Goal: Task Accomplishment & Management: Use online tool/utility

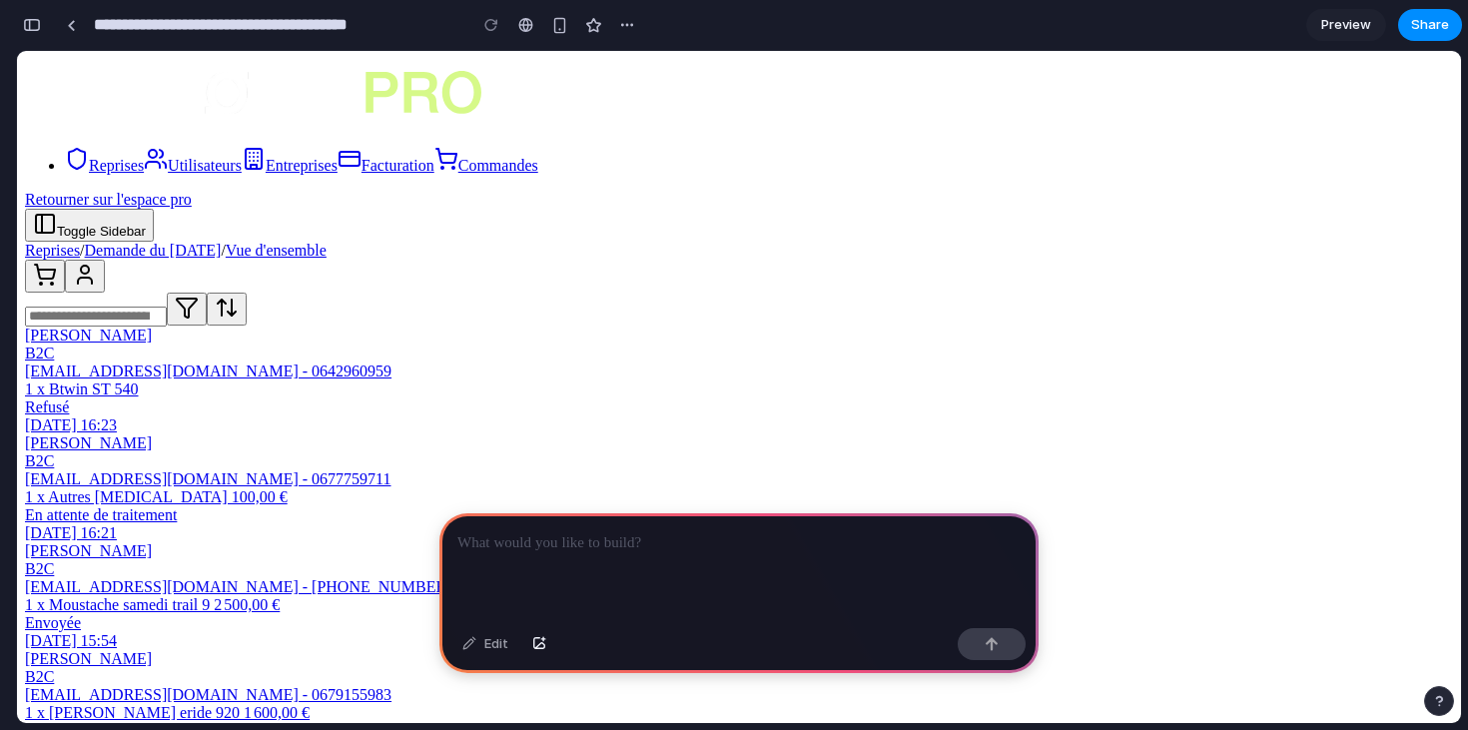
click at [744, 529] on div at bounding box center [738, 566] width 599 height 107
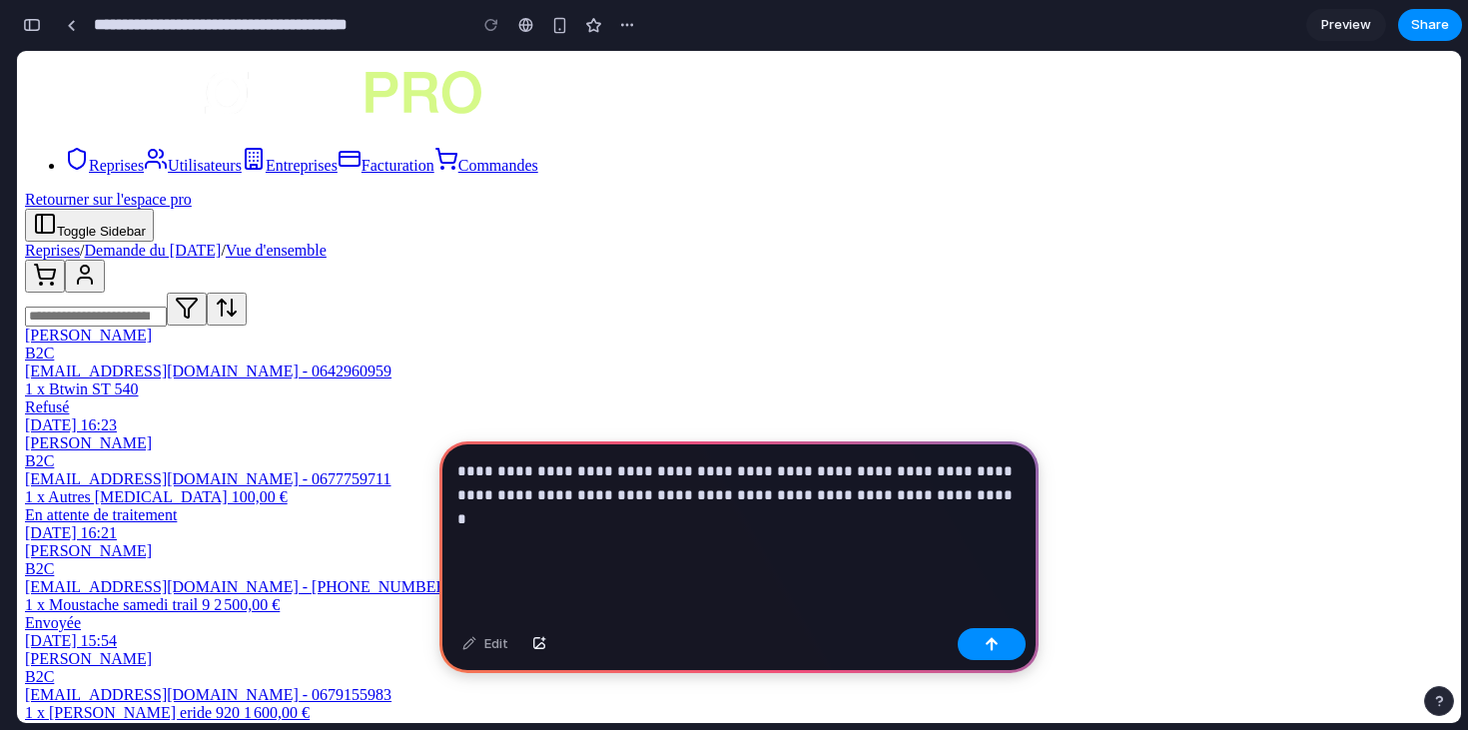
click at [917, 497] on p "**********" at bounding box center [738, 507] width 563 height 96
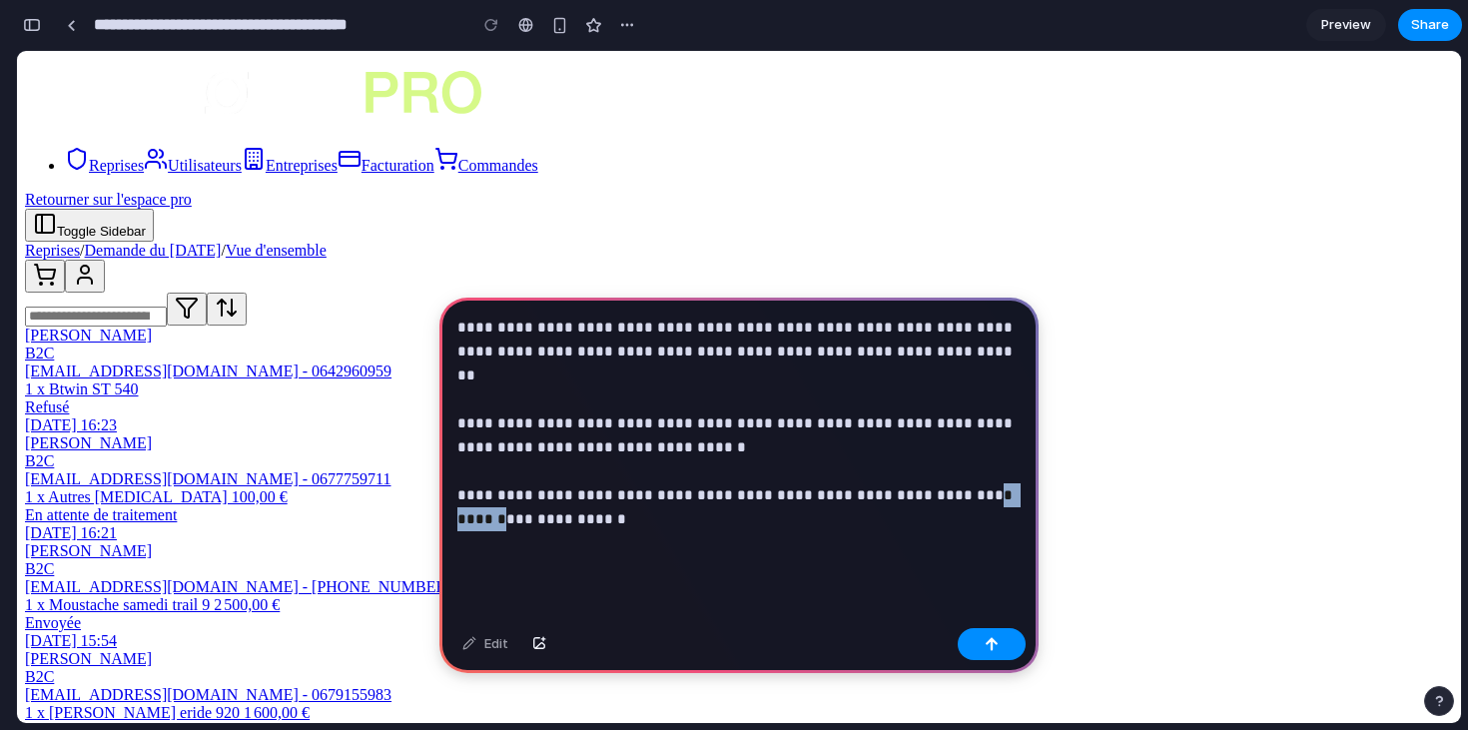
drag, startPoint x: 1008, startPoint y: 473, endPoint x: 942, endPoint y: 473, distance: 65.9
click at [942, 473] on p "**********" at bounding box center [738, 436] width 563 height 240
click at [860, 490] on p "**********" at bounding box center [738, 436] width 563 height 240
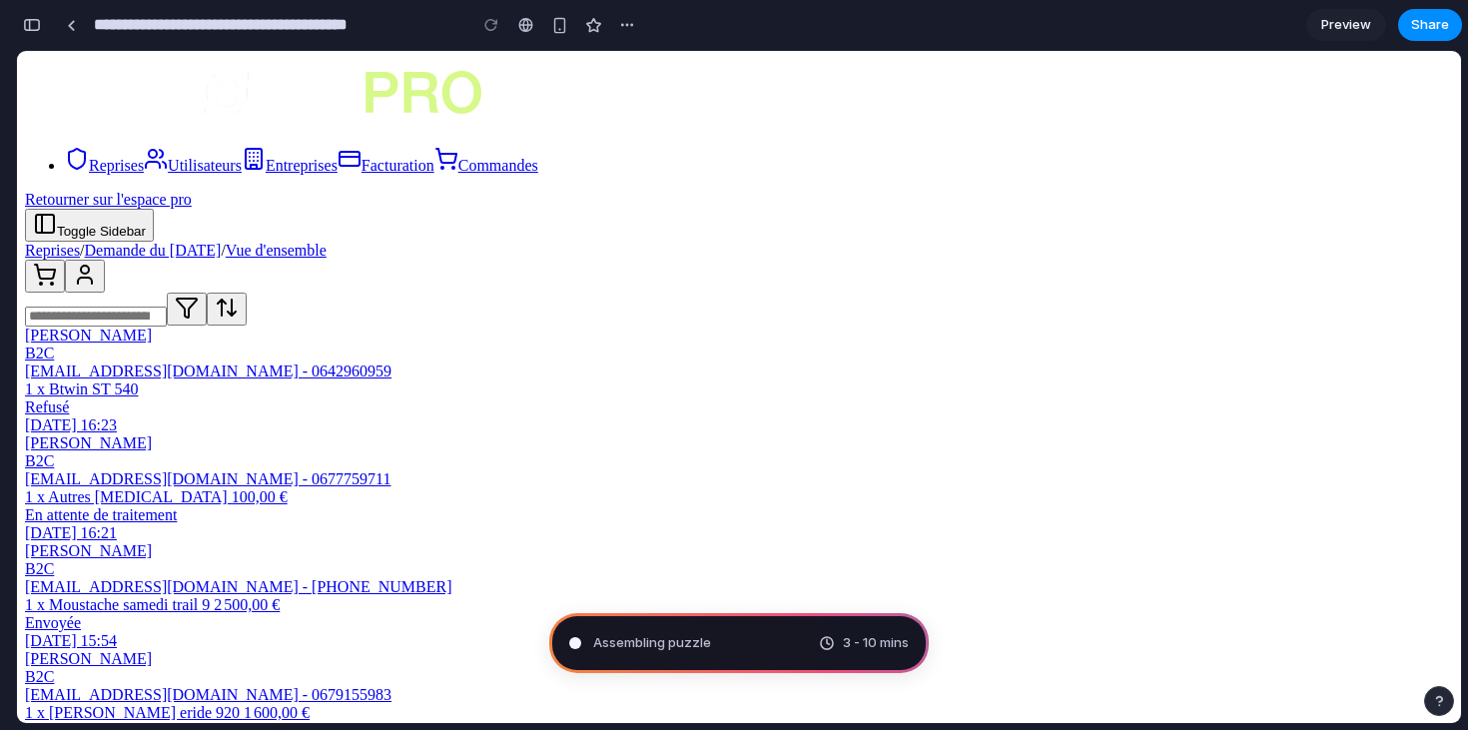
type input "**********"
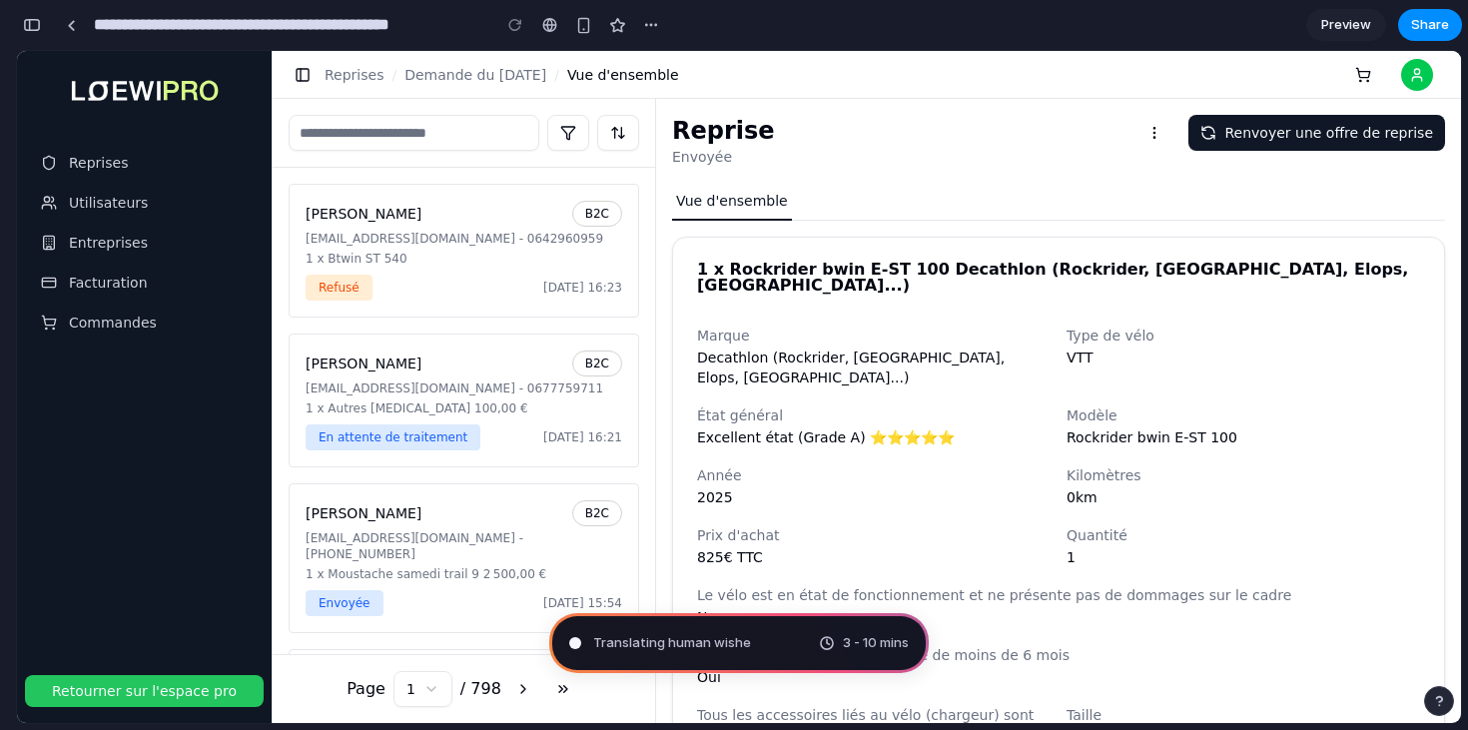
scroll to position [1107, 0]
click at [125, 404] on div "Reprises Utilisateurs Entreprises Facturation Commandes" at bounding box center [144, 359] width 255 height 616
click at [649, 30] on div "button" at bounding box center [651, 25] width 16 height 16
click at [718, 27] on div "Duplicate Delete" at bounding box center [734, 365] width 1468 height 730
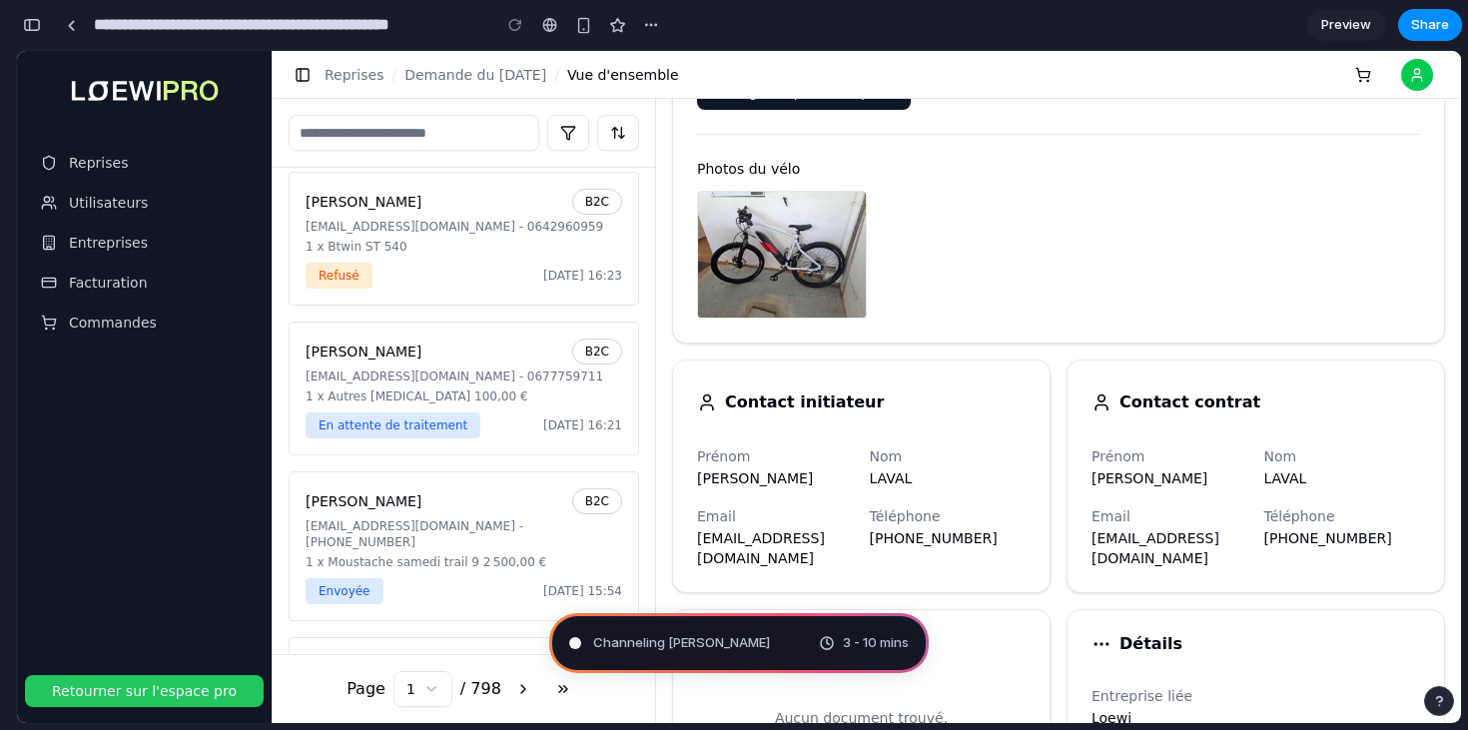
scroll to position [0, 0]
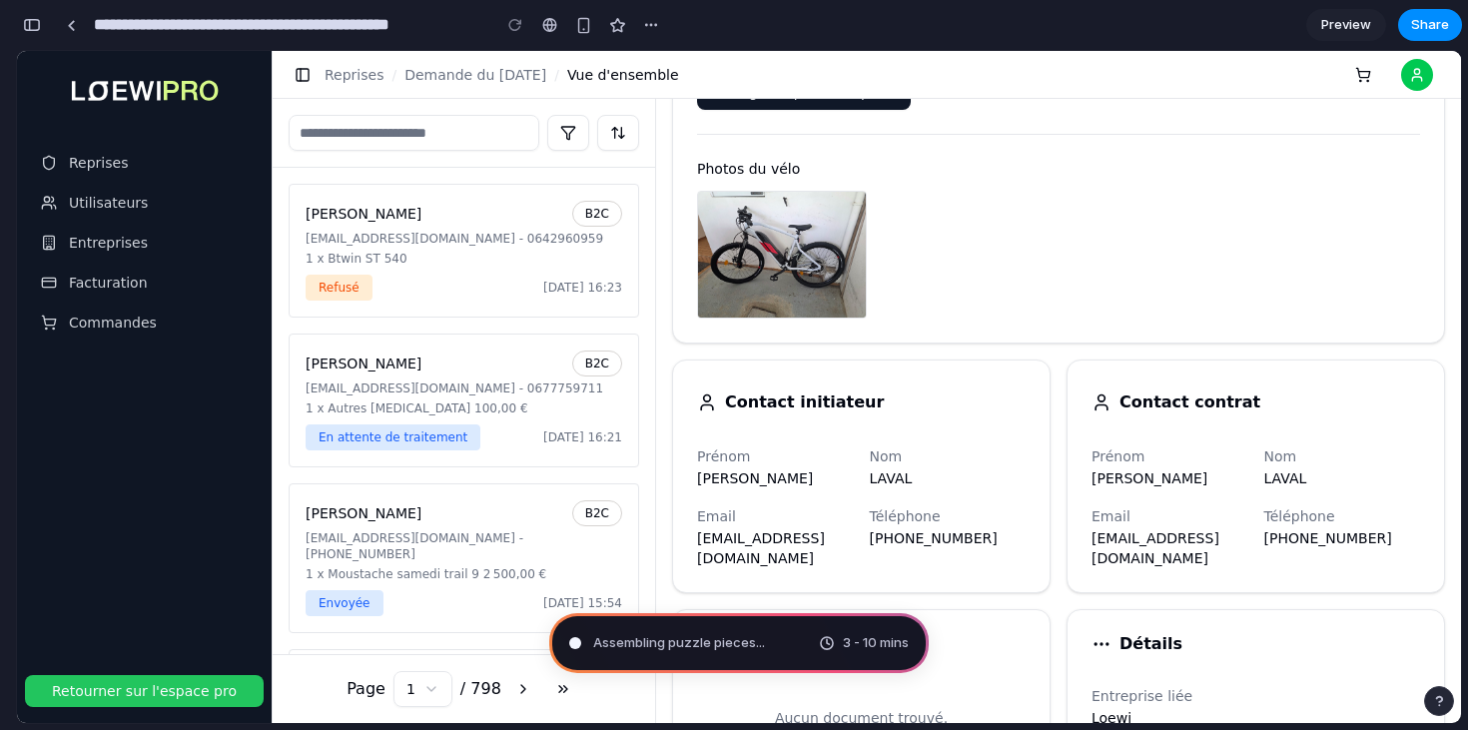
click at [1017, 176] on div "Photos du vélo" at bounding box center [1058, 226] width 723 height 185
click at [37, 28] on div "button" at bounding box center [32, 25] width 18 height 14
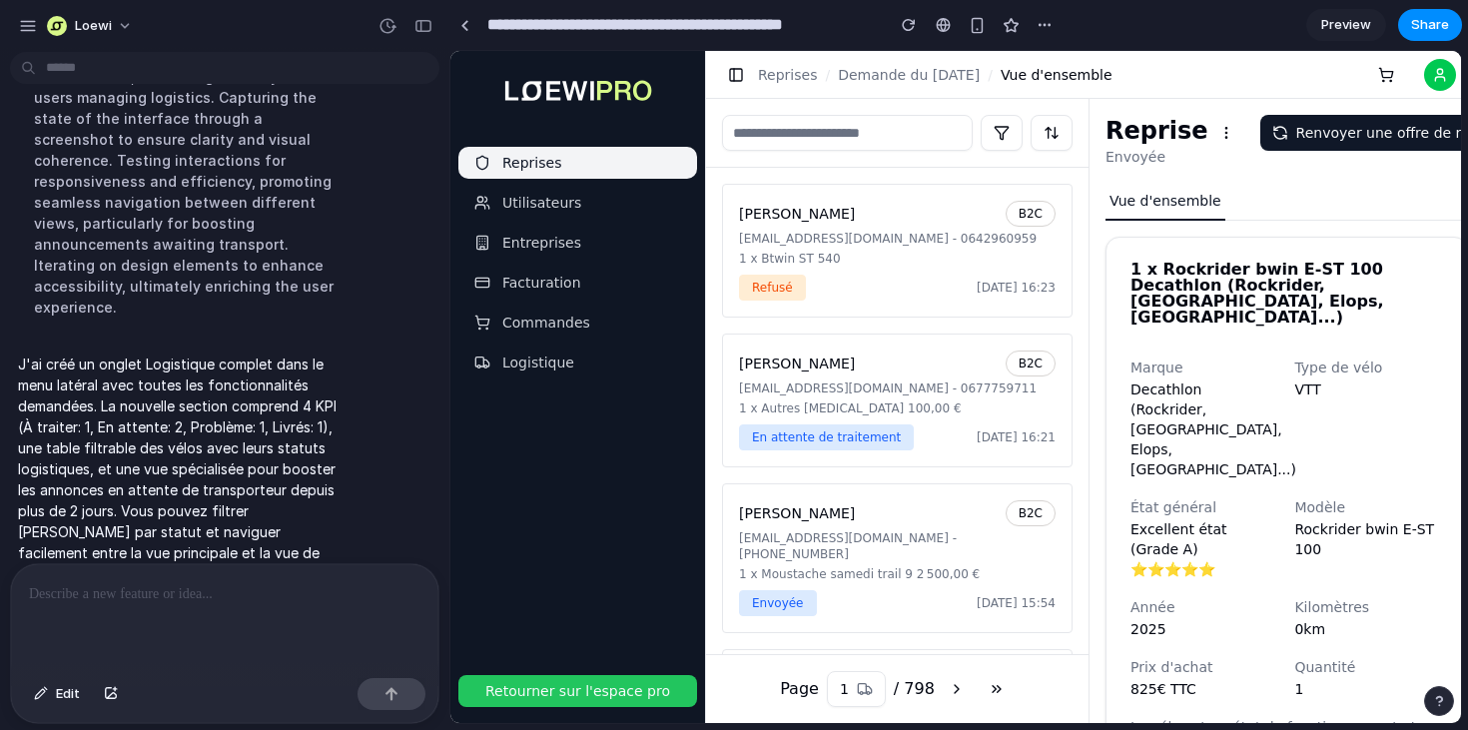
scroll to position [0, 0]
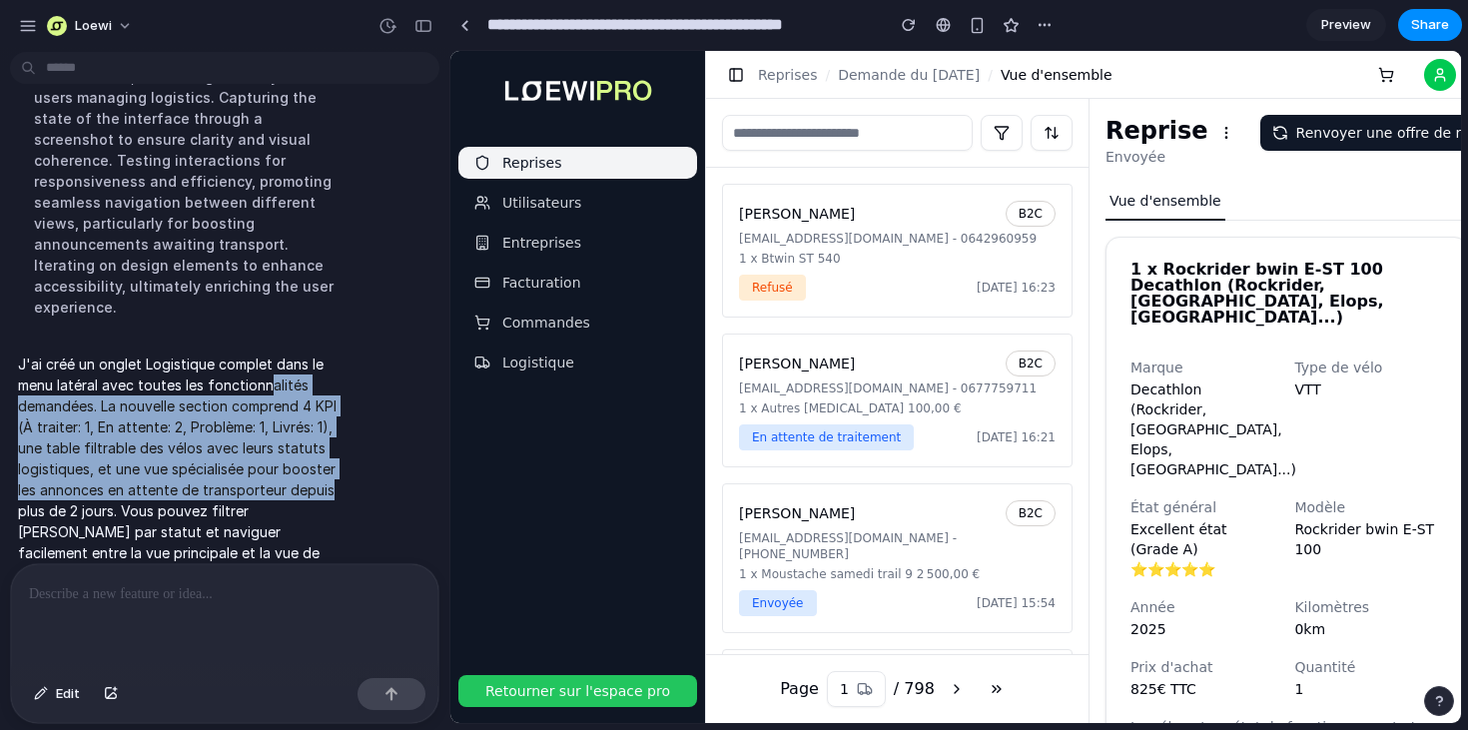
drag, startPoint x: 344, startPoint y: 467, endPoint x: 272, endPoint y: 354, distance: 134.6
click at [272, 354] on p "J'ai créé un onglet Logistique complet dans le menu latéral avec toutes les fon…" at bounding box center [185, 469] width 334 height 231
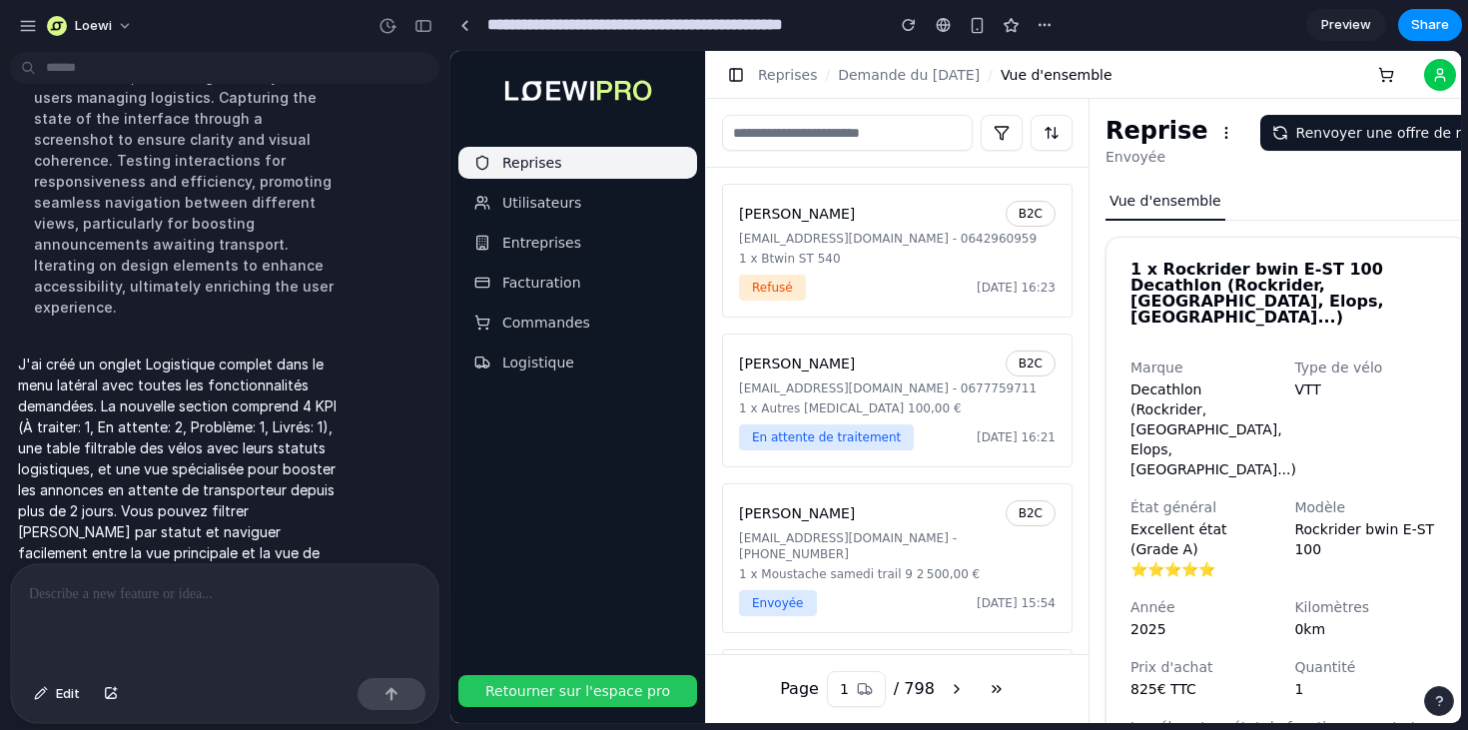
click at [520, 366] on span "Logistique" at bounding box center [538, 363] width 72 height 20
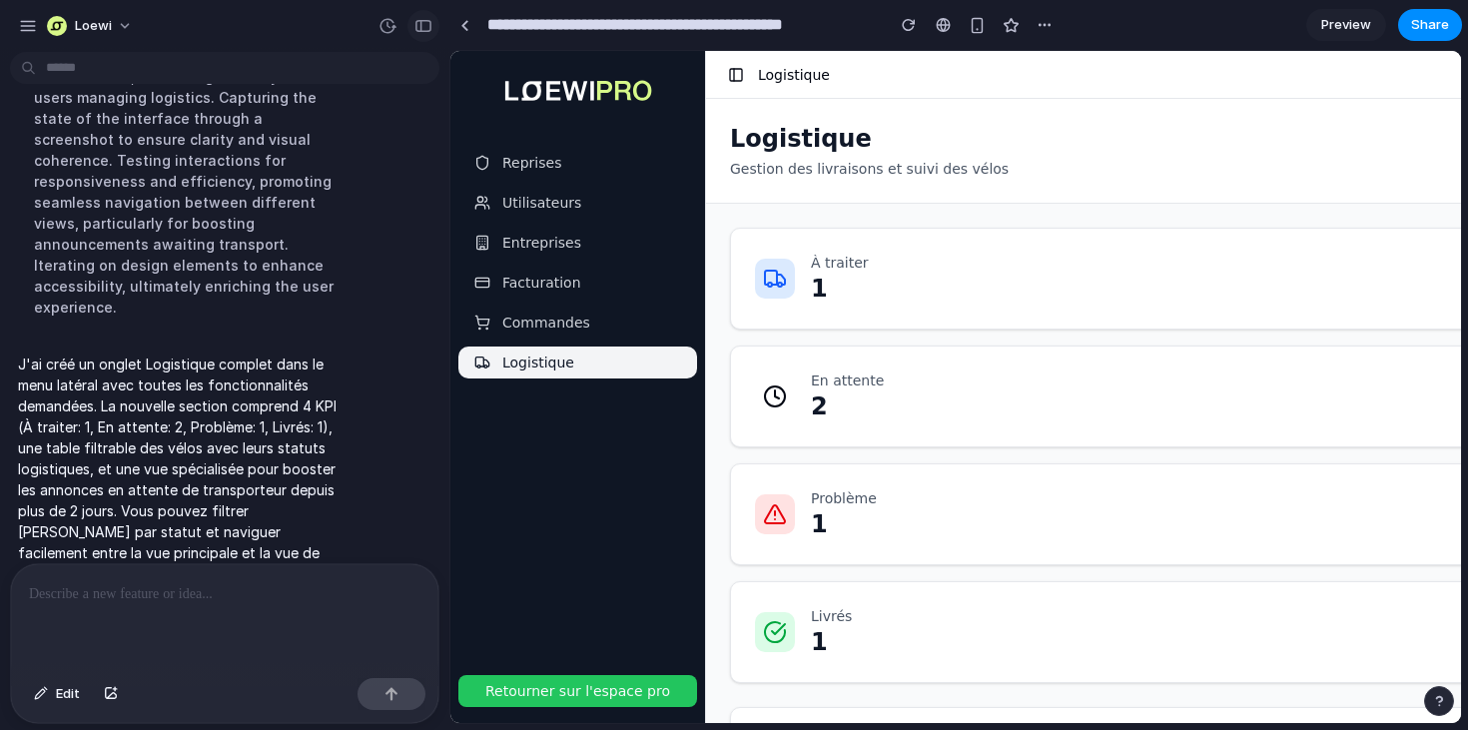
click at [419, 30] on div "button" at bounding box center [423, 26] width 18 height 14
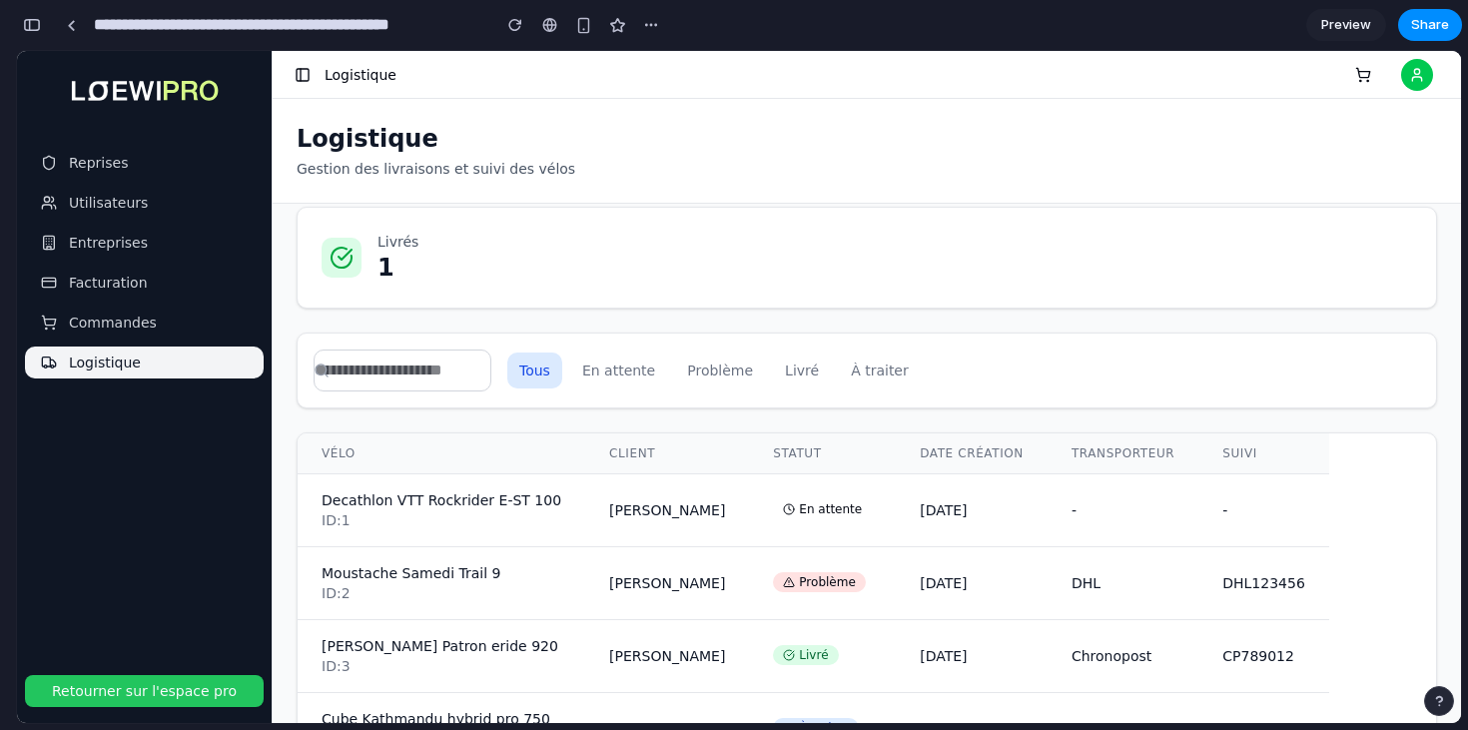
scroll to position [404, 0]
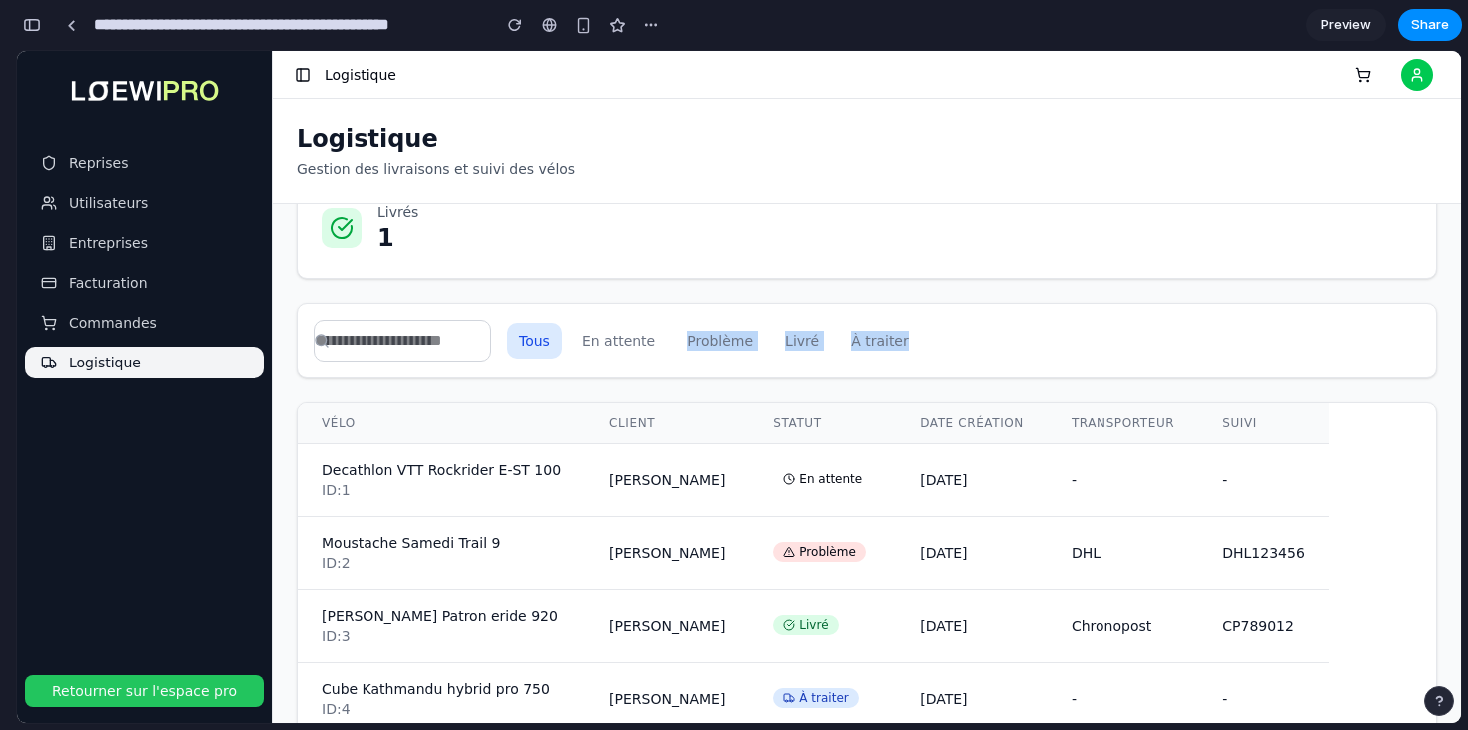
drag, startPoint x: 690, startPoint y: 294, endPoint x: 780, endPoint y: 384, distance: 127.8
click at [780, 385] on div "À traiter 1 En attente 2 Problème 1 Livrés 1 Tous En attente Problème Livré À t…" at bounding box center [867, 463] width 1188 height 519
click at [780, 384] on div "À traiter 1 En attente 2 Problème 1 Livrés 1 Tous En attente Problème Livré À t…" at bounding box center [867, 463] width 1188 height 519
click at [620, 337] on button "En attente" at bounding box center [618, 341] width 97 height 36
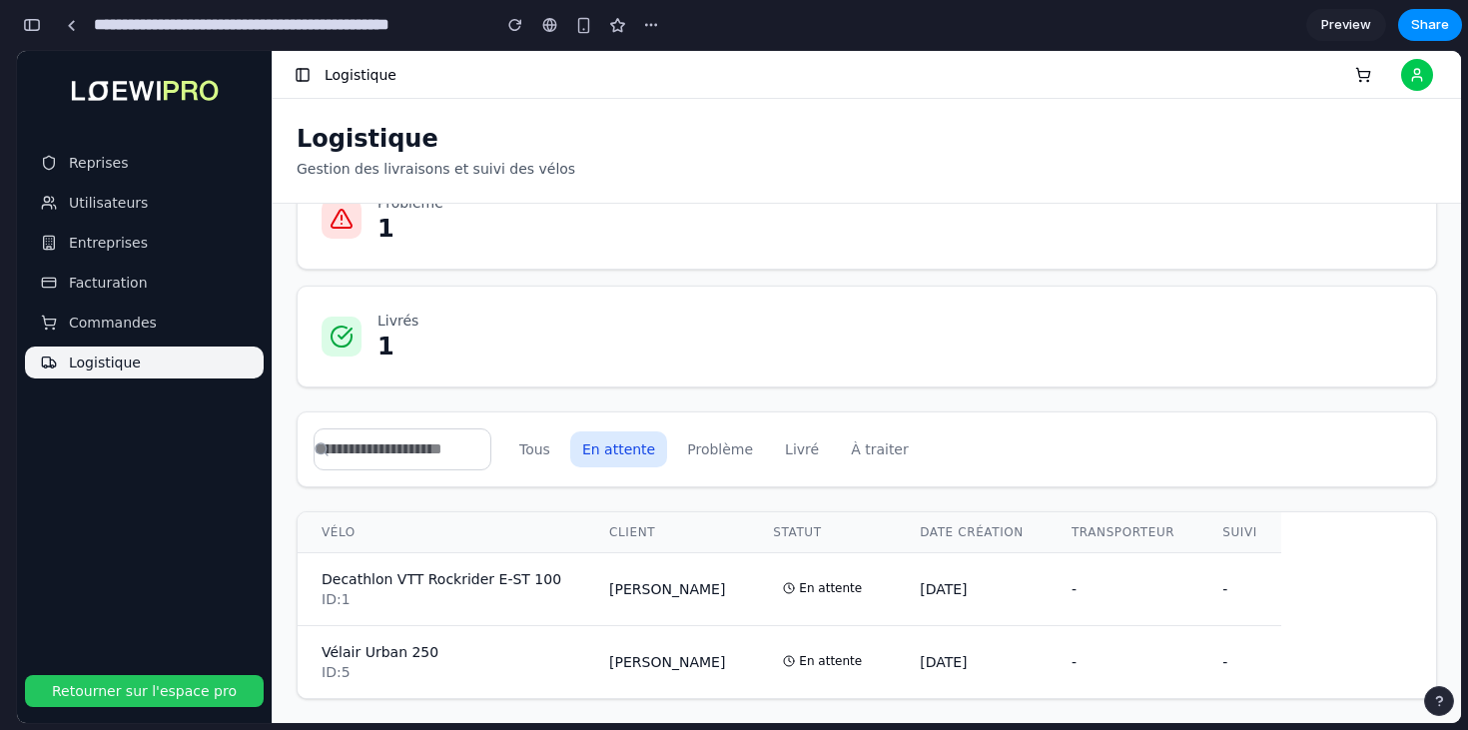
click at [731, 458] on button "Problème" at bounding box center [720, 449] width 90 height 36
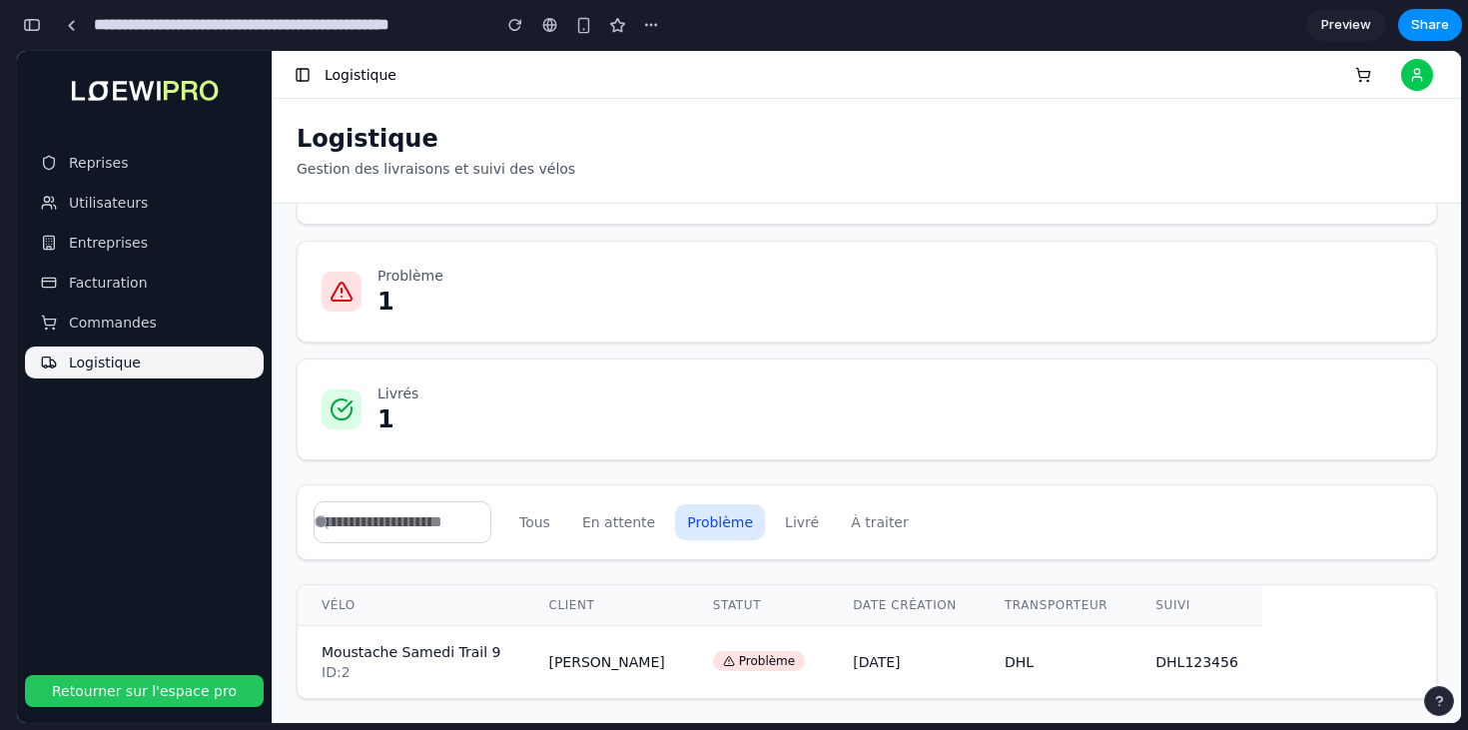
click at [824, 521] on button "Livré" at bounding box center [802, 522] width 58 height 36
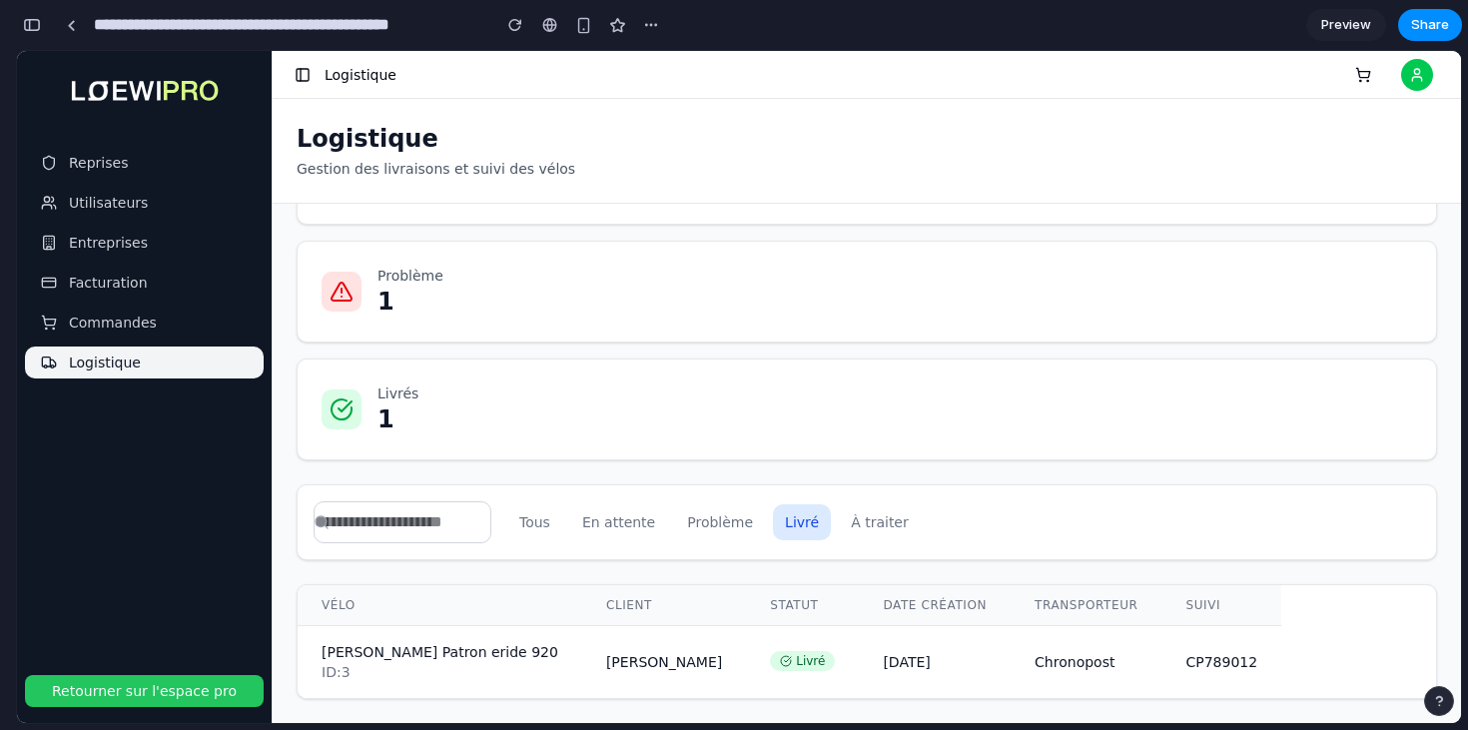
click at [877, 520] on button "À traiter" at bounding box center [880, 522] width 82 height 36
click at [562, 517] on button "Tous" at bounding box center [534, 522] width 55 height 36
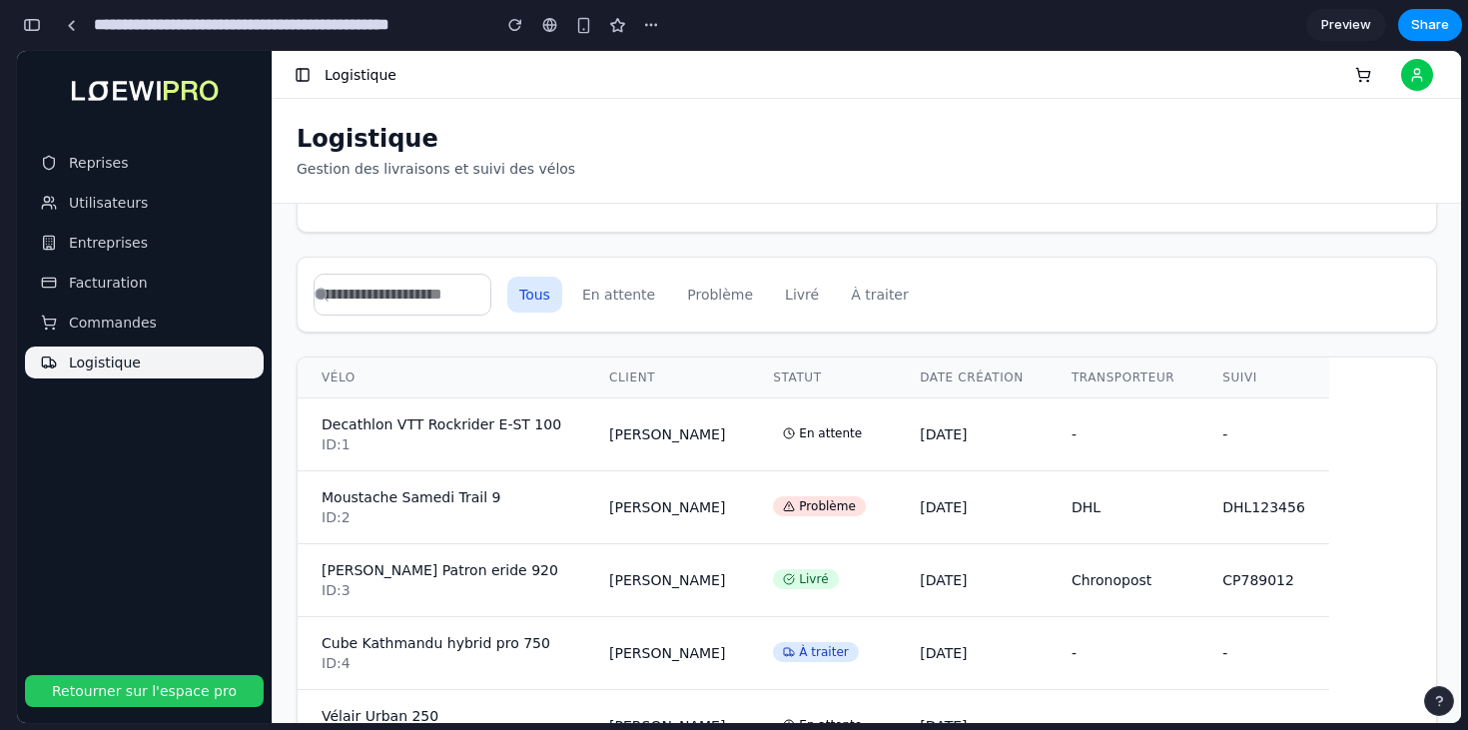
scroll to position [470, 0]
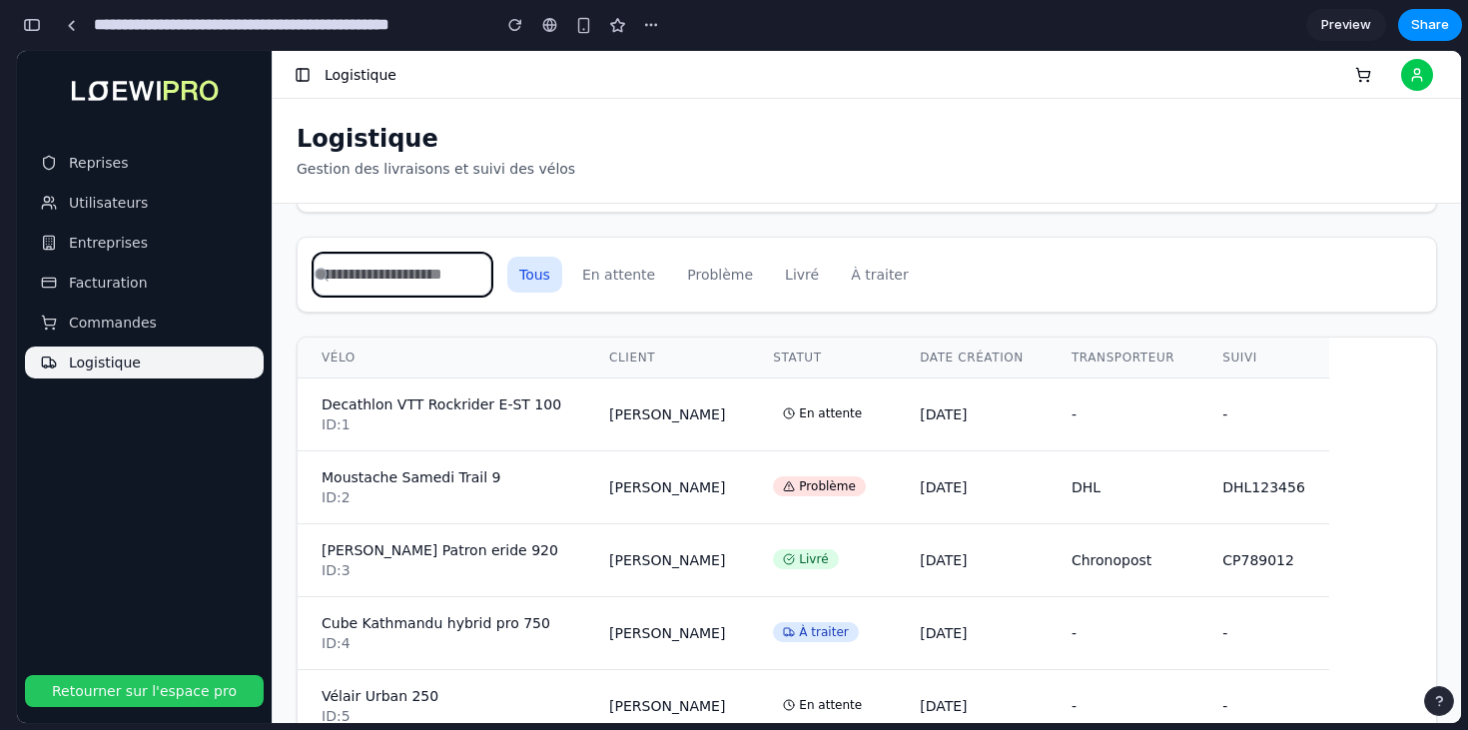
click at [418, 271] on input "text" at bounding box center [403, 275] width 178 height 42
click at [1035, 294] on div "Tous En attente Problème Livré À traiter" at bounding box center [867, 275] width 1106 height 42
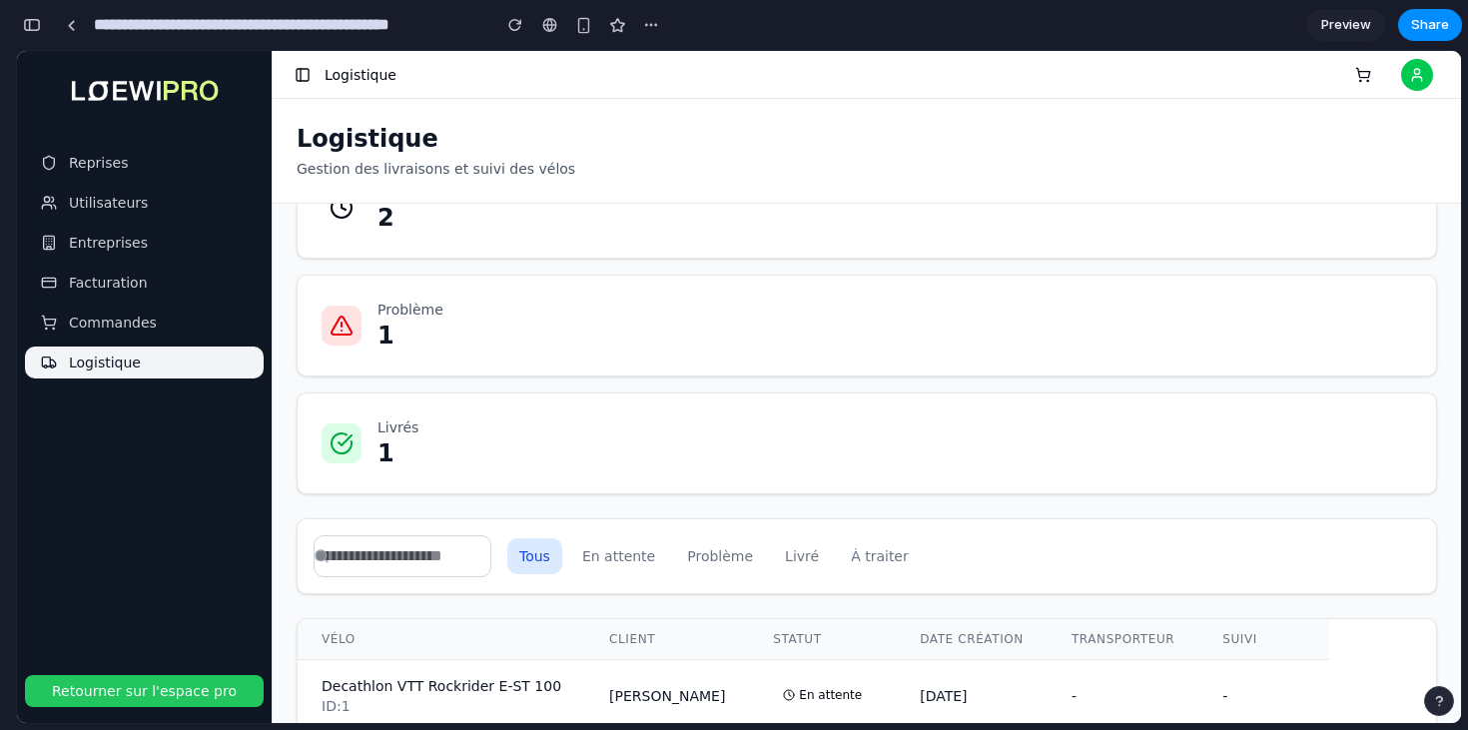
scroll to position [143, 0]
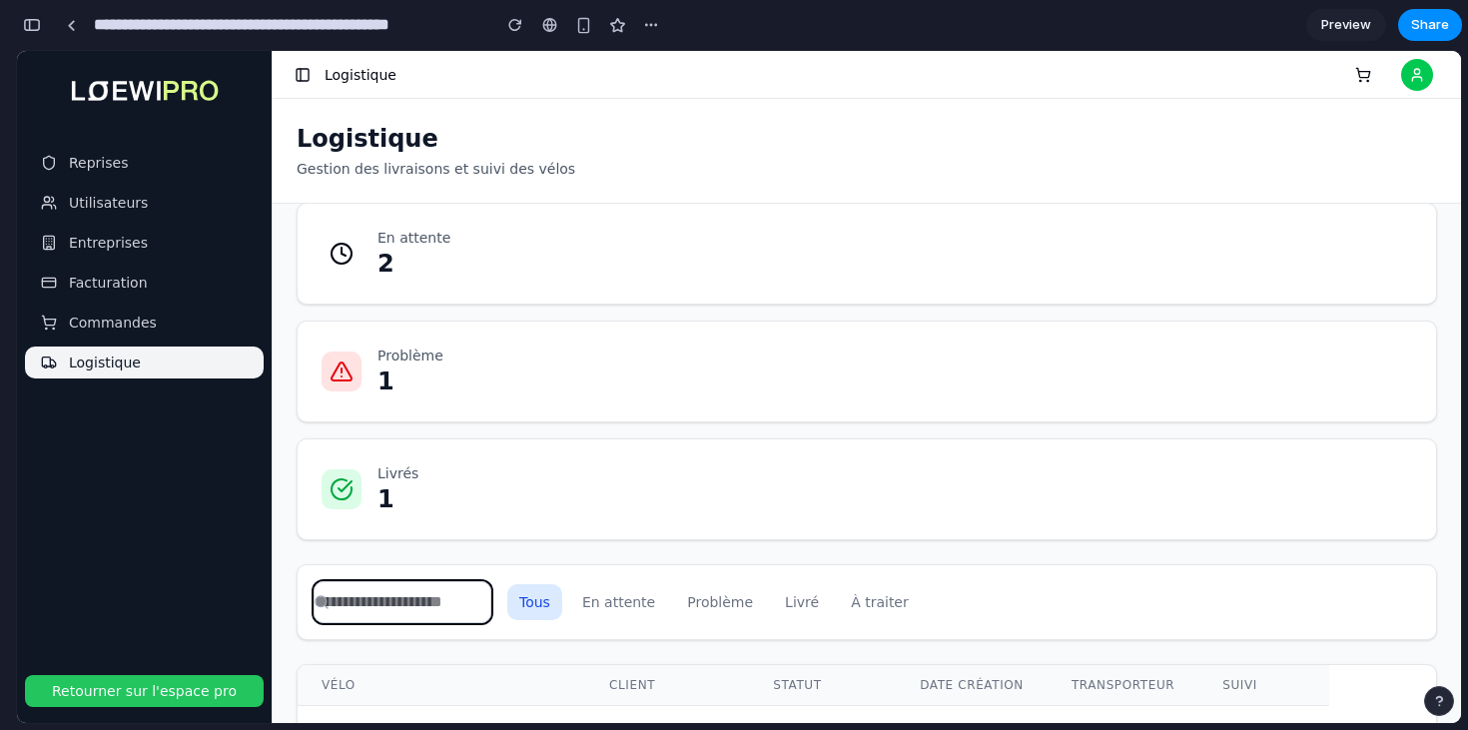
click at [348, 604] on input "text" at bounding box center [403, 602] width 178 height 42
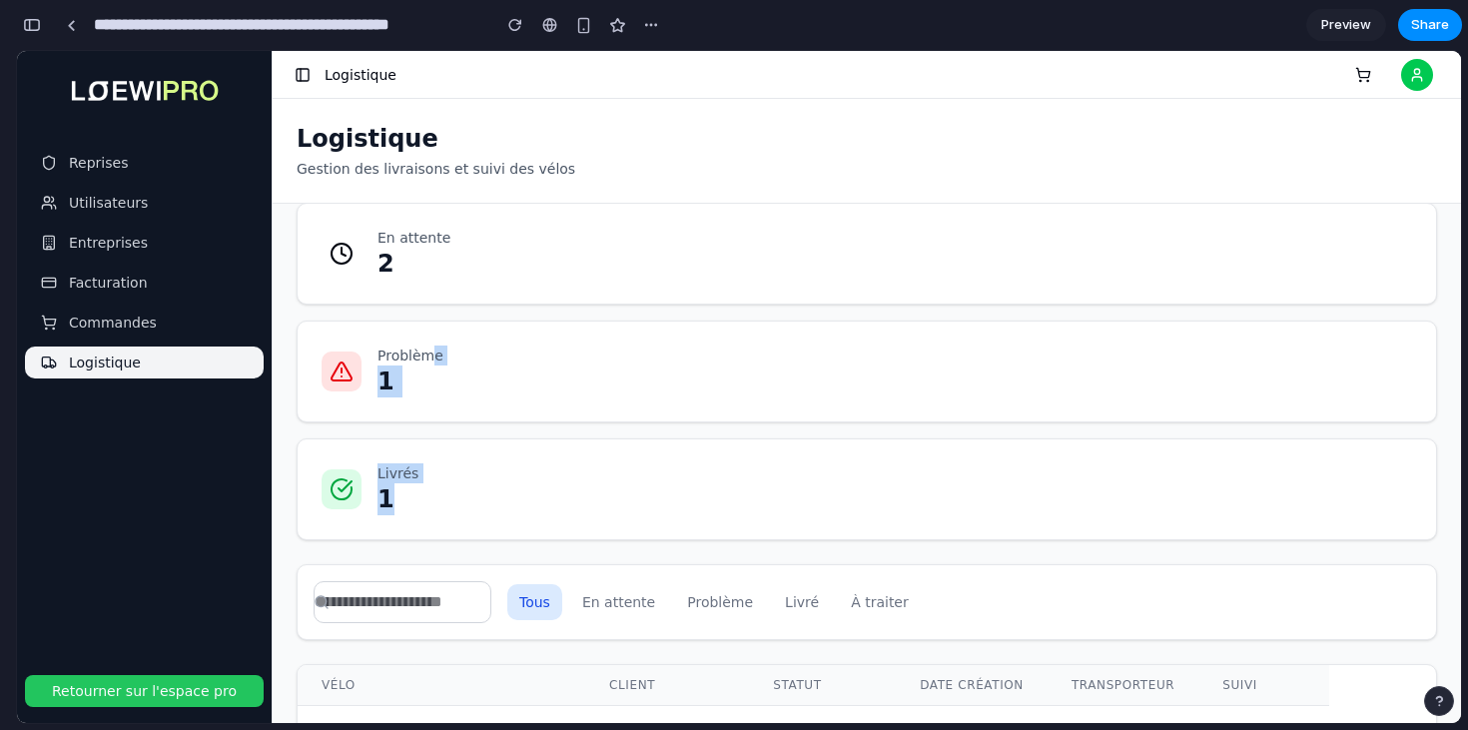
drag, startPoint x: 430, startPoint y: 510, endPoint x: 434, endPoint y: 354, distance: 156.8
click at [434, 354] on div "À traiter 1 En attente 2 Problème 1 Livrés 1" at bounding box center [867, 312] width 1140 height 455
click at [434, 354] on p "Problème" at bounding box center [410, 356] width 66 height 20
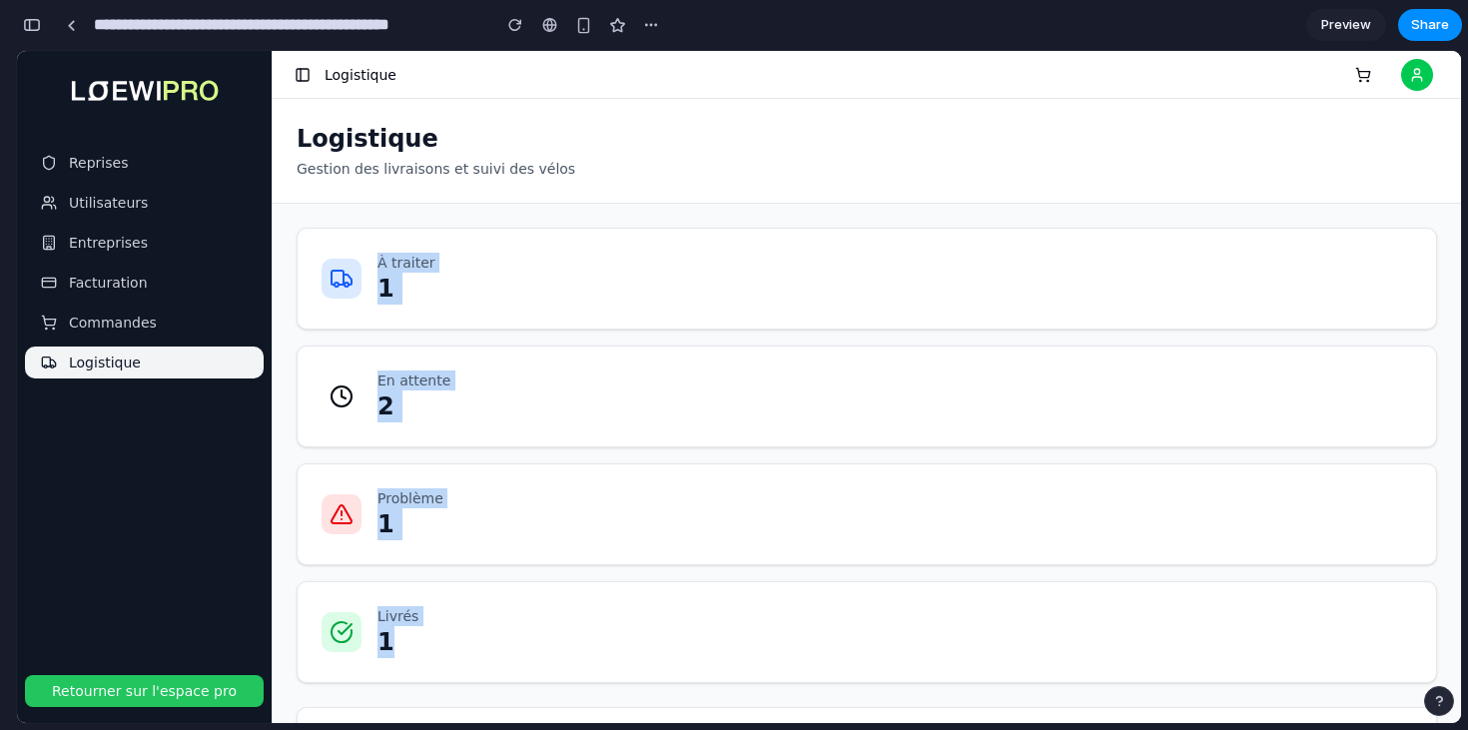
drag, startPoint x: 336, startPoint y: 242, endPoint x: 531, endPoint y: 663, distance: 464.7
click at [531, 663] on div "À traiter 1 En attente 2 Problème 1 Livrés 1" at bounding box center [867, 455] width 1140 height 455
copy div "À traiter 1 En attente 2 Problème 1 Livrés 1"
click at [34, 27] on div "button" at bounding box center [32, 25] width 18 height 14
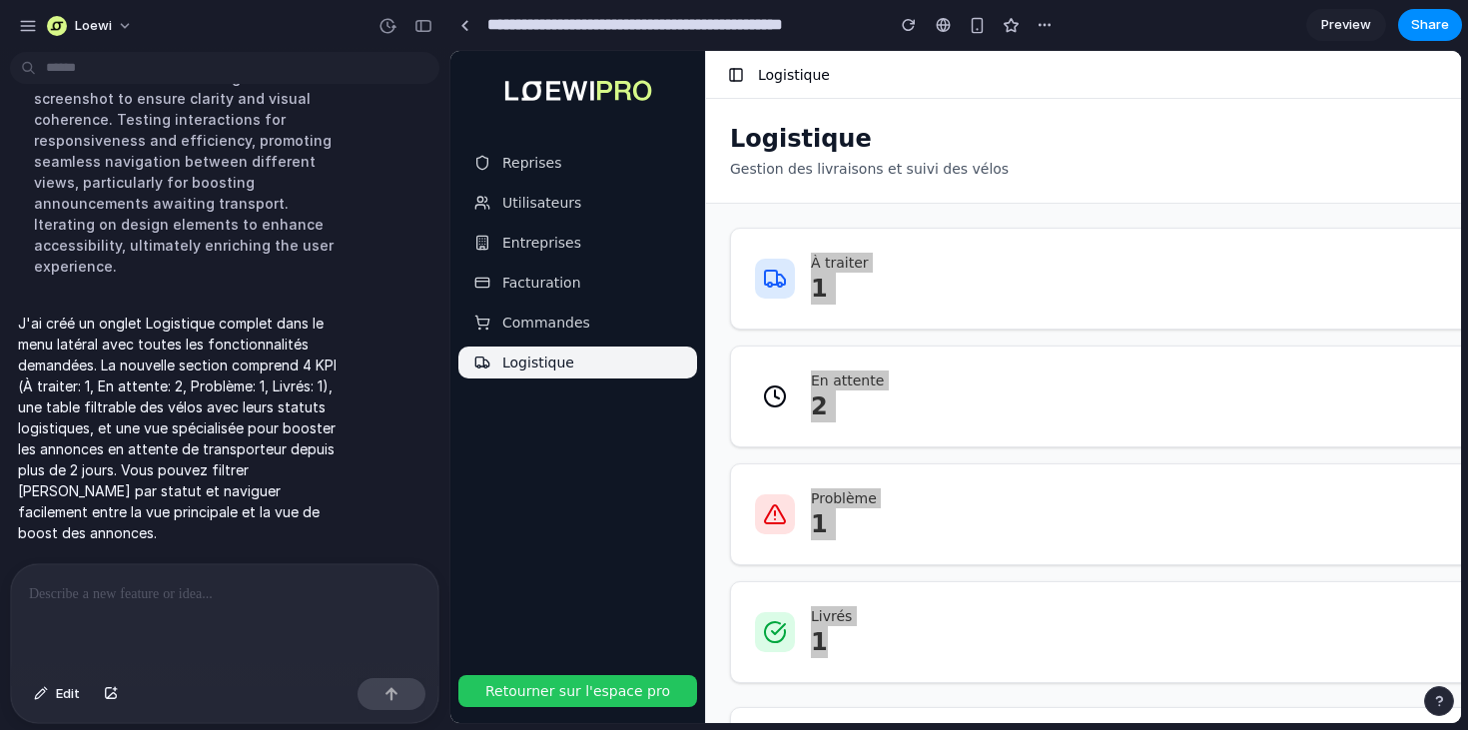
scroll to position [457, 0]
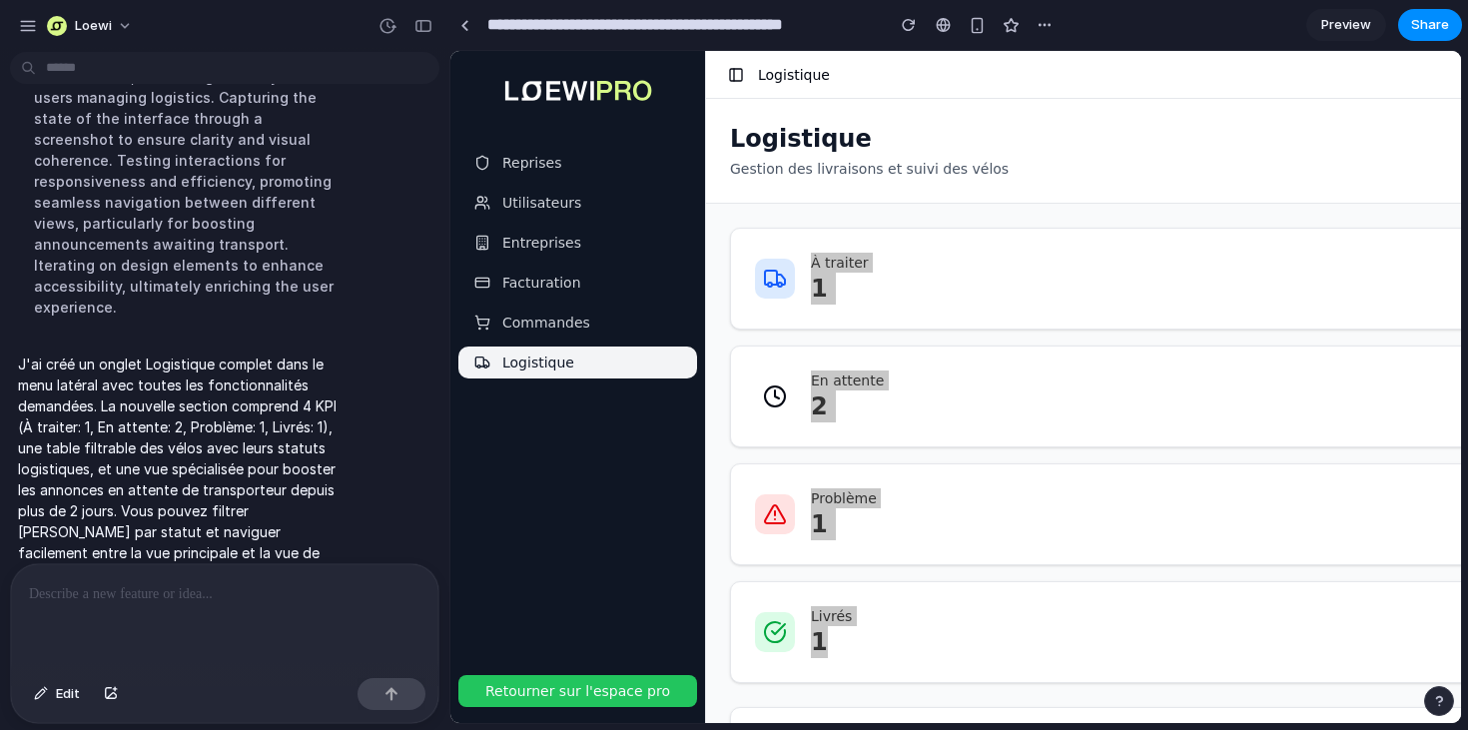
click at [146, 623] on div at bounding box center [224, 617] width 427 height 106
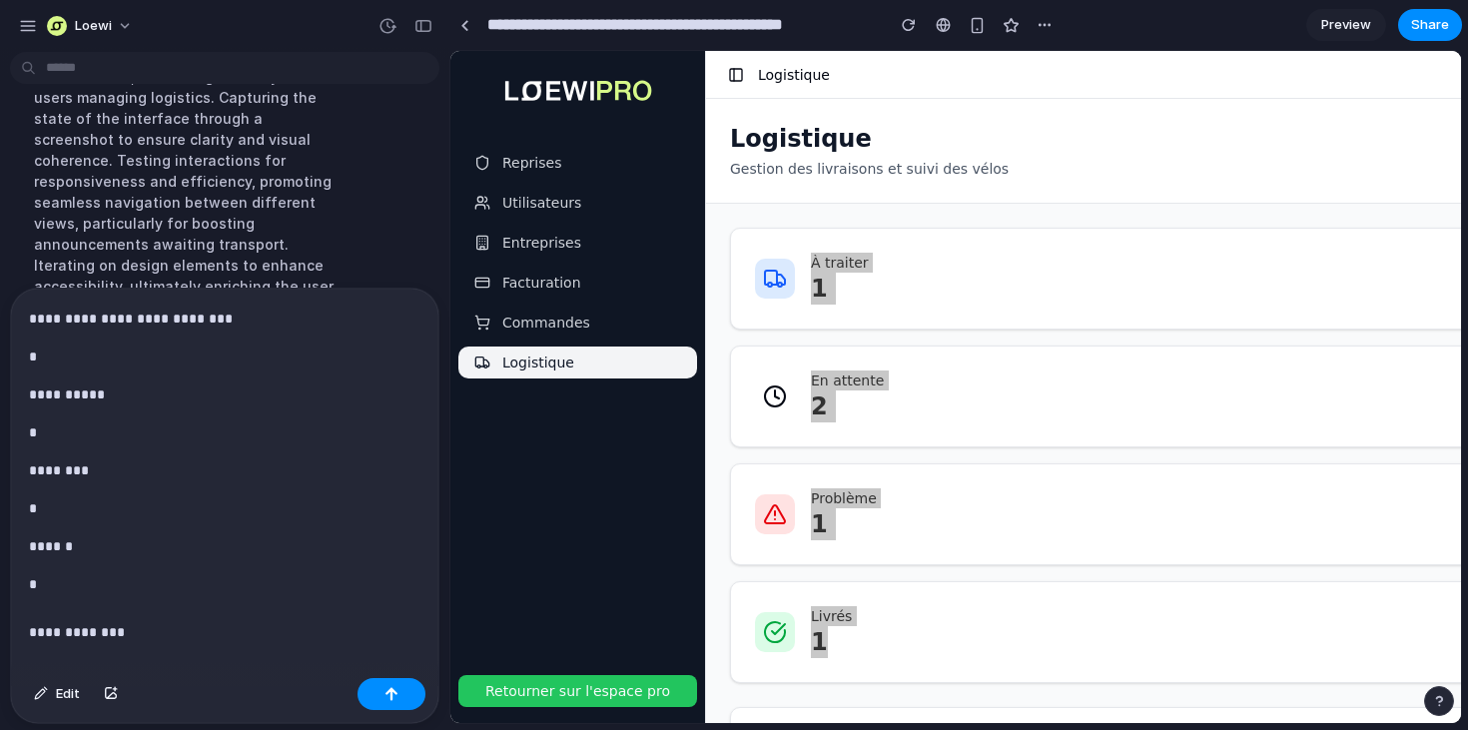
scroll to position [531, 0]
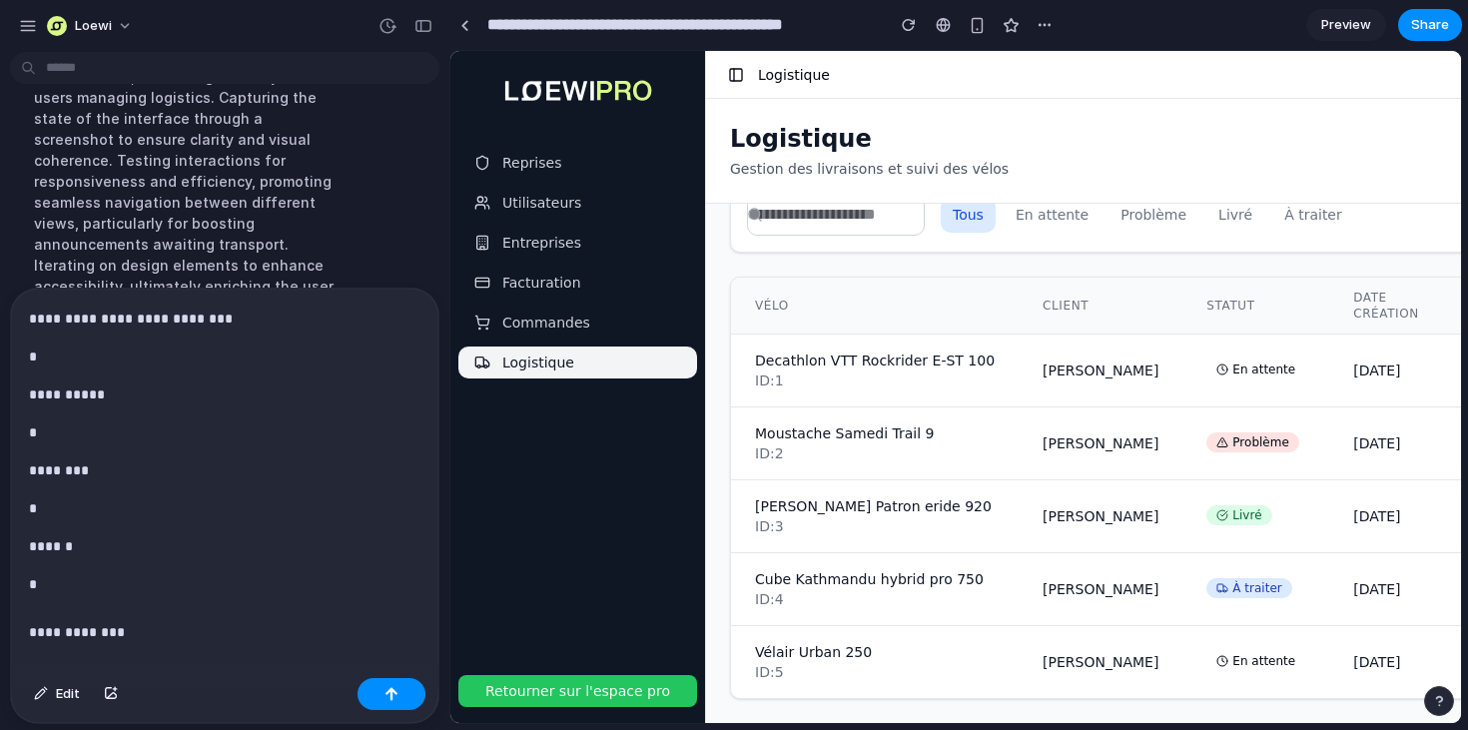
click at [991, 370] on td "Decathlon VTT Rockrider E-ST 100 ID: 1" at bounding box center [875, 371] width 288 height 73
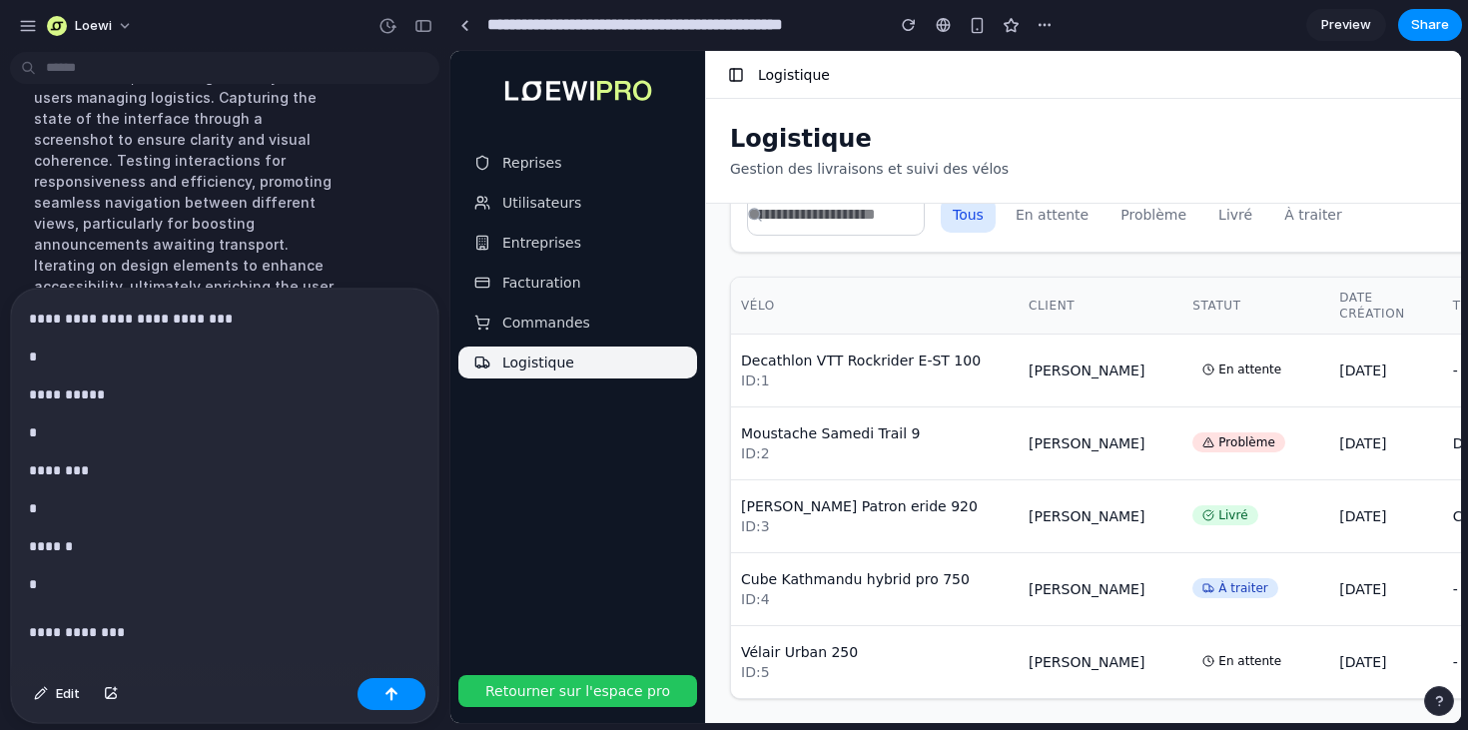
scroll to position [0, 51]
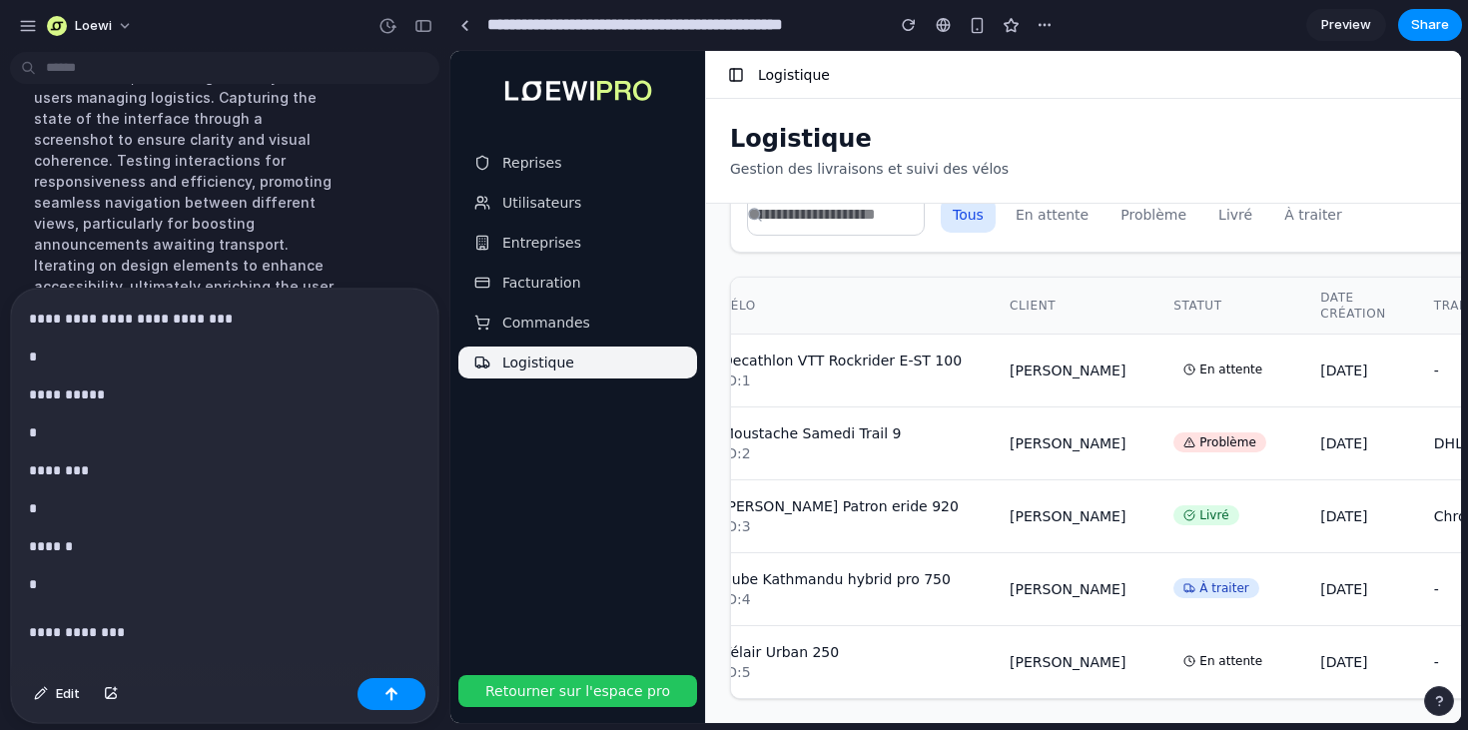
click at [186, 627] on p "**********" at bounding box center [224, 608] width 391 height 72
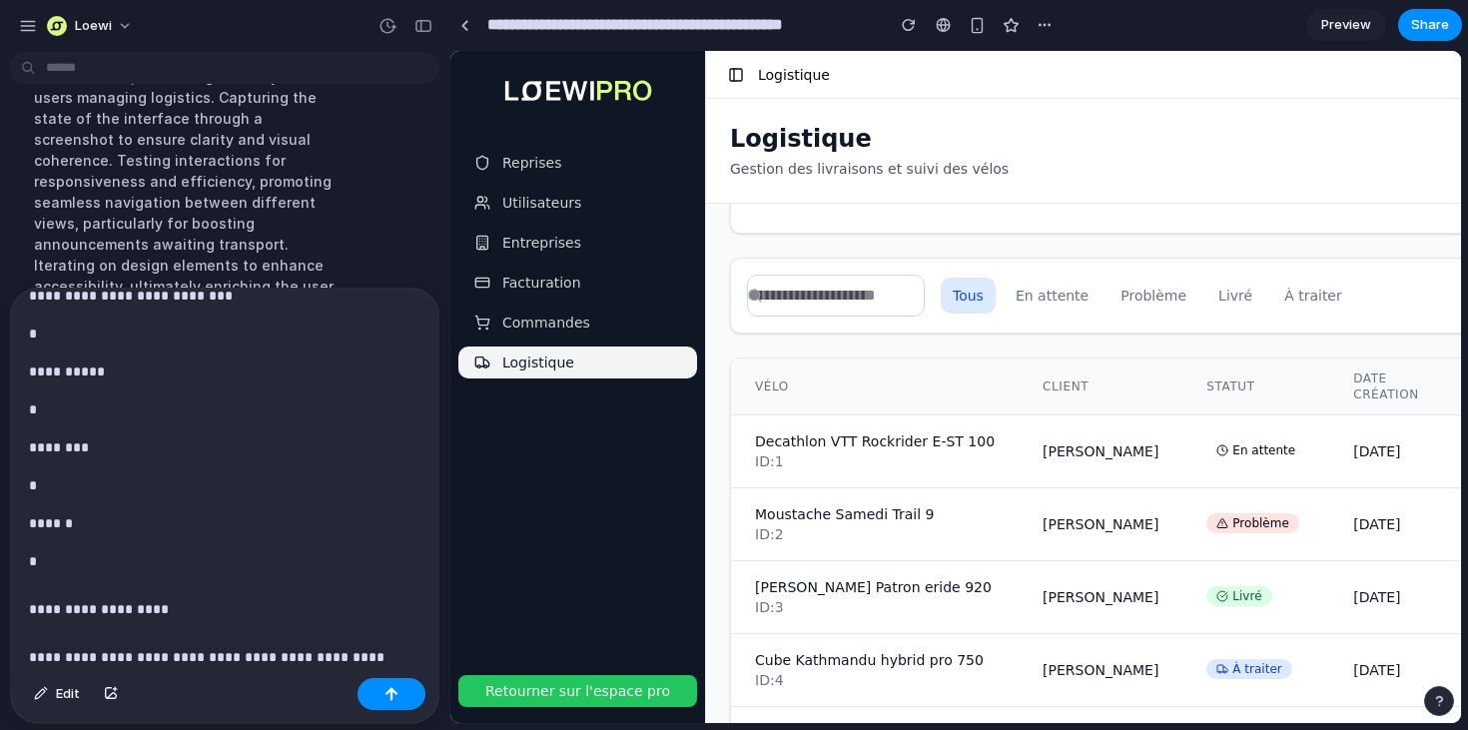
scroll to position [134, 0]
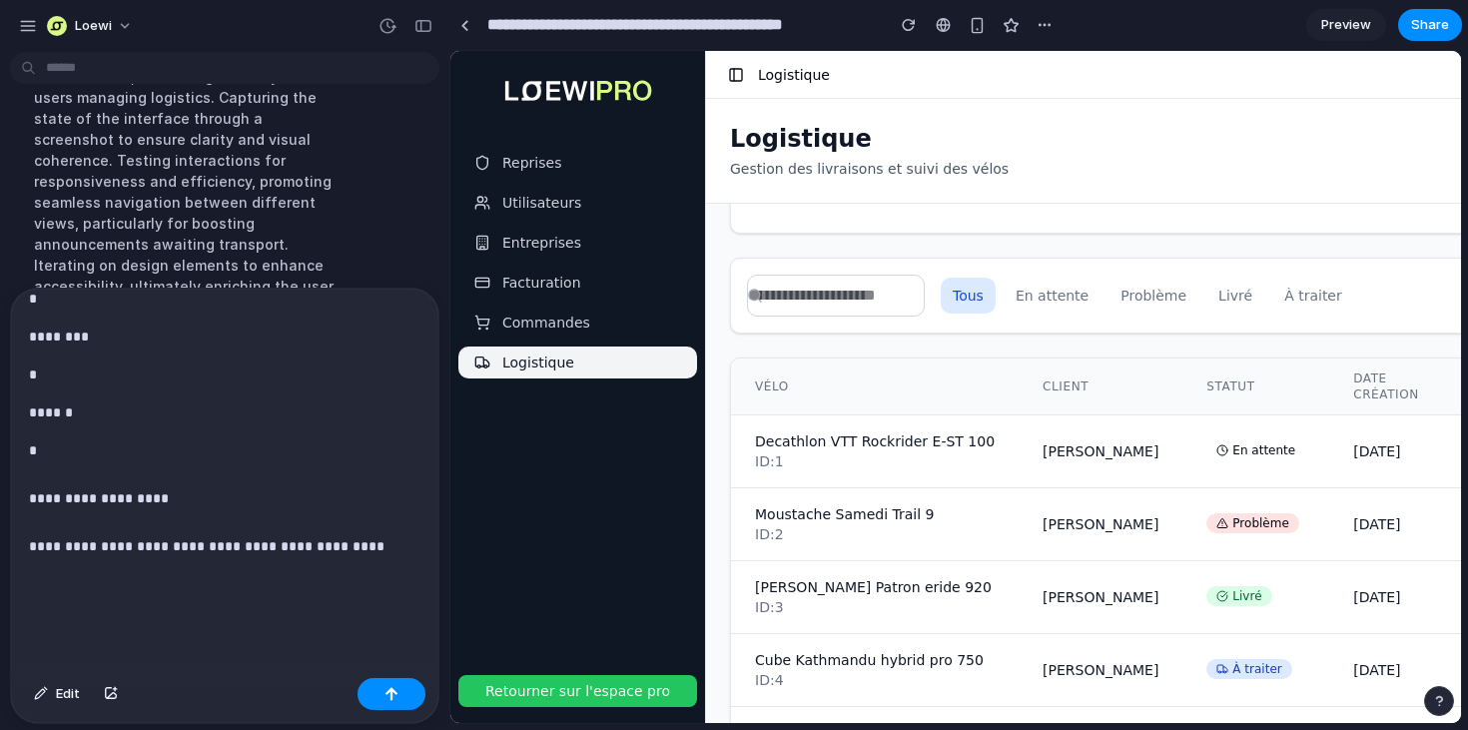
click at [818, 390] on th "Vélo" at bounding box center [875, 387] width 288 height 57
click at [733, 65] on button at bounding box center [736, 75] width 28 height 28
click at [733, 75] on button at bounding box center [736, 75] width 28 height 28
click at [423, 27] on div "button" at bounding box center [423, 26] width 18 height 14
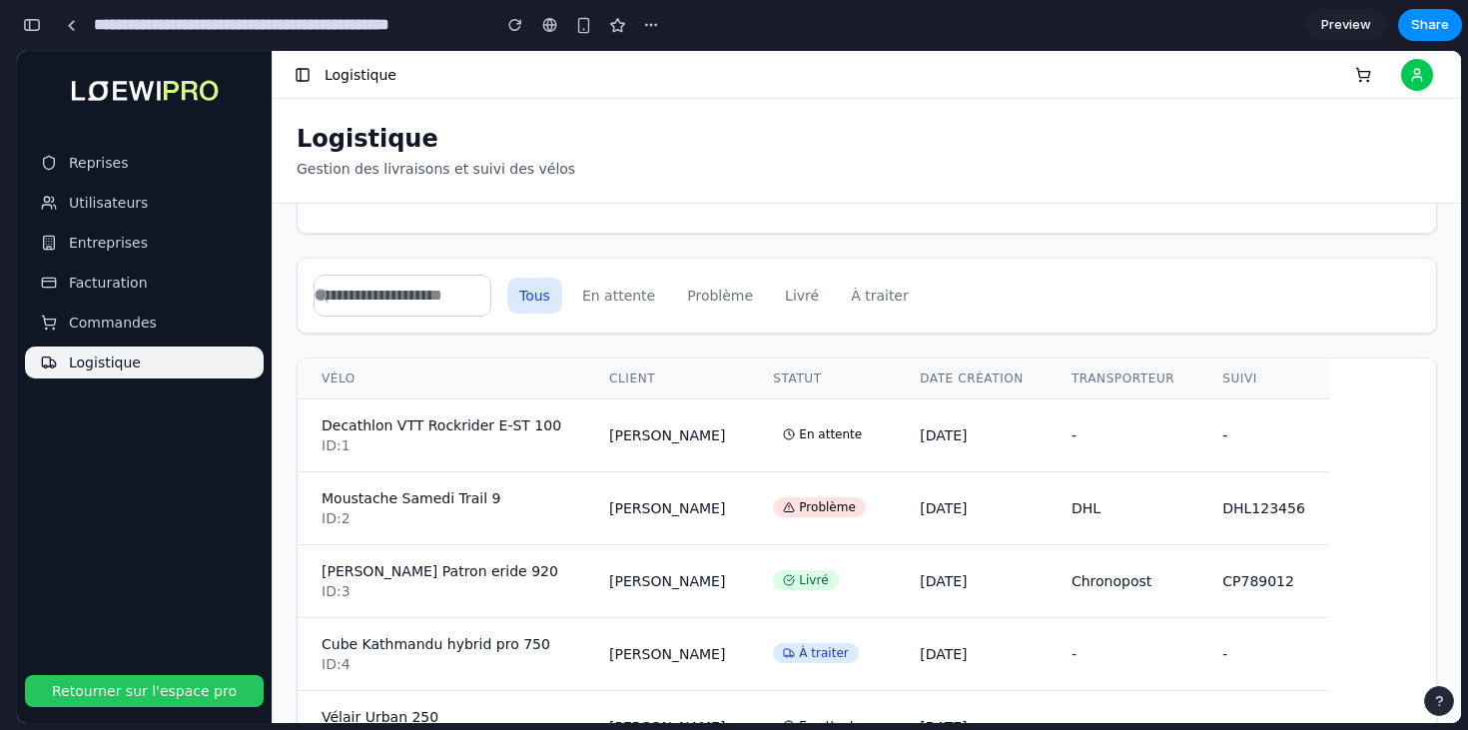
scroll to position [515, 0]
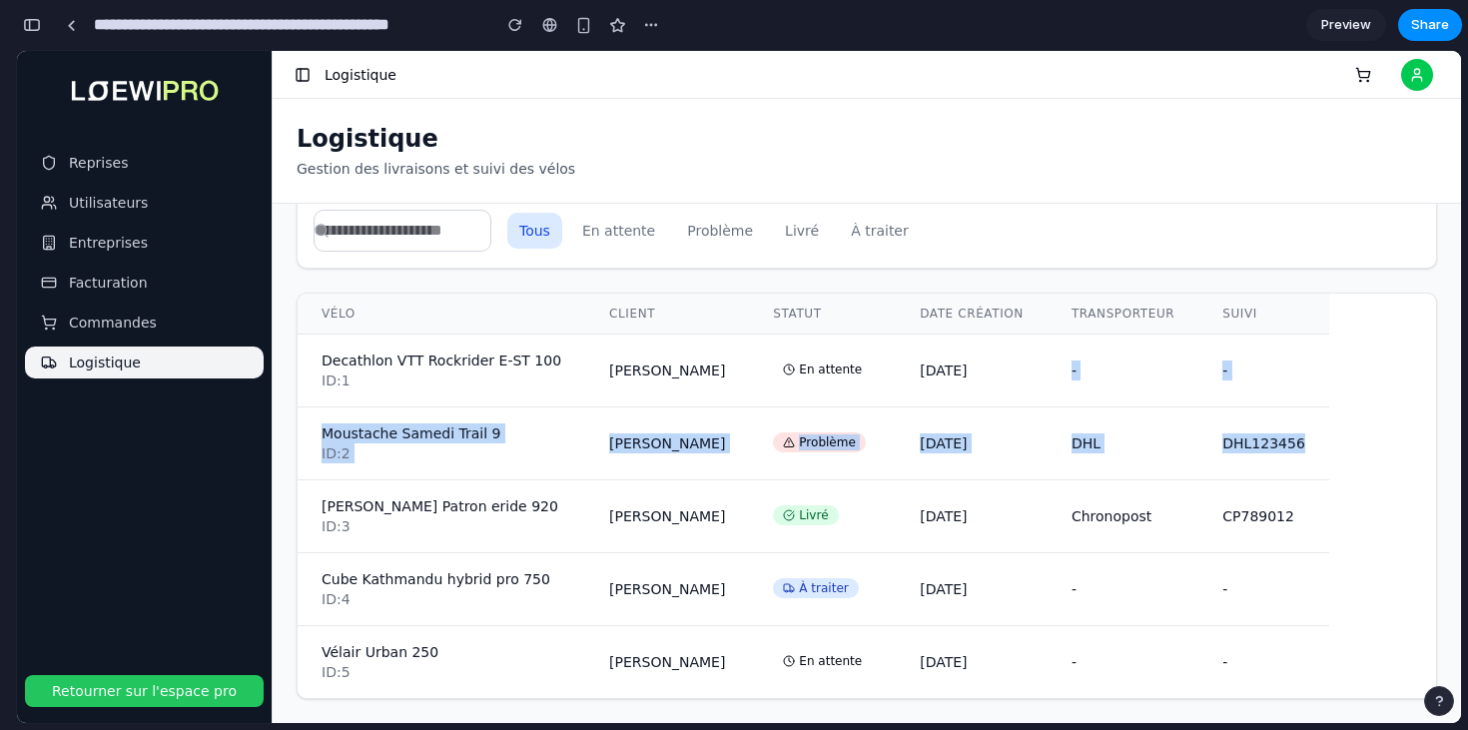
drag, startPoint x: 1189, startPoint y: 354, endPoint x: 1309, endPoint y: 518, distance: 203.7
click at [1309, 516] on tbody "Decathlon VTT Rockrider E-ST 100 ID: 1 [PERSON_NAME] En attente [DATE] - - Mous…" at bounding box center [814, 517] width 1032 height 365
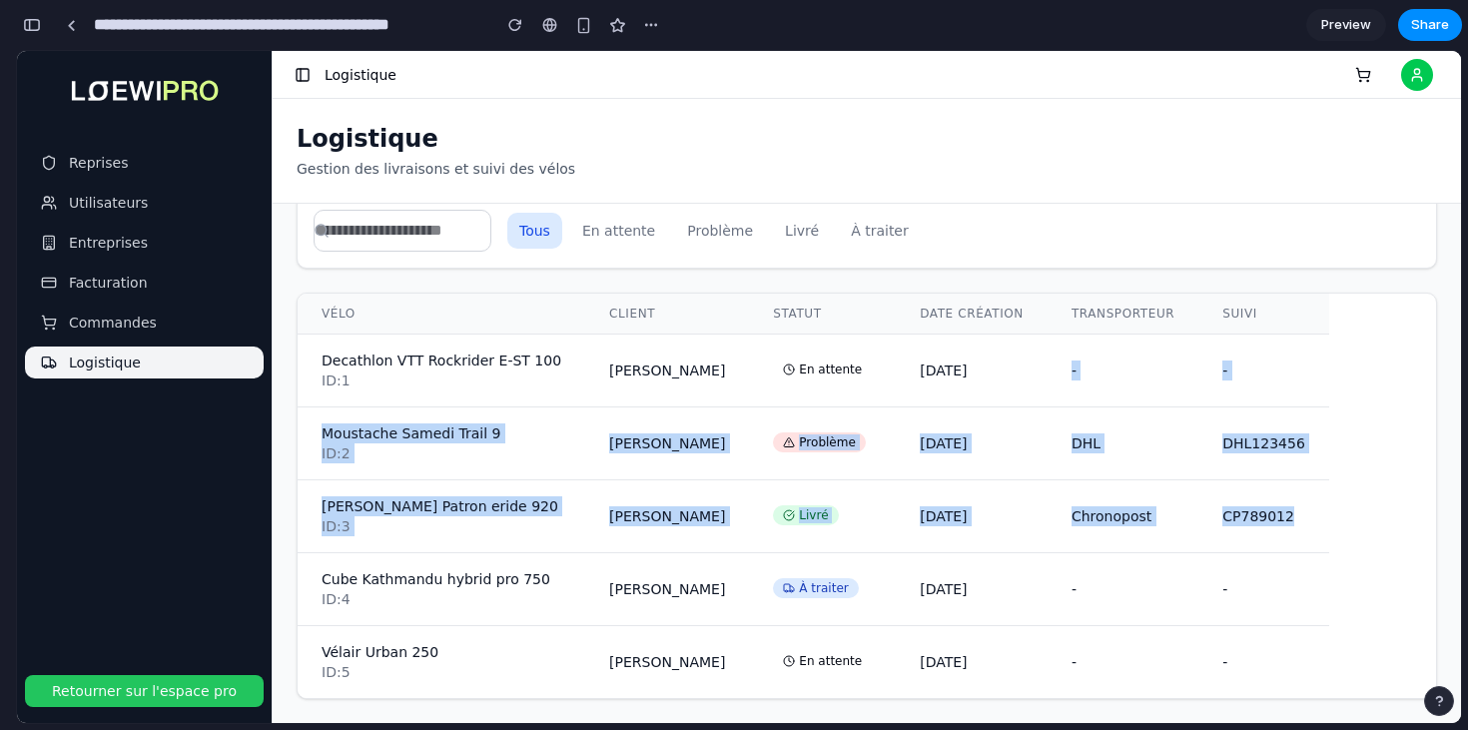
click at [1309, 518] on td "CP789012" at bounding box center [1263, 516] width 131 height 73
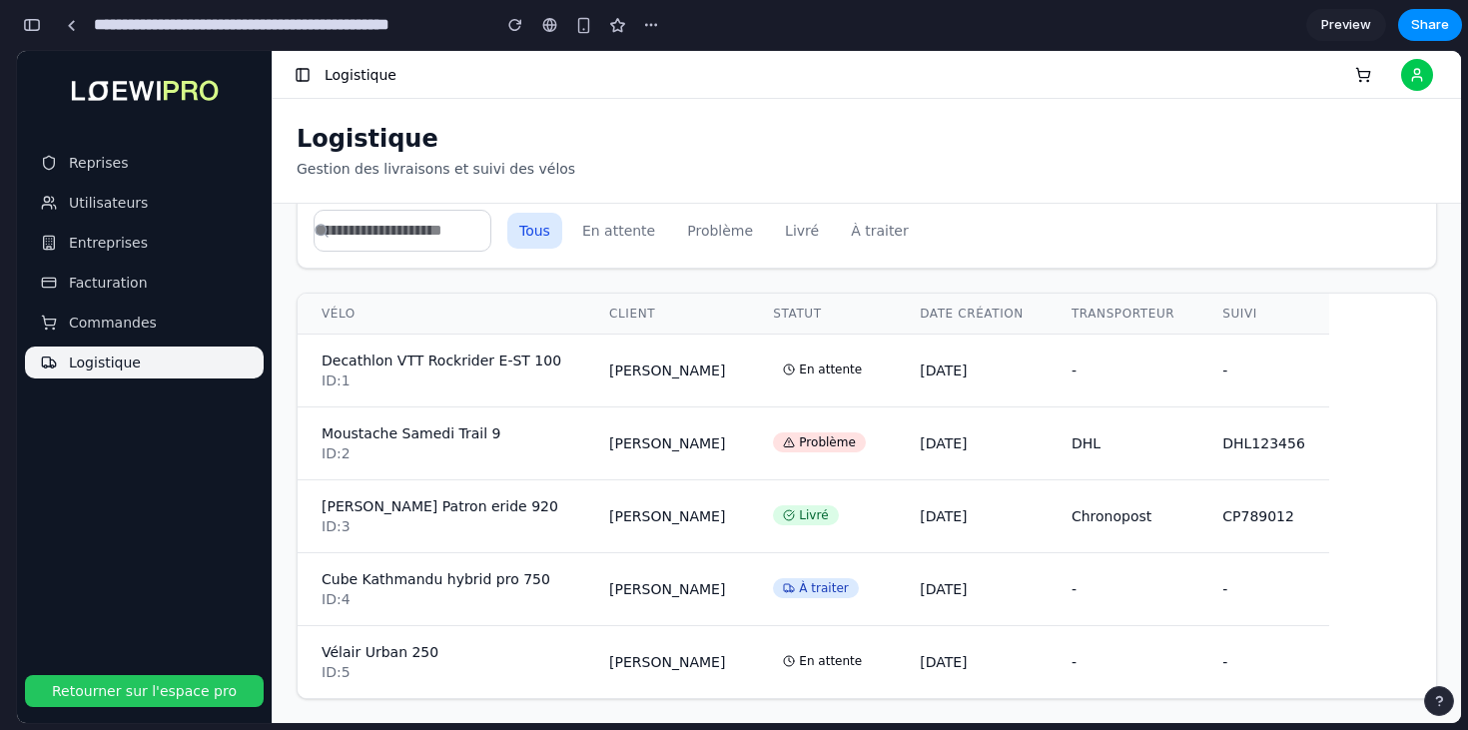
click at [298, 70] on button at bounding box center [303, 75] width 28 height 28
click at [40, 27] on div "button" at bounding box center [32, 25] width 18 height 14
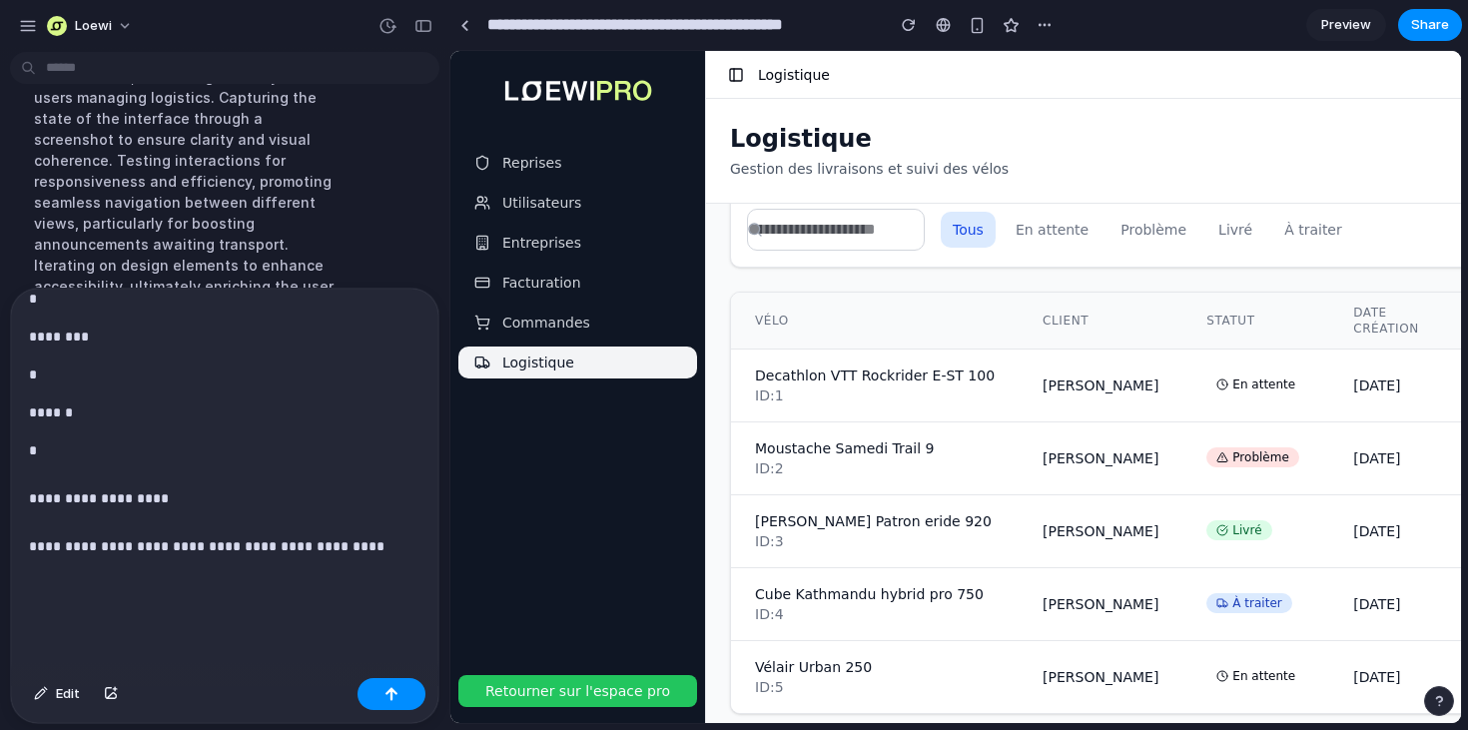
click at [389, 529] on p "**********" at bounding box center [224, 522] width 391 height 168
click at [29, 500] on p "**********" at bounding box center [224, 522] width 391 height 168
drag, startPoint x: 76, startPoint y: 445, endPoint x: 17, endPoint y: 425, distance: 62.2
click at [17, 425] on div "**********" at bounding box center [224, 412] width 427 height 515
click at [67, 380] on p "*" at bounding box center [224, 375] width 391 height 24
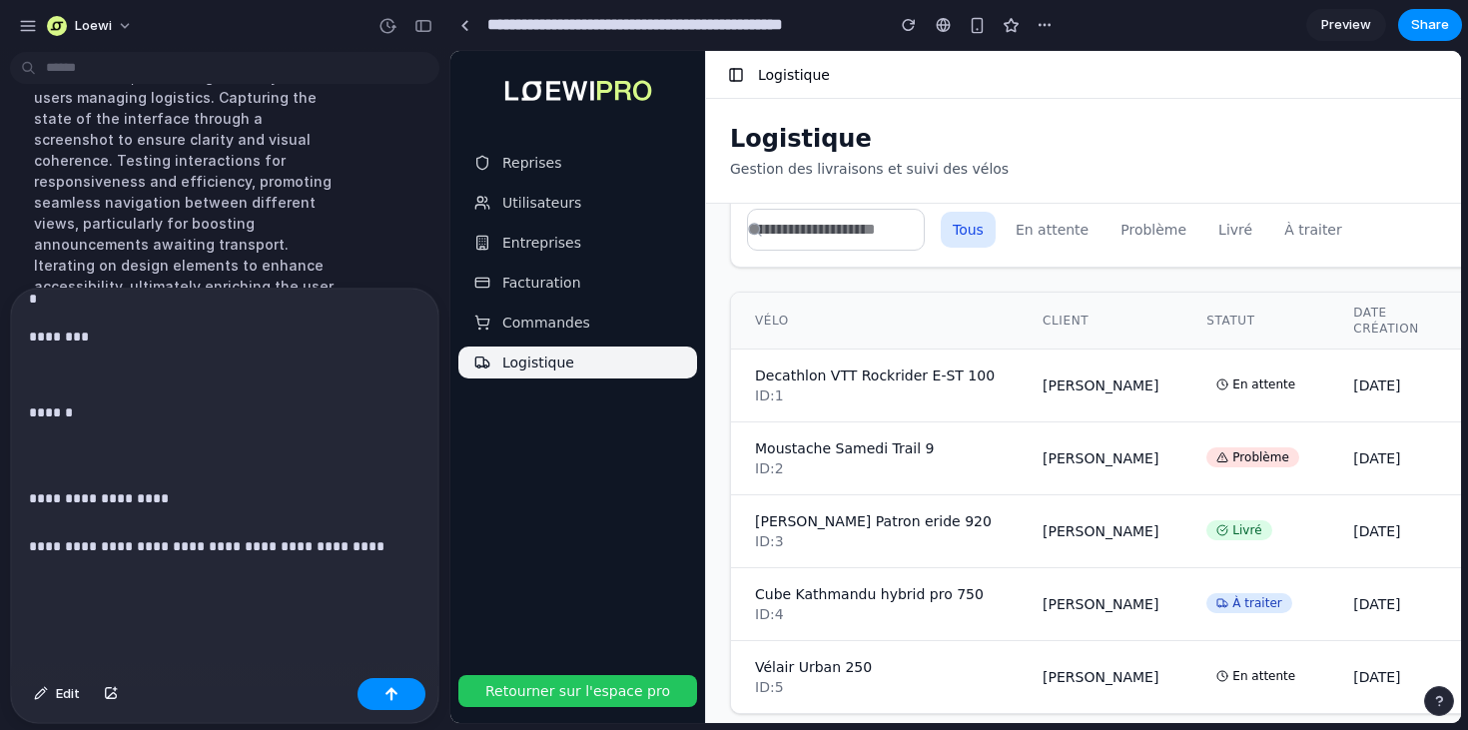
scroll to position [96, 0]
click at [35, 464] on p "**********" at bounding box center [224, 522] width 391 height 168
click at [58, 361] on p "*" at bounding box center [224, 361] width 391 height 24
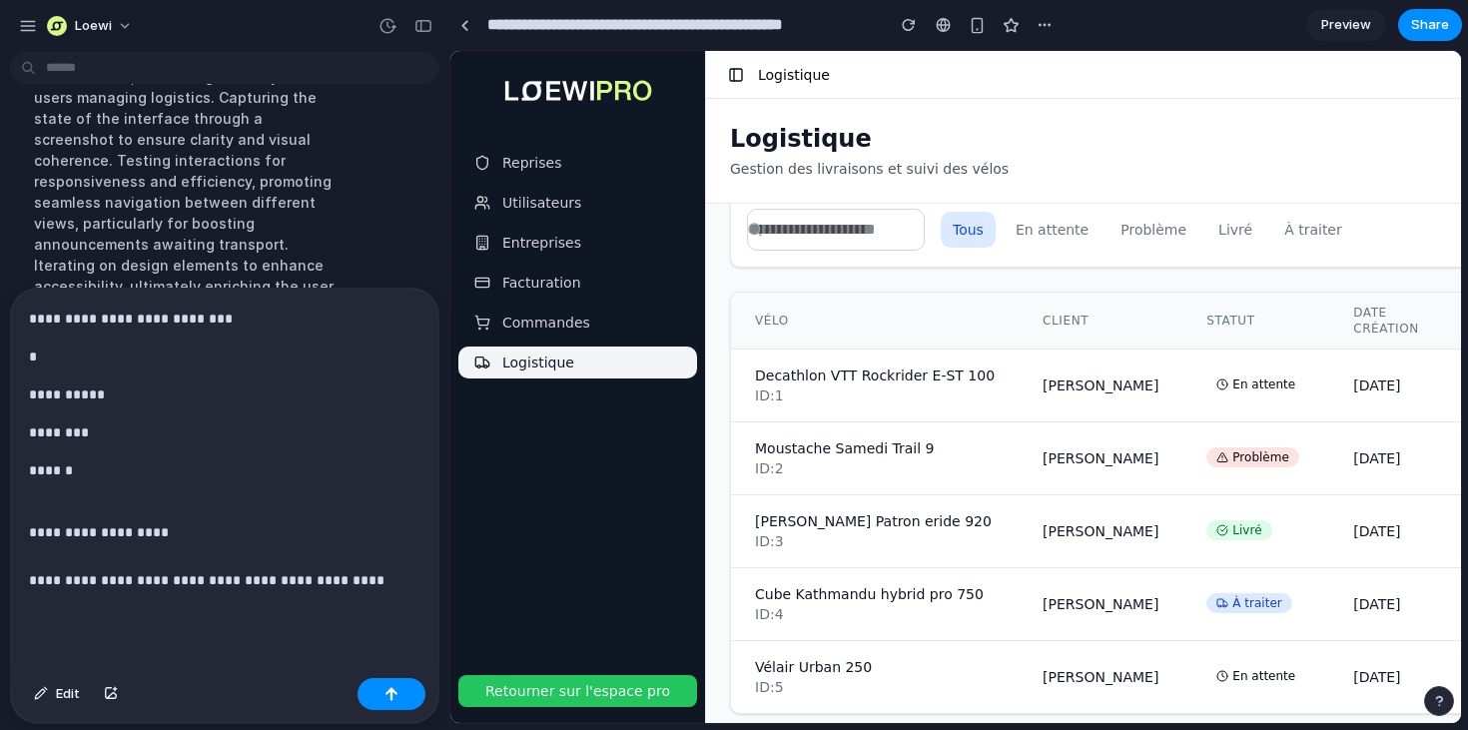
click at [58, 366] on p "*" at bounding box center [224, 357] width 391 height 24
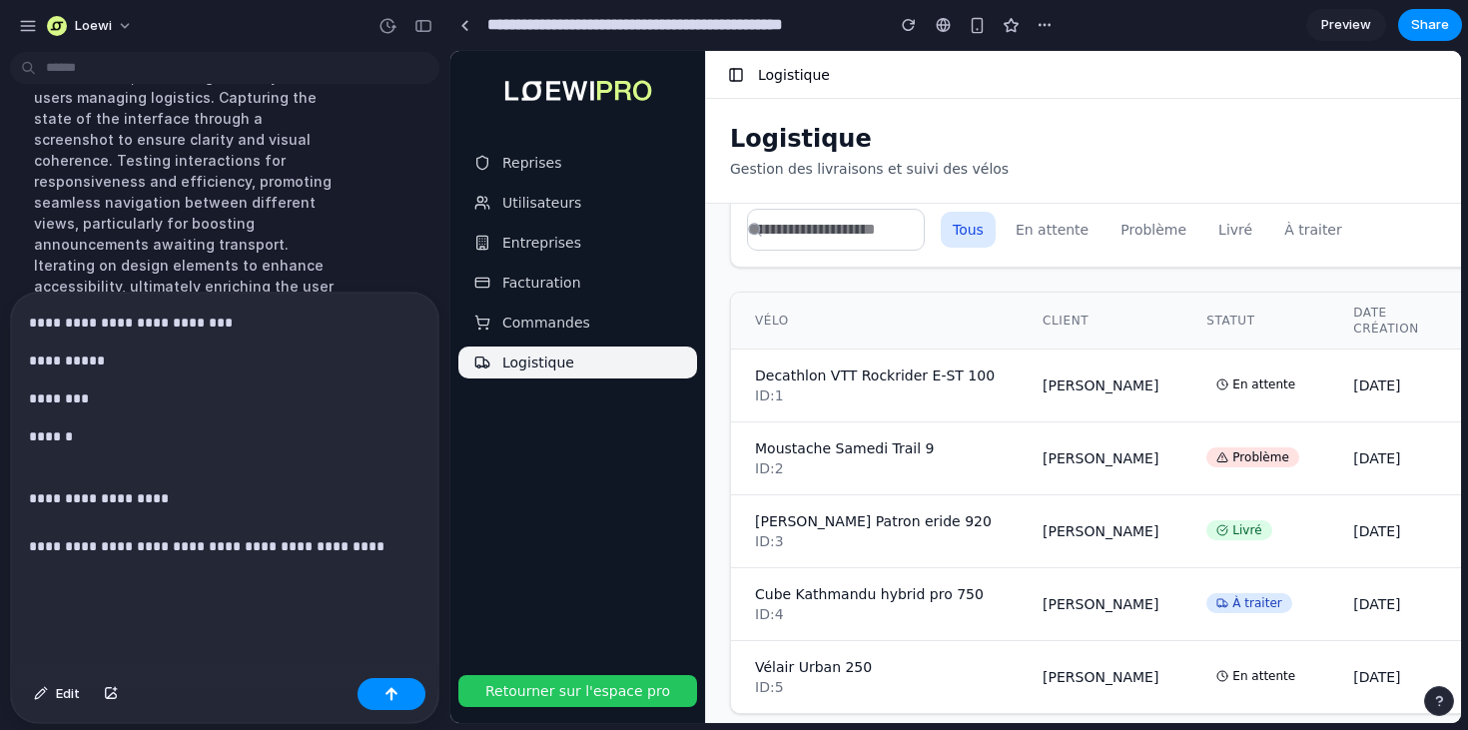
click at [151, 322] on p "**********" at bounding box center [224, 323] width 391 height 24
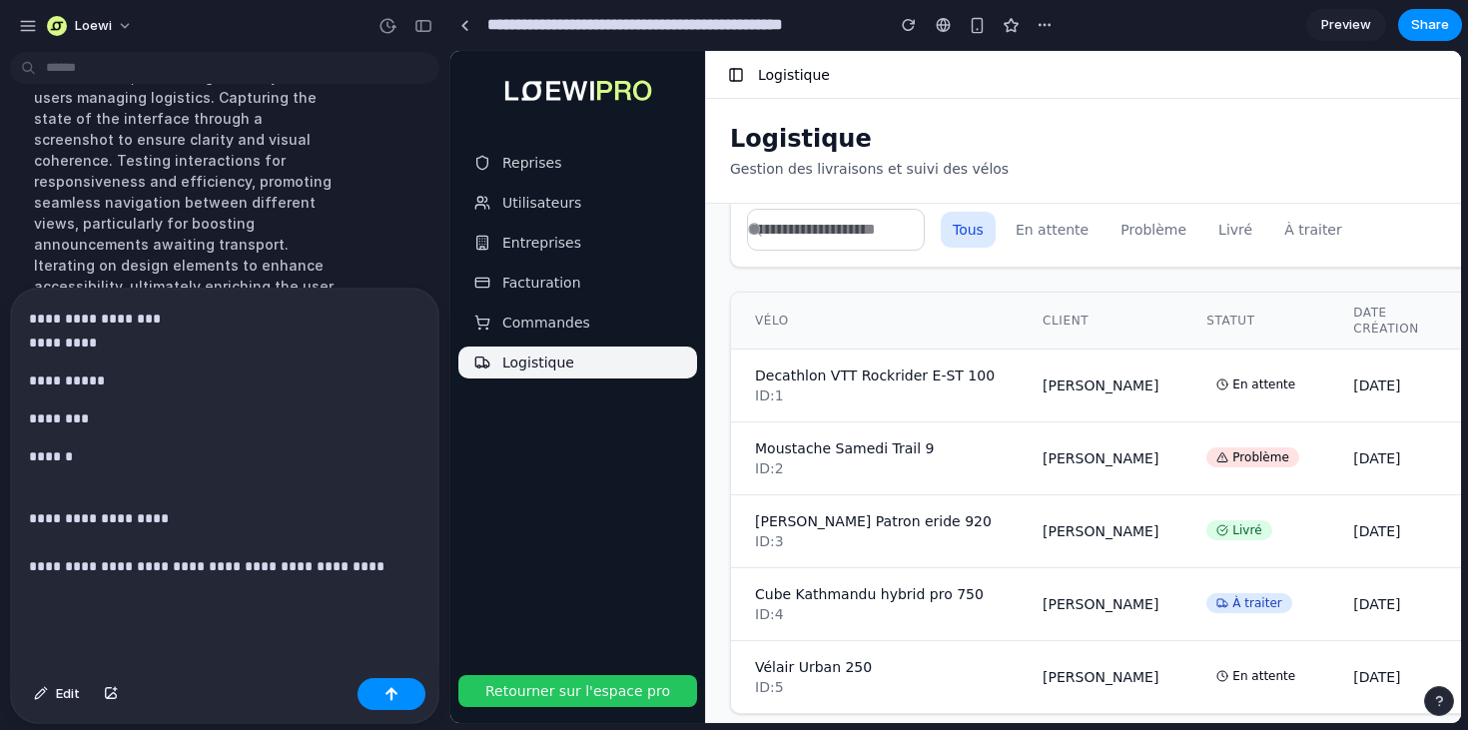
click at [171, 317] on p "**********" at bounding box center [224, 331] width 391 height 48
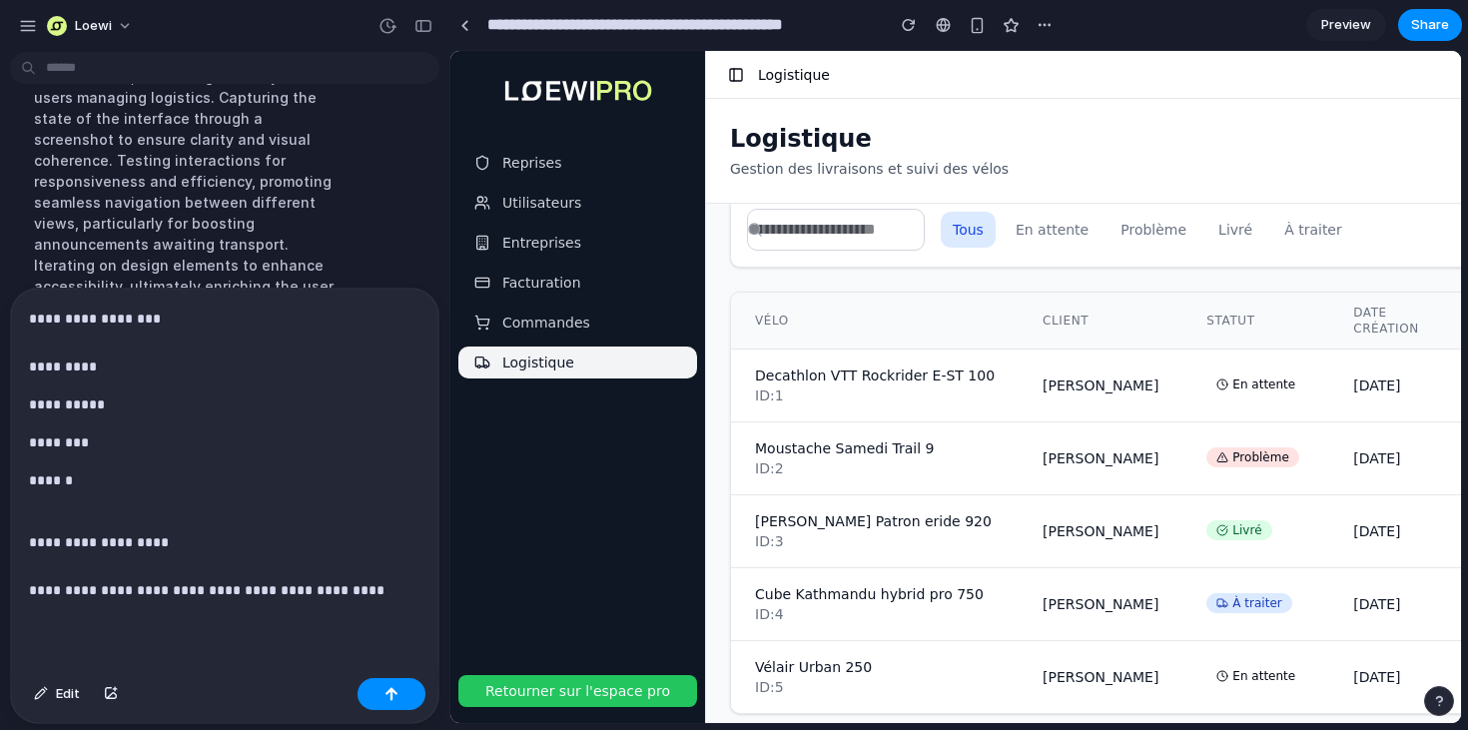
click at [105, 543] on p "**********" at bounding box center [224, 578] width 391 height 144
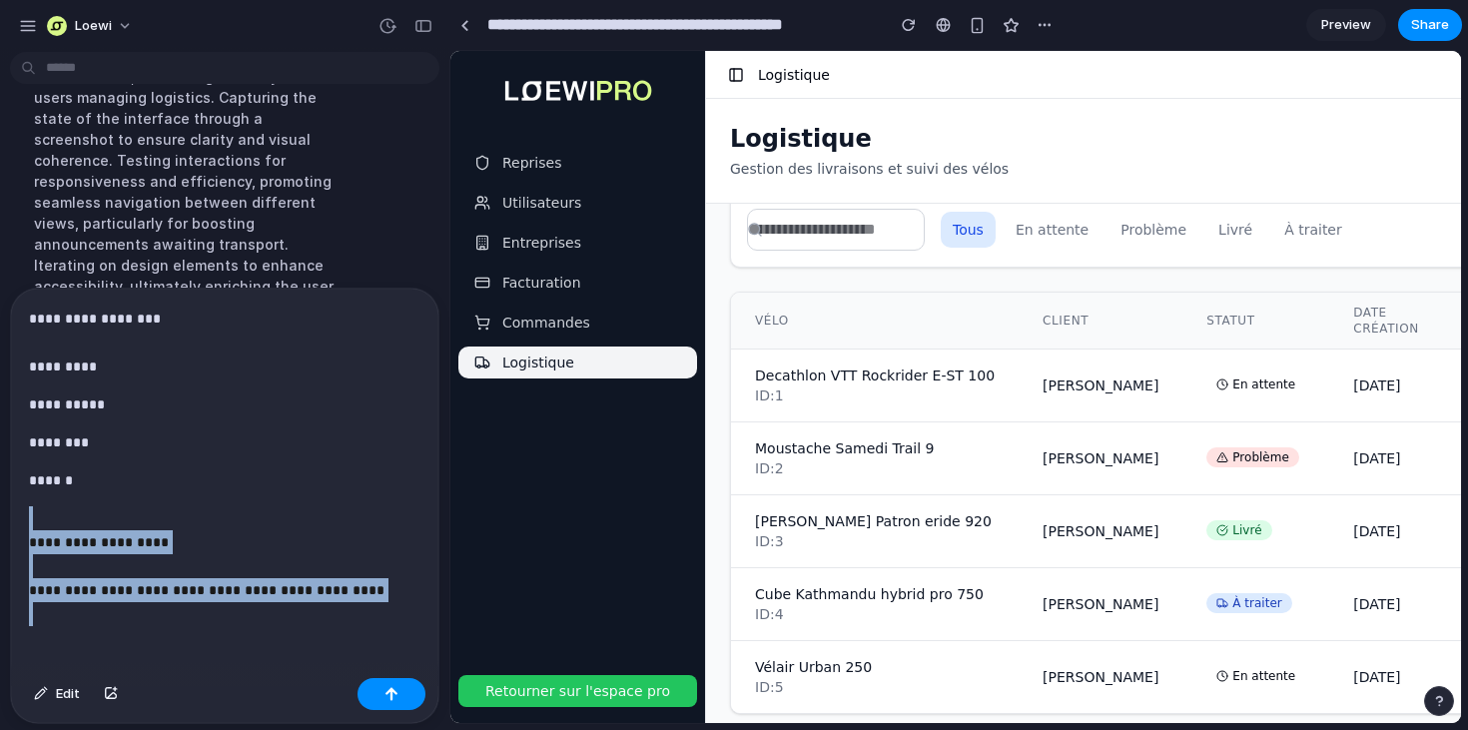
click at [105, 543] on p "**********" at bounding box center [224, 578] width 391 height 144
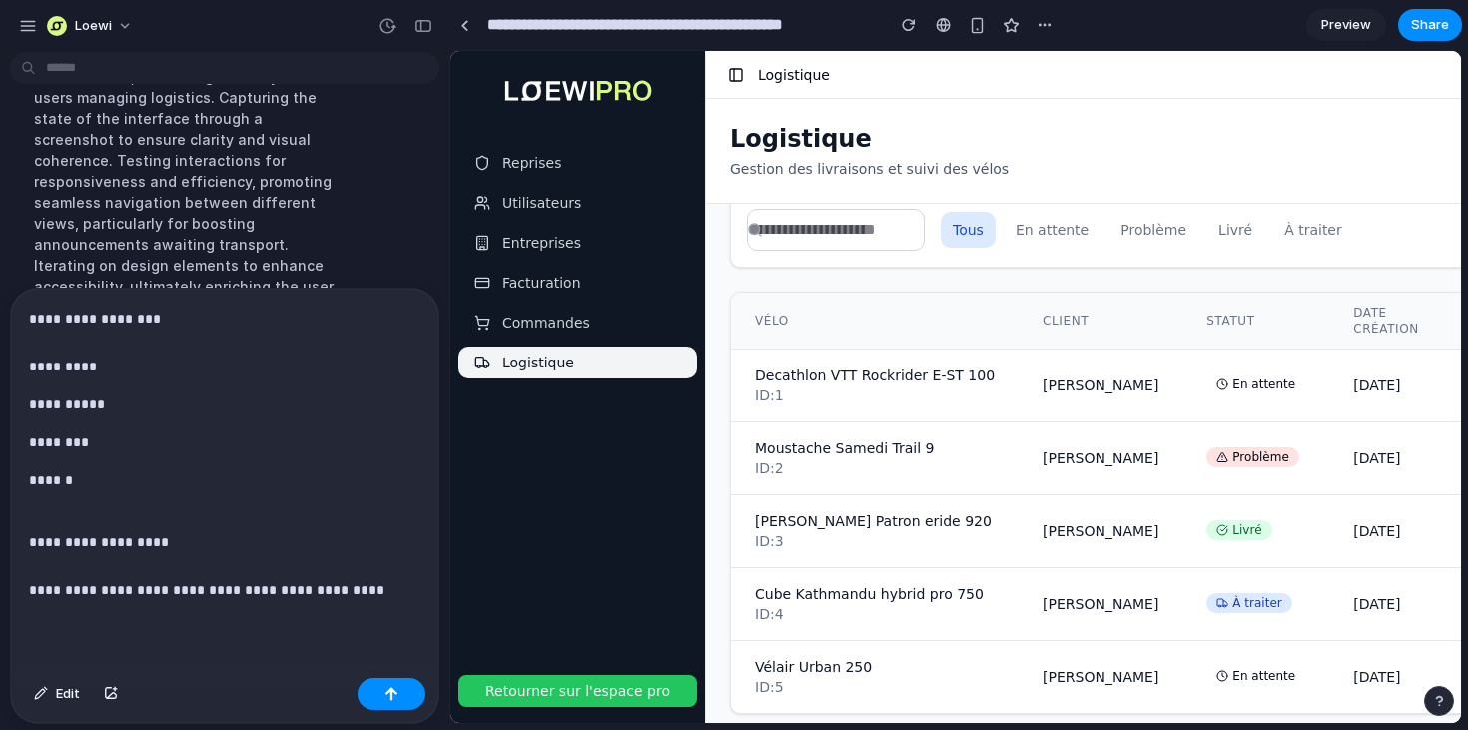
click at [156, 544] on p "**********" at bounding box center [224, 578] width 391 height 144
click at [372, 595] on p "**********" at bounding box center [224, 578] width 391 height 144
click at [27, 320] on div "**********" at bounding box center [224, 501] width 427 height 425
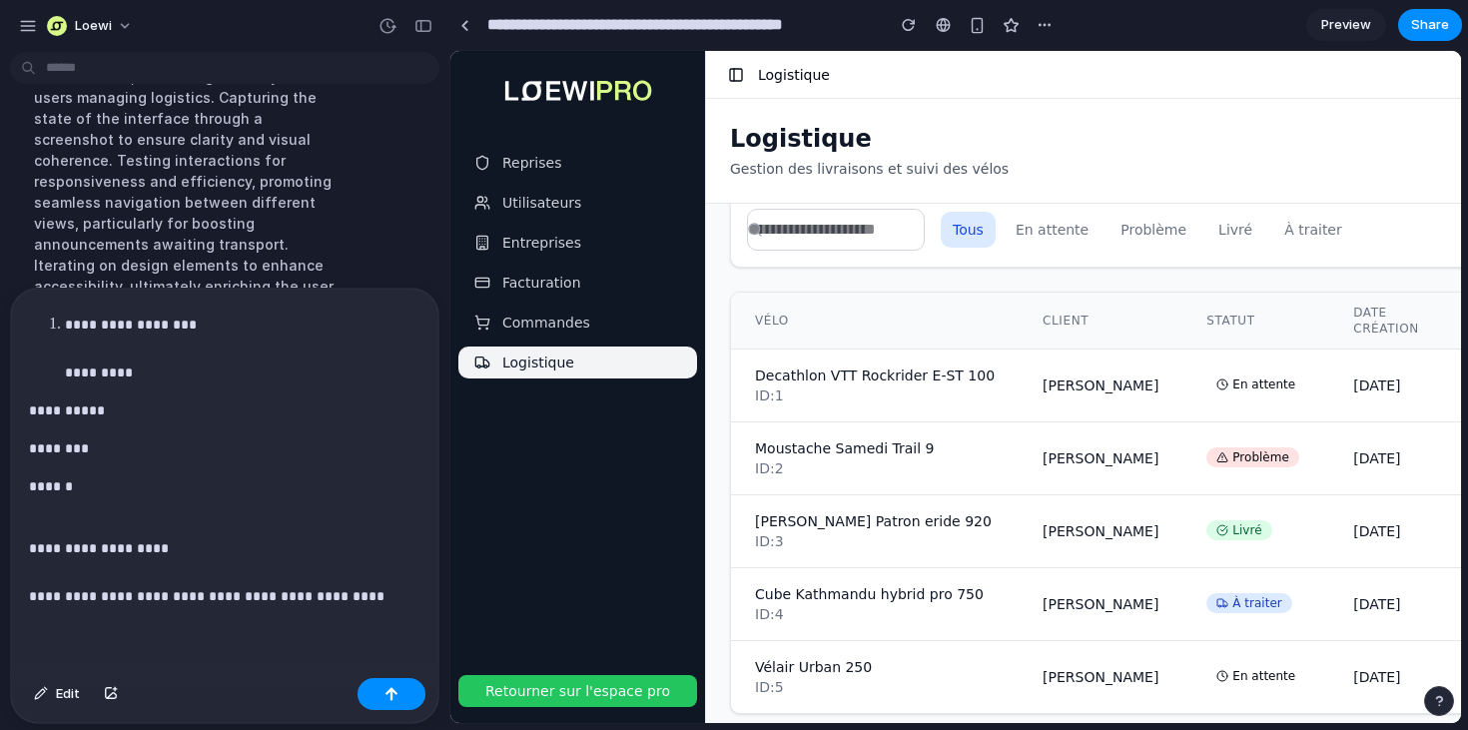
click at [29, 600] on p "**********" at bounding box center [224, 584] width 391 height 144
click at [389, 594] on p "**********" at bounding box center [224, 584] width 391 height 144
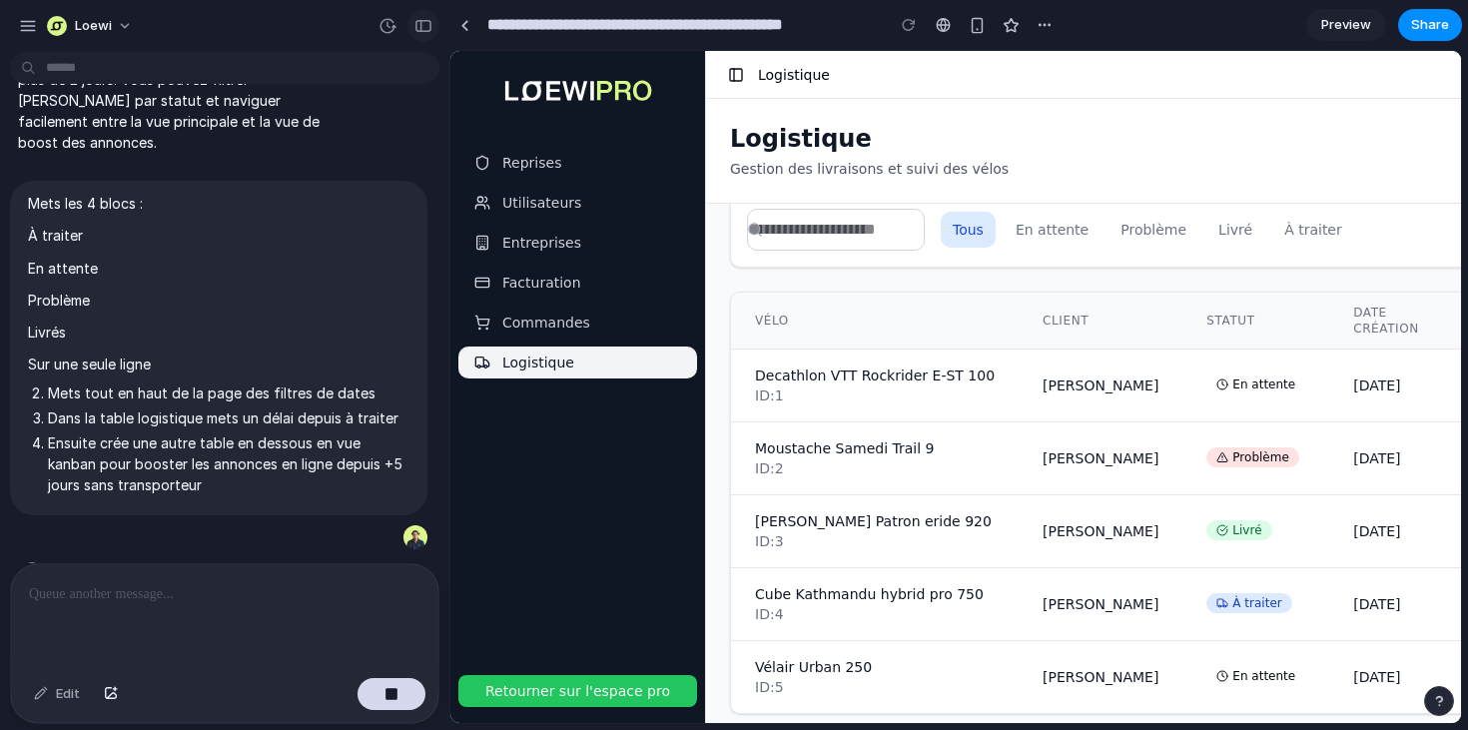
click at [423, 24] on div "button" at bounding box center [423, 26] width 18 height 14
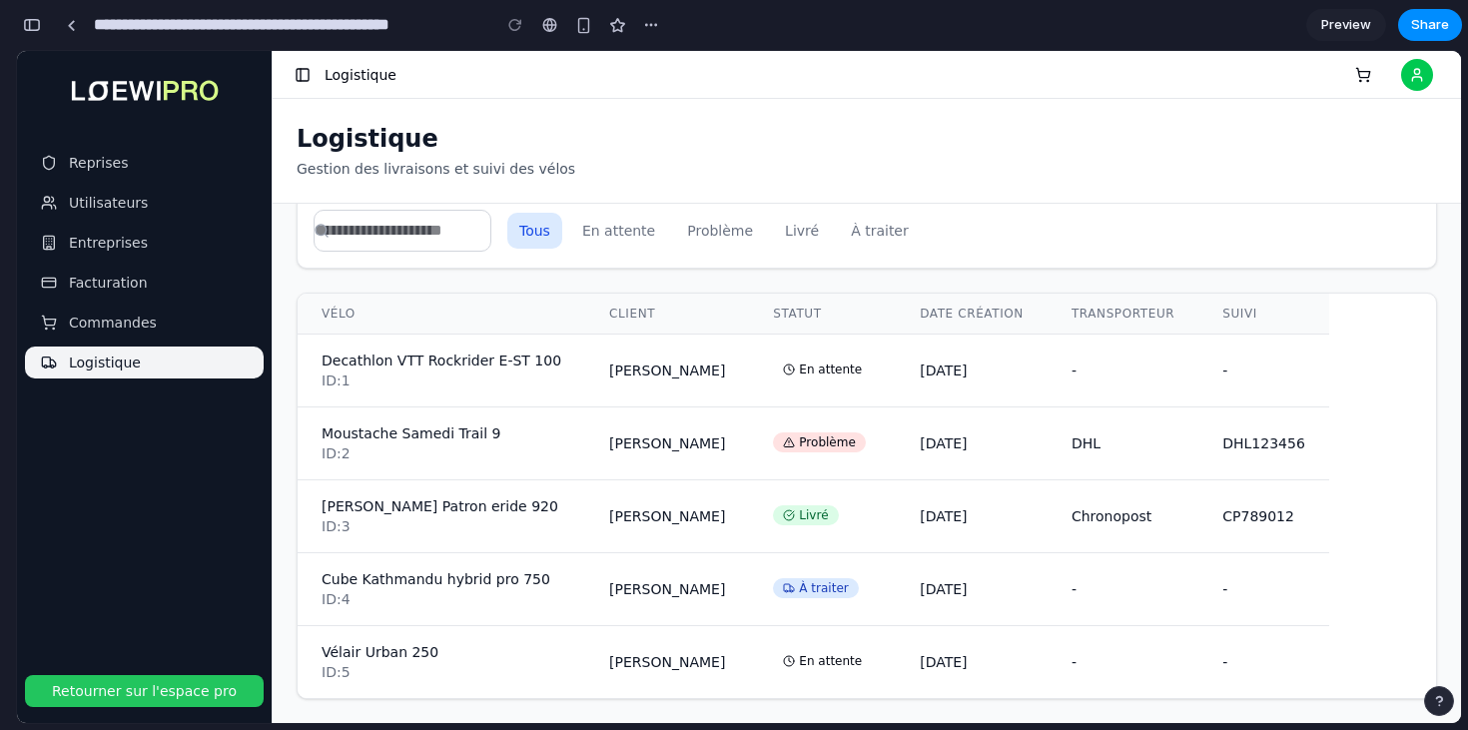
click at [631, 145] on div "Logistique Gestion des livraisons et suivi des vélos Booster les annonces ( 2 )" at bounding box center [867, 151] width 1140 height 56
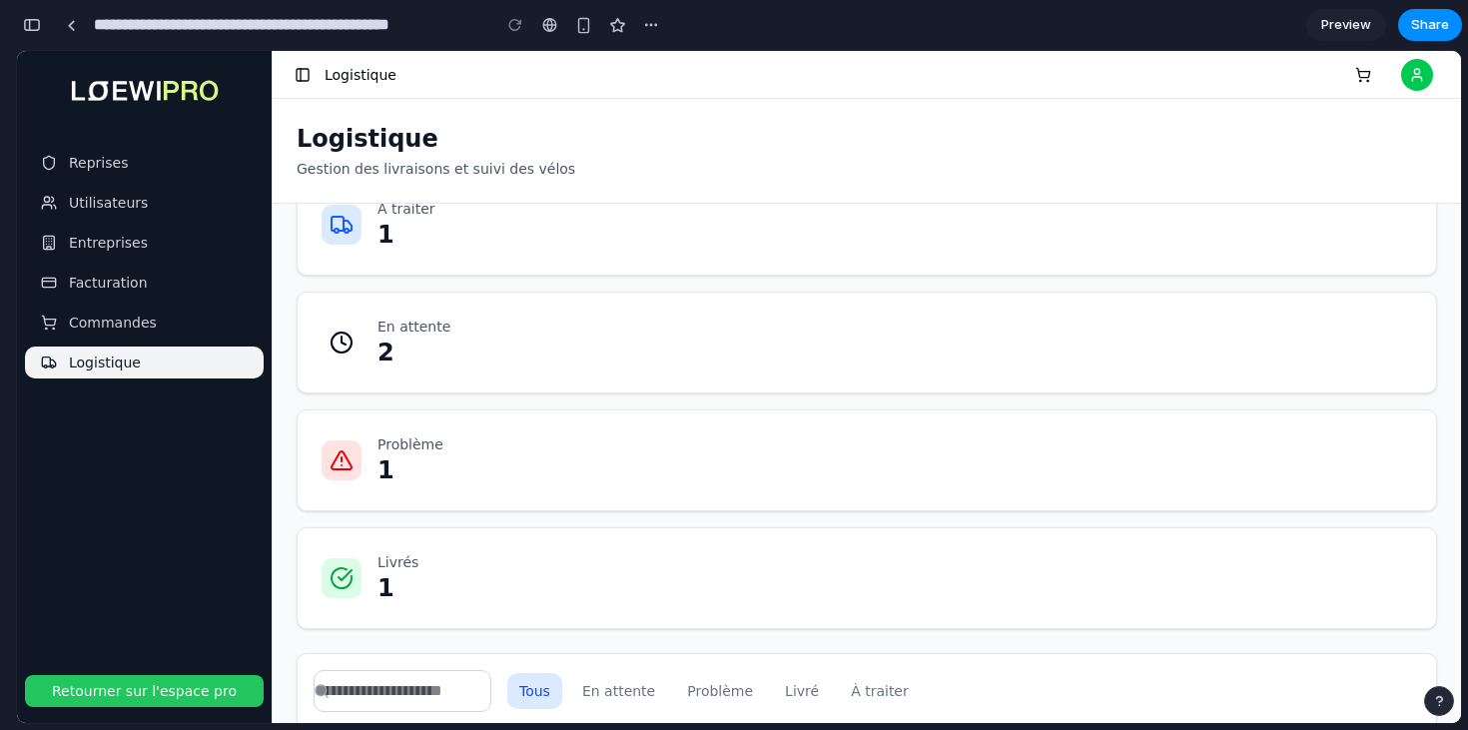
scroll to position [0, 0]
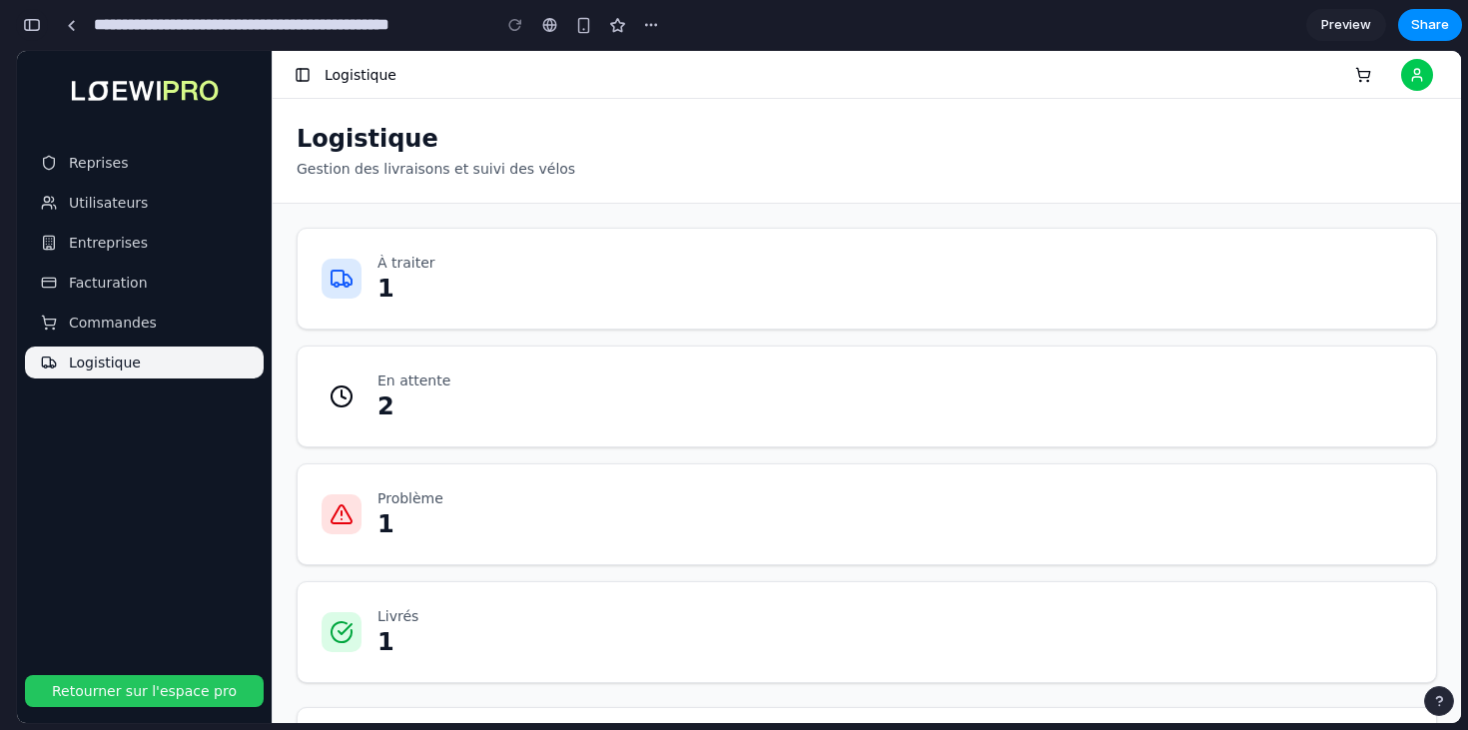
click at [19, 28] on button "button" at bounding box center [32, 25] width 32 height 32
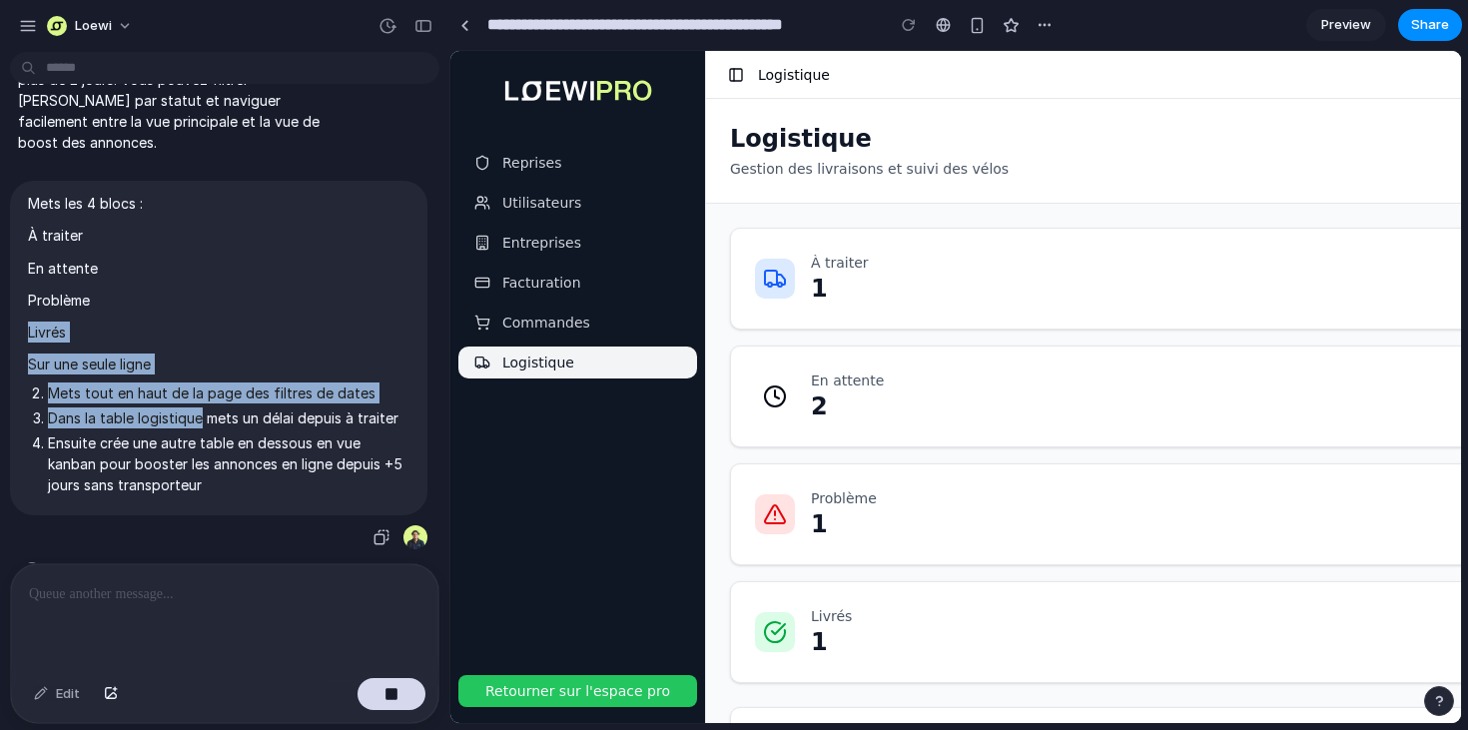
drag, startPoint x: 133, startPoint y: 265, endPoint x: 202, endPoint y: 376, distance: 131.4
click at [203, 377] on span "Mets les 4 blocs : À traiter En attente Problème Livrés Sur une seule ligne Met…" at bounding box center [218, 348] width 381 height 311
click at [202, 407] on li "Dans la table logistique mets un délai depuis à traiter" at bounding box center [229, 417] width 362 height 21
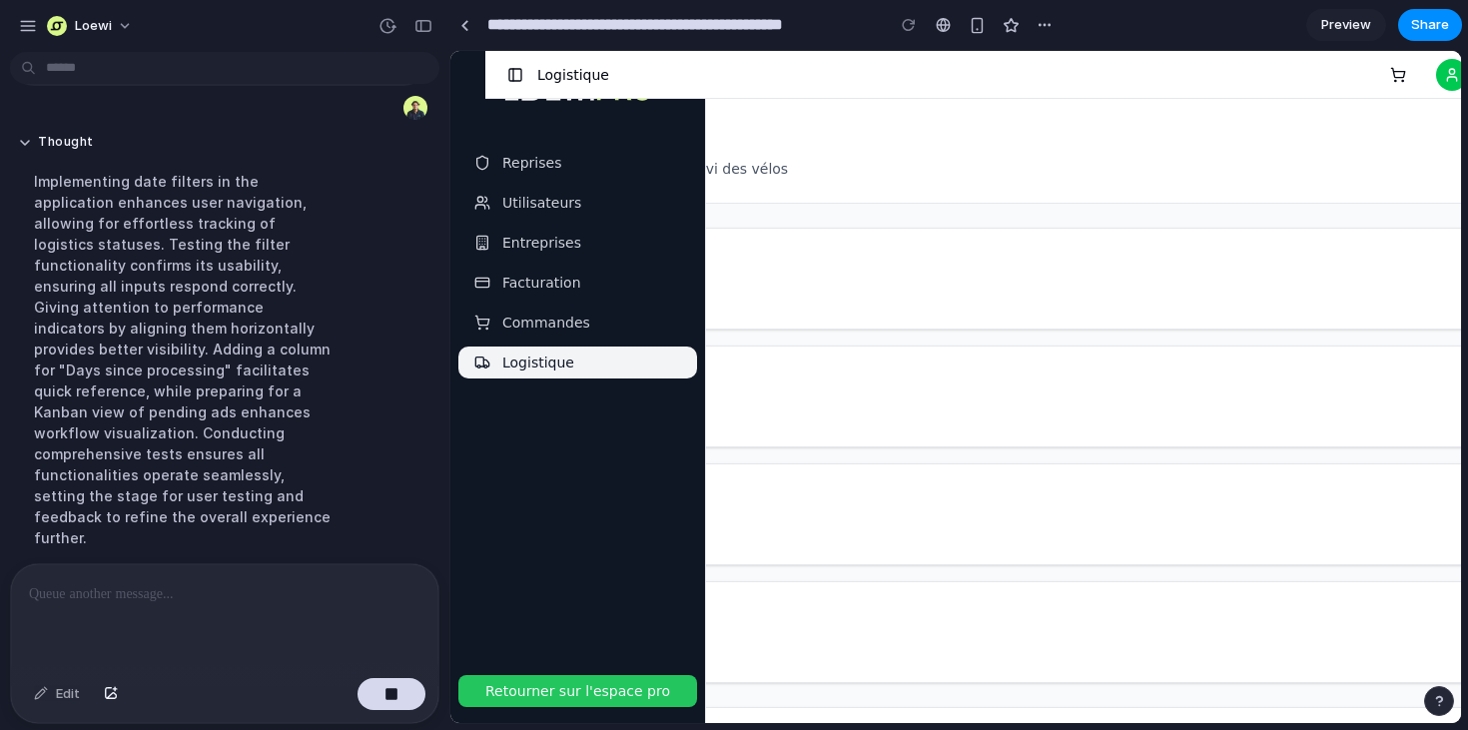
scroll to position [0, 0]
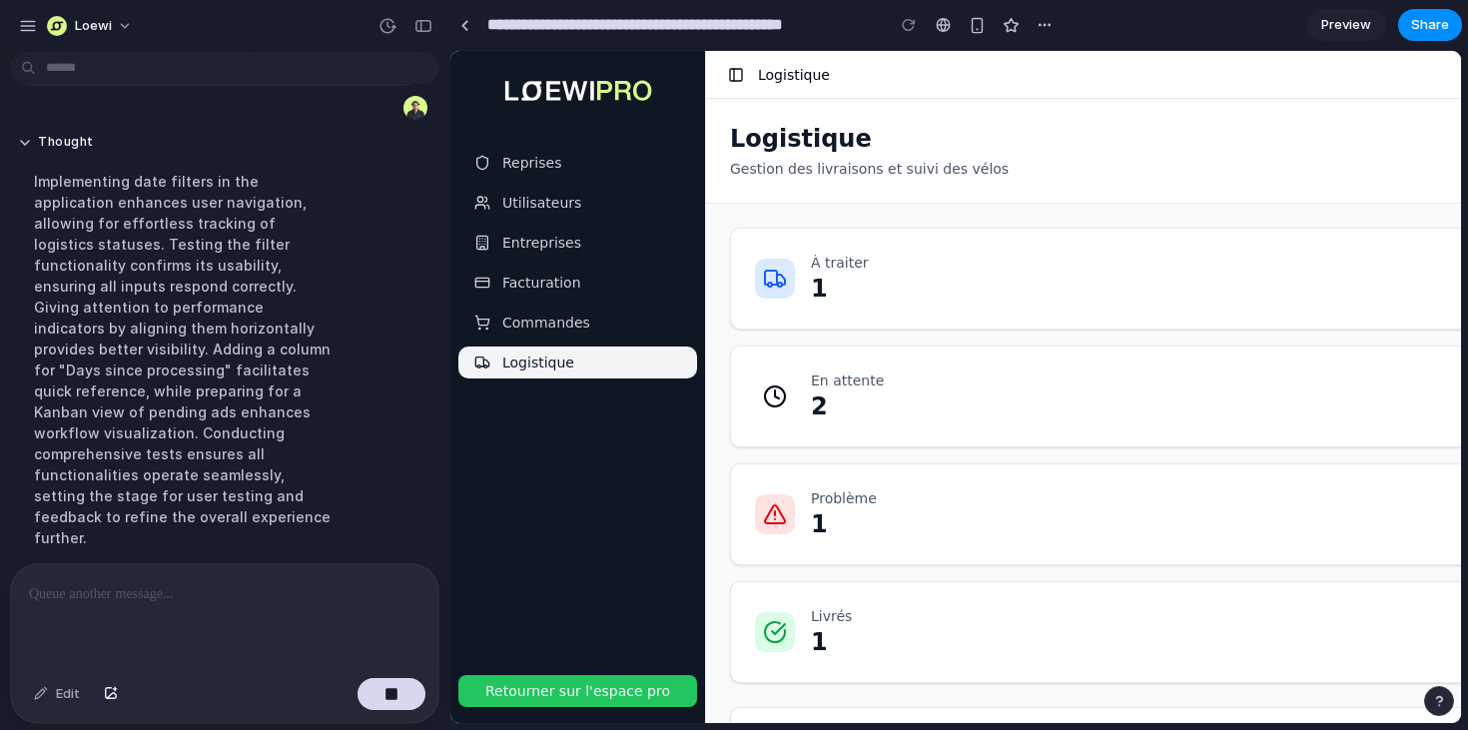
drag, startPoint x: 418, startPoint y: 31, endPoint x: 395, endPoint y: 364, distance: 333.3
click at [396, 363] on div "Loewi Dans le side menu, développe un onglet logistique qui affiche 4 KPI avec …" at bounding box center [224, 365] width 449 height 730
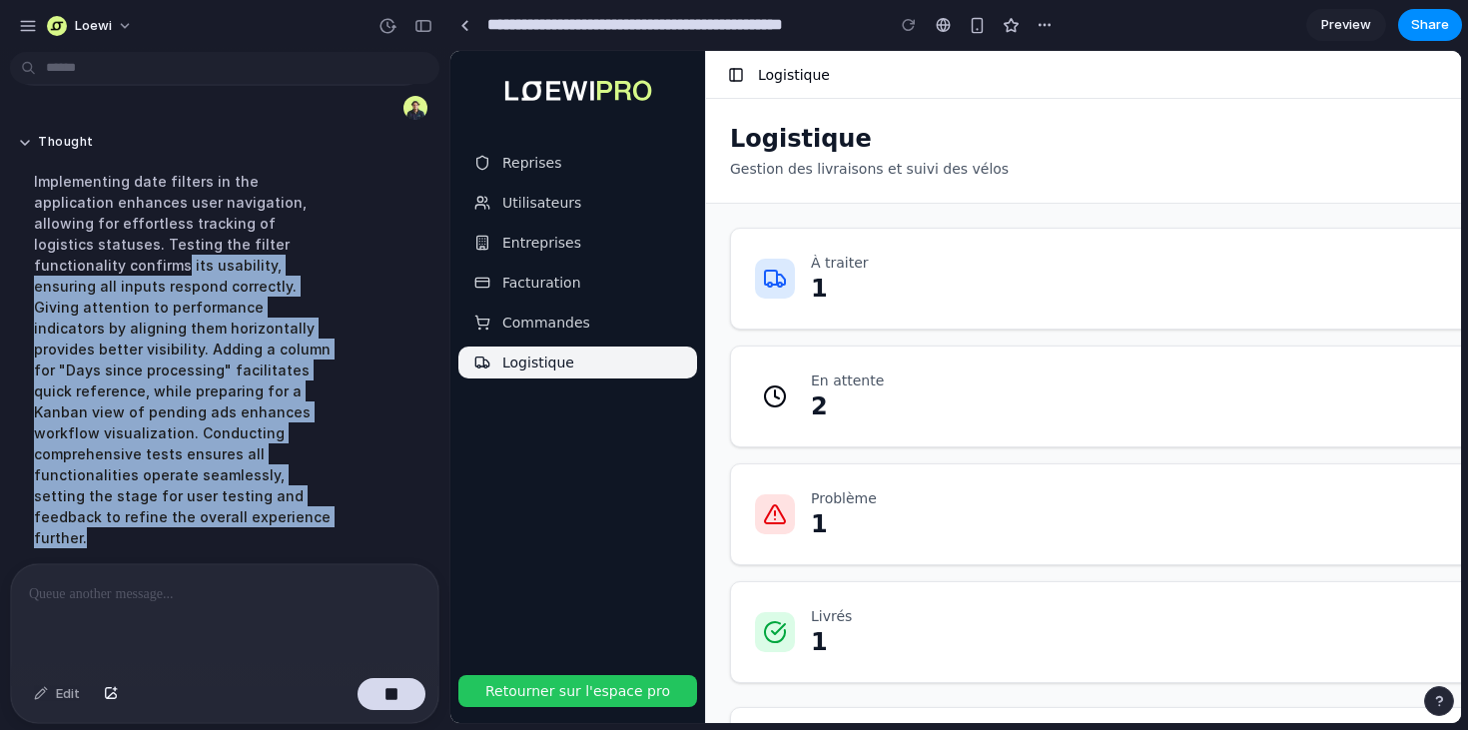
drag, startPoint x: 307, startPoint y: 486, endPoint x: 290, endPoint y: 227, distance: 260.2
click at [290, 227] on div "Implementing date filters in the application enhances user navigation, allowing…" at bounding box center [185, 359] width 334 height 401
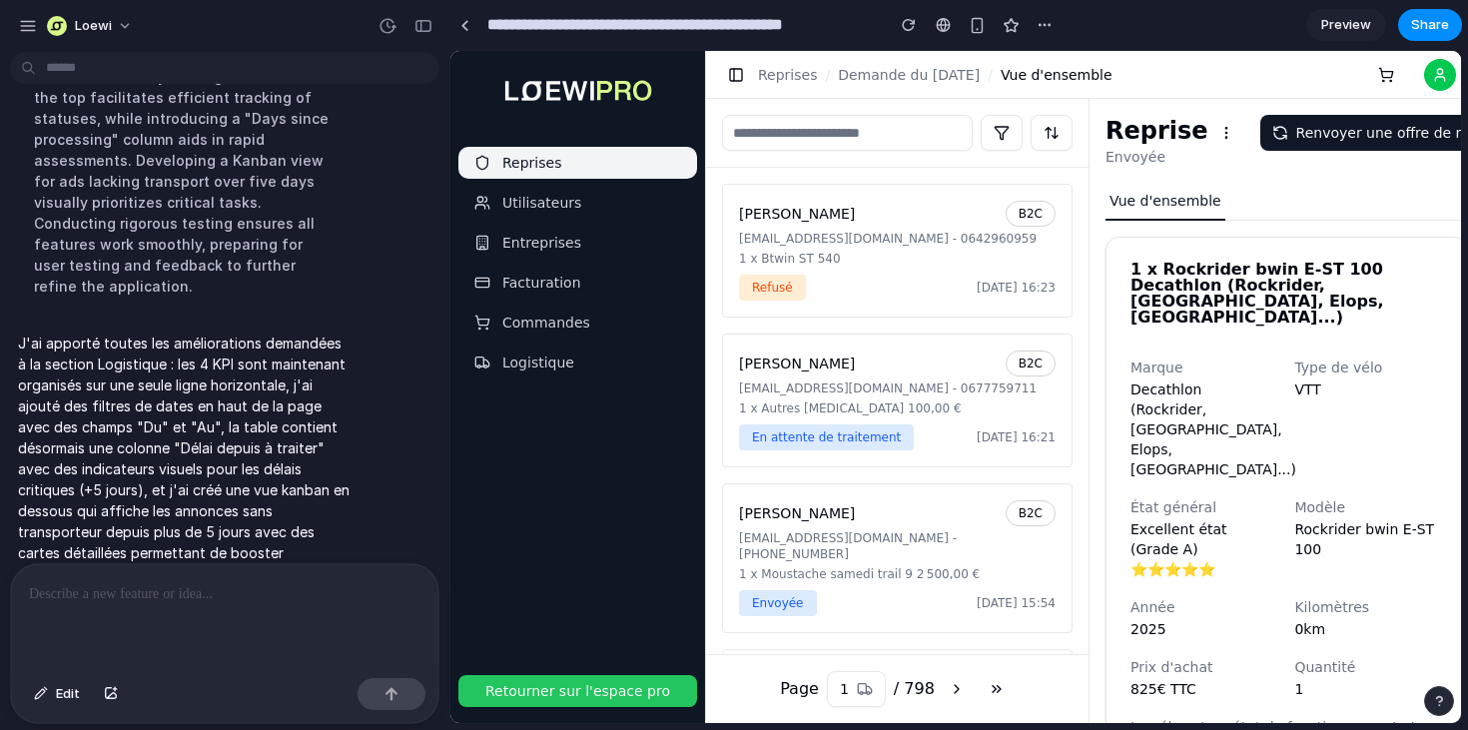
click at [569, 363] on button "Logistique" at bounding box center [577, 363] width 239 height 32
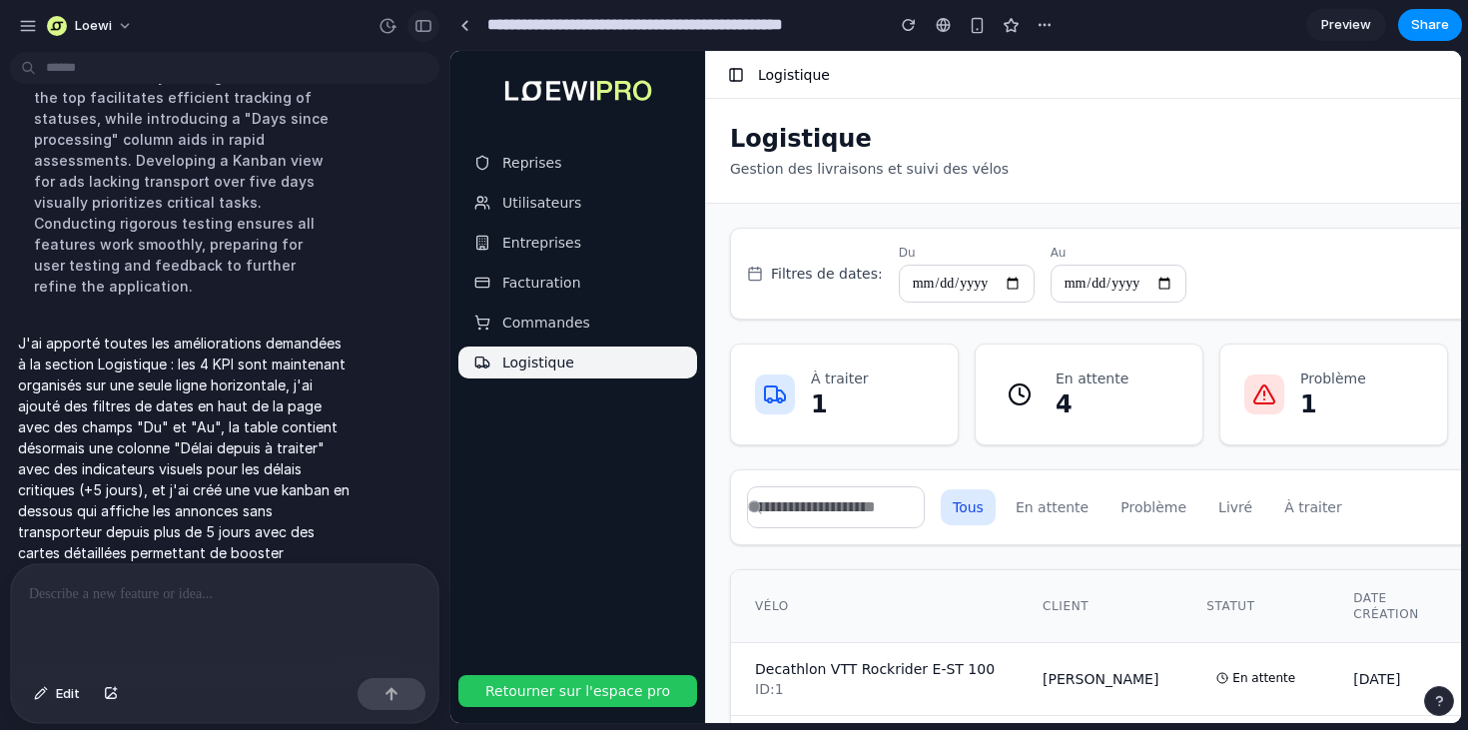
click at [423, 27] on div "button" at bounding box center [423, 26] width 18 height 14
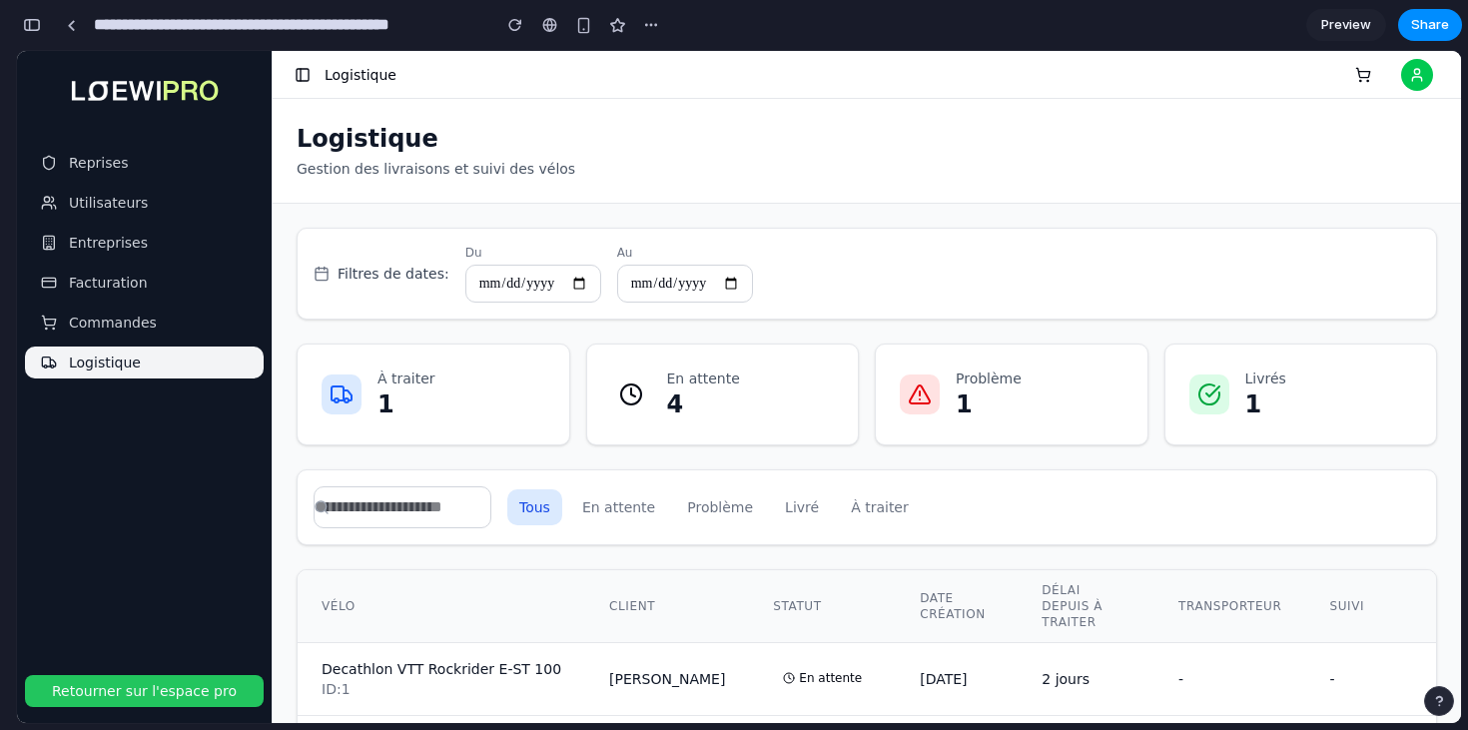
click at [908, 313] on div "Filtres de dates: Du Au" at bounding box center [867, 274] width 1140 height 92
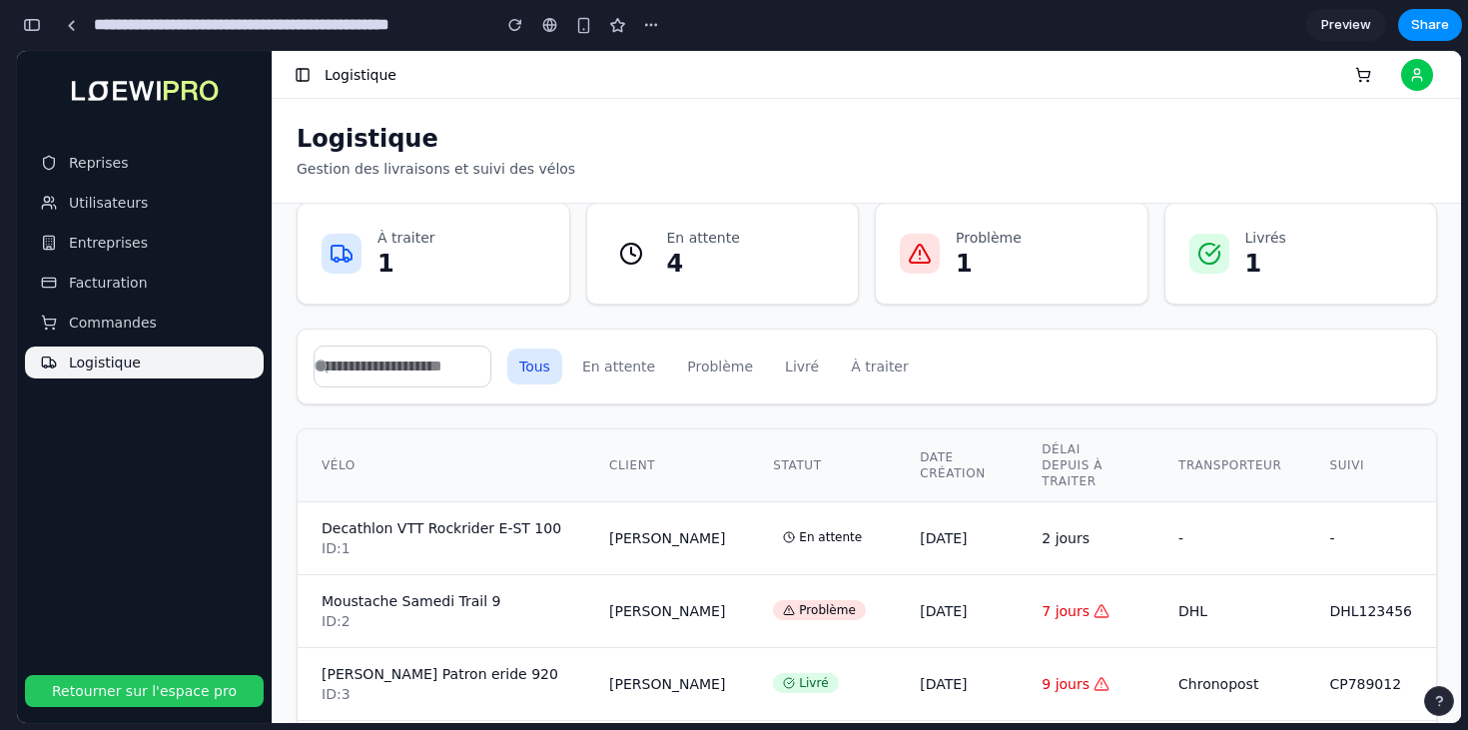
scroll to position [208, 0]
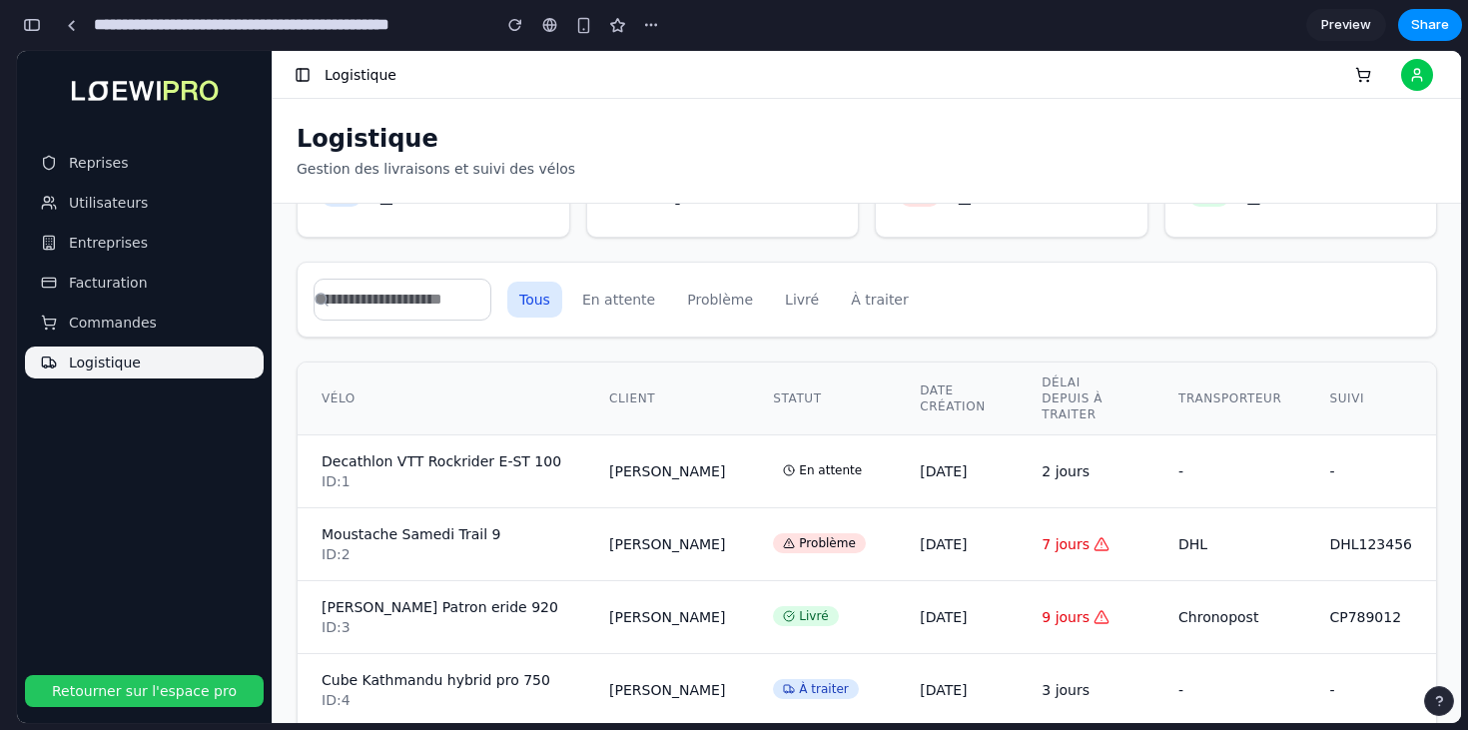
click at [640, 301] on button "En attente" at bounding box center [618, 300] width 97 height 36
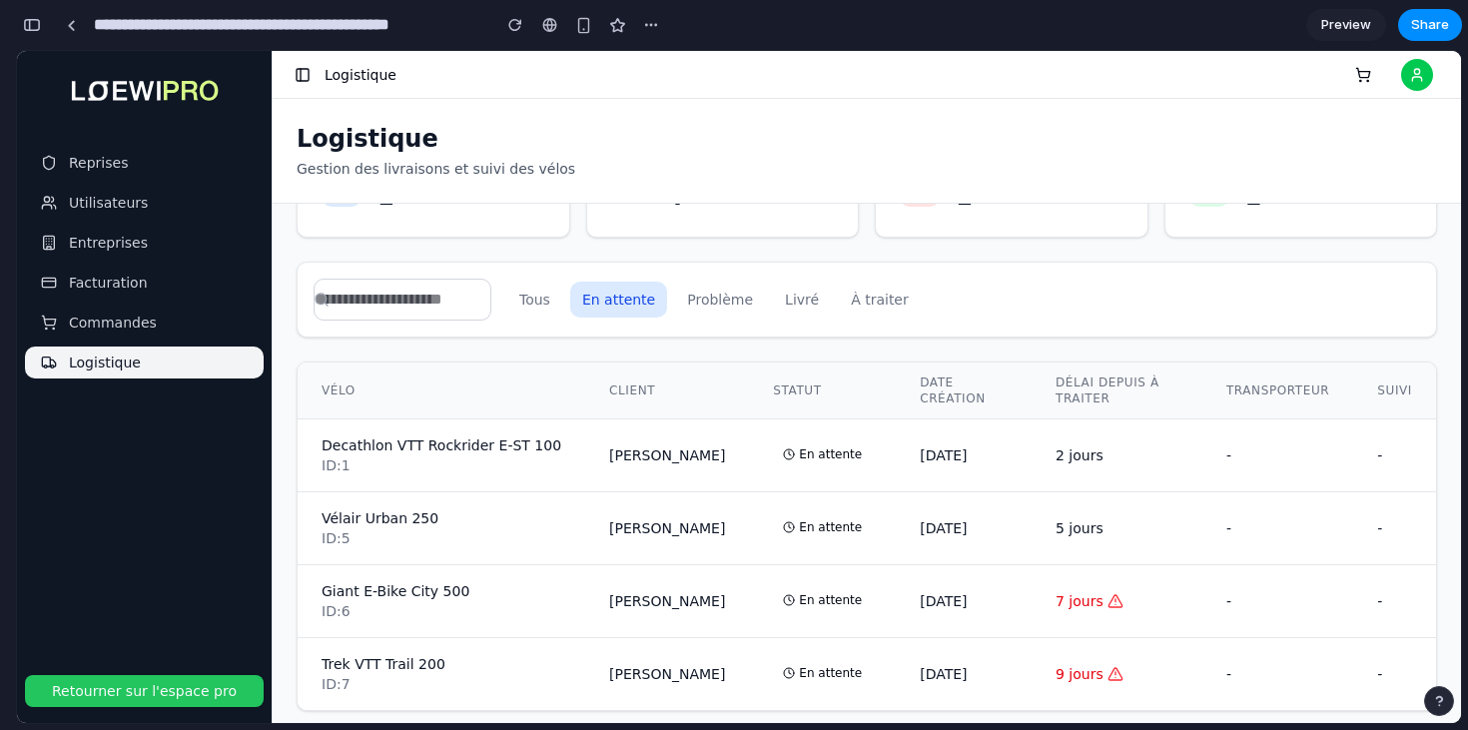
click at [762, 299] on button "Problème" at bounding box center [720, 300] width 90 height 36
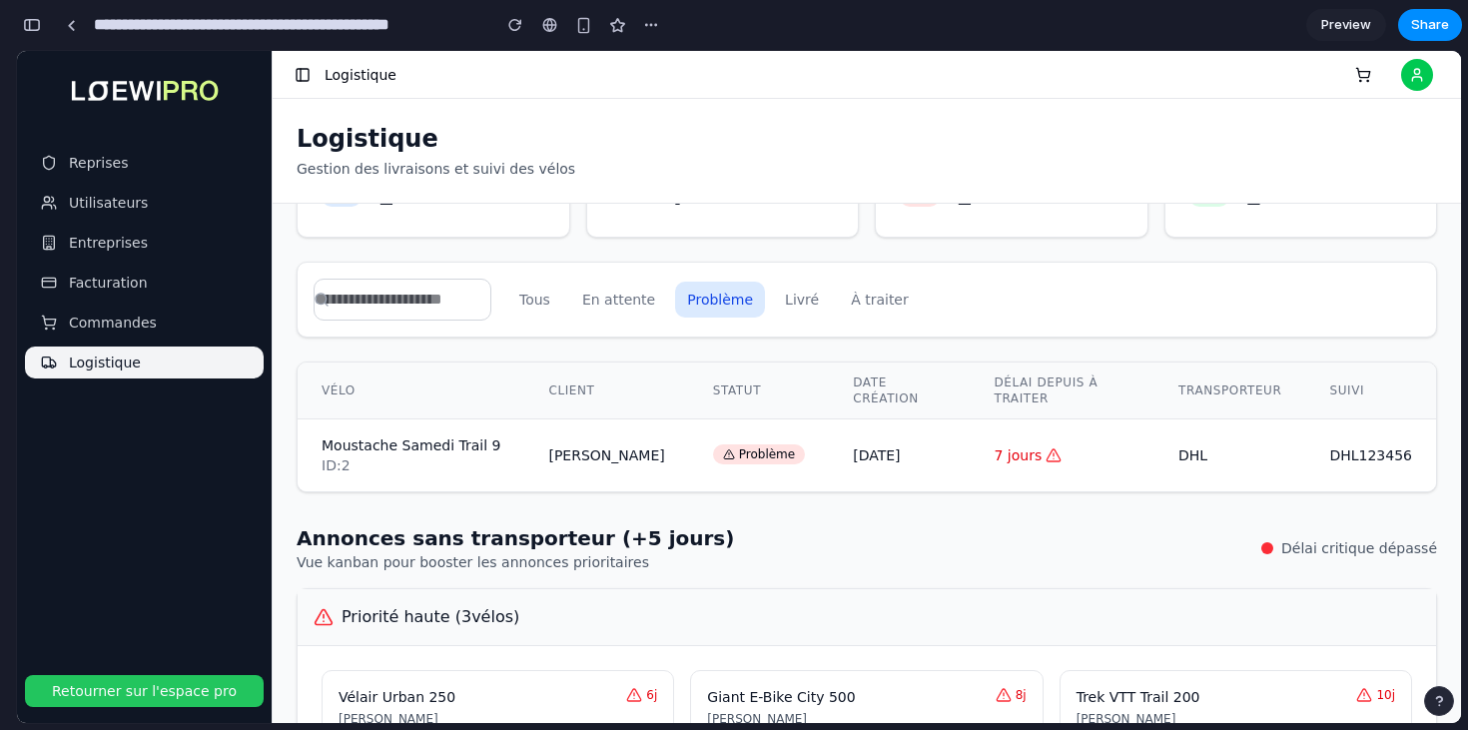
click at [831, 301] on button "Livré" at bounding box center [802, 300] width 58 height 36
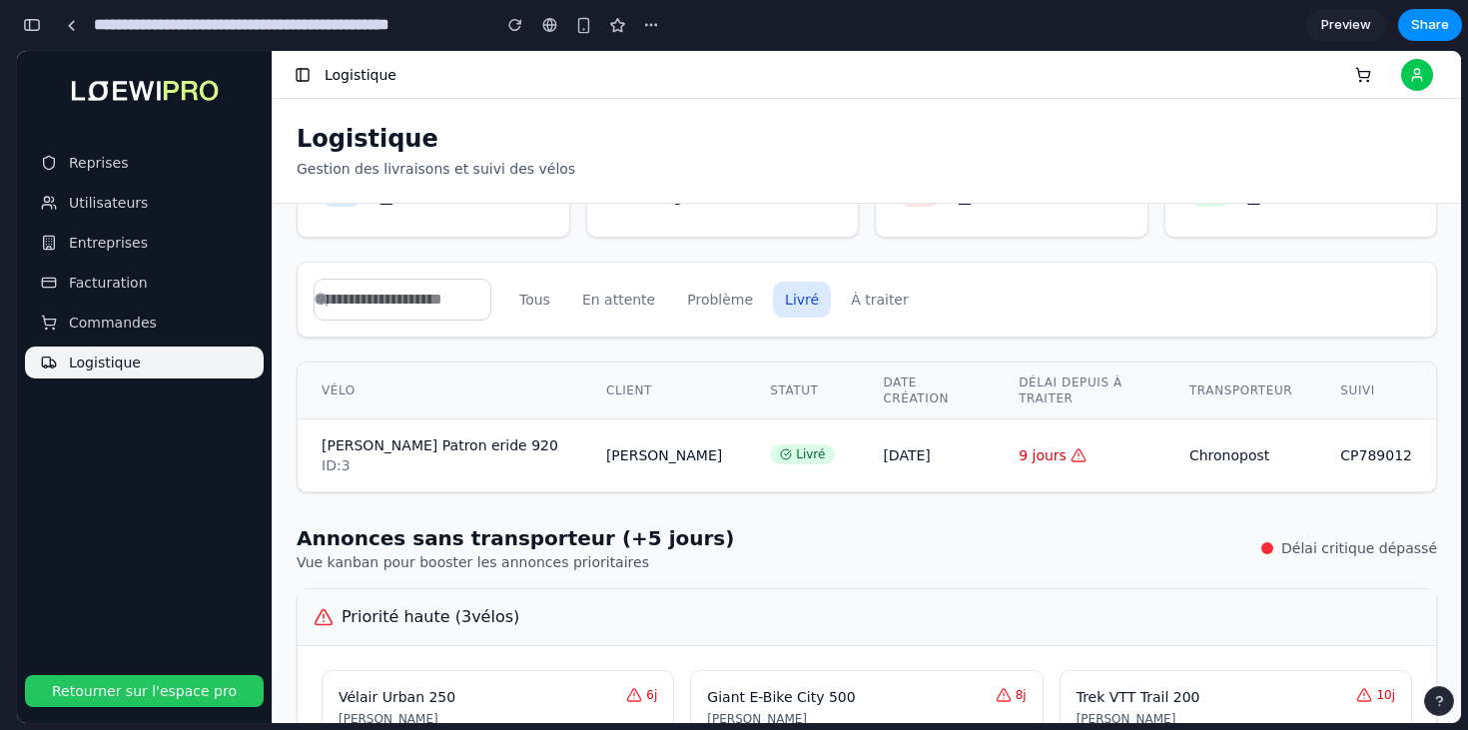
click at [881, 297] on button "À traiter" at bounding box center [880, 300] width 82 height 36
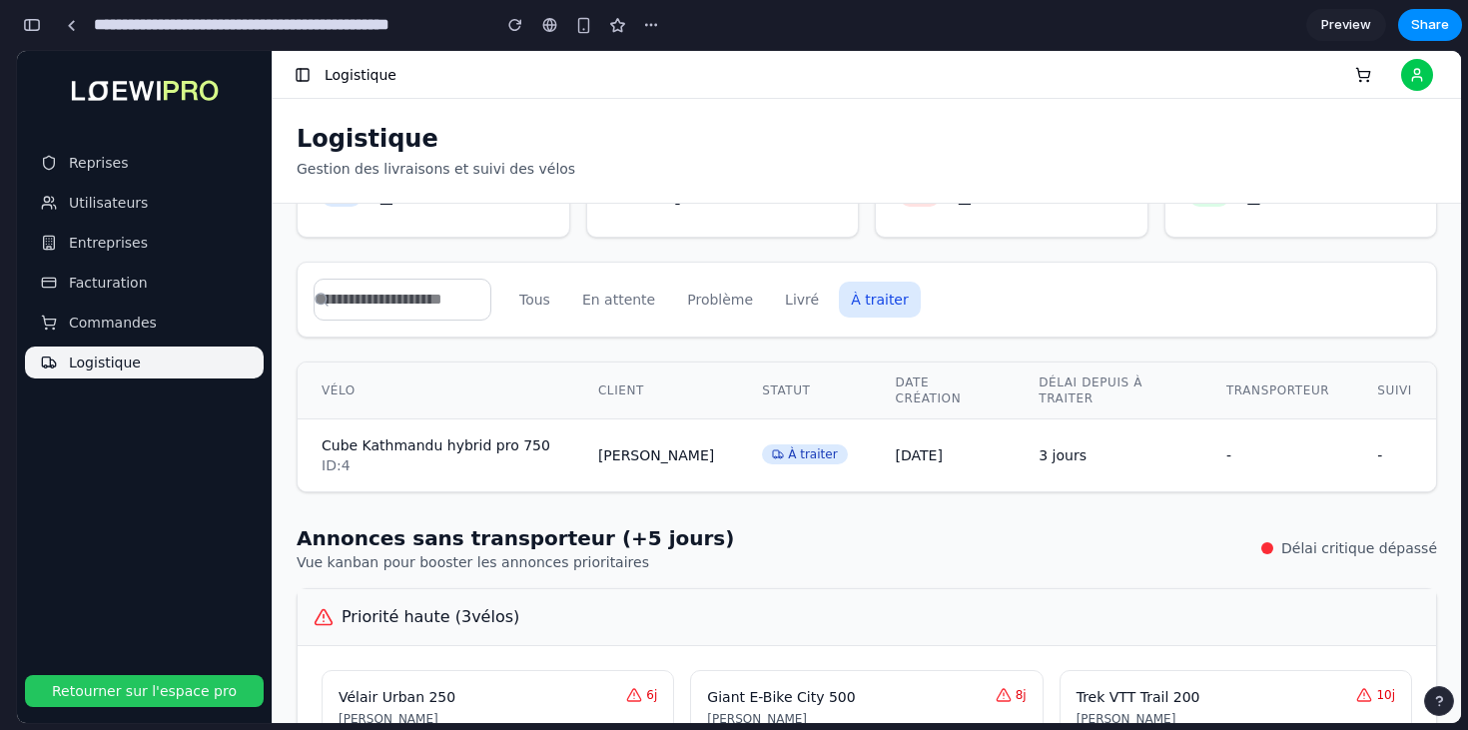
click at [793, 297] on button "Livré" at bounding box center [802, 300] width 58 height 36
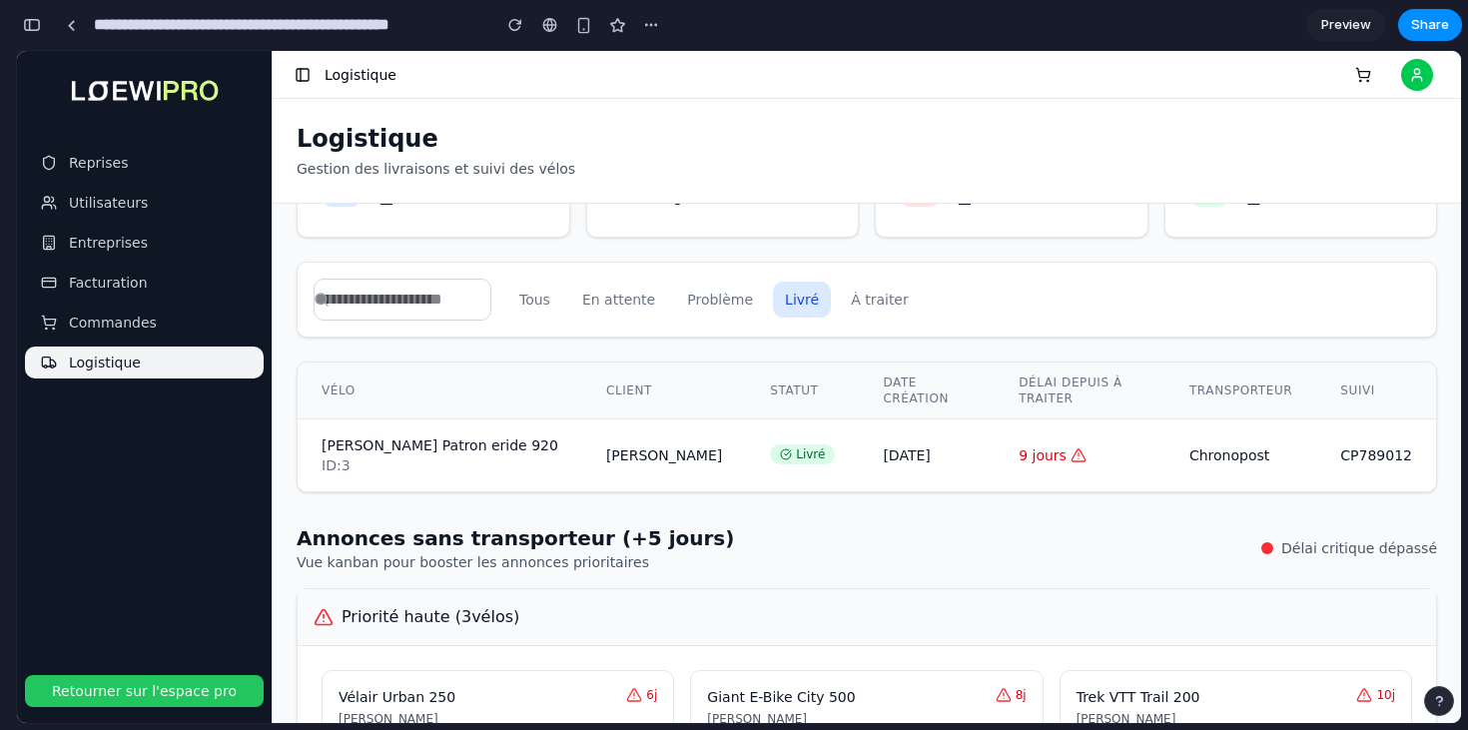
click at [709, 307] on button "Problème" at bounding box center [720, 300] width 90 height 36
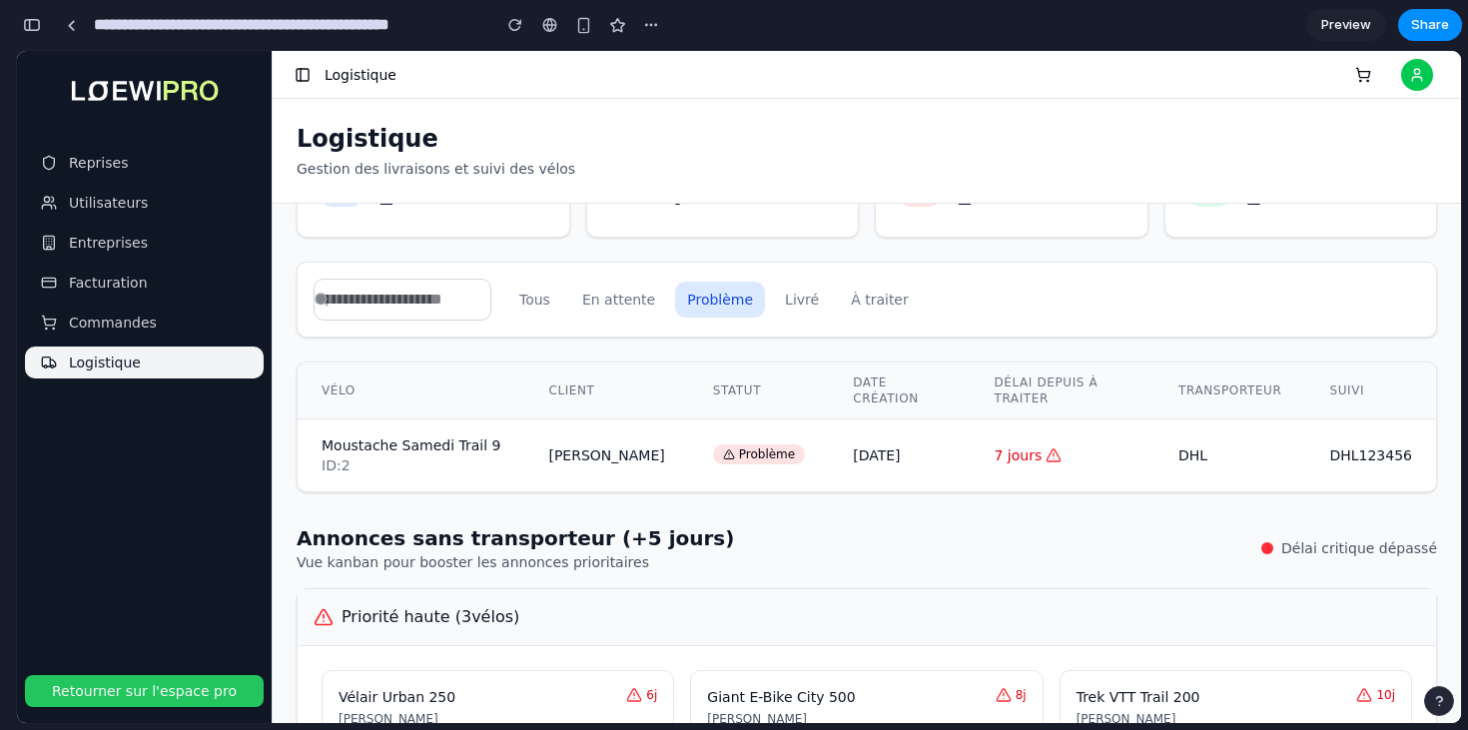
click at [602, 302] on button "En attente" at bounding box center [618, 300] width 97 height 36
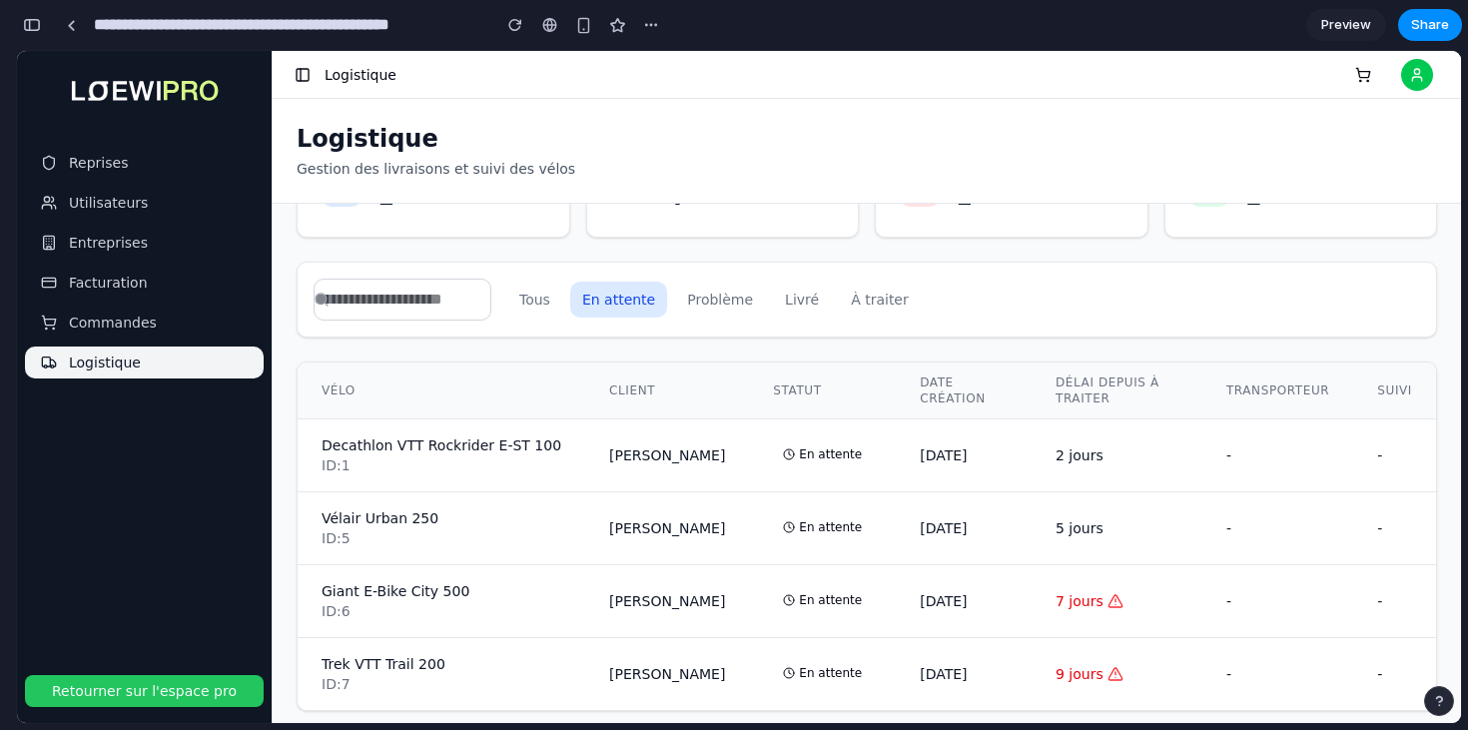
click at [542, 299] on button "Tous" at bounding box center [534, 300] width 55 height 36
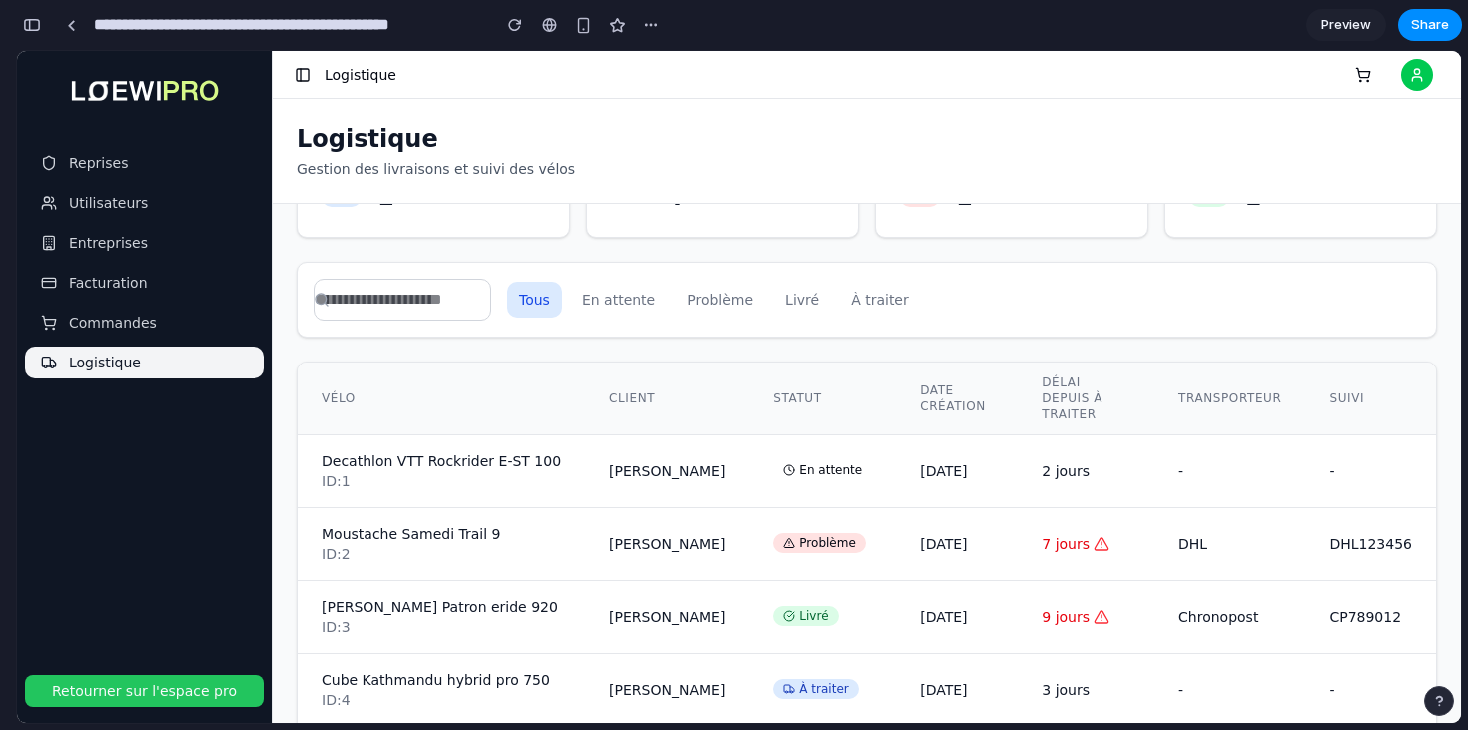
click at [768, 514] on td "Problème" at bounding box center [822, 544] width 147 height 73
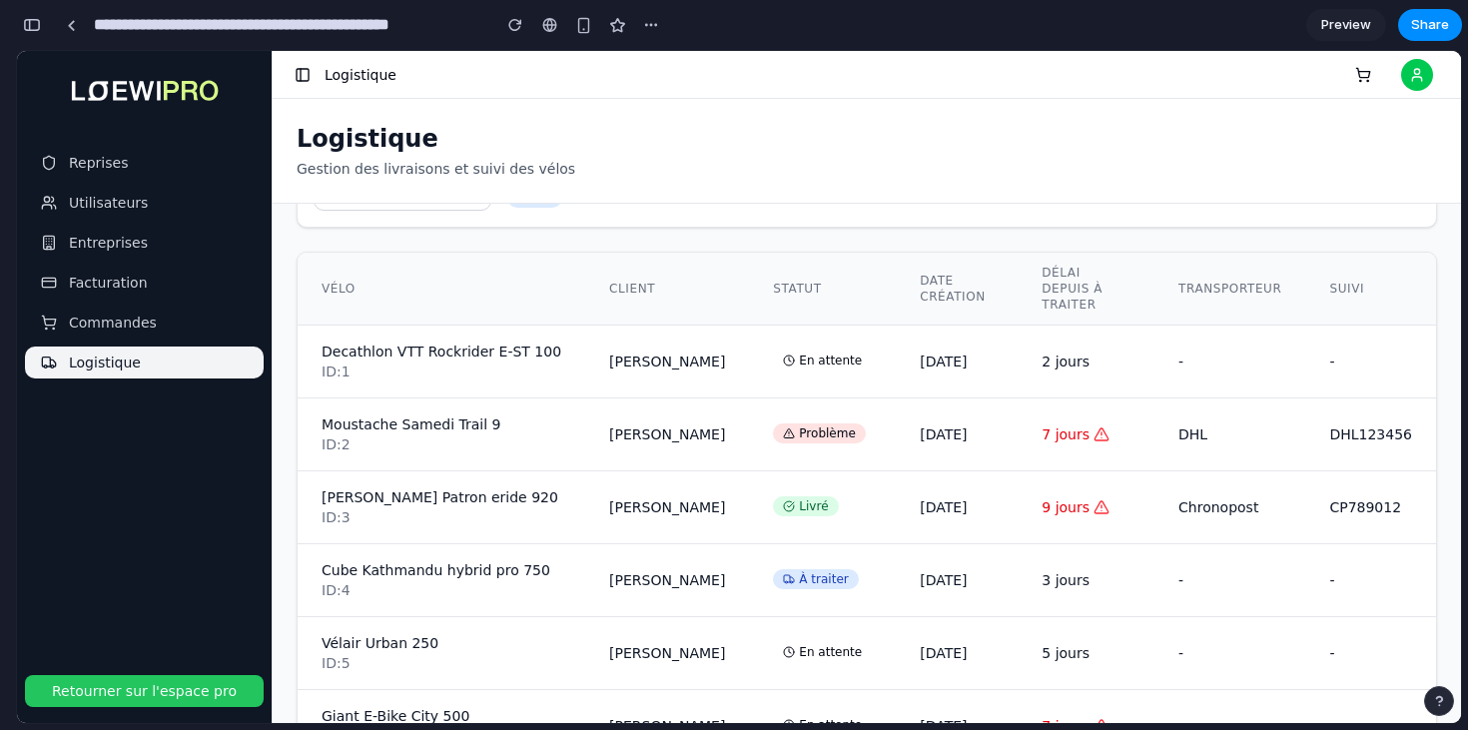
scroll to position [186, 0]
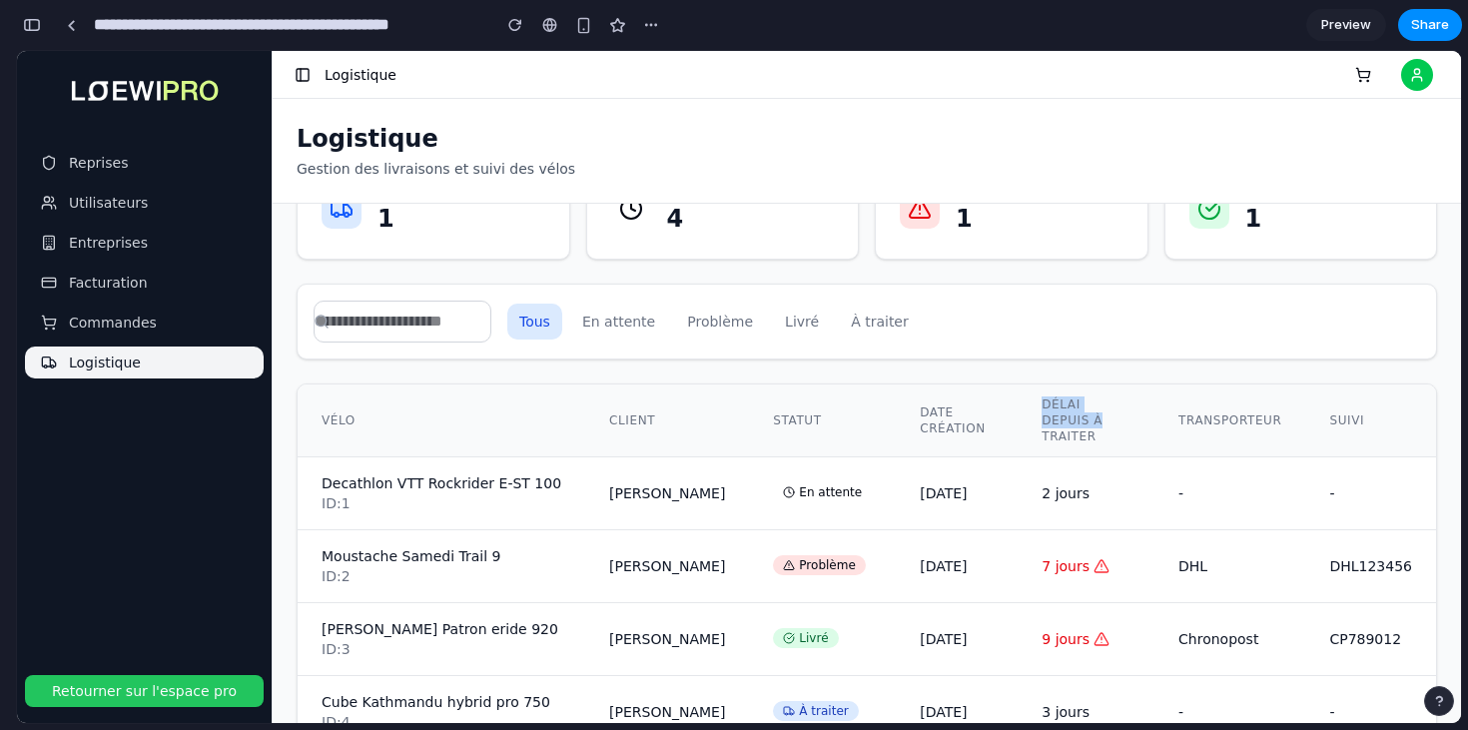
drag, startPoint x: 1054, startPoint y: 397, endPoint x: 1116, endPoint y: 422, distance: 67.7
click at [1116, 422] on th "Délai depuis à traiter" at bounding box center [1086, 420] width 137 height 73
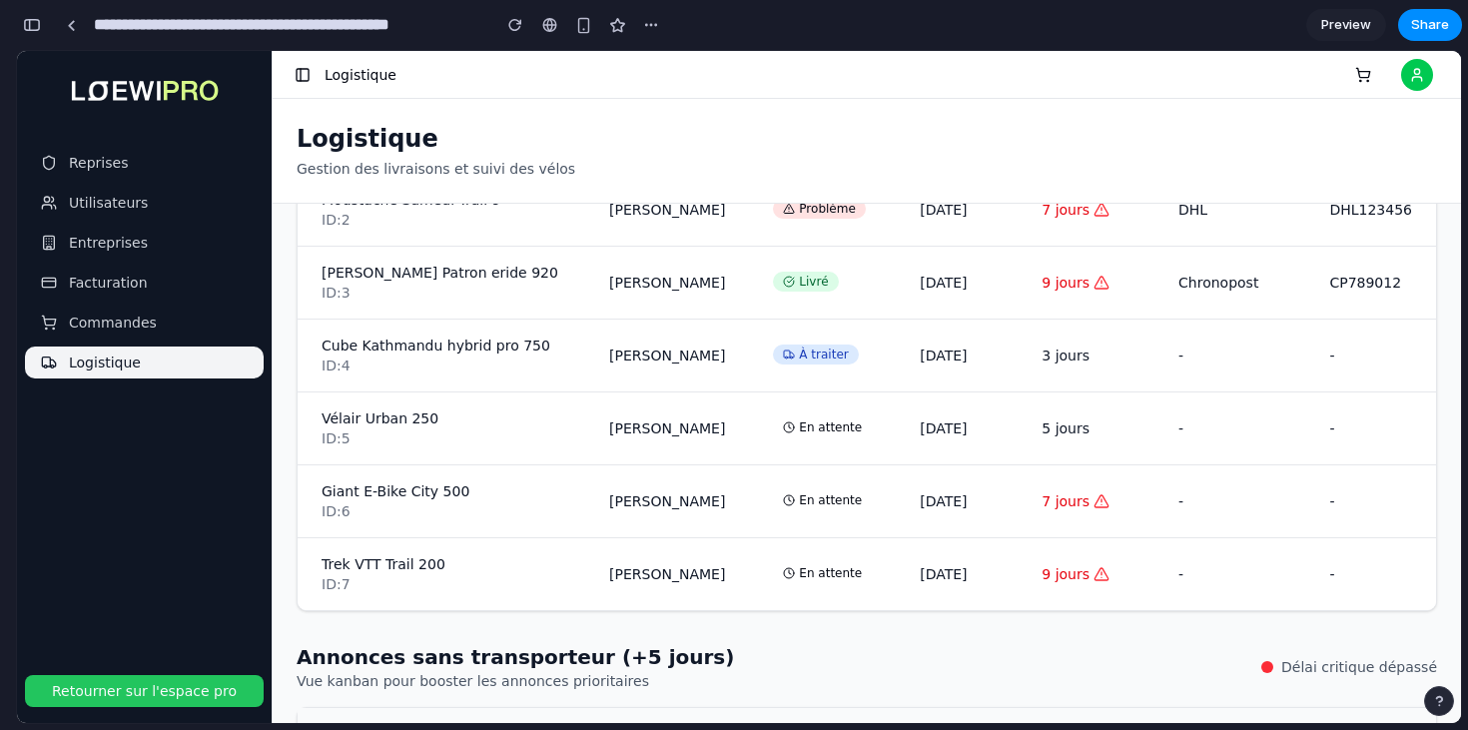
scroll to position [811, 0]
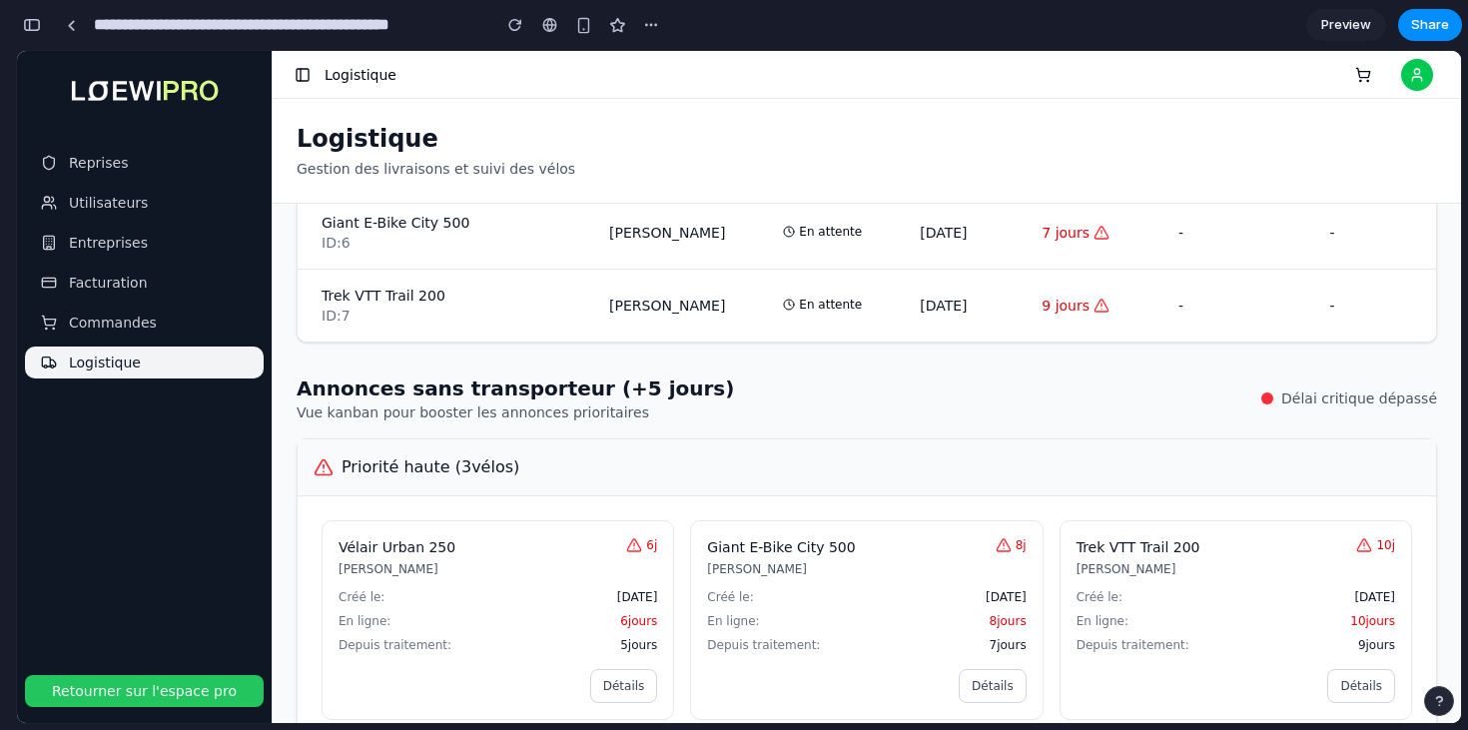
click at [1292, 389] on div "Délai critique dépassé" at bounding box center [1349, 398] width 176 height 20
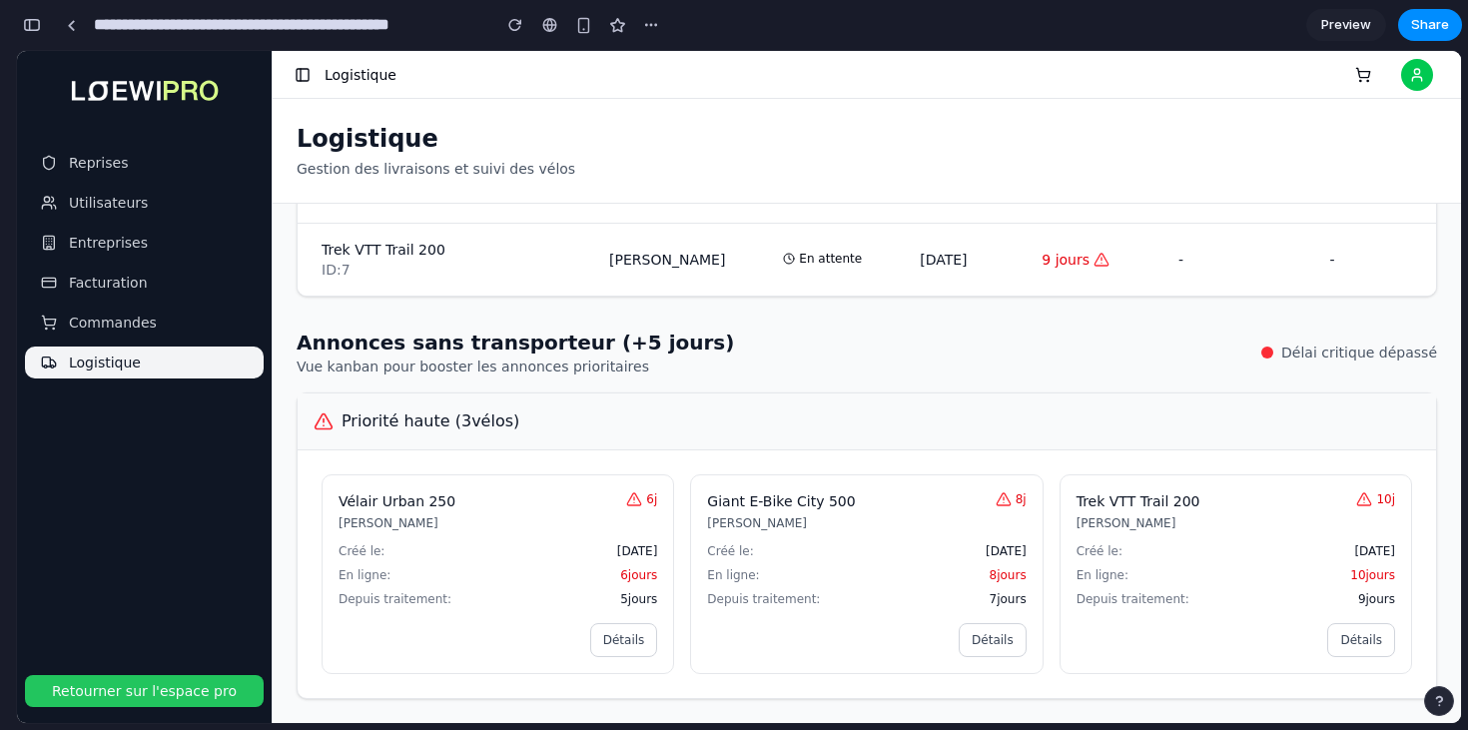
click at [997, 627] on button "Détails" at bounding box center [993, 640] width 68 height 34
click at [1012, 649] on button "Détails" at bounding box center [993, 640] width 68 height 34
drag, startPoint x: 695, startPoint y: 446, endPoint x: 681, endPoint y: 344, distance: 103.8
click at [681, 344] on div "Annonces sans transporteur (+5 jours) Vue kanban pour booster les annonces prio…" at bounding box center [867, 514] width 1140 height 370
click at [681, 344] on div "Annonces sans transporteur (+5 jours) Vue kanban pour booster les annonces prio…" at bounding box center [867, 353] width 1140 height 48
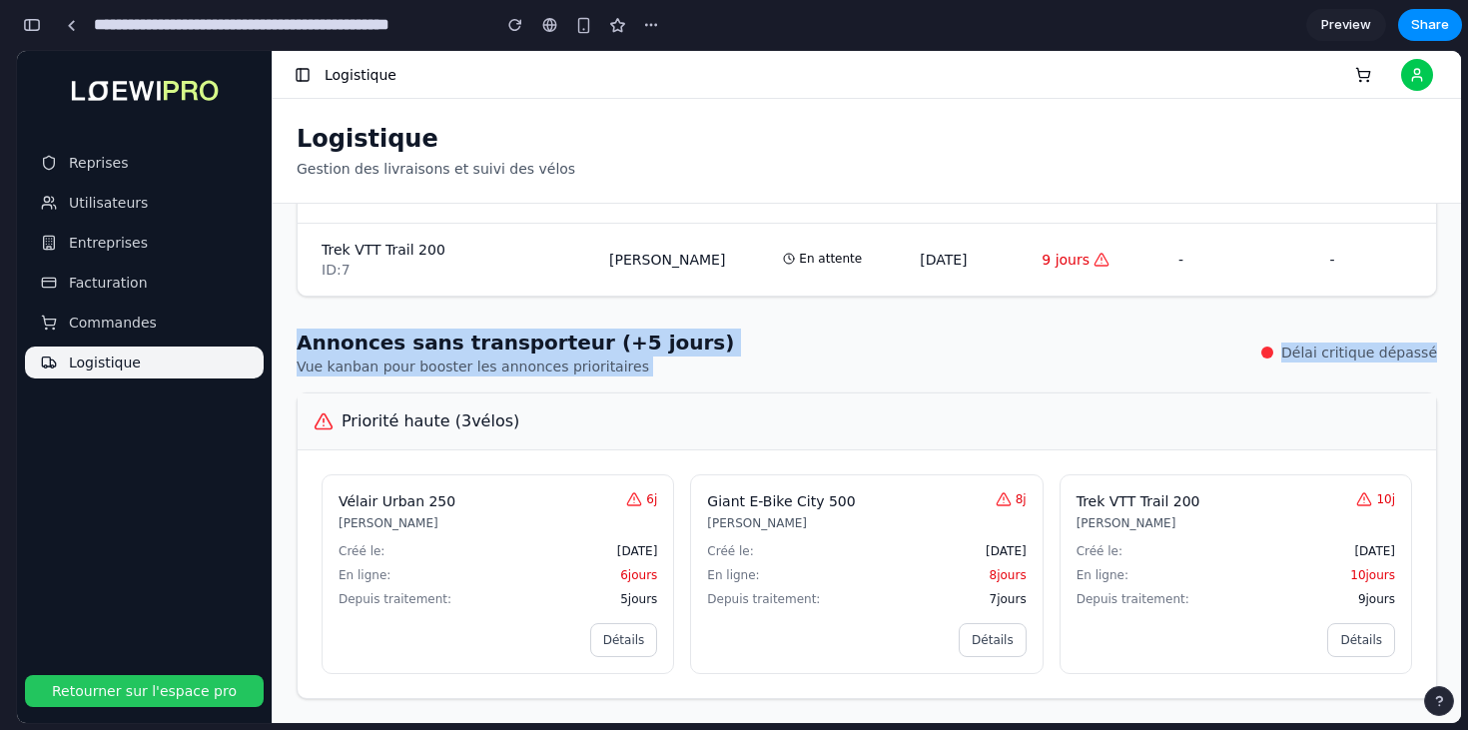
drag, startPoint x: 698, startPoint y: 314, endPoint x: 698, endPoint y: 421, distance: 107.9
click at [698, 421] on div "Filtres de dates: Du Au À traiter 1 En attente 4 Problème 1 Livrés 1 Tous En at…" at bounding box center [867, 463] width 1188 height 519
click at [698, 421] on h3 "Priorité haute ( 3 vélos)" at bounding box center [867, 421] width 1106 height 24
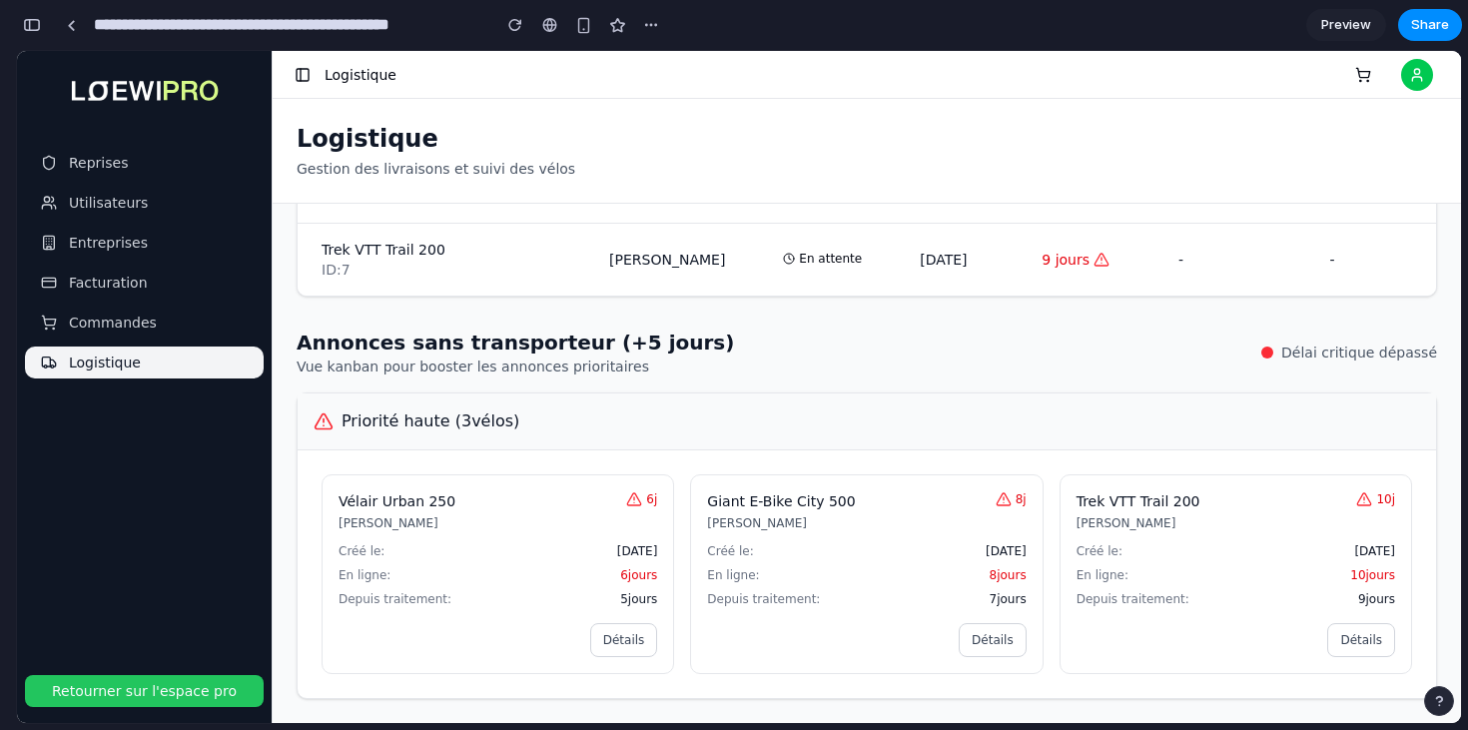
click at [524, 556] on div "Créé le: [DATE]" at bounding box center [498, 551] width 319 height 16
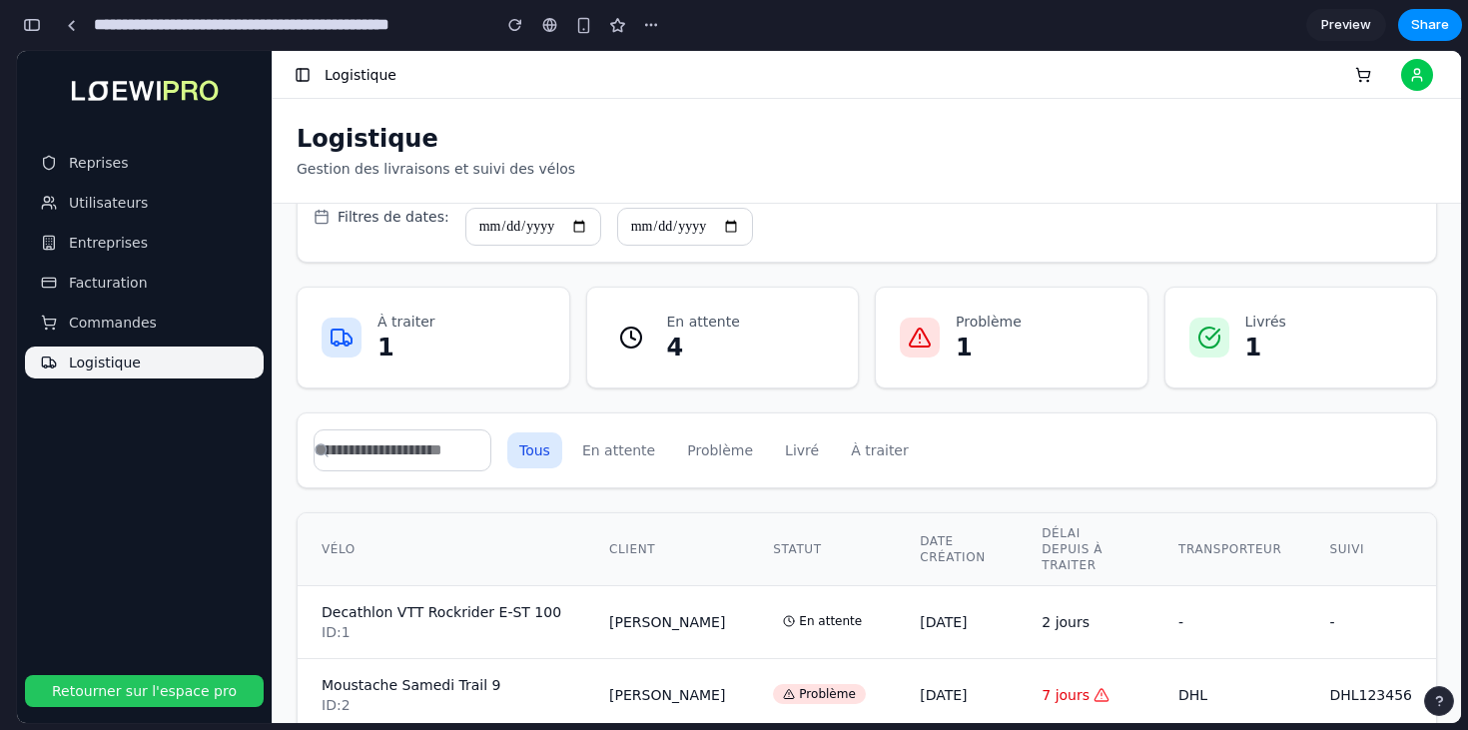
scroll to position [0, 0]
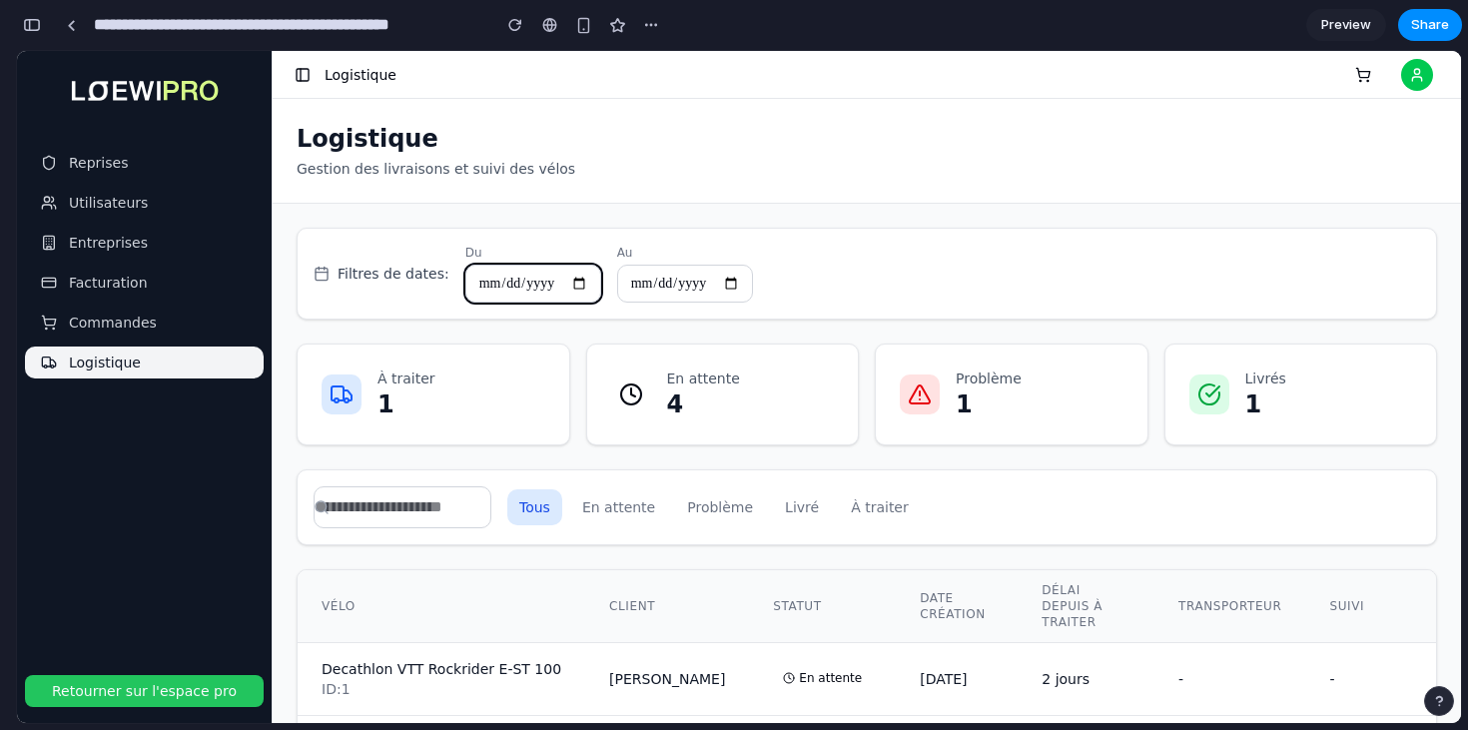
click at [585, 292] on input "date" at bounding box center [533, 284] width 136 height 38
click at [604, 223] on div "Filtres de dates: Du Au À traiter 1 En attente 4 Problème 1 Livrés 1 Tous En at…" at bounding box center [867, 463] width 1188 height 519
click at [537, 277] on input "date" at bounding box center [533, 284] width 136 height 38
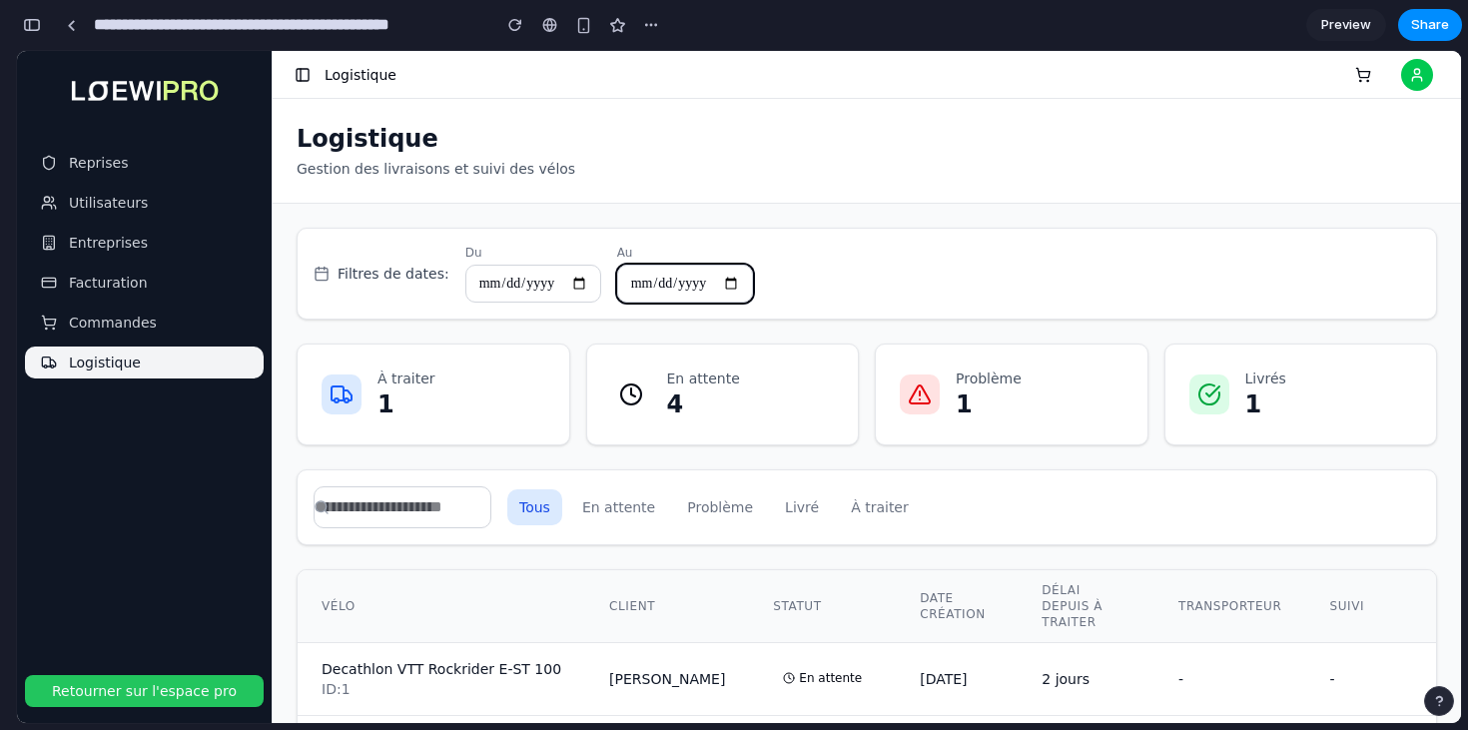
click at [715, 290] on input "date" at bounding box center [685, 284] width 136 height 38
click at [748, 282] on input "date" at bounding box center [685, 284] width 136 height 38
click at [795, 265] on div "Filtres de dates: Du Au" at bounding box center [867, 274] width 1106 height 58
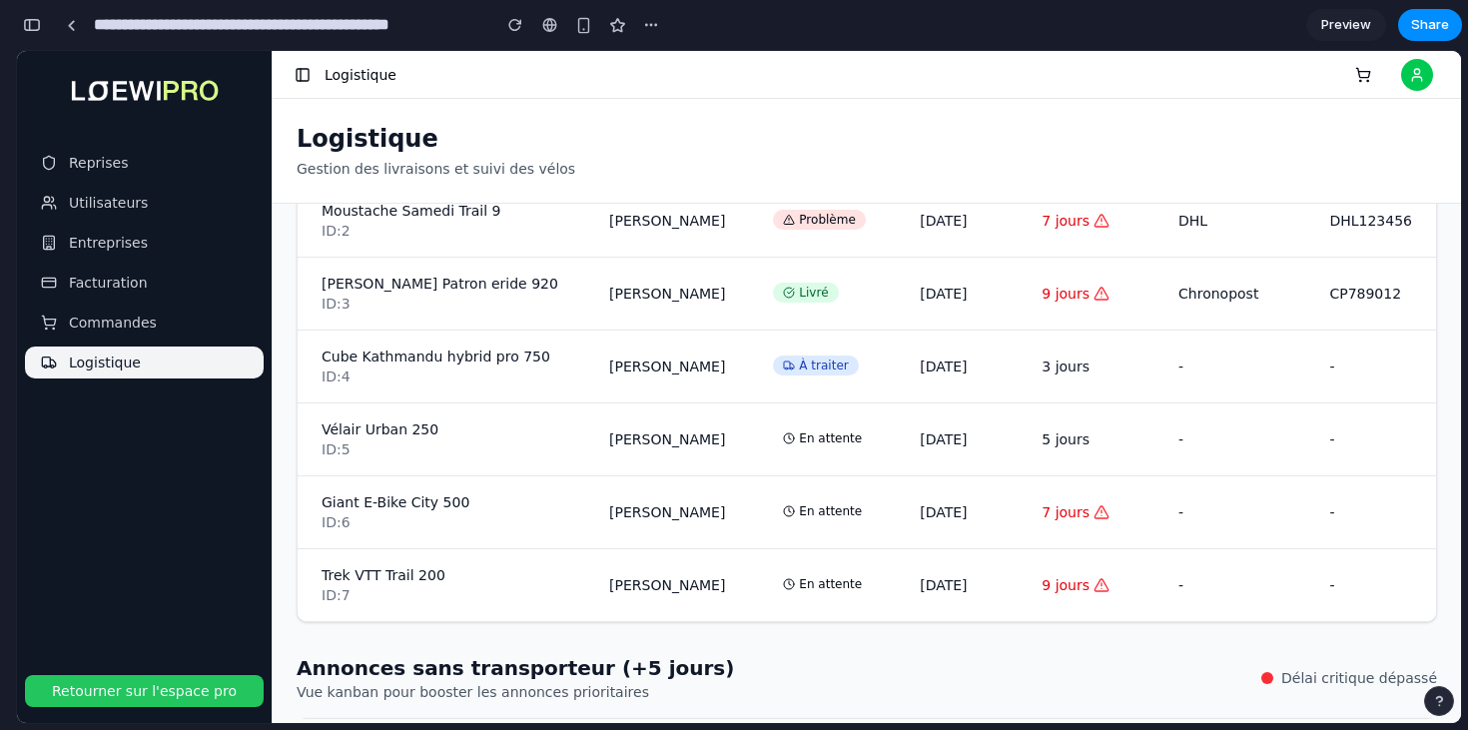
scroll to position [858, 0]
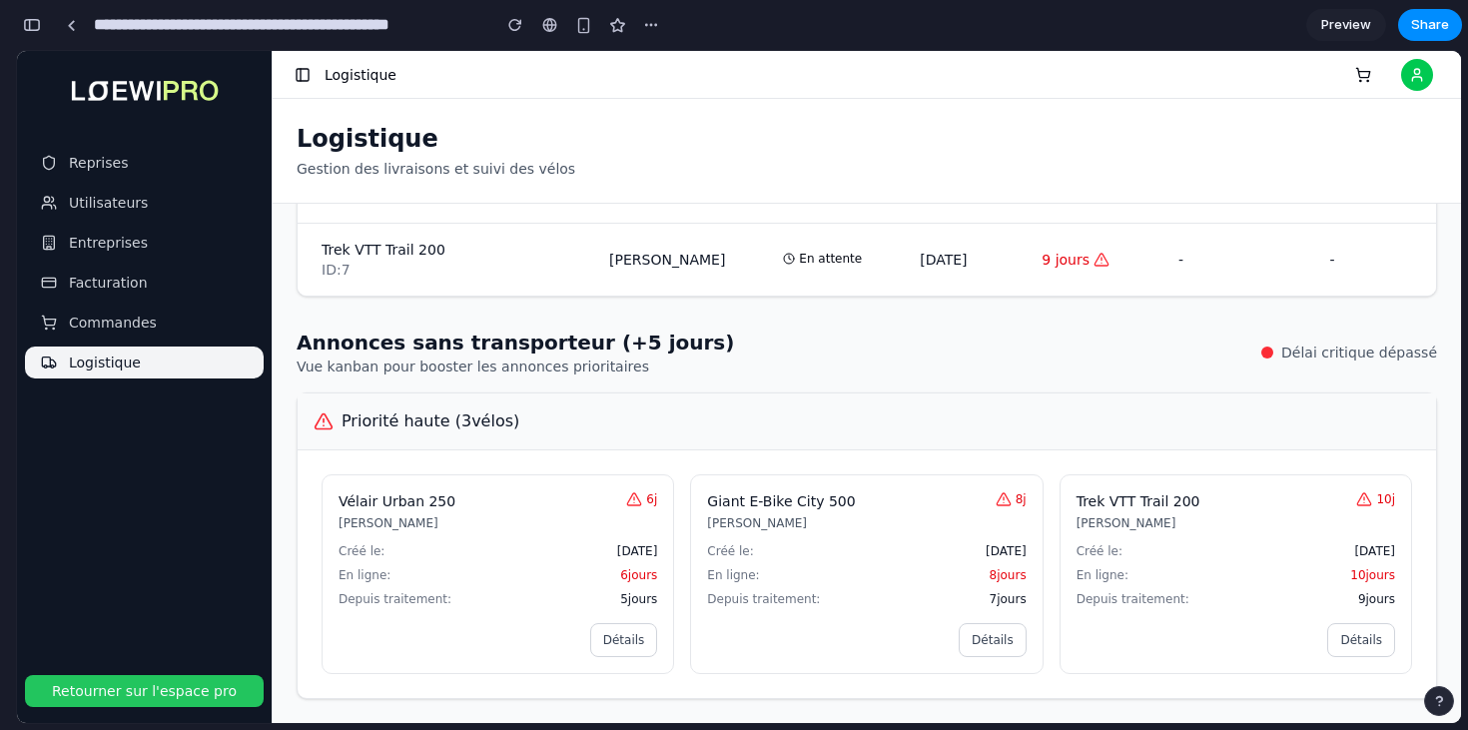
click at [632, 637] on button "Détails" at bounding box center [624, 640] width 68 height 34
click at [957, 380] on div "Annonces sans transporteur (+5 jours) Vue kanban pour booster les annonces prio…" at bounding box center [867, 514] width 1140 height 370
click at [399, 334] on h2 "Annonces sans transporteur (+5 jours)" at bounding box center [515, 343] width 437 height 28
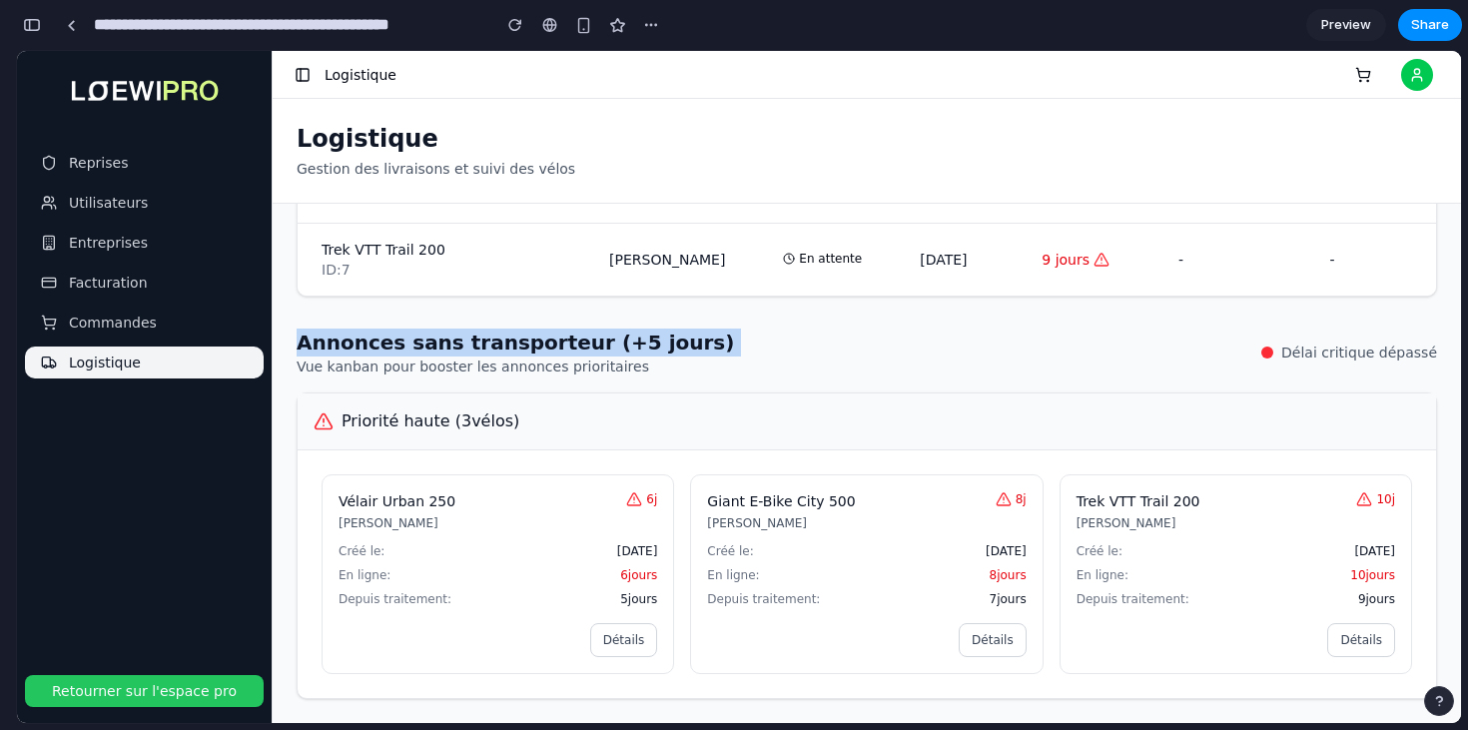
click at [399, 334] on h2 "Annonces sans transporteur (+5 jours)" at bounding box center [515, 343] width 437 height 28
copy h2 "Annonces sans transporteur (+5 jours)"
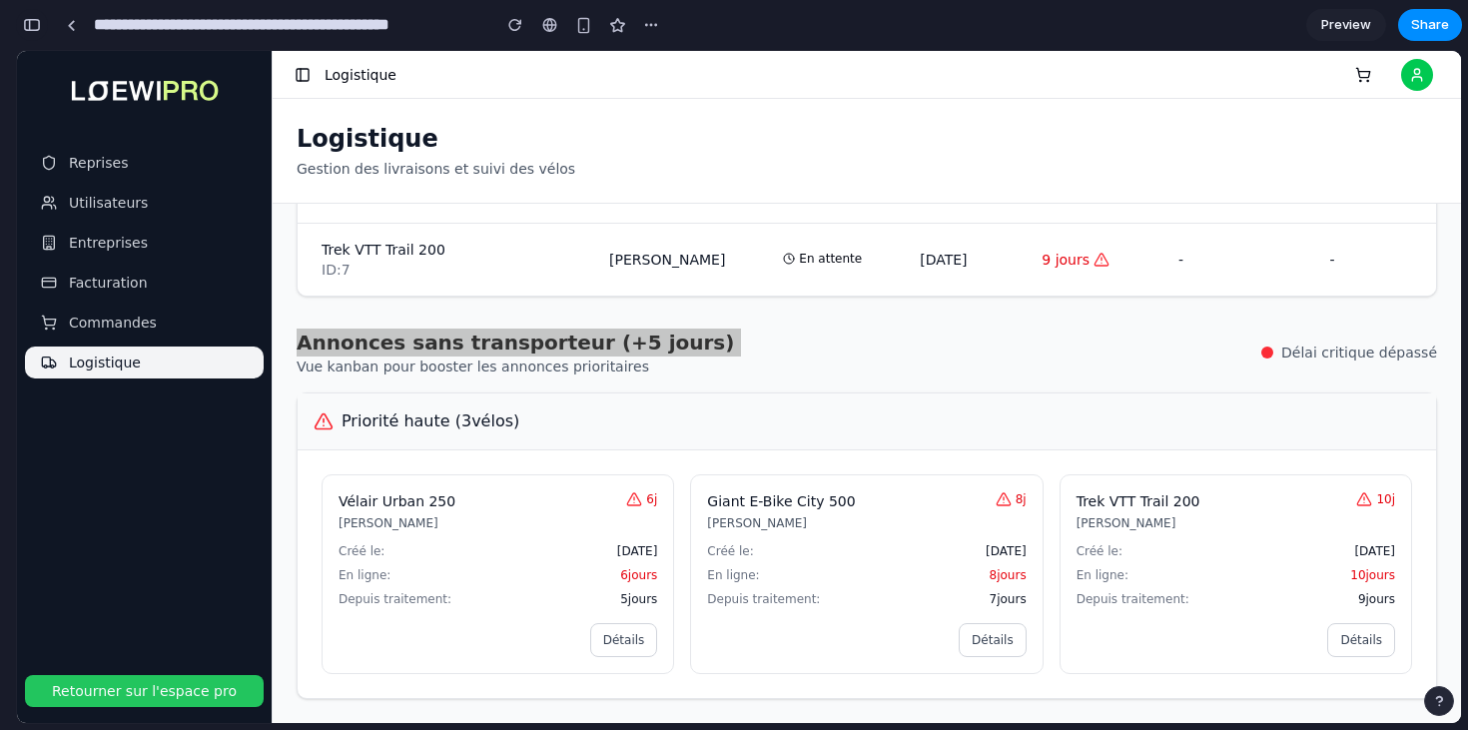
click at [38, 29] on div "button" at bounding box center [32, 25] width 18 height 14
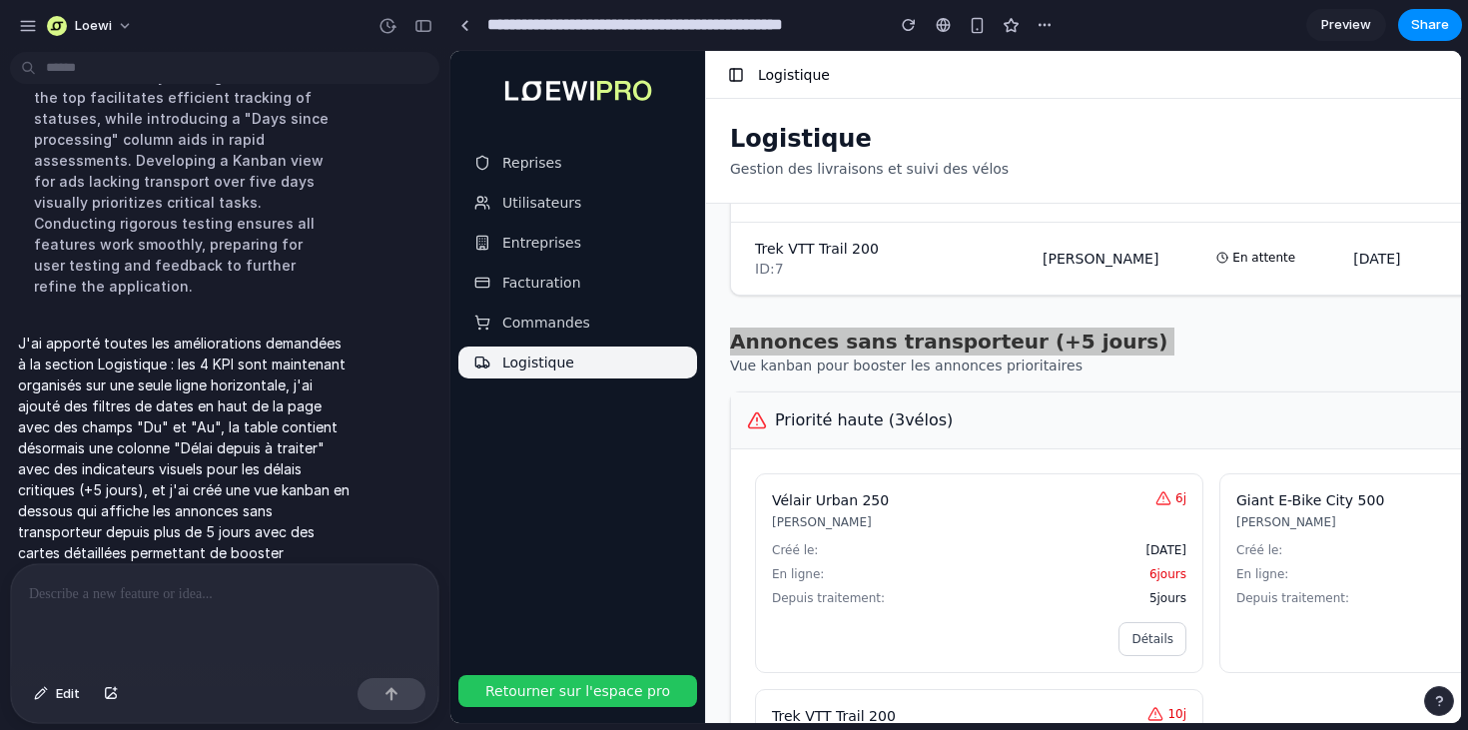
click at [155, 637] on div at bounding box center [224, 617] width 427 height 106
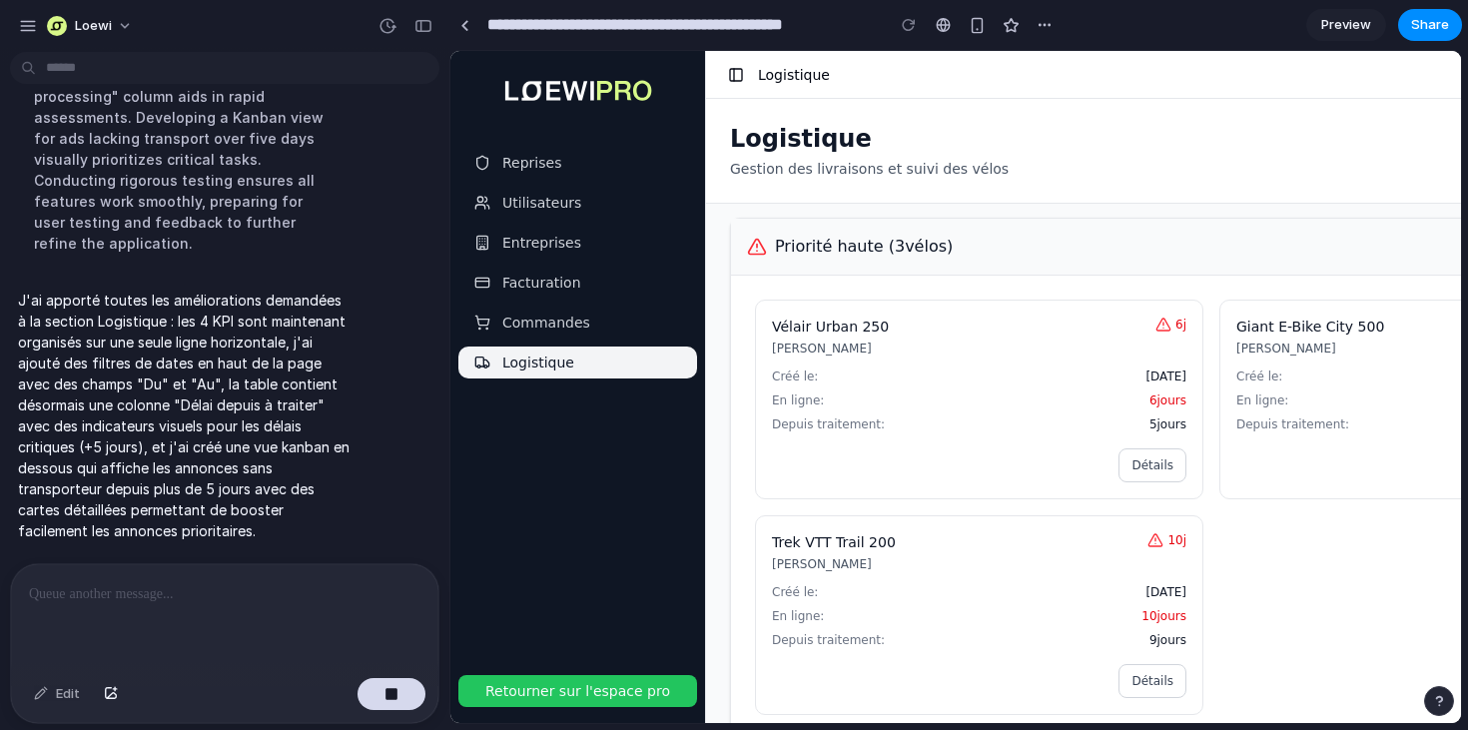
scroll to position [1334, 0]
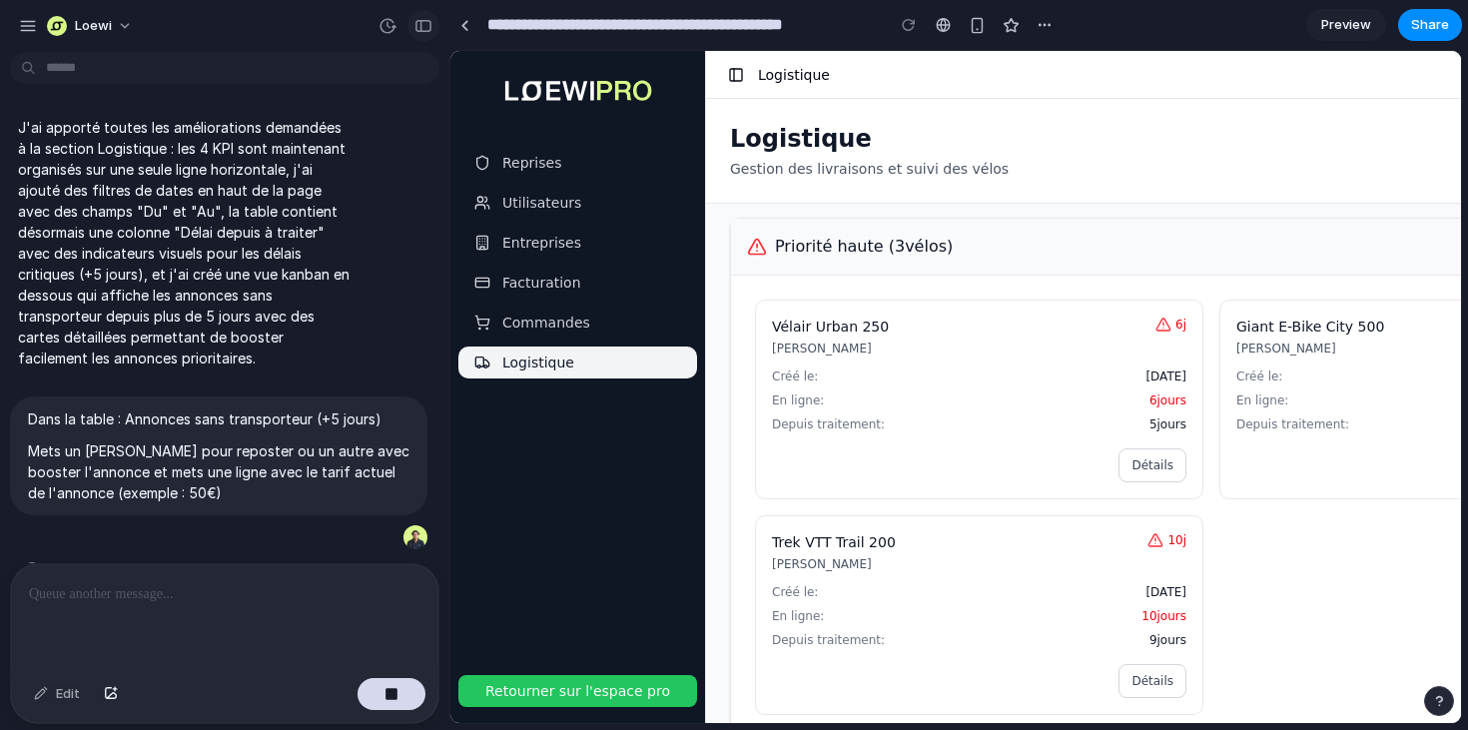
click at [417, 30] on div "button" at bounding box center [423, 26] width 18 height 14
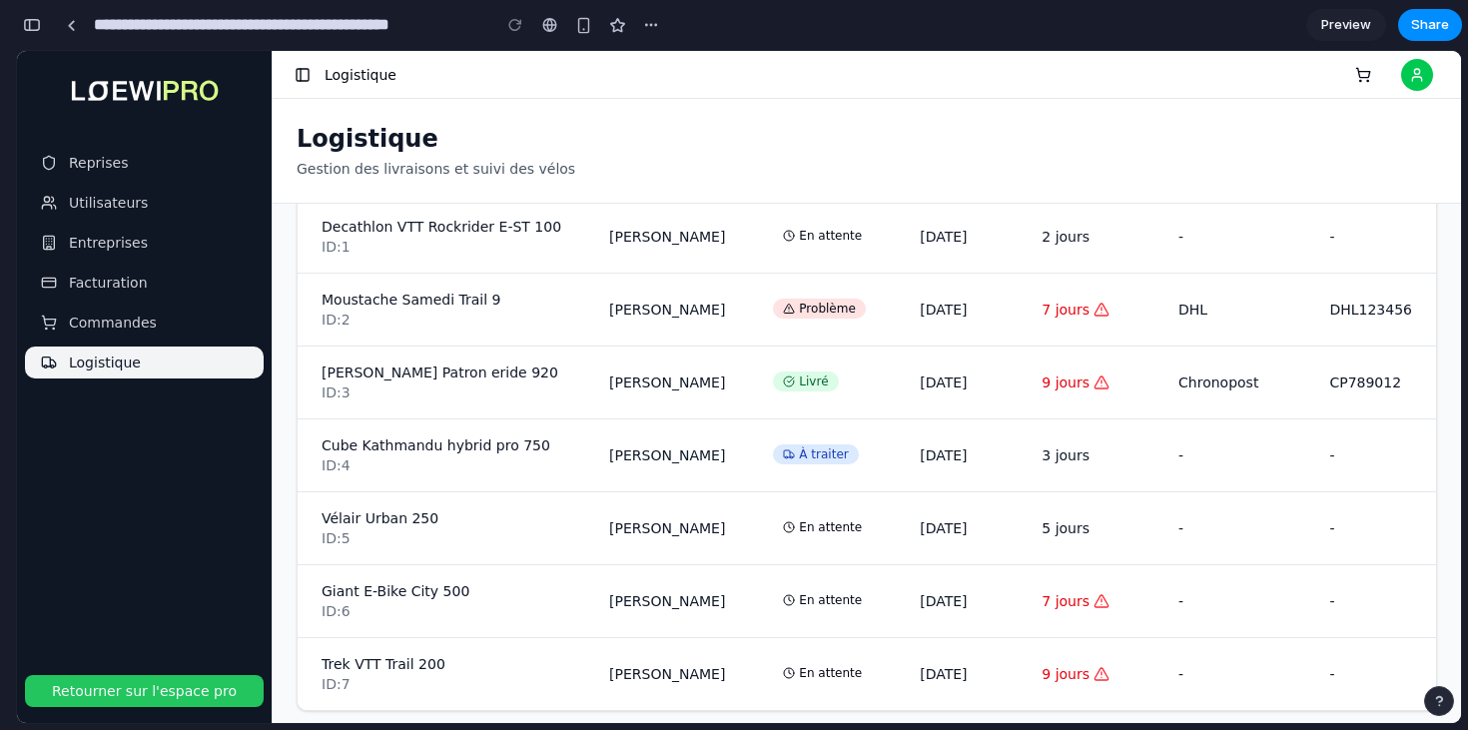
scroll to position [287, 0]
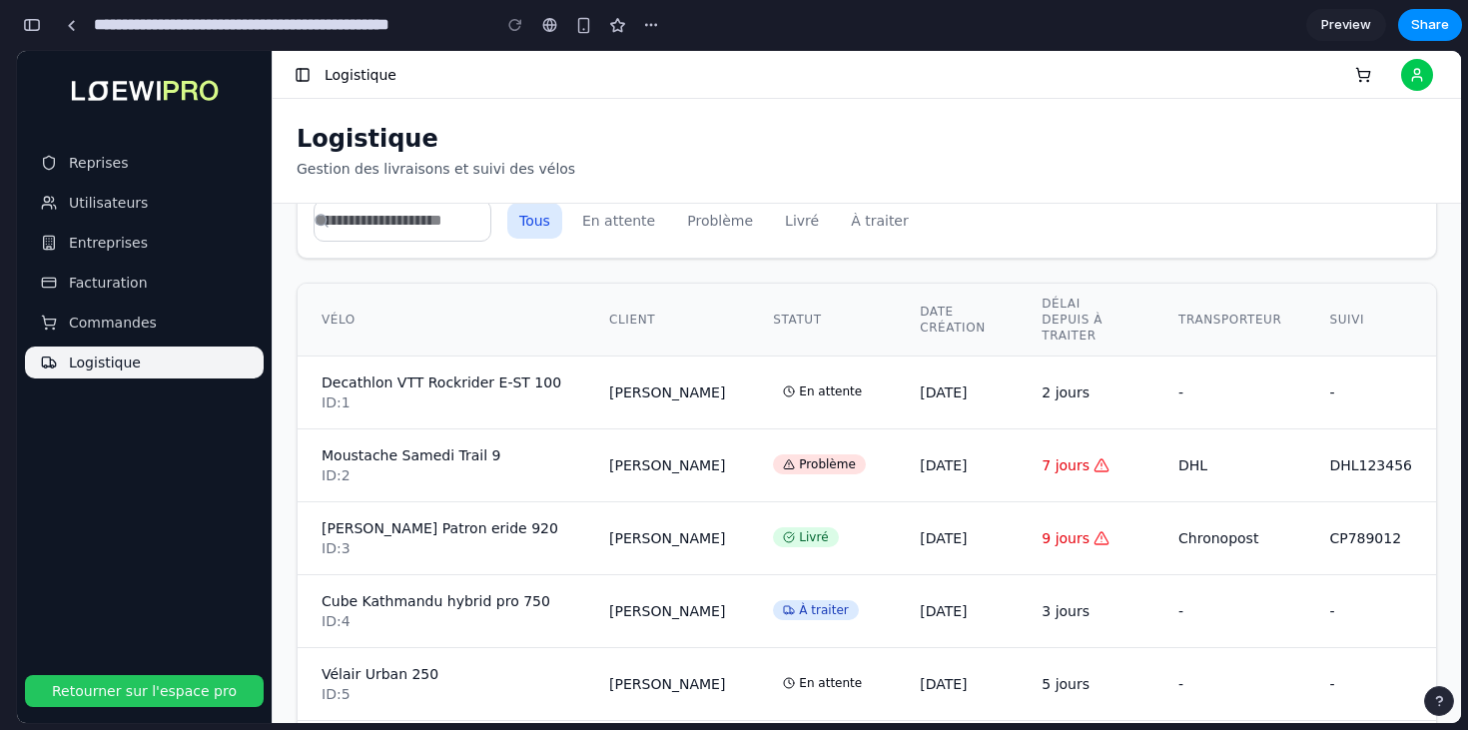
click at [308, 86] on button at bounding box center [303, 75] width 28 height 28
click at [411, 222] on input "text" at bounding box center [403, 221] width 178 height 42
click at [549, 278] on div "Filtres de dates: Du Au À traiter 1 En attente 4 Problème 1 Livrés 1 Tous En at…" at bounding box center [867, 463] width 1188 height 519
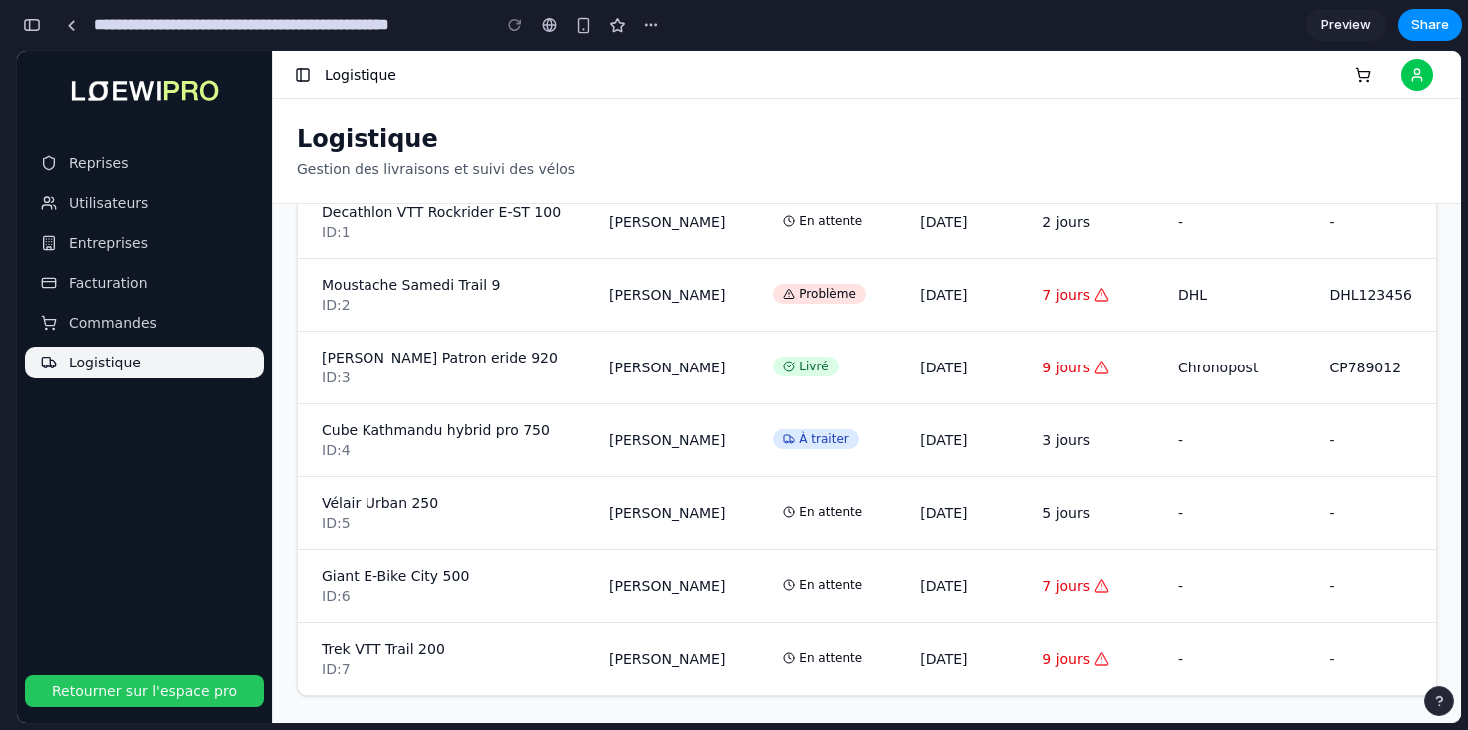
scroll to position [517, 0]
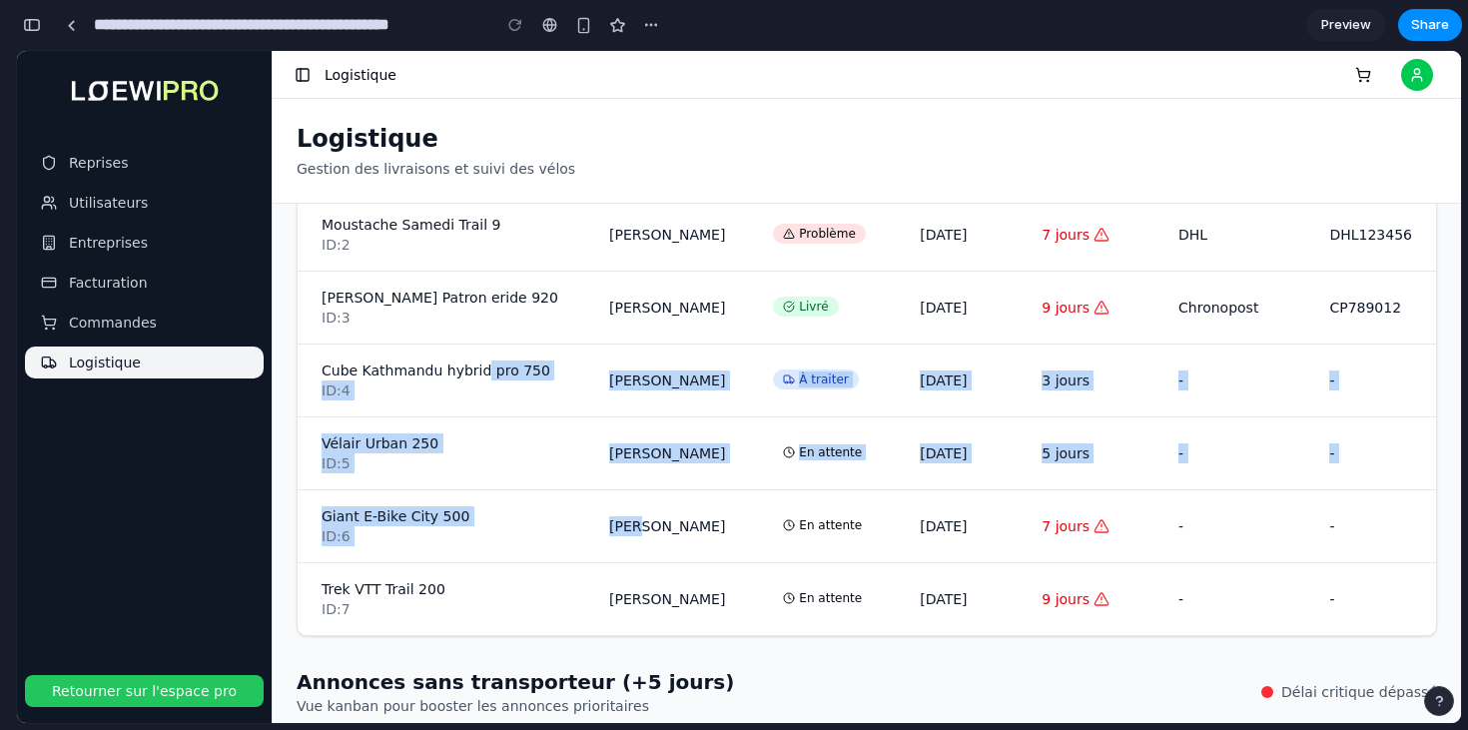
drag, startPoint x: 485, startPoint y: 375, endPoint x: 643, endPoint y: 542, distance: 229.6
click at [642, 542] on tbody "Decathlon VTT Rockrider E-ST 100 ID: 1 [PERSON_NAME] En attente [DATE] 2 jours …" at bounding box center [867, 381] width 1138 height 510
click at [643, 542] on td "[PERSON_NAME]" at bounding box center [667, 526] width 164 height 73
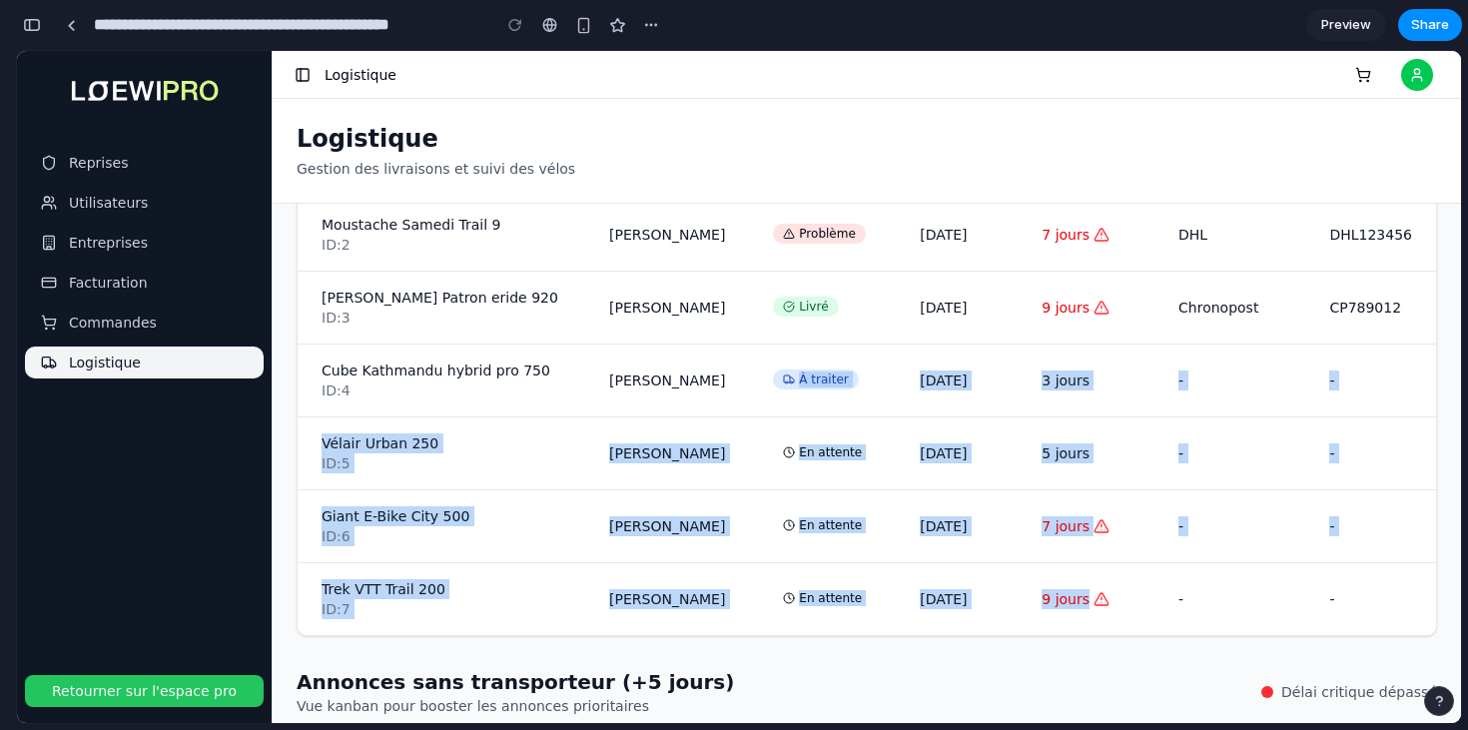
drag, startPoint x: 1144, startPoint y: 599, endPoint x: 832, endPoint y: 358, distance: 395.1
click at [833, 360] on tbody "Decathlon VTT Rockrider E-ST 100 ID: 1 [PERSON_NAME] En attente [DATE] 2 jours …" at bounding box center [867, 381] width 1138 height 510
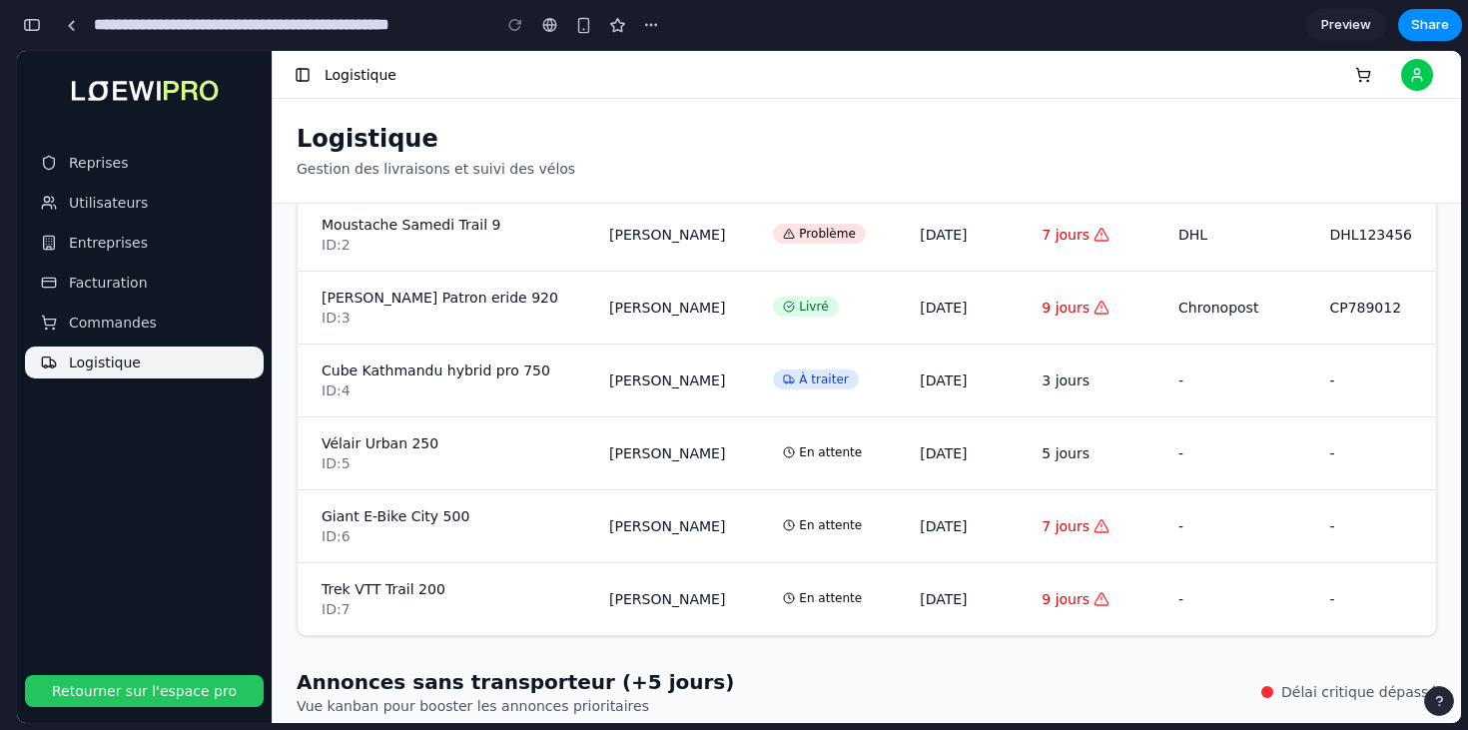
click at [832, 358] on td "À traiter" at bounding box center [822, 381] width 147 height 73
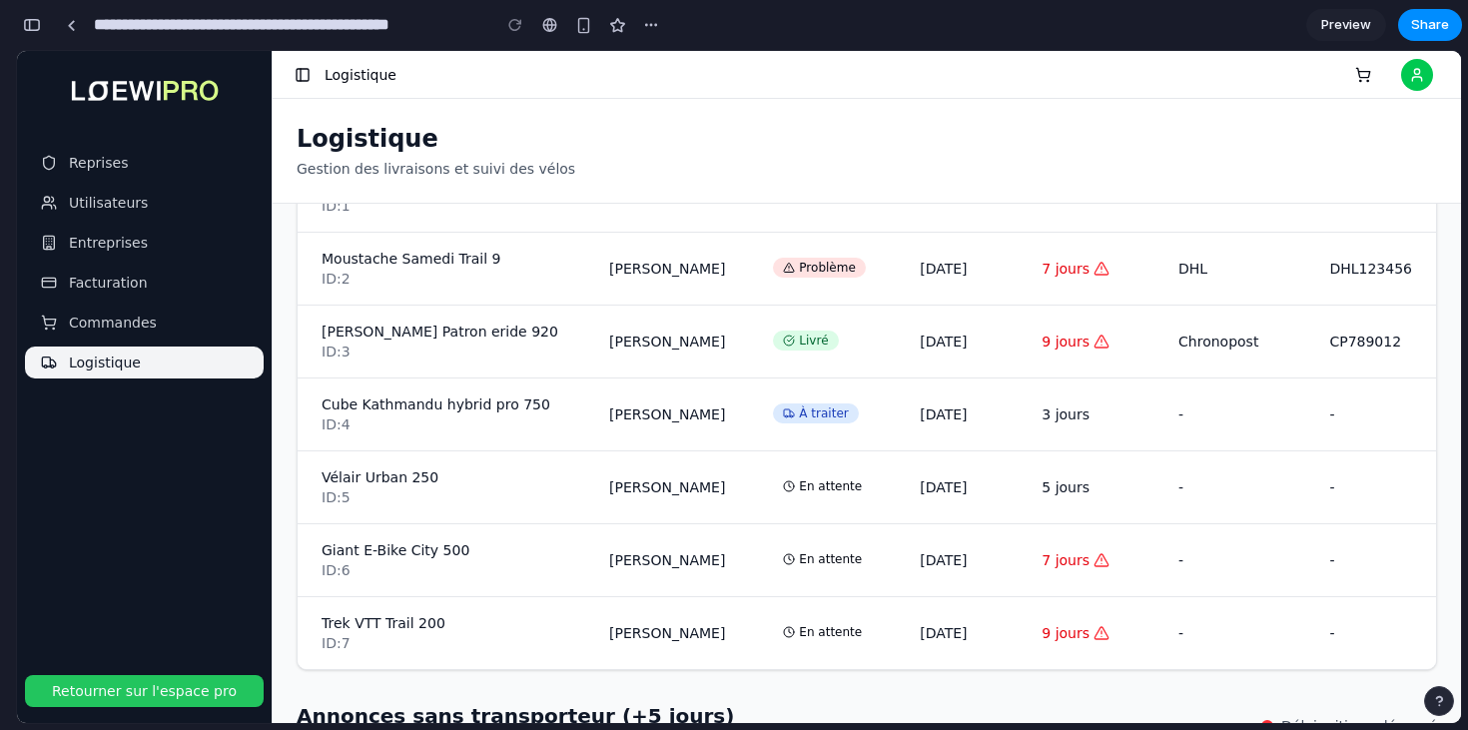
scroll to position [457, 0]
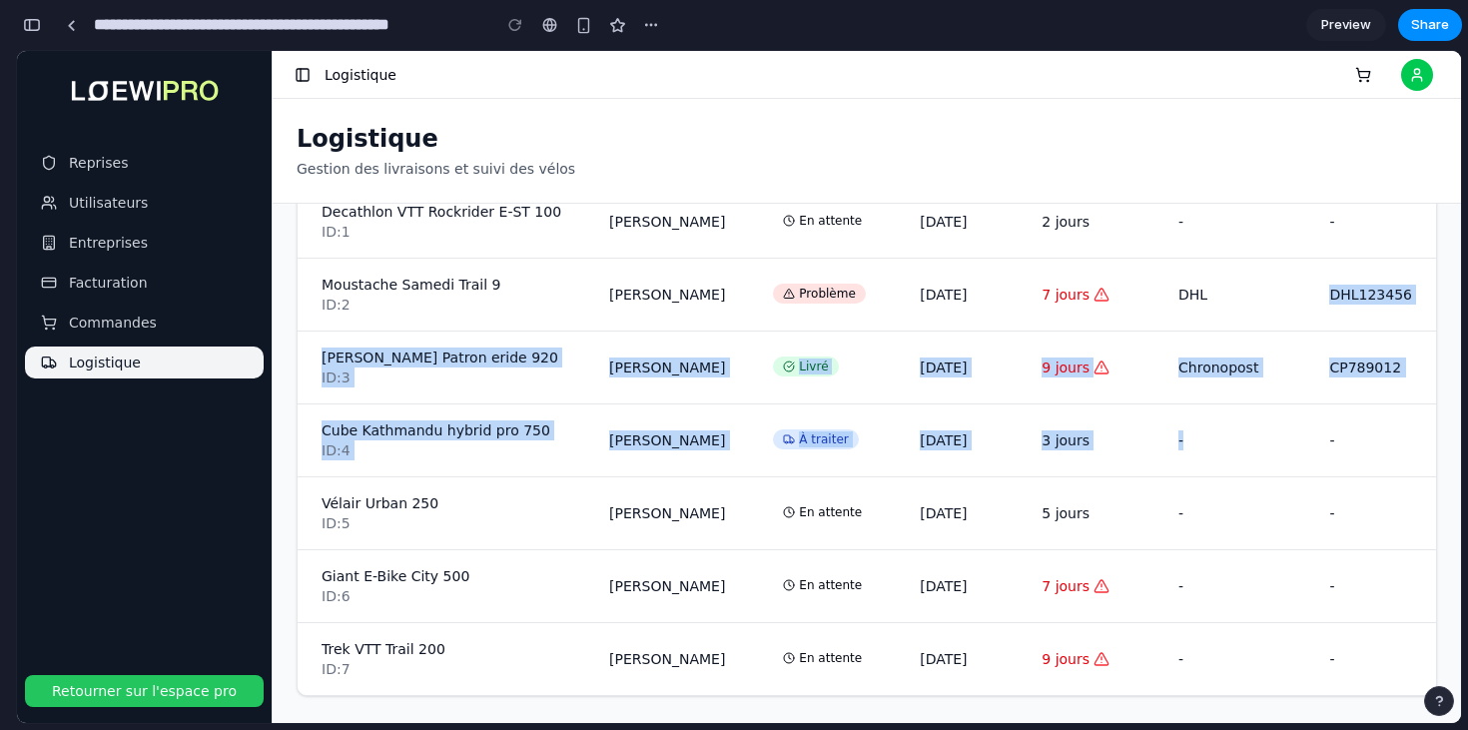
drag, startPoint x: 1212, startPoint y: 331, endPoint x: 1337, endPoint y: 530, distance: 235.5
click at [1334, 525] on tbody "Decathlon VTT Rockrider E-ST 100 ID: 1 [PERSON_NAME] En attente [DATE] 2 jours …" at bounding box center [867, 441] width 1138 height 510
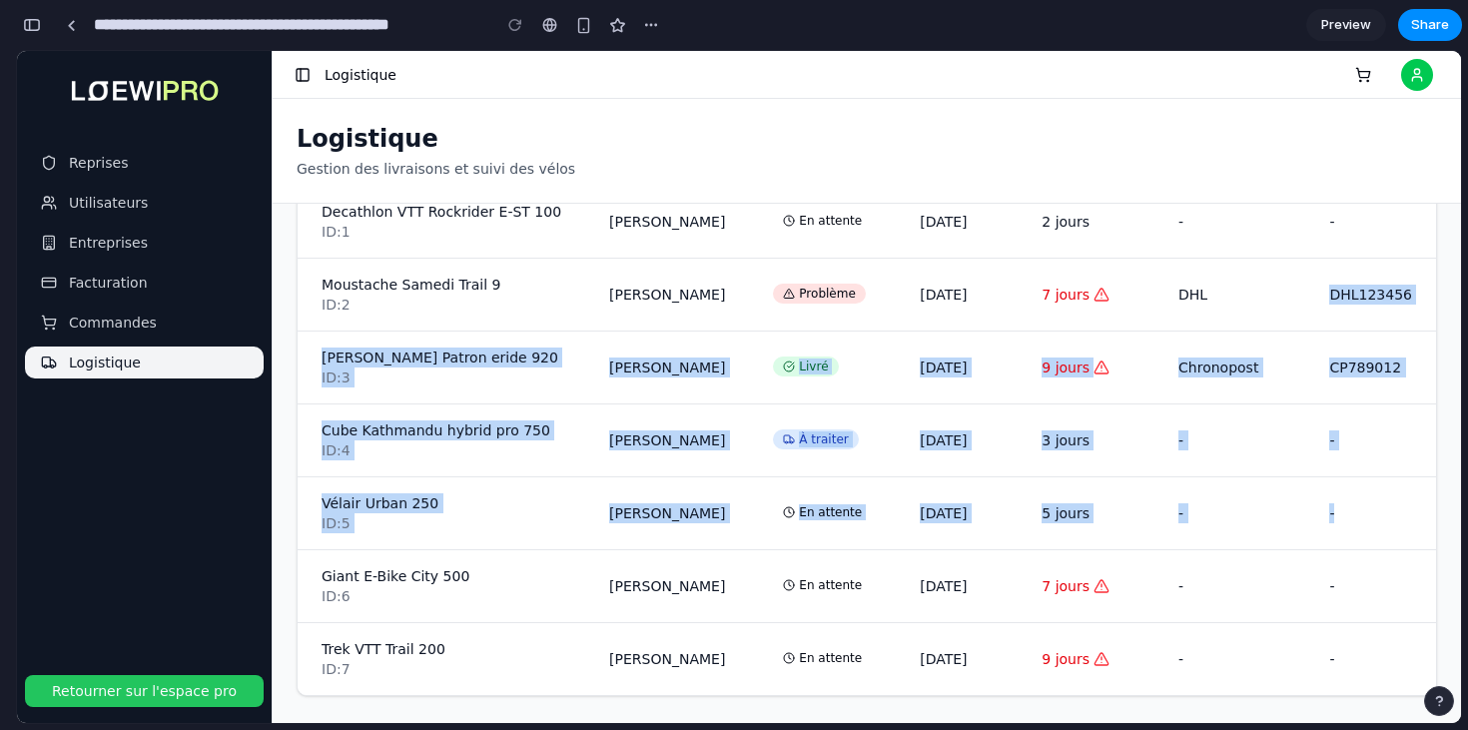
click at [1337, 530] on td "-" at bounding box center [1370, 513] width 131 height 73
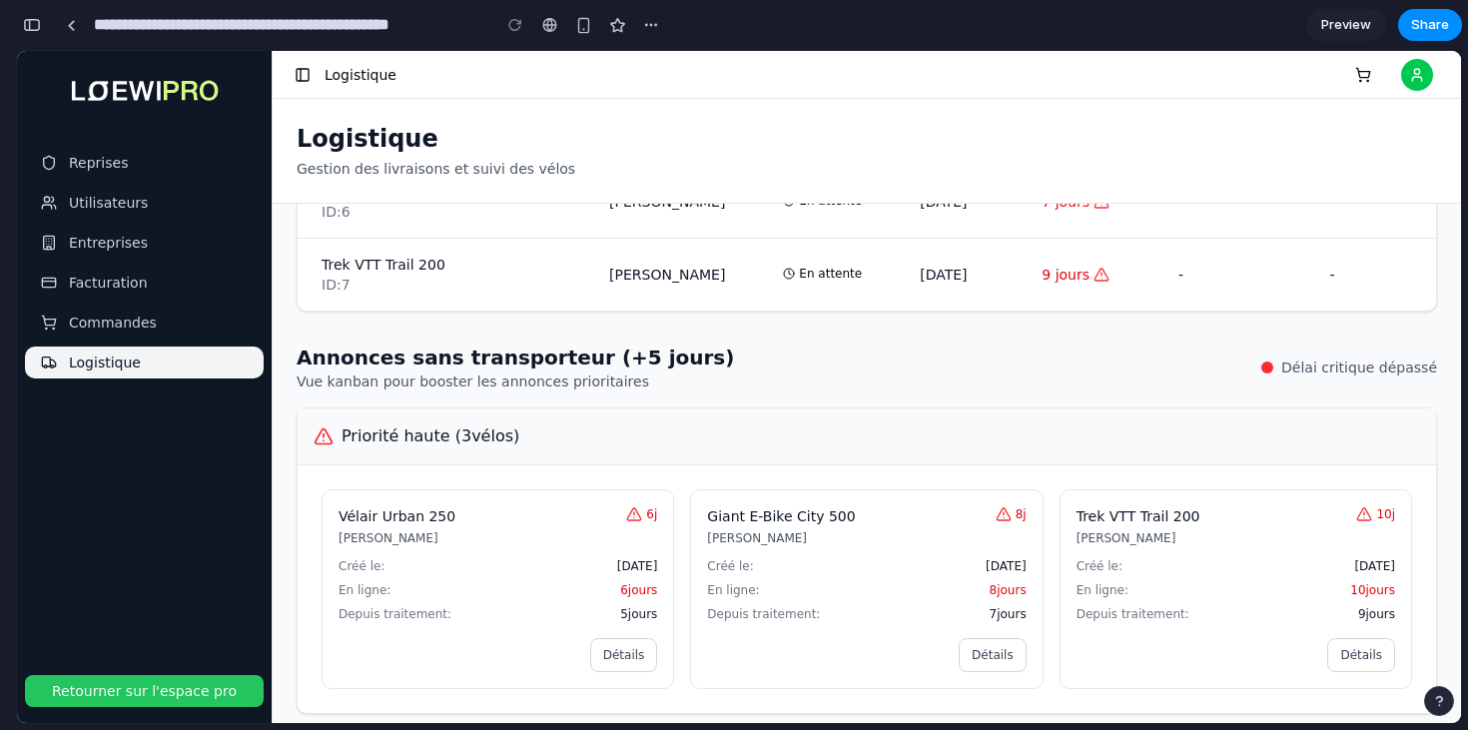
scroll to position [858, 0]
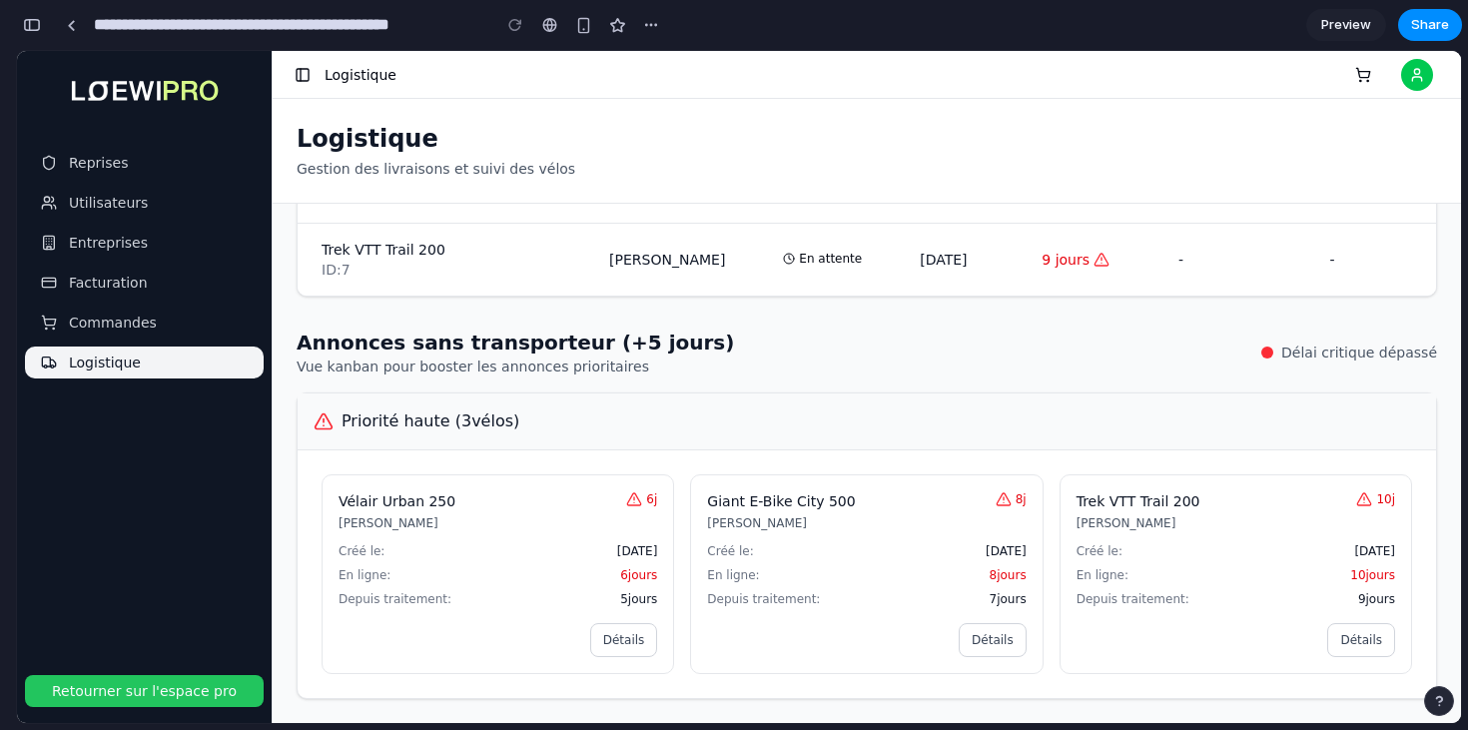
click at [1324, 354] on span "Délai critique dépassé" at bounding box center [1359, 353] width 156 height 20
click at [1194, 356] on div "Annonces sans transporteur (+5 jours) Vue kanban pour booster les annonces prio…" at bounding box center [867, 353] width 1140 height 48
click at [898, 334] on div "Annonces sans transporteur (+5 jours) Vue kanban pour booster les annonces prio…" at bounding box center [867, 353] width 1140 height 48
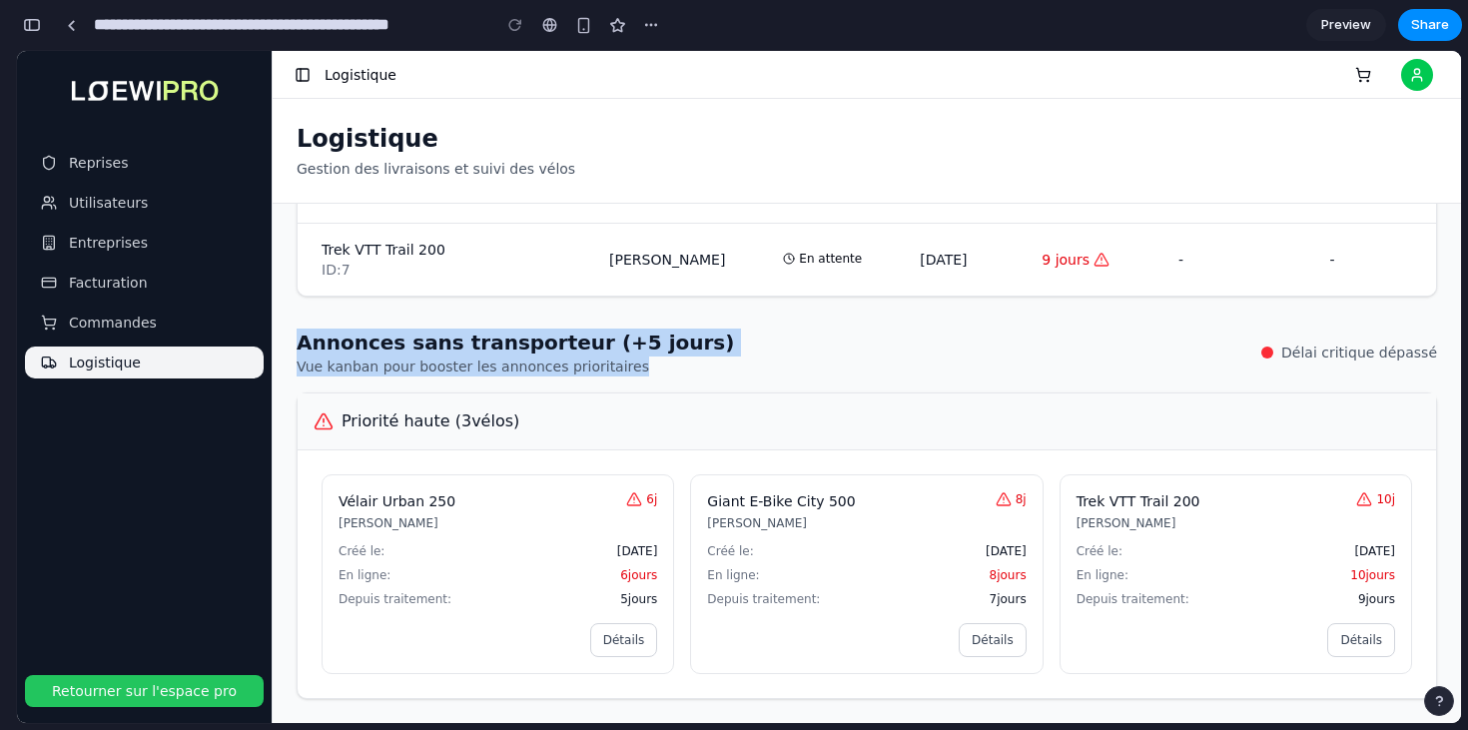
drag, startPoint x: 898, startPoint y: 301, endPoint x: 895, endPoint y: 368, distance: 68.0
click at [896, 368] on div "Filtres de dates: Du Au À traiter 1 En attente 4 Problème 1 Livrés 1 Tous En at…" at bounding box center [867, 463] width 1188 height 519
click at [895, 368] on div "Annonces sans transporteur (+5 jours) Vue kanban pour booster les annonces prio…" at bounding box center [867, 353] width 1140 height 48
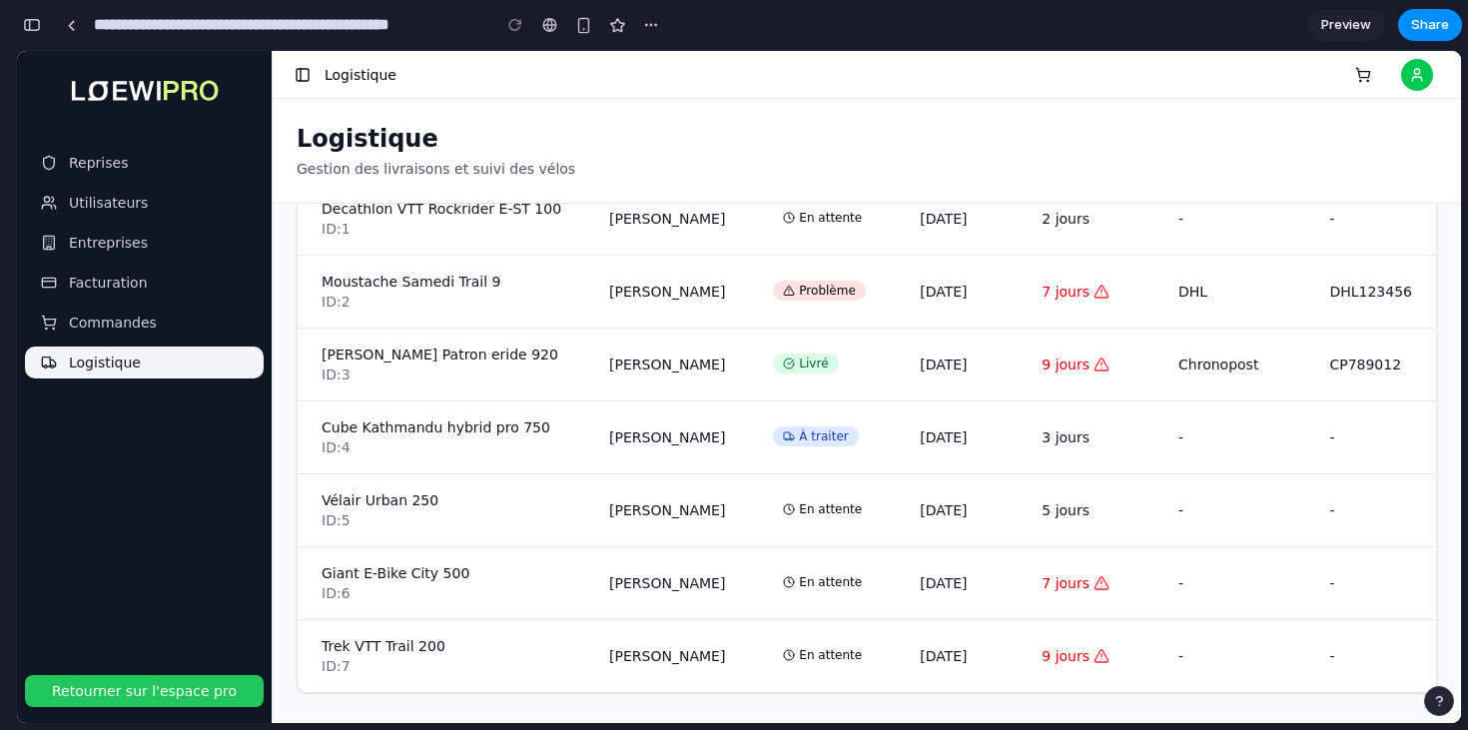
scroll to position [0, 0]
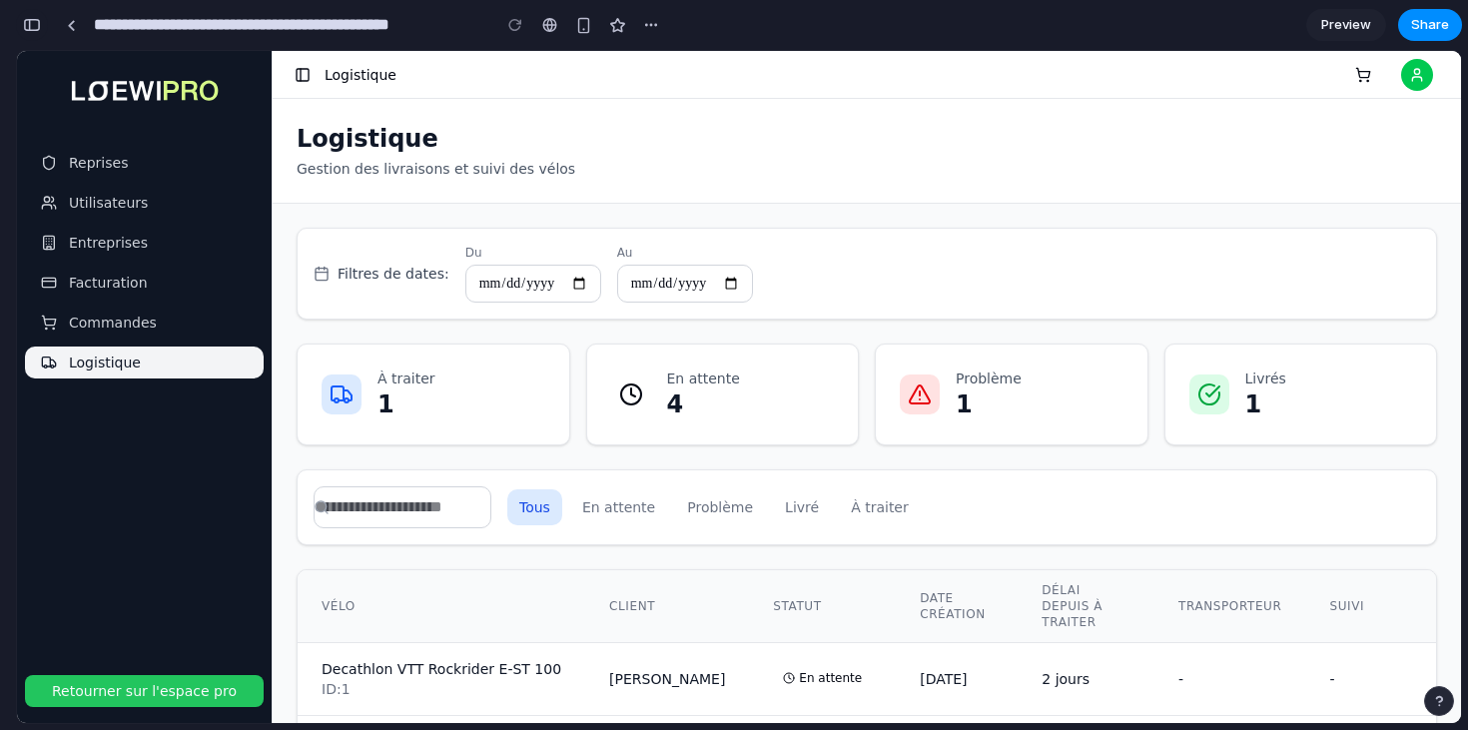
click at [36, 29] on div "button" at bounding box center [32, 25] width 18 height 14
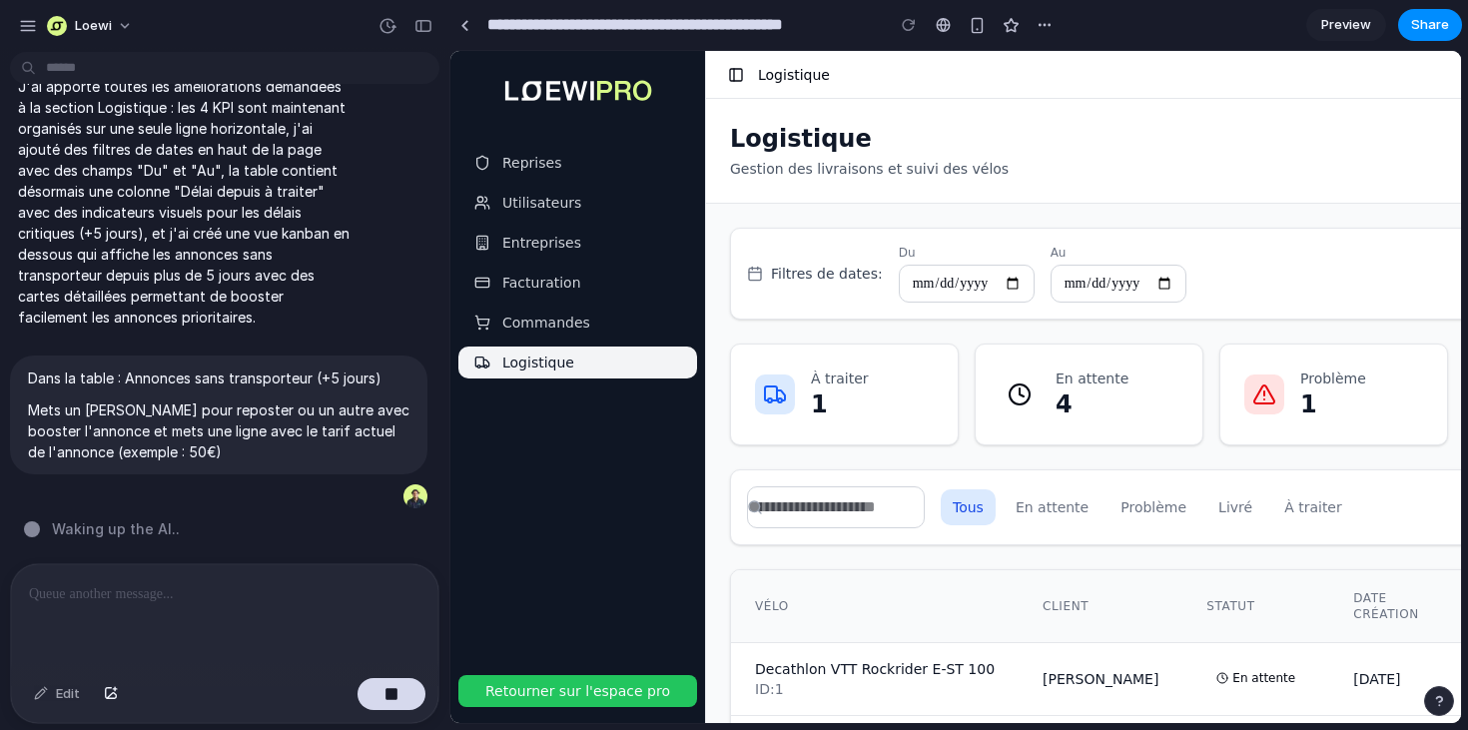
scroll to position [1334, 0]
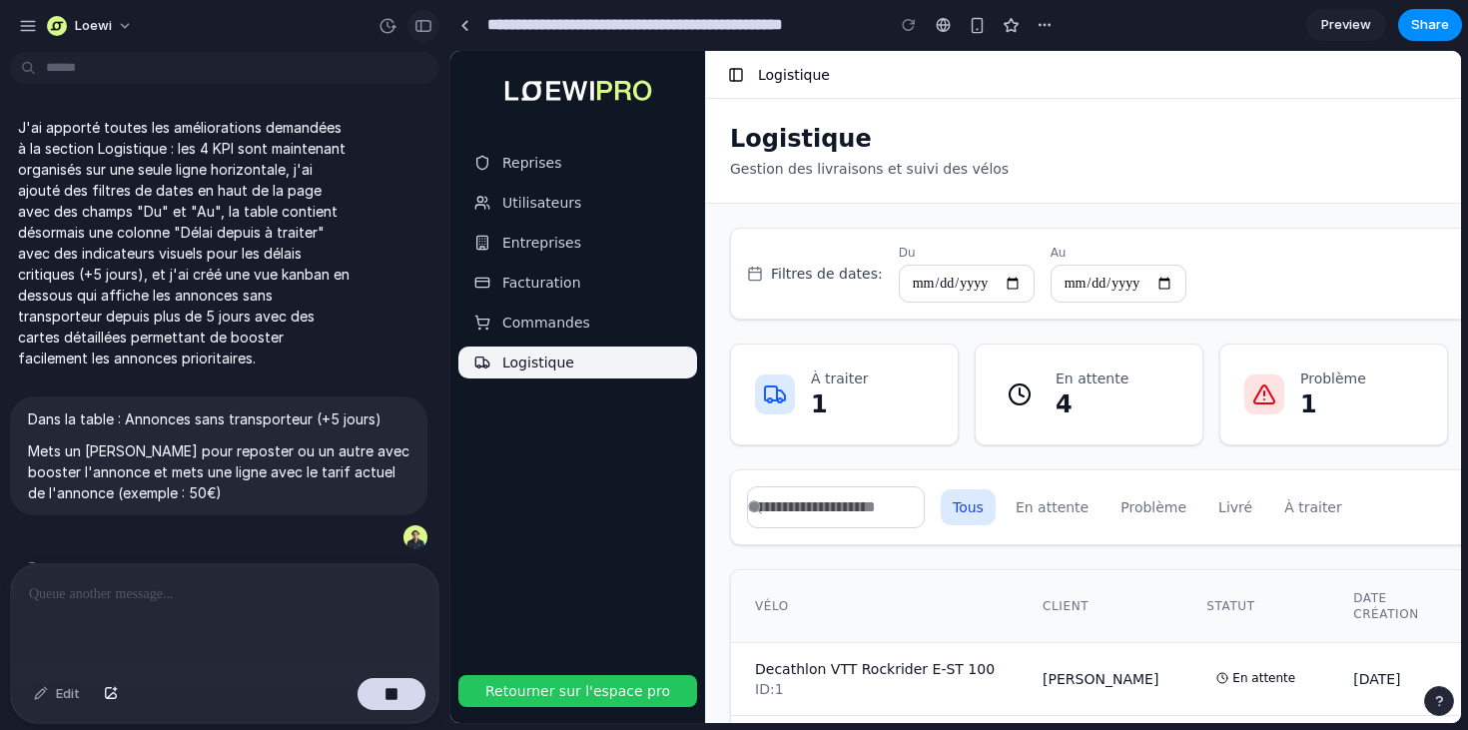
click at [420, 33] on button "button" at bounding box center [423, 26] width 32 height 32
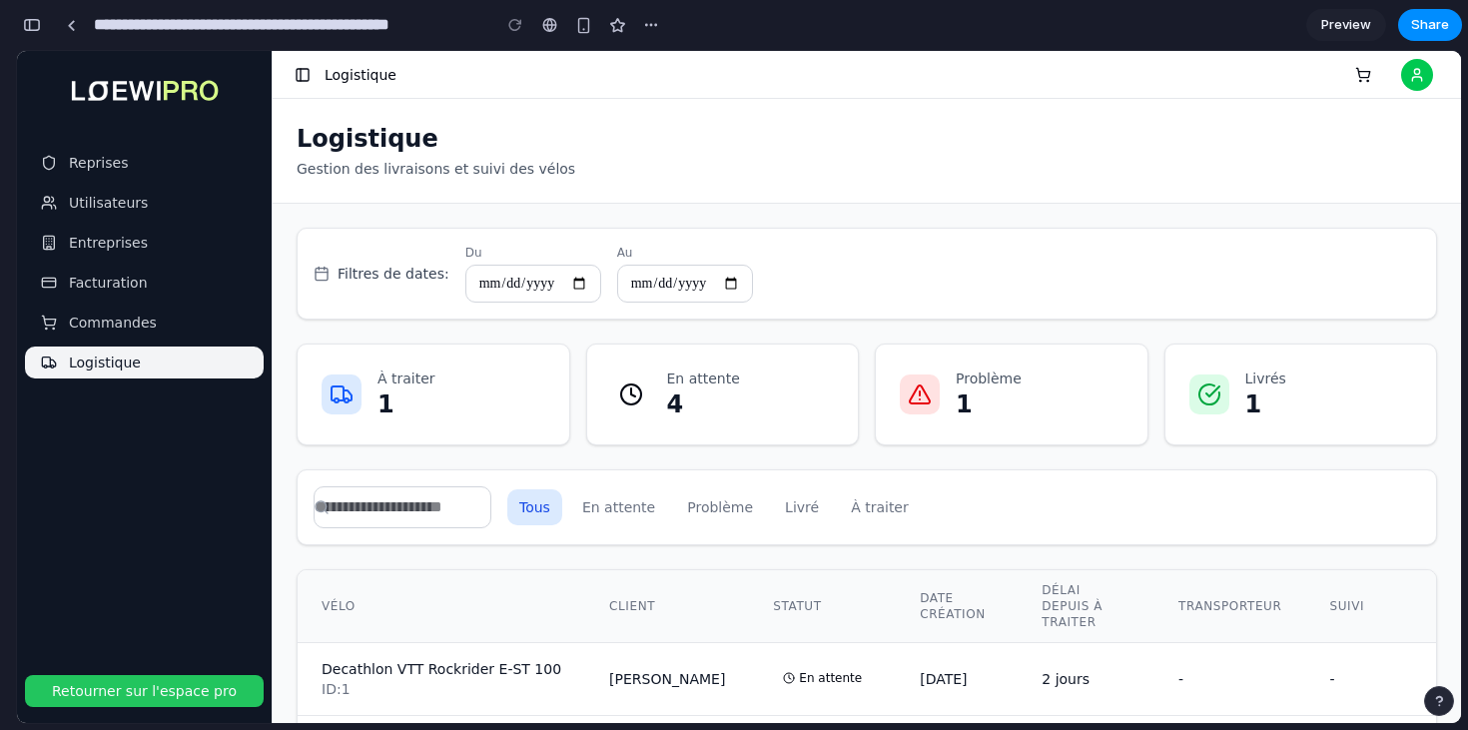
scroll to position [2068, 0]
click at [805, 194] on div "Logistique Gestion des livraisons et suivi des vélos Booster les annonces ( 4 )" at bounding box center [867, 151] width 1188 height 105
click at [33, 22] on div "button" at bounding box center [32, 25] width 18 height 14
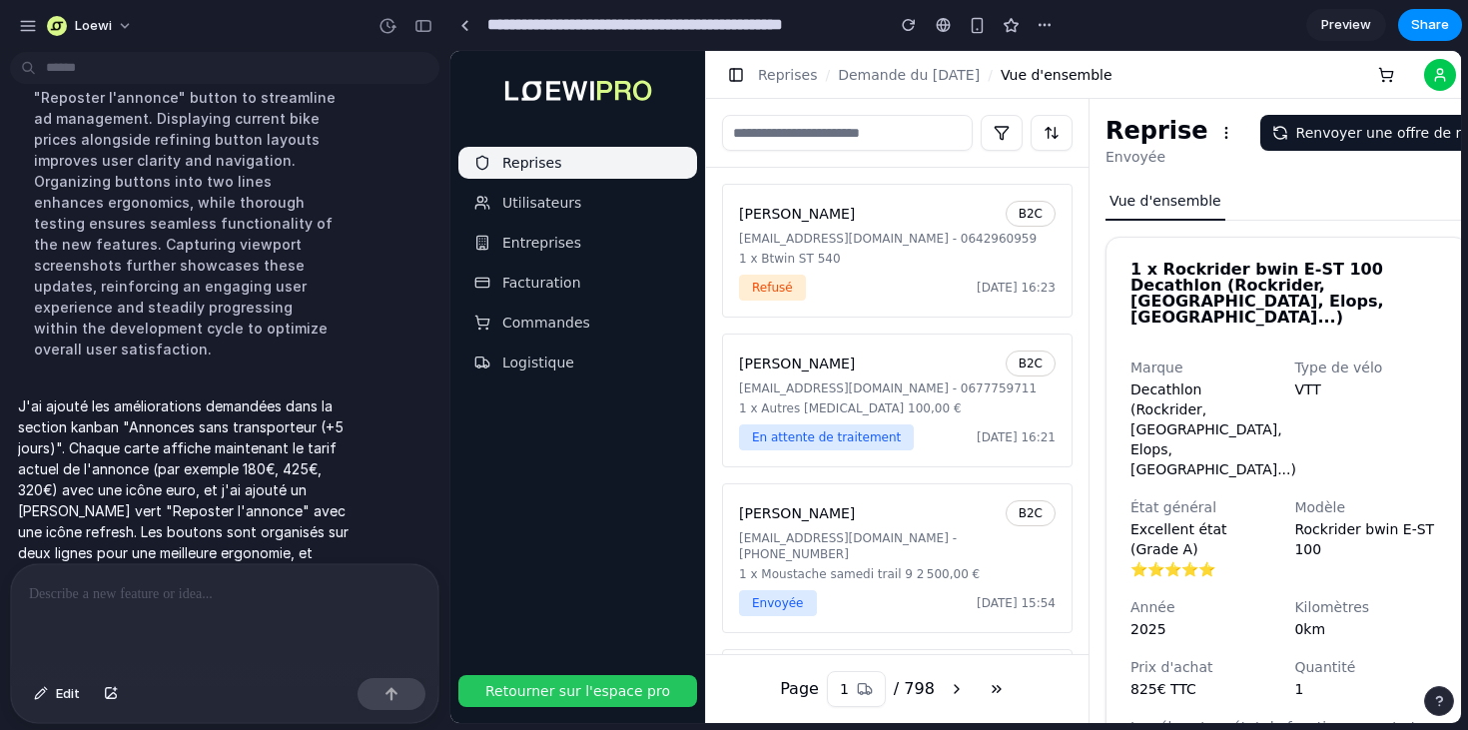
scroll to position [0, 0]
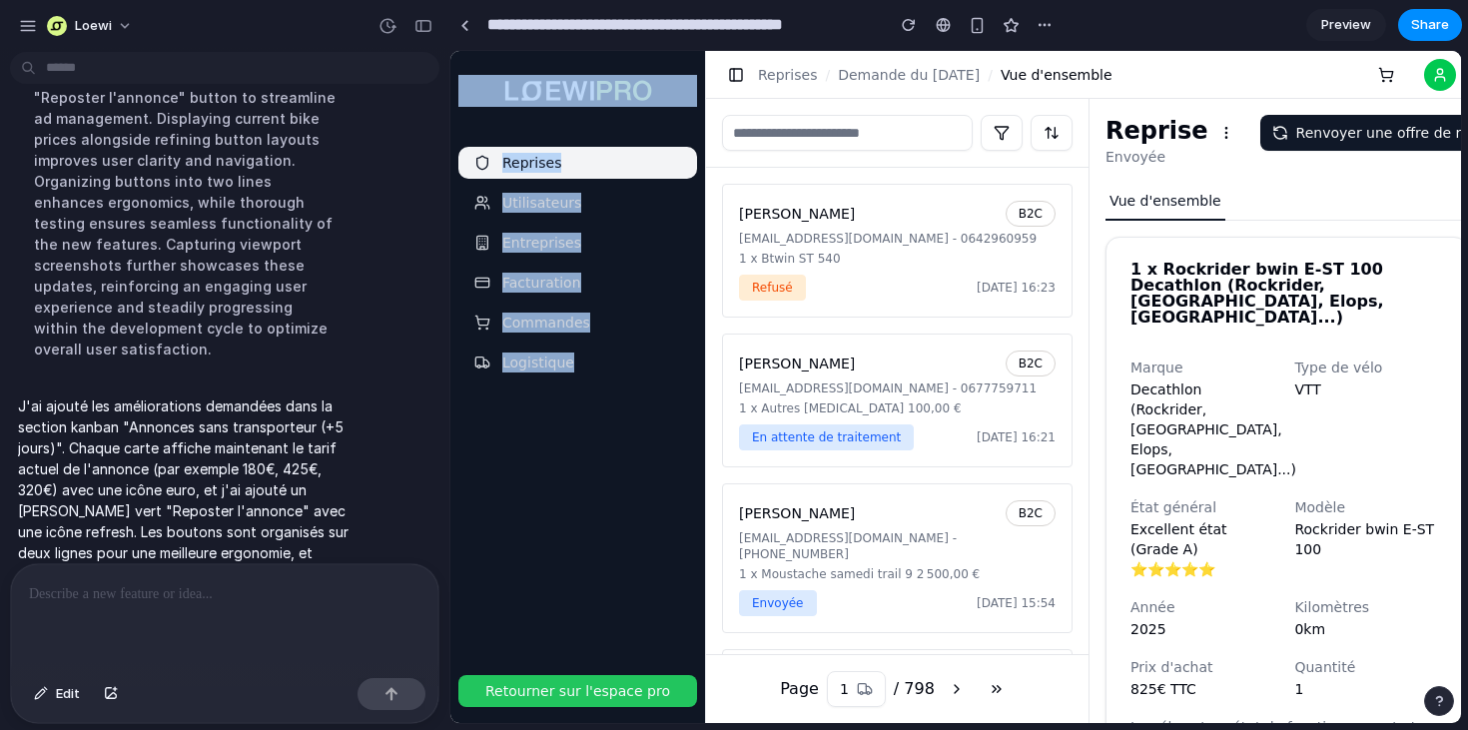
drag, startPoint x: 570, startPoint y: 478, endPoint x: 545, endPoint y: 113, distance: 366.4
click at [545, 113] on div "Reprises Utilisateurs Entreprises Facturation Commandes Logistique" at bounding box center [577, 359] width 255 height 616
click at [558, 146] on div "Reprises Utilisateurs Entreprises Facturation Commandes Logistique" at bounding box center [577, 263] width 255 height 248
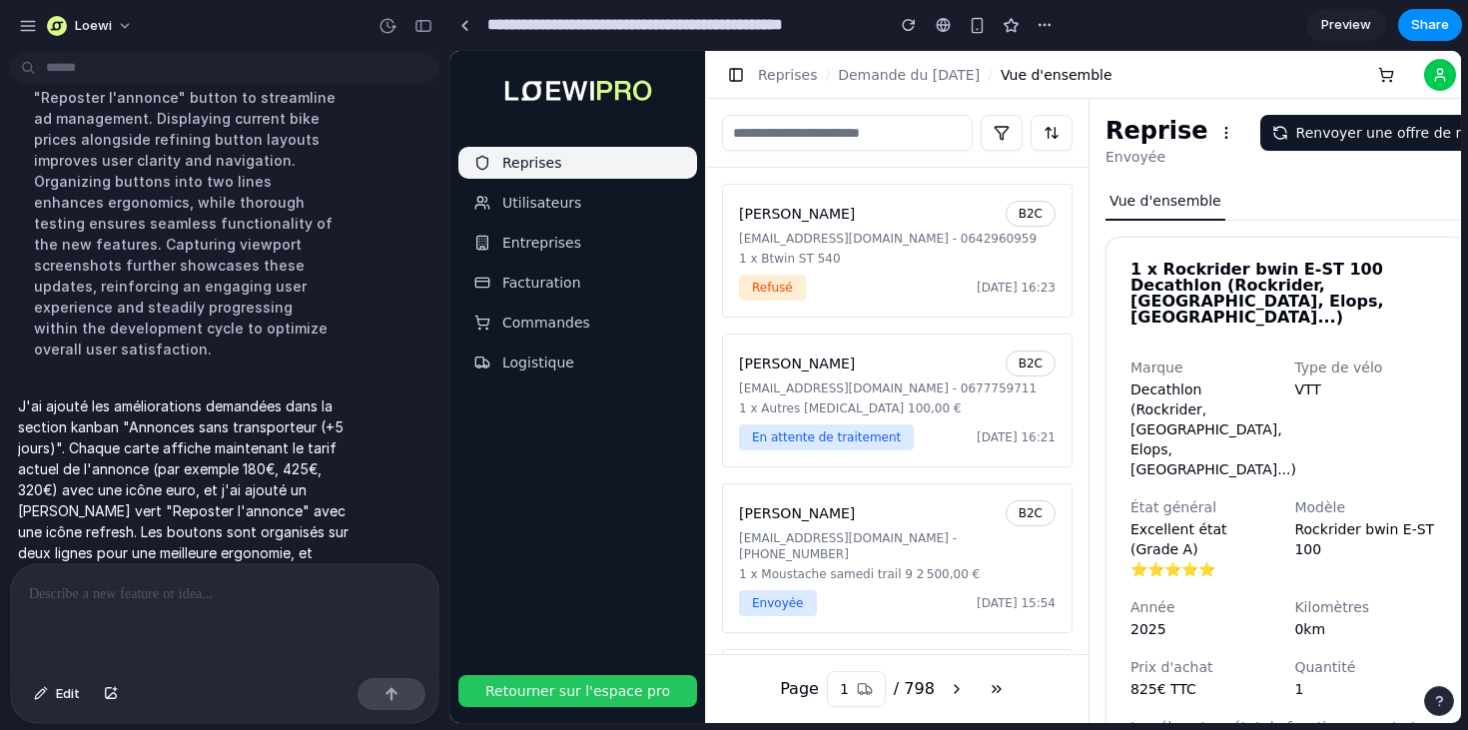
click at [591, 350] on button "Logistique" at bounding box center [577, 363] width 239 height 32
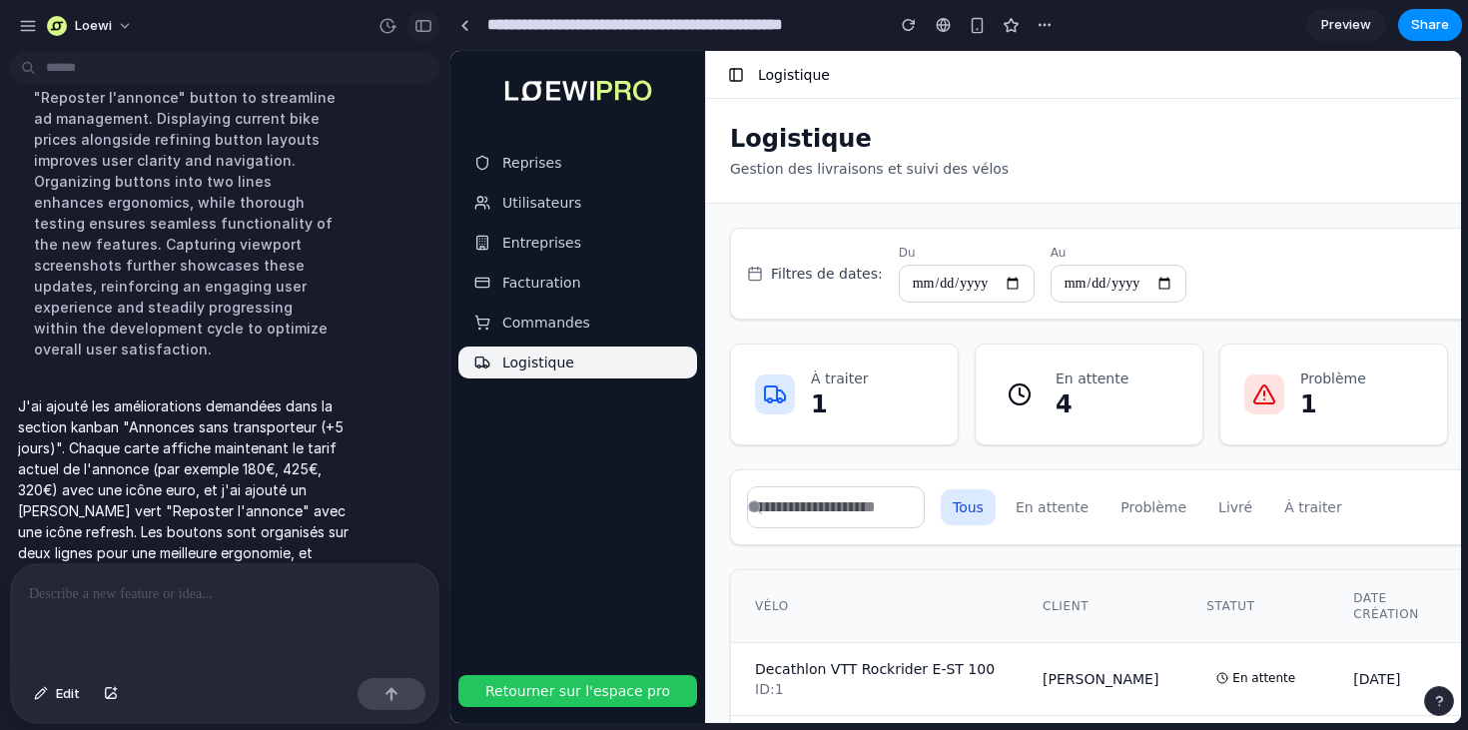
click at [421, 24] on div "button" at bounding box center [423, 26] width 18 height 14
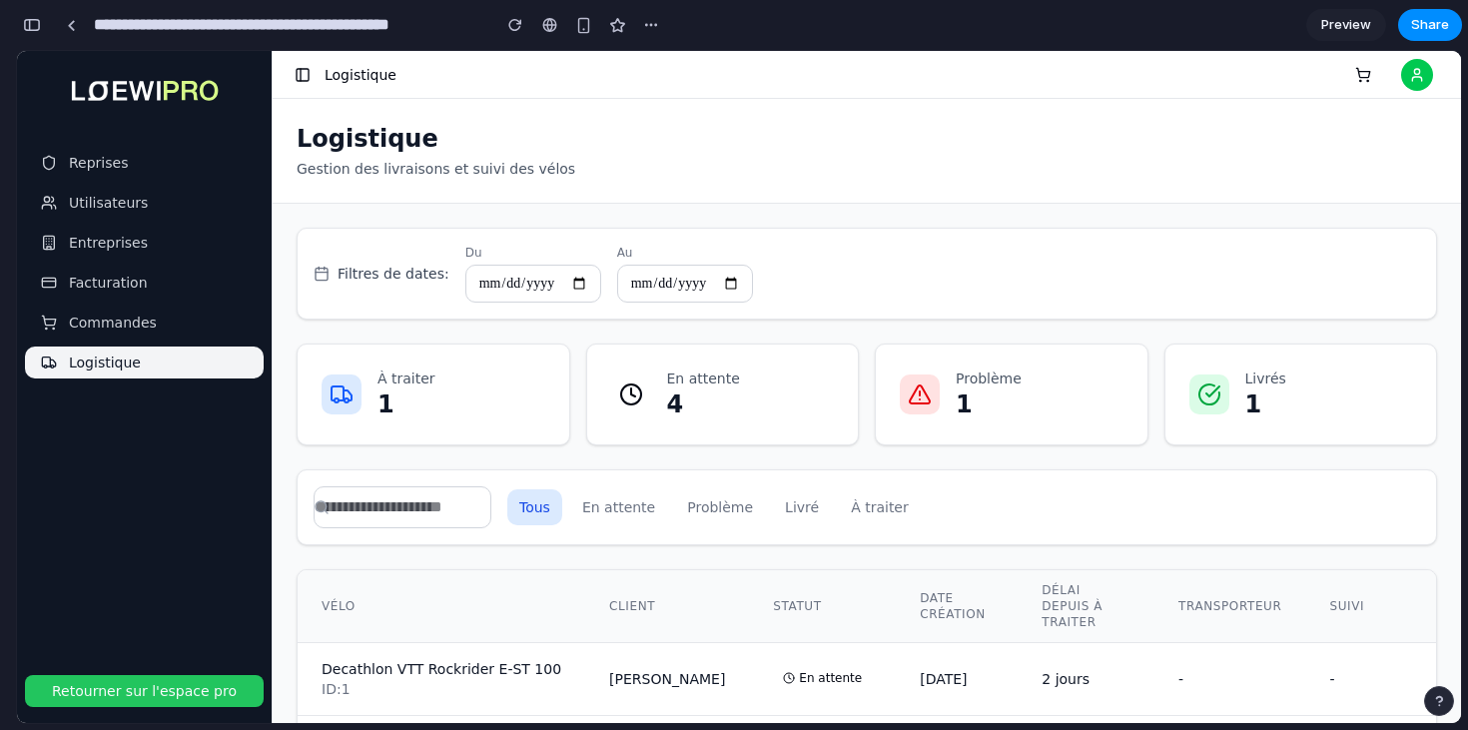
scroll to position [2738, 0]
click at [626, 511] on button "En attente" at bounding box center [618, 507] width 97 height 36
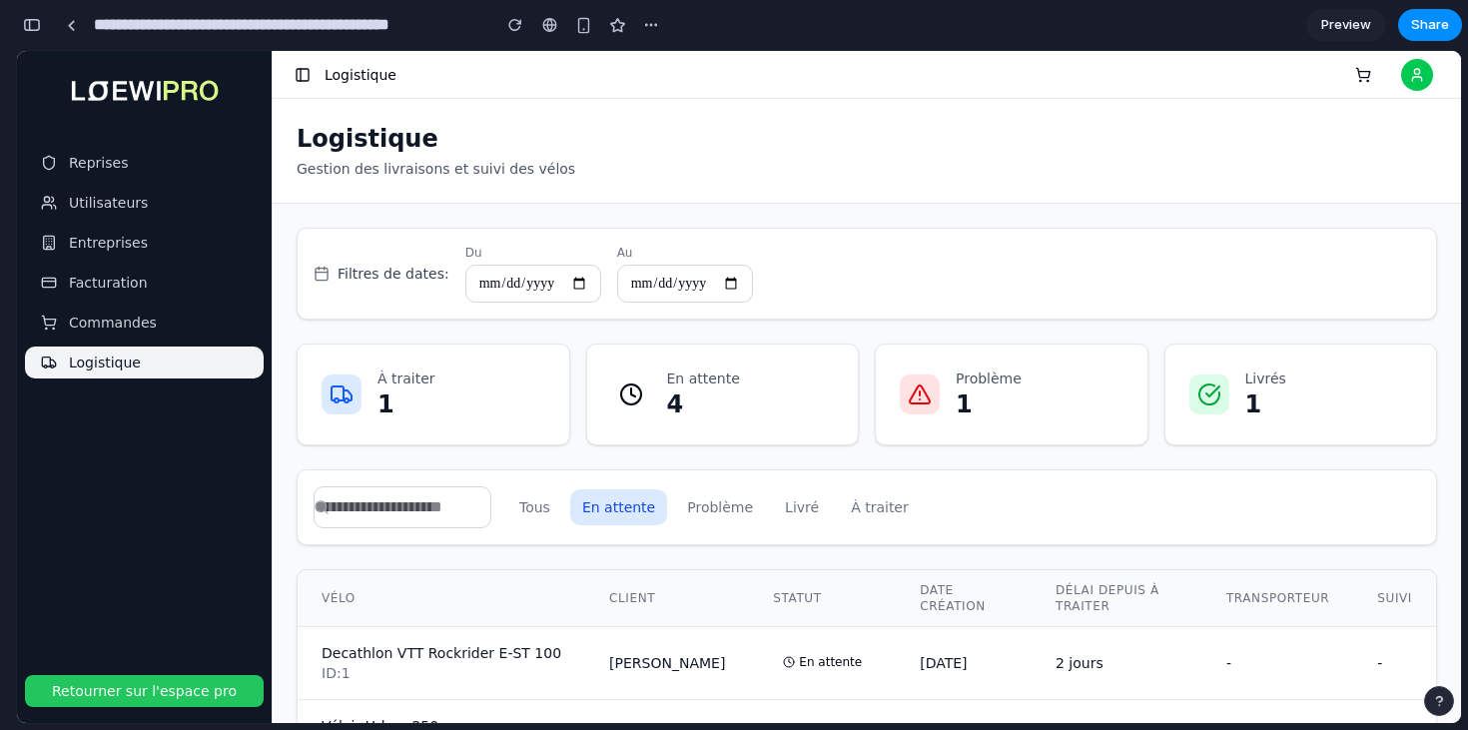
click at [527, 511] on button "Tous" at bounding box center [534, 507] width 55 height 36
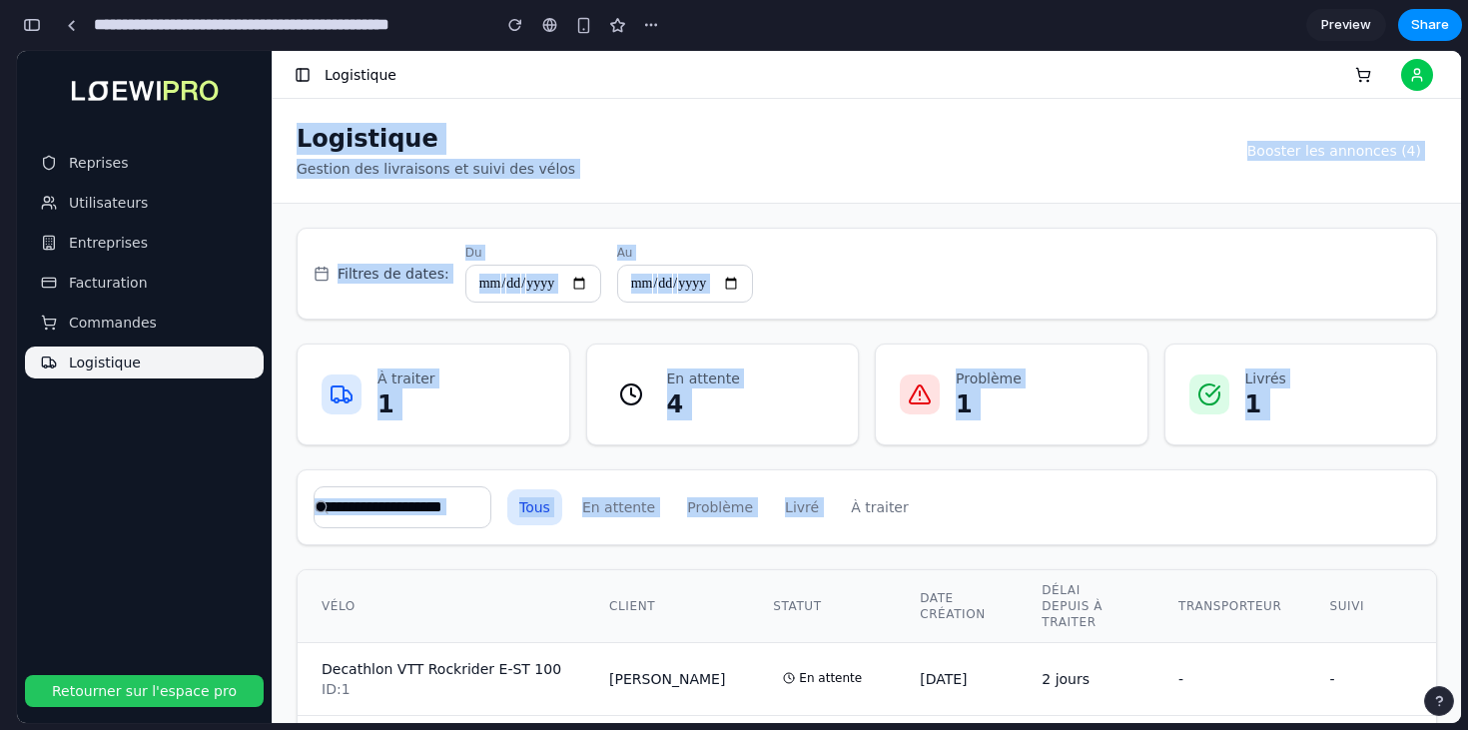
drag, startPoint x: 584, startPoint y: 85, endPoint x: 851, endPoint y: 460, distance: 460.5
click at [851, 460] on main "Logistique Logistique Gestion des livraisons et suivi des vélos Booster les ann…" at bounding box center [867, 387] width 1188 height 672
click at [851, 460] on div "Filtres de dates: Du Au À traiter 1 En attente 4 Problème 1 Livrés 1 Tous En at…" at bounding box center [867, 463] width 1188 height 519
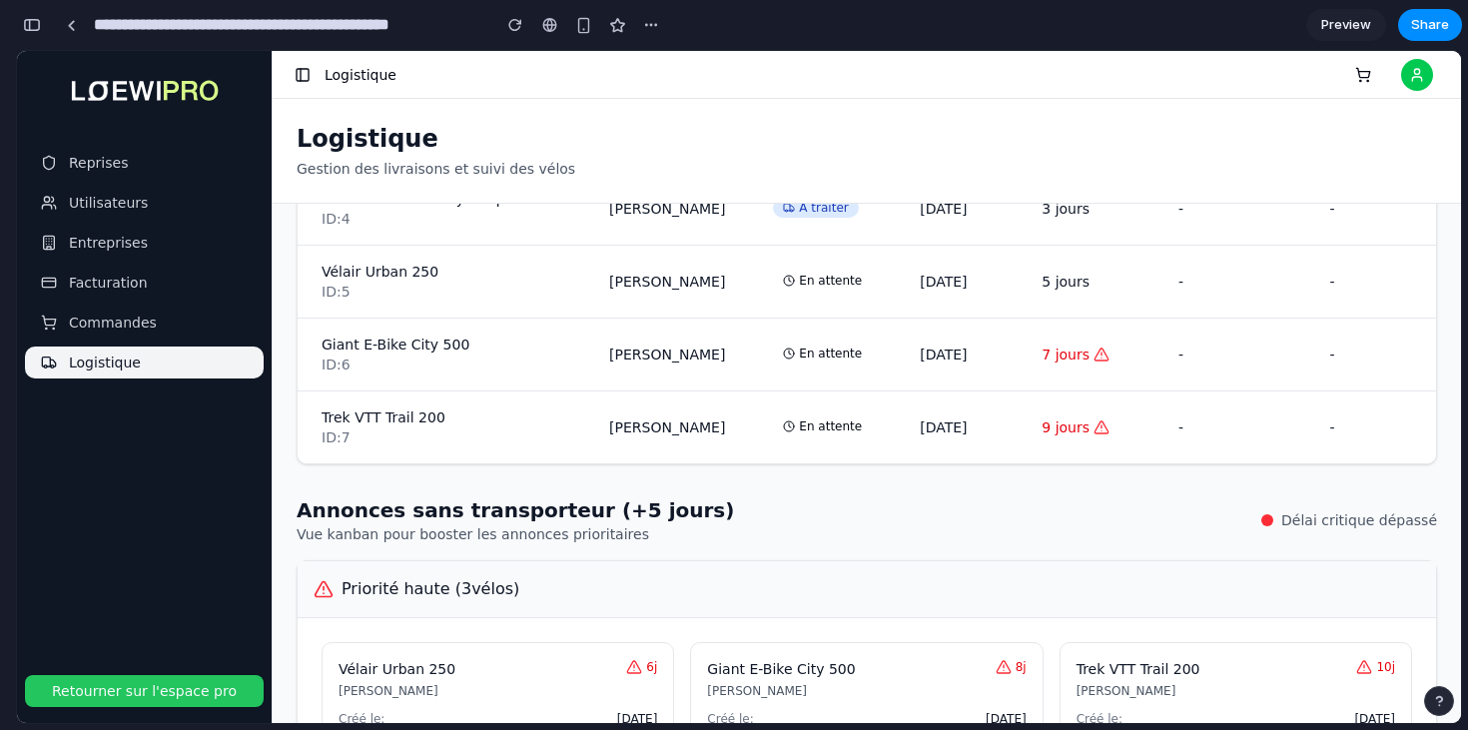
scroll to position [908, 0]
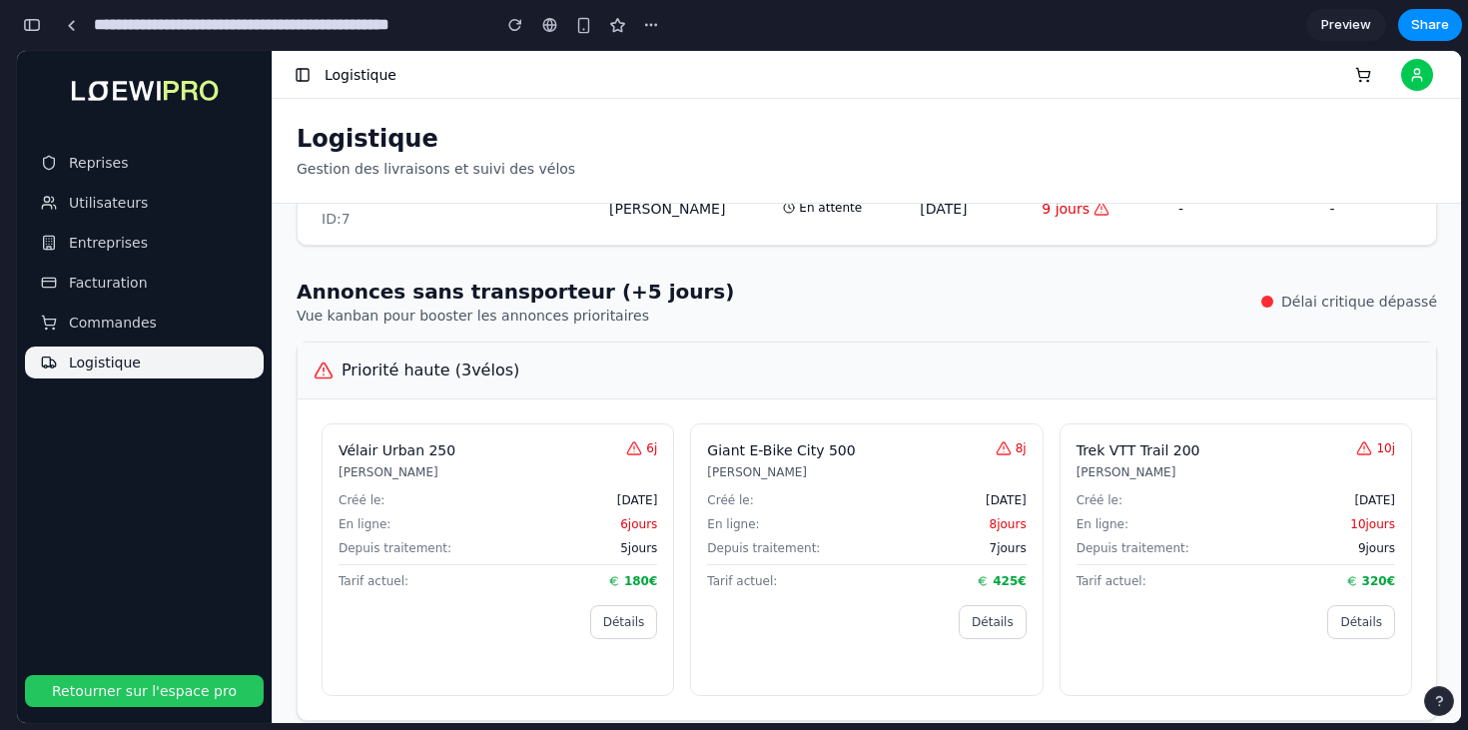
drag, startPoint x: 848, startPoint y: 616, endPoint x: 819, endPoint y: 375, distance: 242.4
click at [819, 375] on div "Priorité haute ( 3 vélos) Vélair Urban 250 [PERSON_NAME] 6 j Créé le: [DATE] En…" at bounding box center [867, 531] width 1140 height 379
click at [819, 375] on h3 "Priorité haute ( 3 vélos)" at bounding box center [867, 371] width 1106 height 24
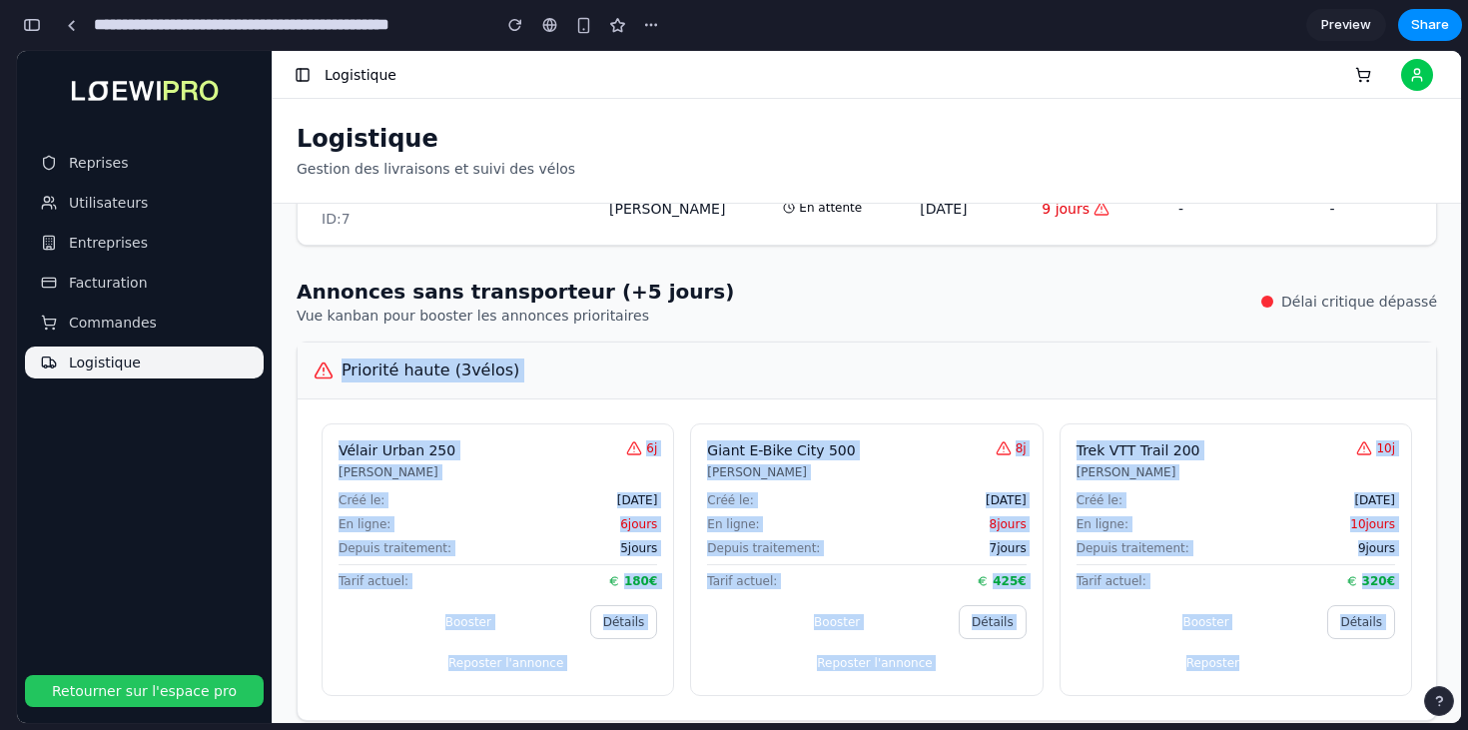
drag, startPoint x: 819, startPoint y: 375, endPoint x: 1203, endPoint y: 641, distance: 467.3
click at [1203, 640] on div "Priorité haute ( 3 vélos) Vélair Urban 250 [PERSON_NAME] 6 j Créé le: [DATE] En…" at bounding box center [867, 531] width 1140 height 379
click at [1203, 641] on div "Booster Détails Reposter l'annonce" at bounding box center [1236, 642] width 319 height 74
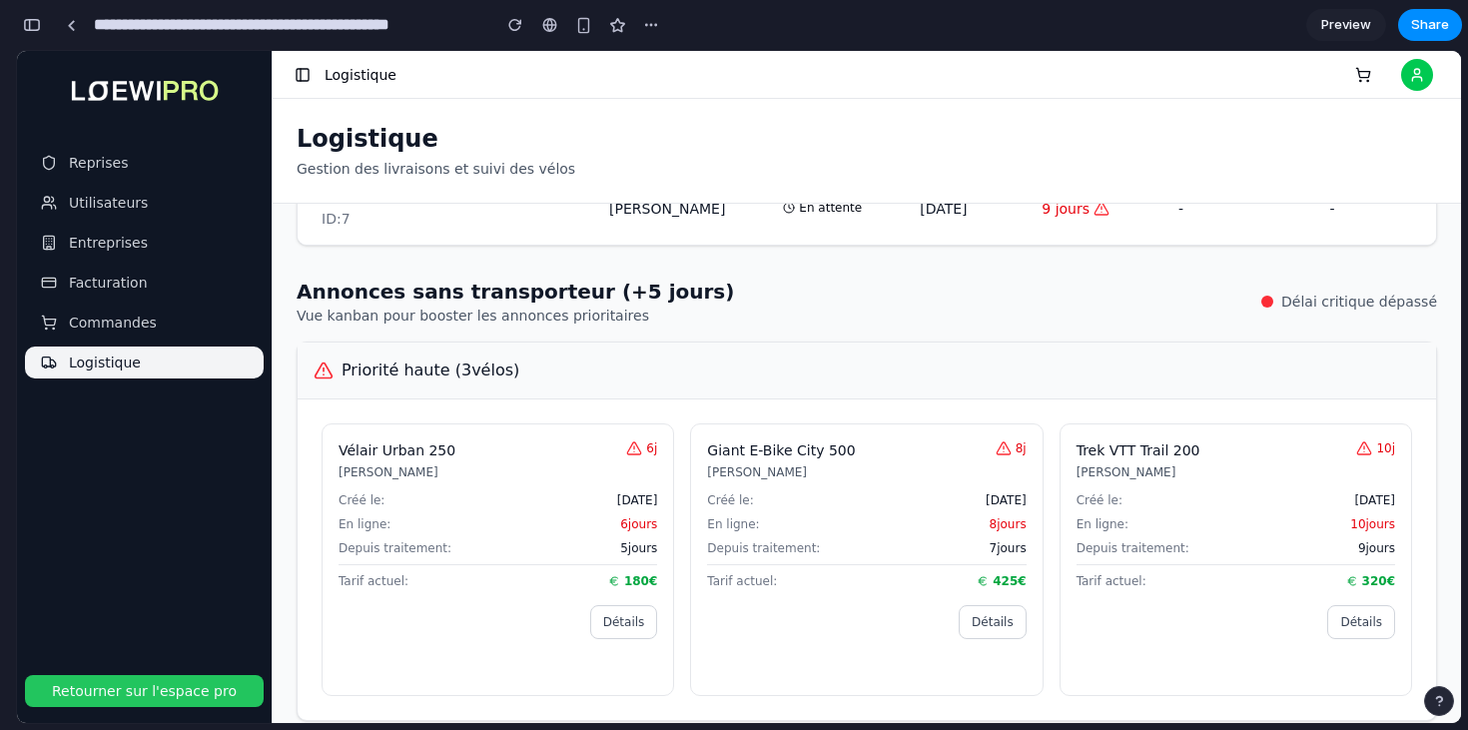
drag, startPoint x: 1269, startPoint y: 668, endPoint x: 1030, endPoint y: 404, distance: 356.3
click at [1030, 404] on div "Vélair Urban 250 [PERSON_NAME] 6 j Créé le: [DATE] En ligne: 6 jours Depuis tra…" at bounding box center [867, 559] width 1138 height 321
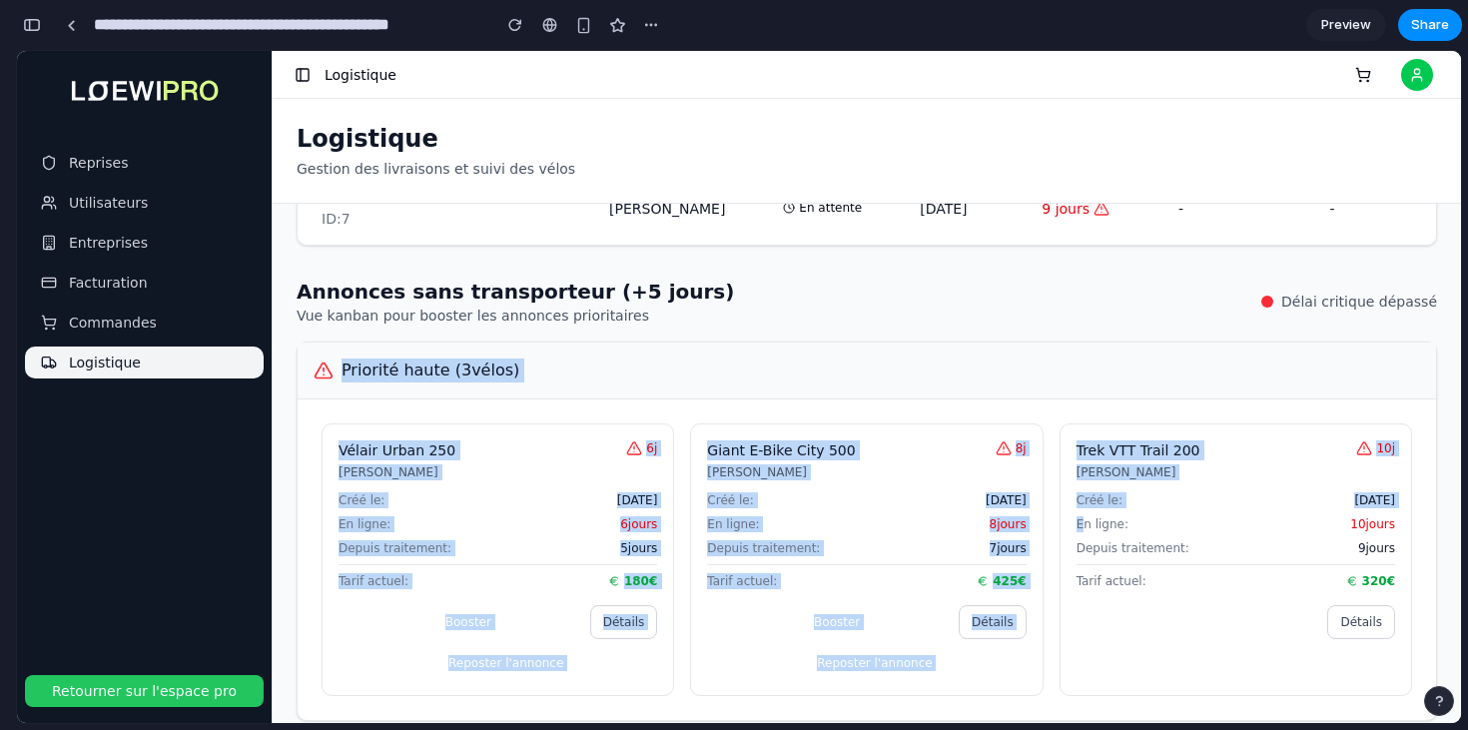
drag, startPoint x: 976, startPoint y: 361, endPoint x: 1086, endPoint y: 521, distance: 194.7
click at [1086, 521] on div "Priorité haute ( 3 vélos) Vélair Urban 250 [PERSON_NAME] 6 j Créé le: [DATE] En…" at bounding box center [867, 531] width 1140 height 379
click at [1086, 520] on span "En ligne:" at bounding box center [1103, 524] width 52 height 16
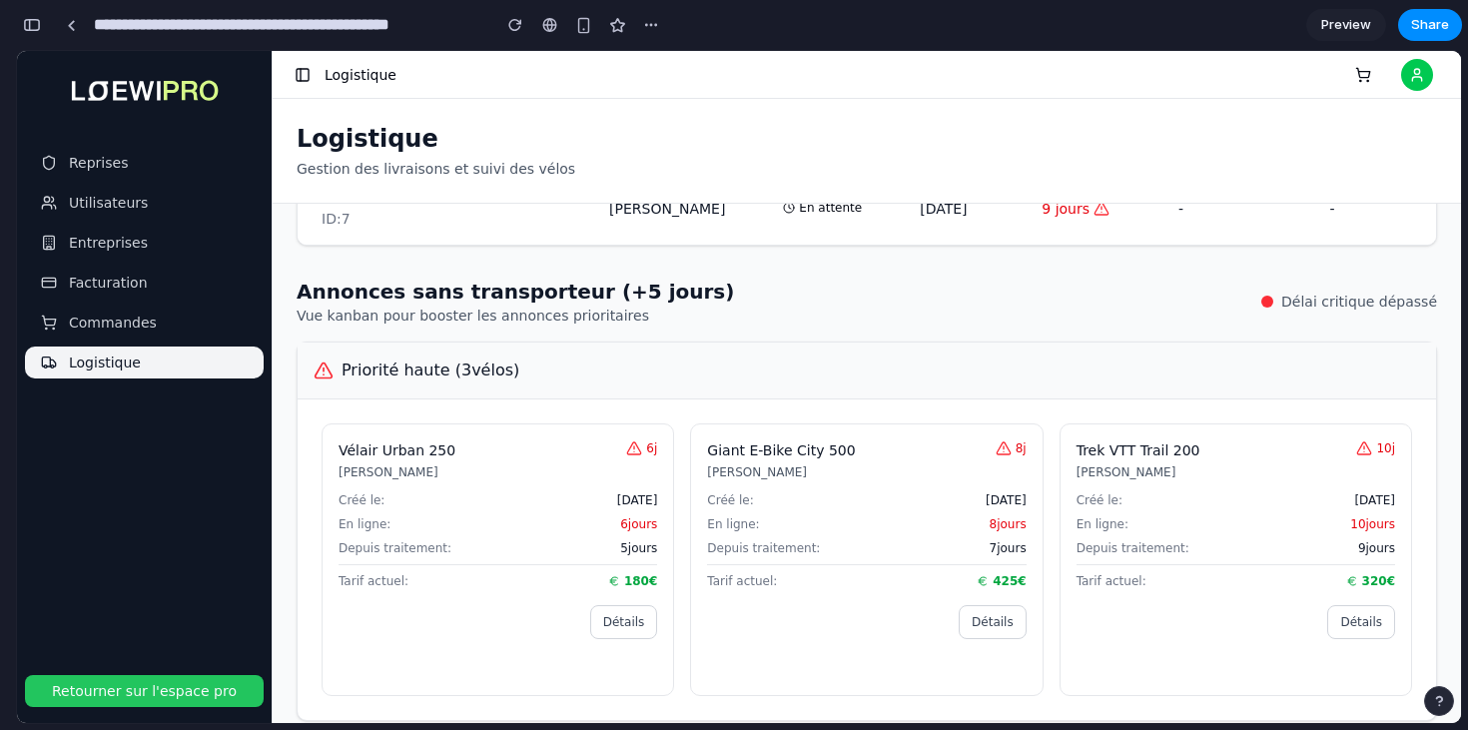
click at [989, 621] on button "Détails" at bounding box center [993, 622] width 68 height 34
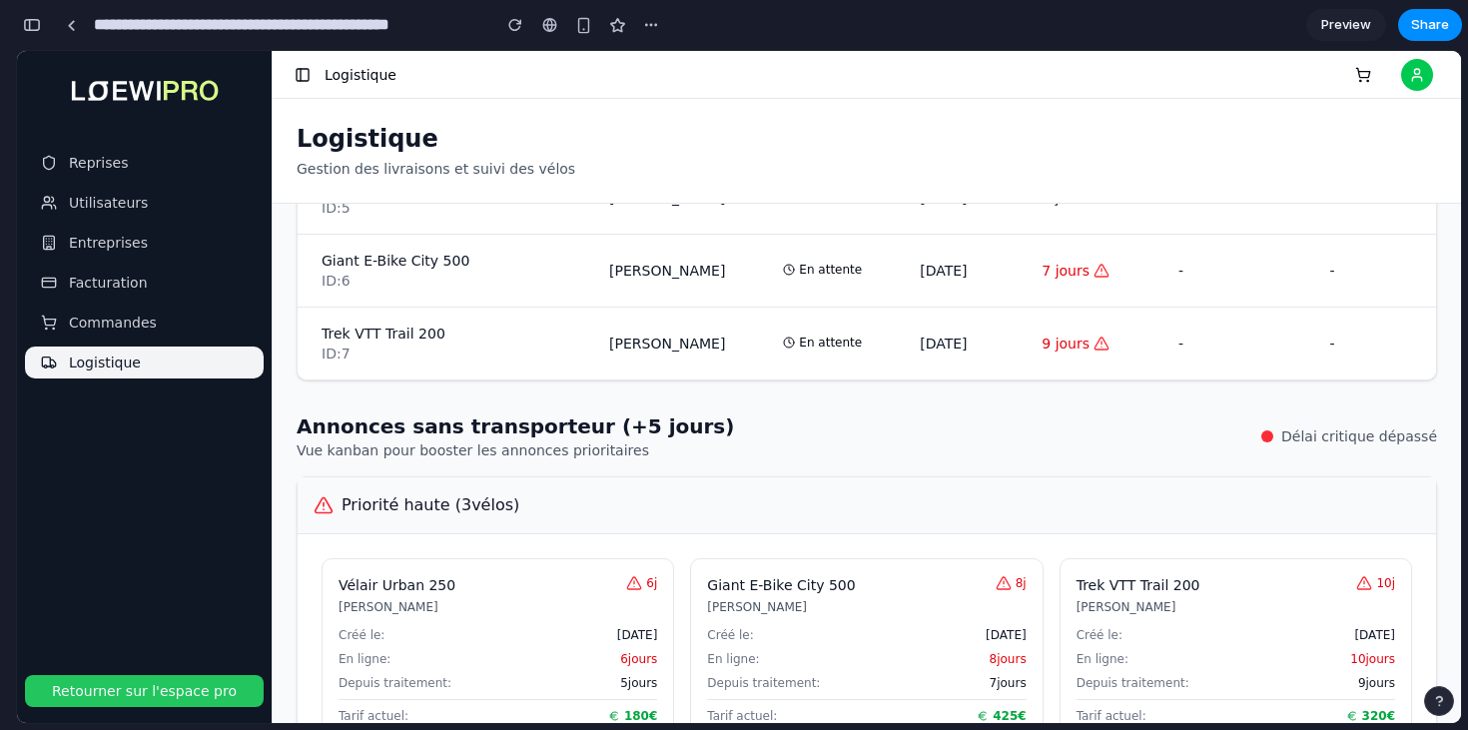
scroll to position [744, 0]
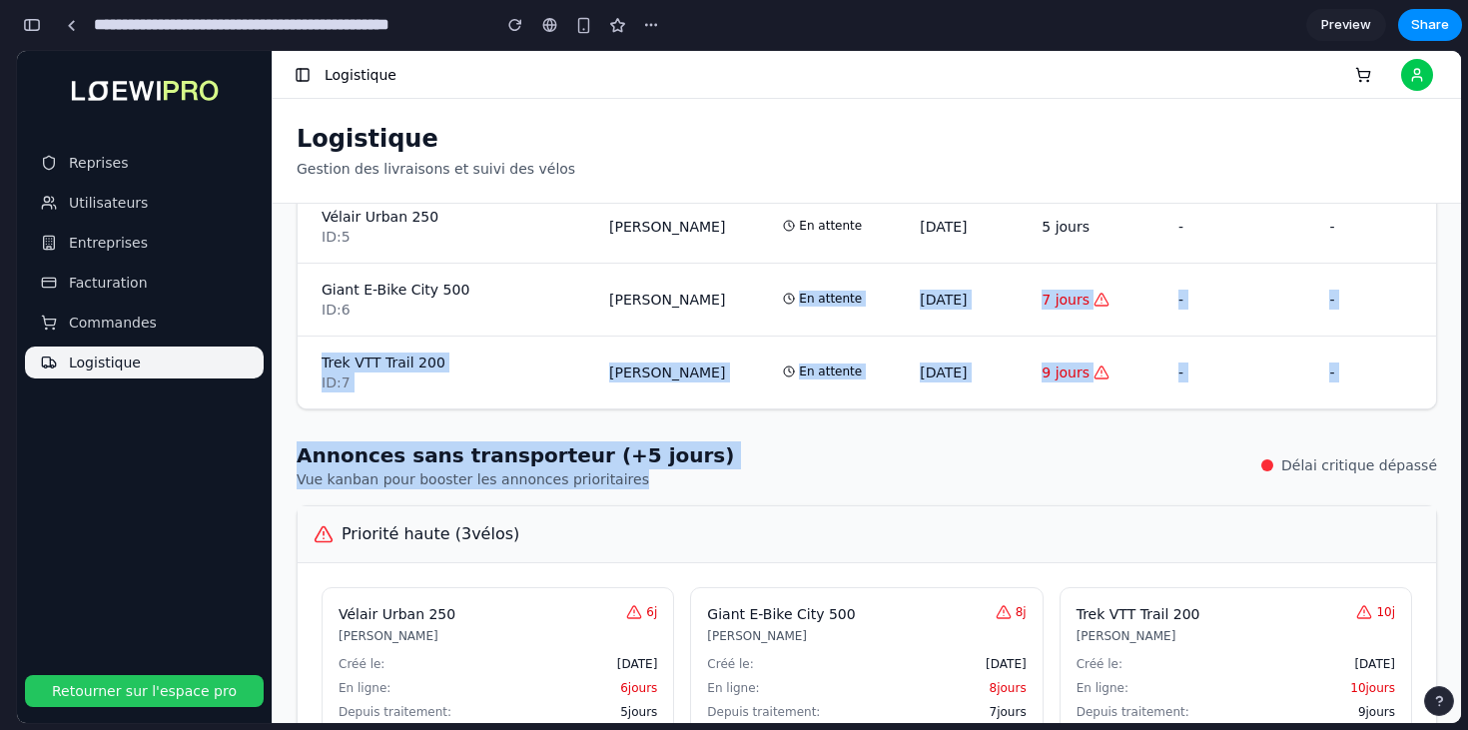
drag, startPoint x: 881, startPoint y: 479, endPoint x: 833, endPoint y: 262, distance: 222.9
click at [833, 262] on div "Filtres de dates: Du Au À traiter 1 En attente 4 Problème 1 Livrés 1 Tous En at…" at bounding box center [867, 463] width 1188 height 519
click at [833, 262] on td "En attente" at bounding box center [822, 227] width 147 height 73
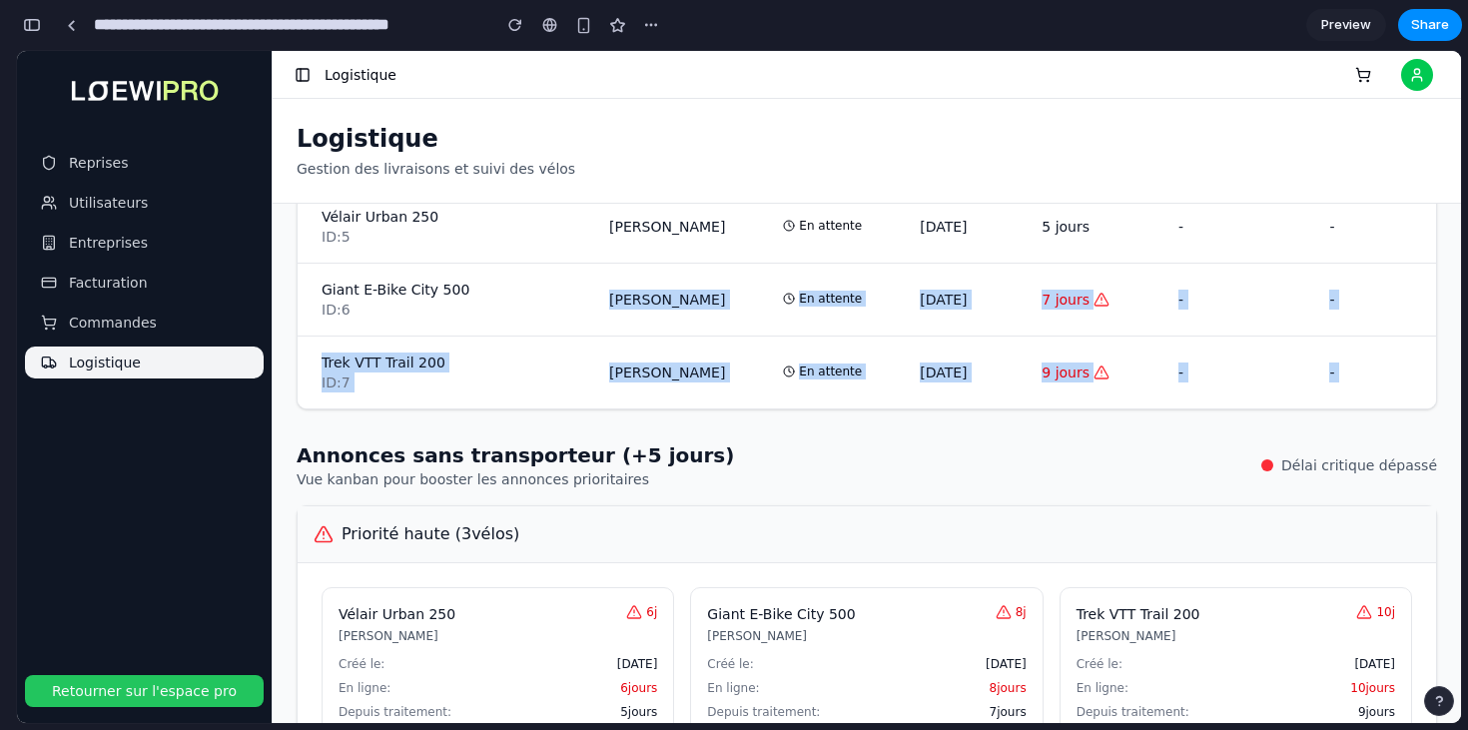
drag, startPoint x: 822, startPoint y: 423, endPoint x: 713, endPoint y: 260, distance: 196.7
click at [712, 264] on div "Filtres de dates: Du Au À traiter 1 En attente 4 Problème 1 Livrés 1 Tous En at…" at bounding box center [867, 463] width 1188 height 519
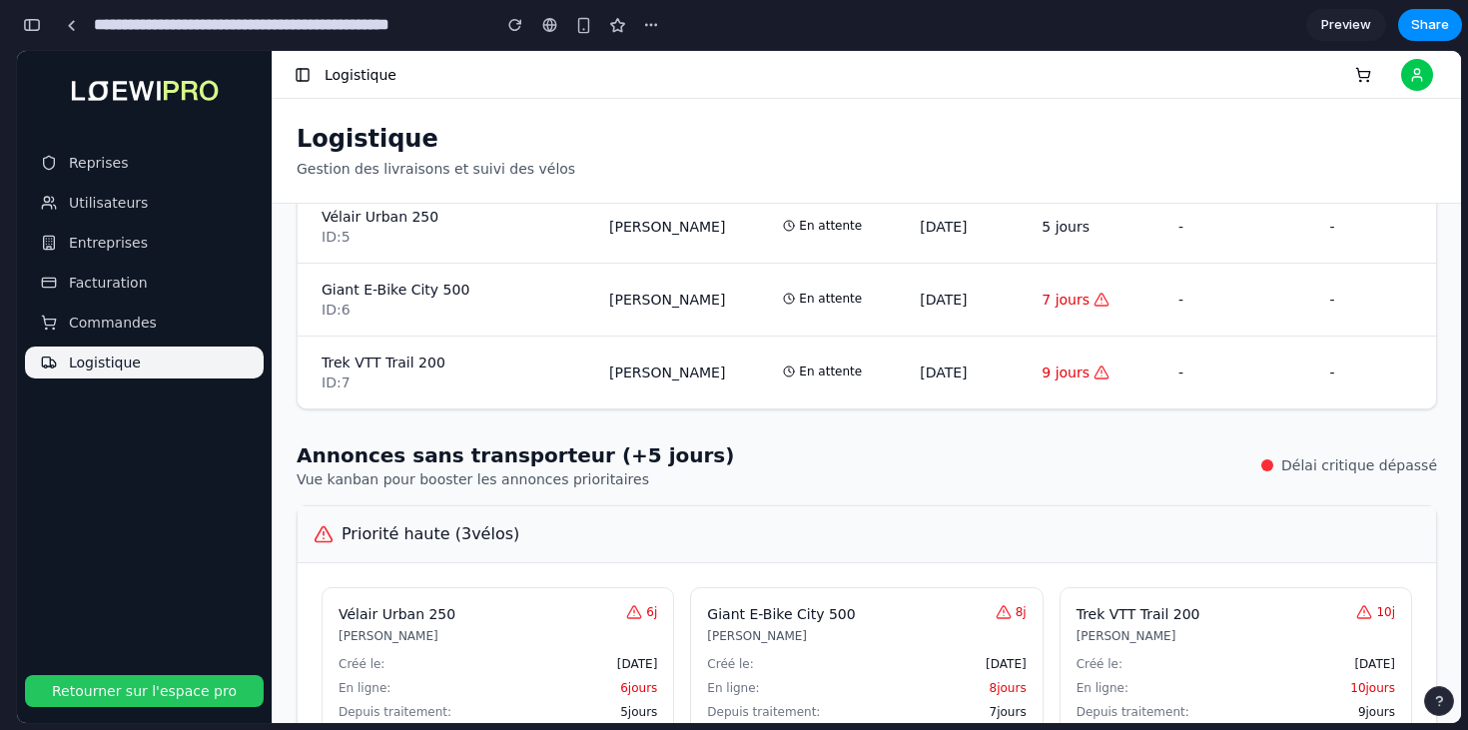
click at [713, 260] on td "[PERSON_NAME]" at bounding box center [667, 227] width 164 height 73
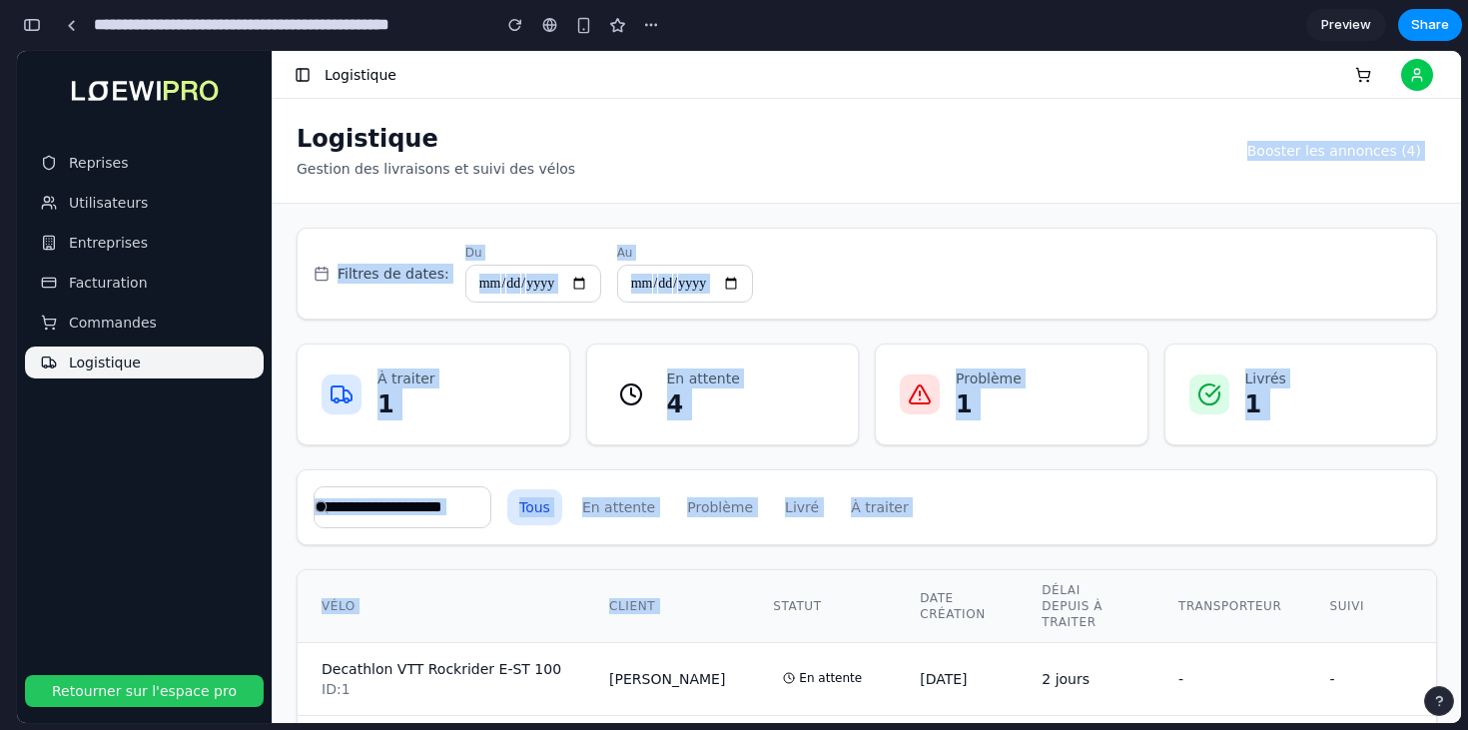
drag, startPoint x: 730, startPoint y: 199, endPoint x: 865, endPoint y: 579, distance: 403.7
click at [872, 583] on div "Logistique Gestion des livraisons et suivi des vélos Booster les annonces ( 4 )…" at bounding box center [867, 411] width 1188 height 624
click at [865, 579] on th "Statut" at bounding box center [822, 606] width 147 height 73
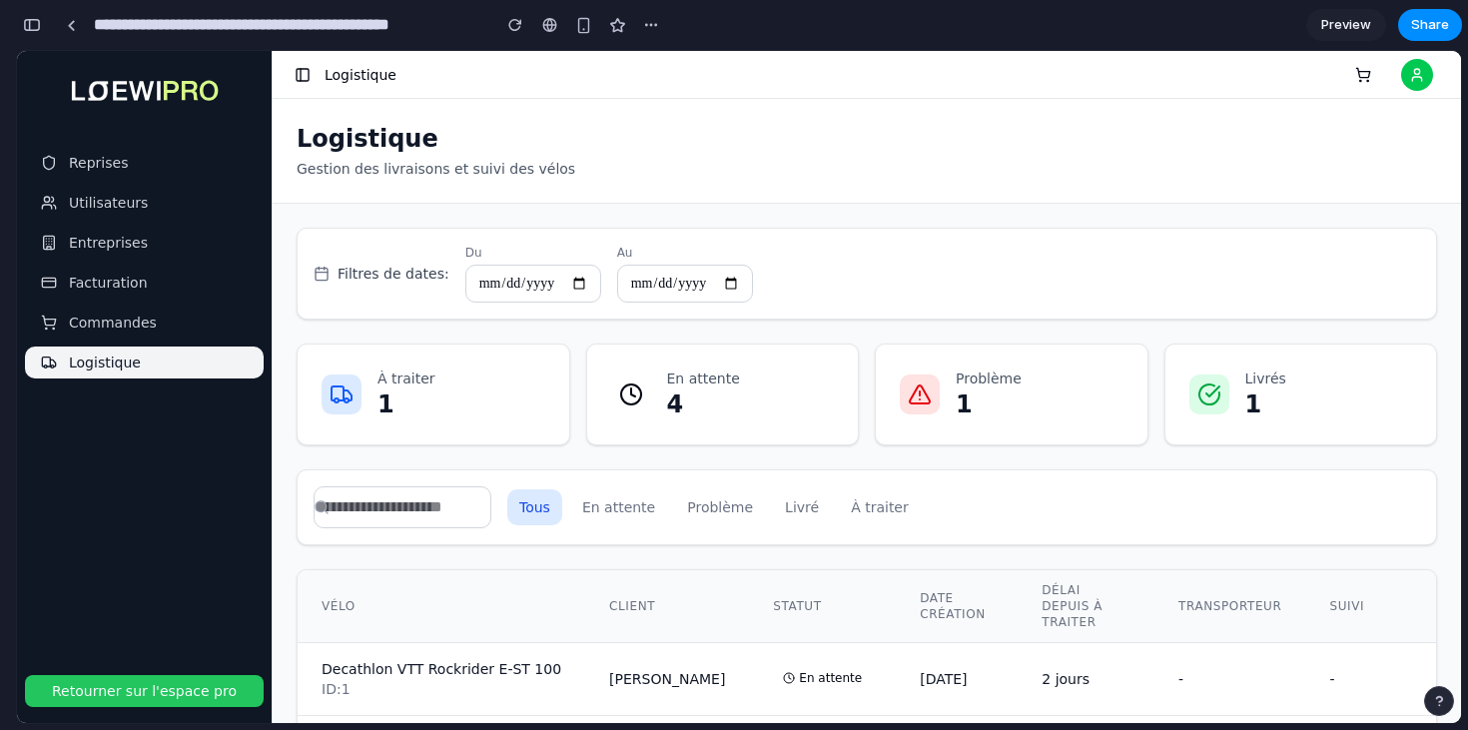
scroll to position [931, 0]
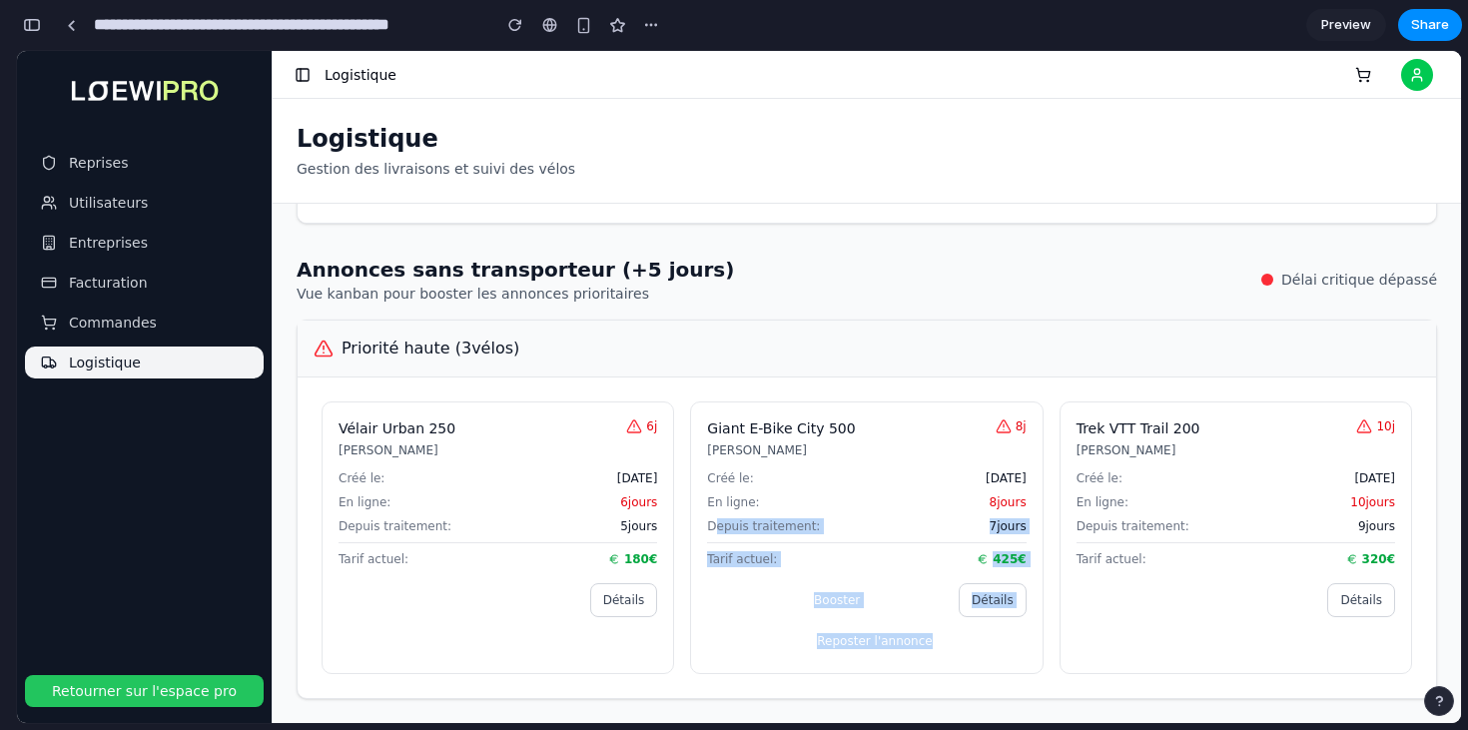
drag, startPoint x: 900, startPoint y: 666, endPoint x: 715, endPoint y: 518, distance: 236.6
click at [715, 518] on div "Giant E-Bike City 500 [PERSON_NAME] 8 j Créé le: [DATE] En ligne: 8 jours Depui…" at bounding box center [866, 537] width 353 height 273
click at [829, 597] on button "Booster" at bounding box center [829, 600] width 244 height 34
click at [818, 597] on button "Booster" at bounding box center [829, 600] width 244 height 34
click at [946, 645] on button "Reposter l'annonce" at bounding box center [866, 641] width 319 height 32
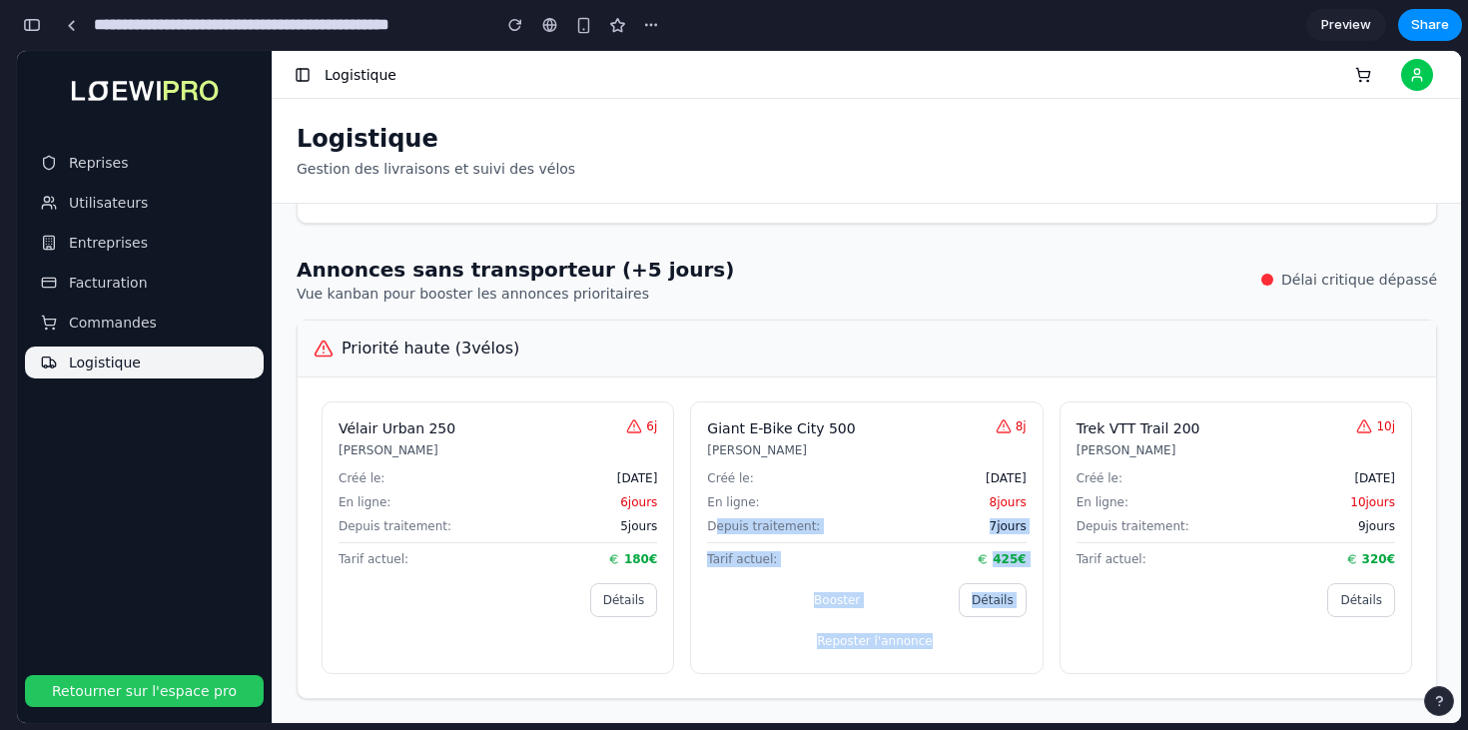
click at [976, 667] on div "Giant E-Bike City 500 [PERSON_NAME] 8 j Créé le: [DATE] En ligne: 8 jours Depui…" at bounding box center [866, 537] width 353 height 273
drag, startPoint x: 953, startPoint y: 649, endPoint x: 808, endPoint y: 598, distance: 153.5
click at [809, 598] on div "Booster Détails Reposter l'annonce" at bounding box center [866, 620] width 319 height 74
drag, startPoint x: 758, startPoint y: 589, endPoint x: 920, endPoint y: 641, distance: 169.9
click at [920, 641] on div "Booster Détails Reposter l'annonce" at bounding box center [866, 620] width 319 height 74
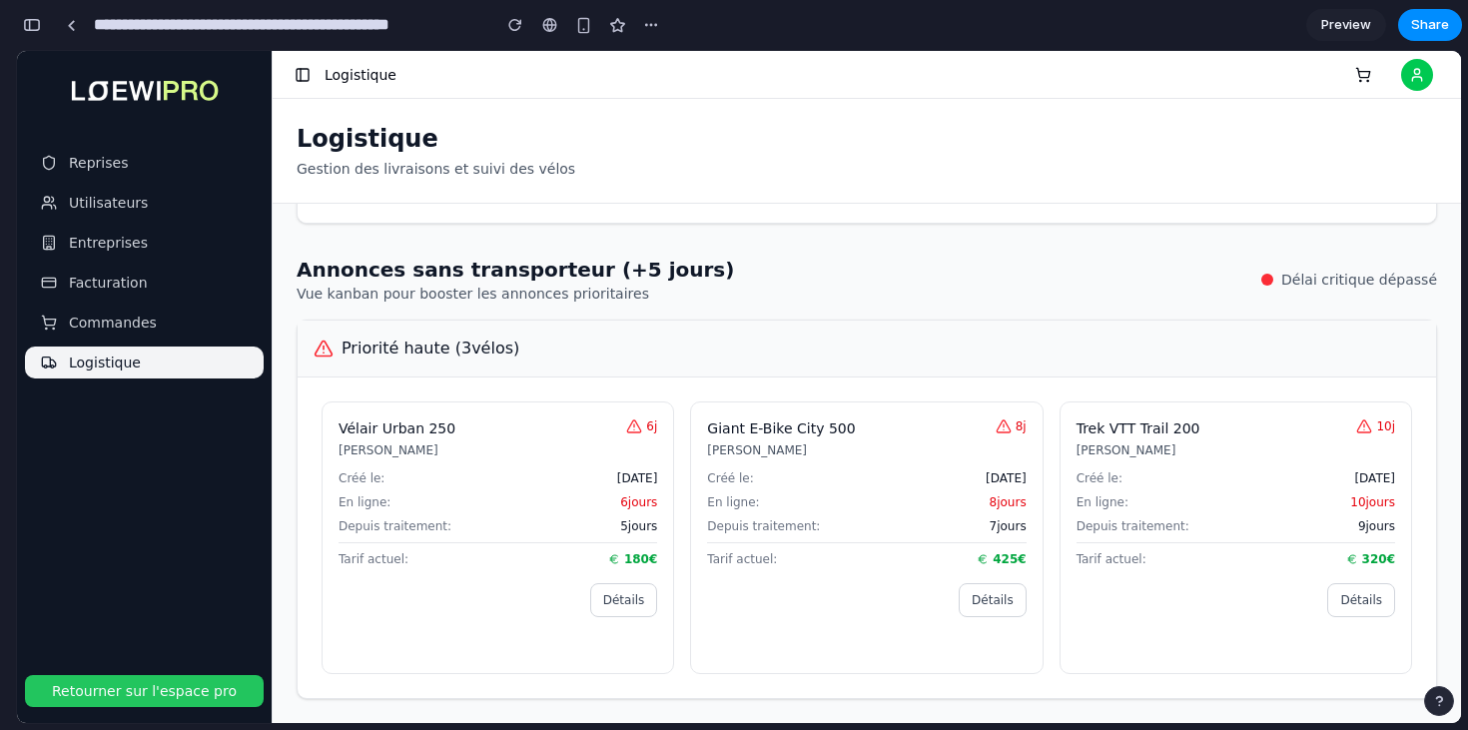
click at [827, 538] on div "Créé le: [DATE] En ligne: 8 jours Depuis traitement: 7 jours Tarif actuel: 425 €" at bounding box center [866, 518] width 319 height 97
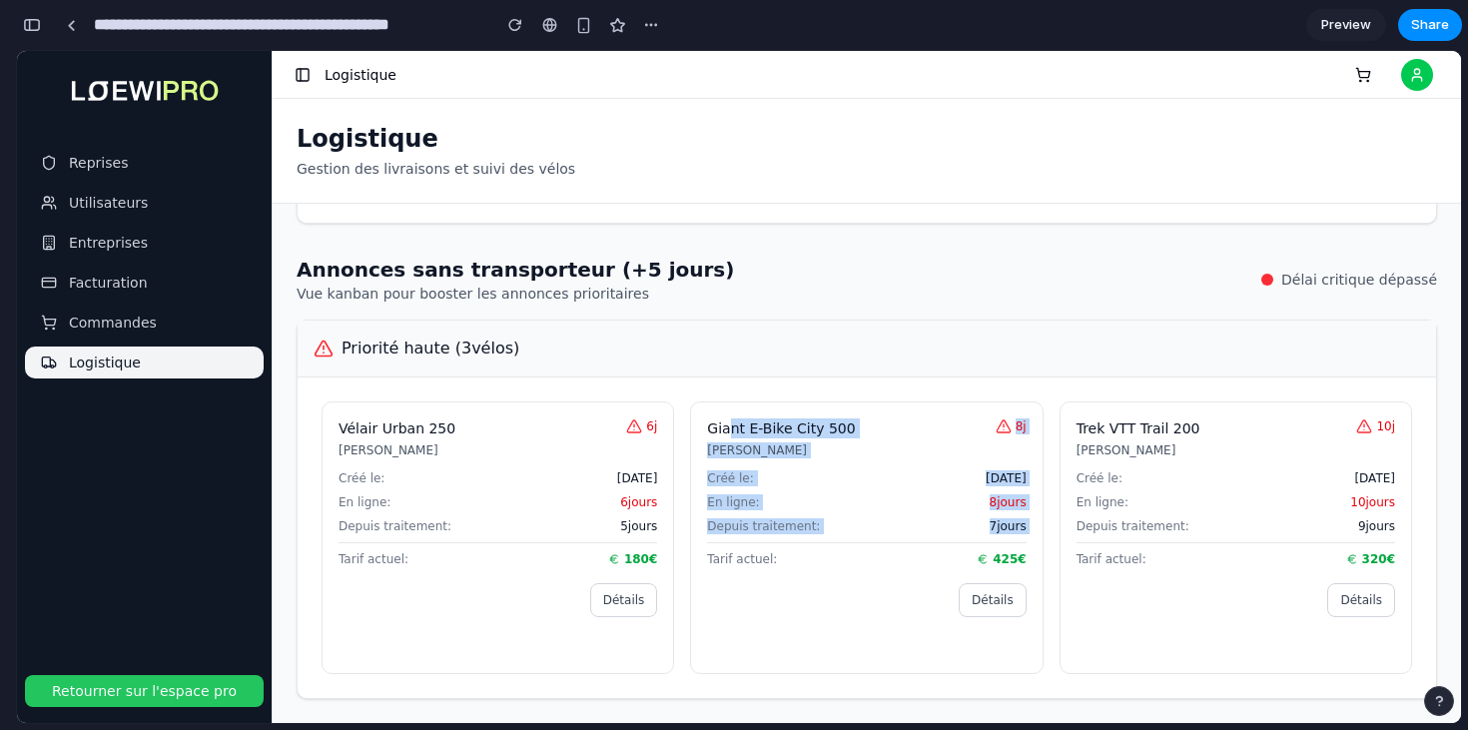
drag, startPoint x: 824, startPoint y: 540, endPoint x: 732, endPoint y: 427, distance: 145.5
click at [732, 428] on div "Giant E-Bike City 500 [PERSON_NAME] 8 j Créé le: [DATE] En ligne: 8 jours Depui…" at bounding box center [866, 537] width 353 height 273
click at [732, 427] on h4 "Giant E-Bike City 500" at bounding box center [851, 428] width 288 height 20
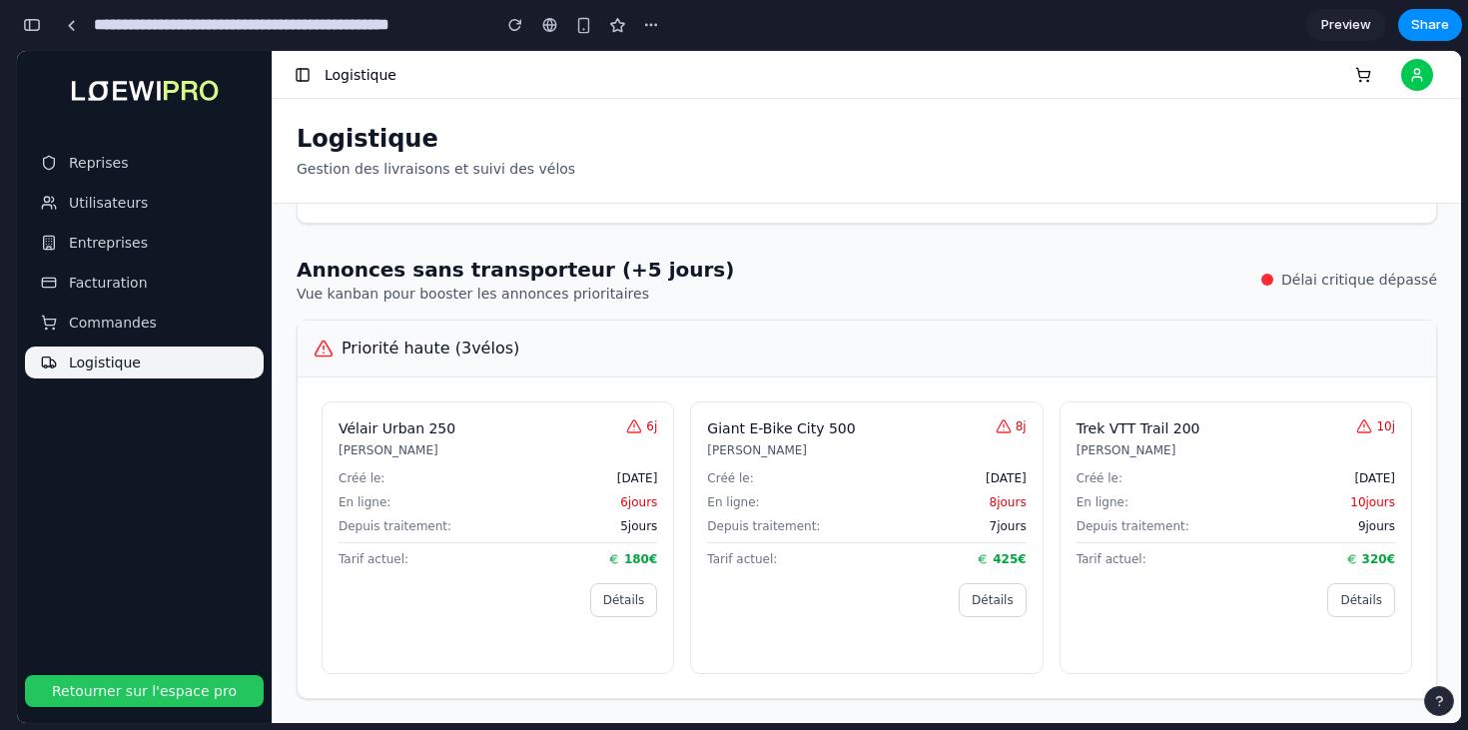
drag, startPoint x: 927, startPoint y: 647, endPoint x: 785, endPoint y: 561, distance: 165.8
click at [785, 561] on div "Giant E-Bike City 500 [PERSON_NAME] 8 j Créé le: [DATE] En ligne: 8 jours Depui…" at bounding box center [866, 537] width 353 height 273
click at [784, 563] on div "Tarif actuel: 425 €" at bounding box center [866, 554] width 319 height 25
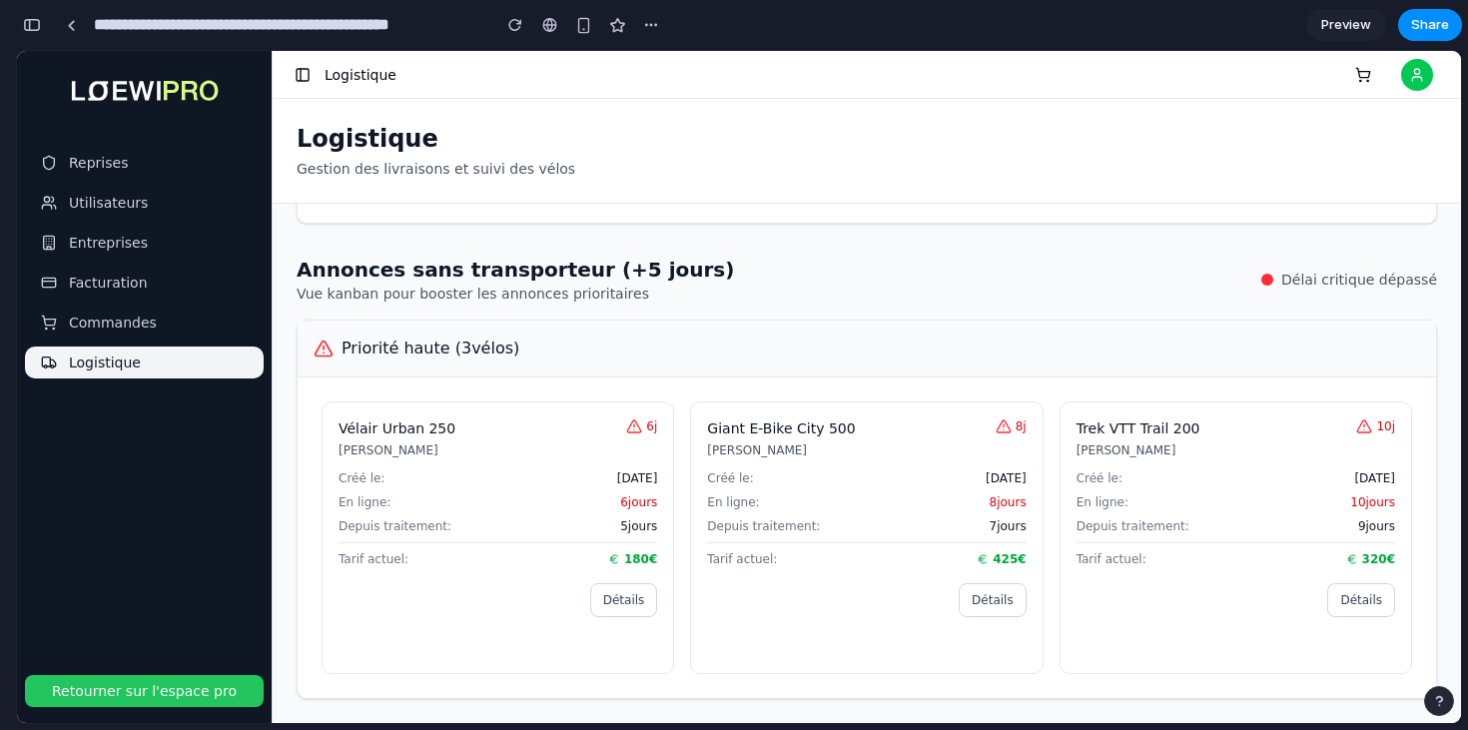
click at [744, 556] on span "Tarif actuel:" at bounding box center [742, 559] width 70 height 16
drag, startPoint x: 893, startPoint y: 622, endPoint x: 768, endPoint y: 592, distance: 128.4
click at [768, 592] on div "Booster Détails Reposter l'annonce" at bounding box center [866, 620] width 319 height 74
click at [768, 592] on button "Booster" at bounding box center [829, 600] width 244 height 34
click at [776, 596] on button "Booster" at bounding box center [829, 600] width 244 height 34
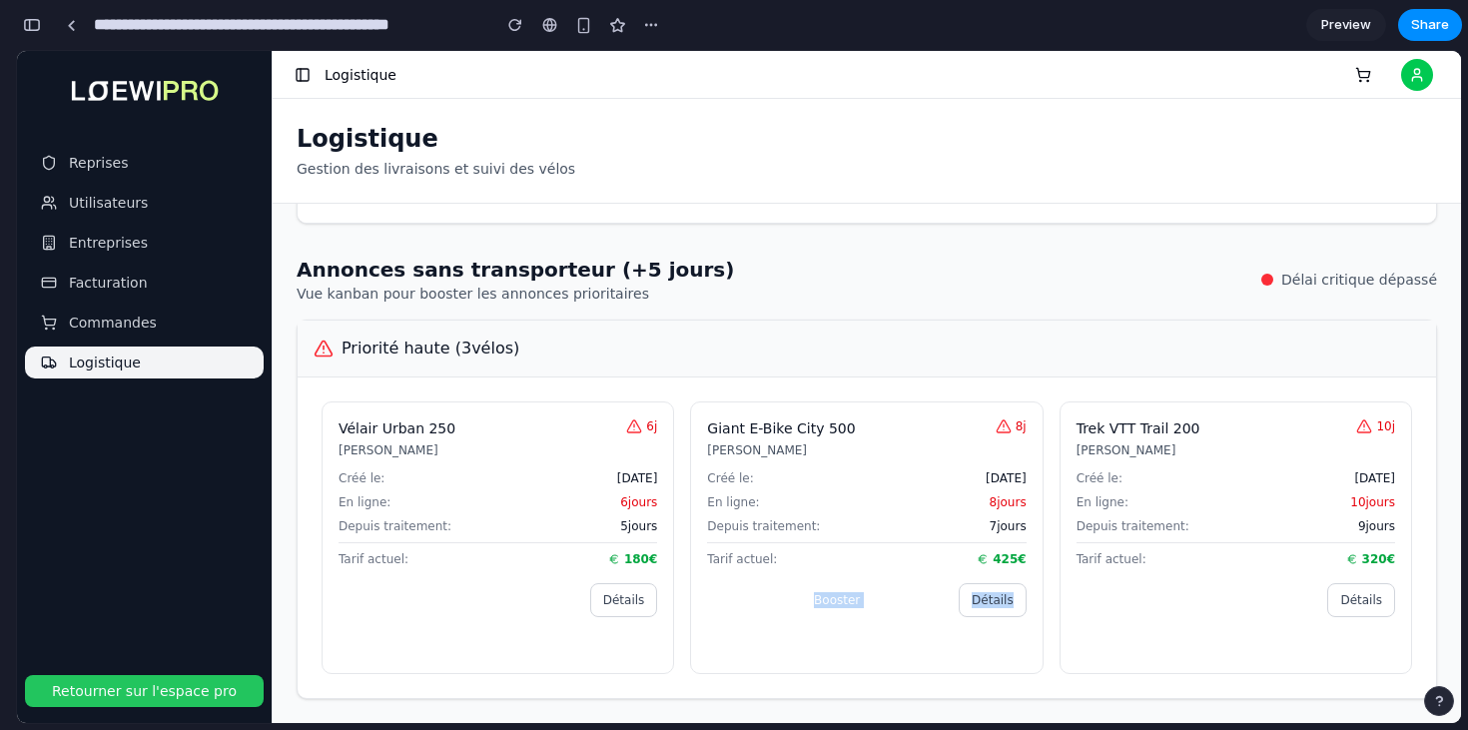
click at [906, 654] on button "Reposter l'annonce" at bounding box center [866, 641] width 319 height 32
drag, startPoint x: 1293, startPoint y: 636, endPoint x: 1160, endPoint y: 586, distance: 141.9
click at [1160, 585] on div "Booster Détails Reposter l'annonce" at bounding box center [1236, 620] width 319 height 74
drag, startPoint x: 1160, startPoint y: 586, endPoint x: 1305, endPoint y: 654, distance: 159.9
click at [1305, 654] on div "Booster Détails Reposter l'annonce" at bounding box center [1236, 620] width 319 height 74
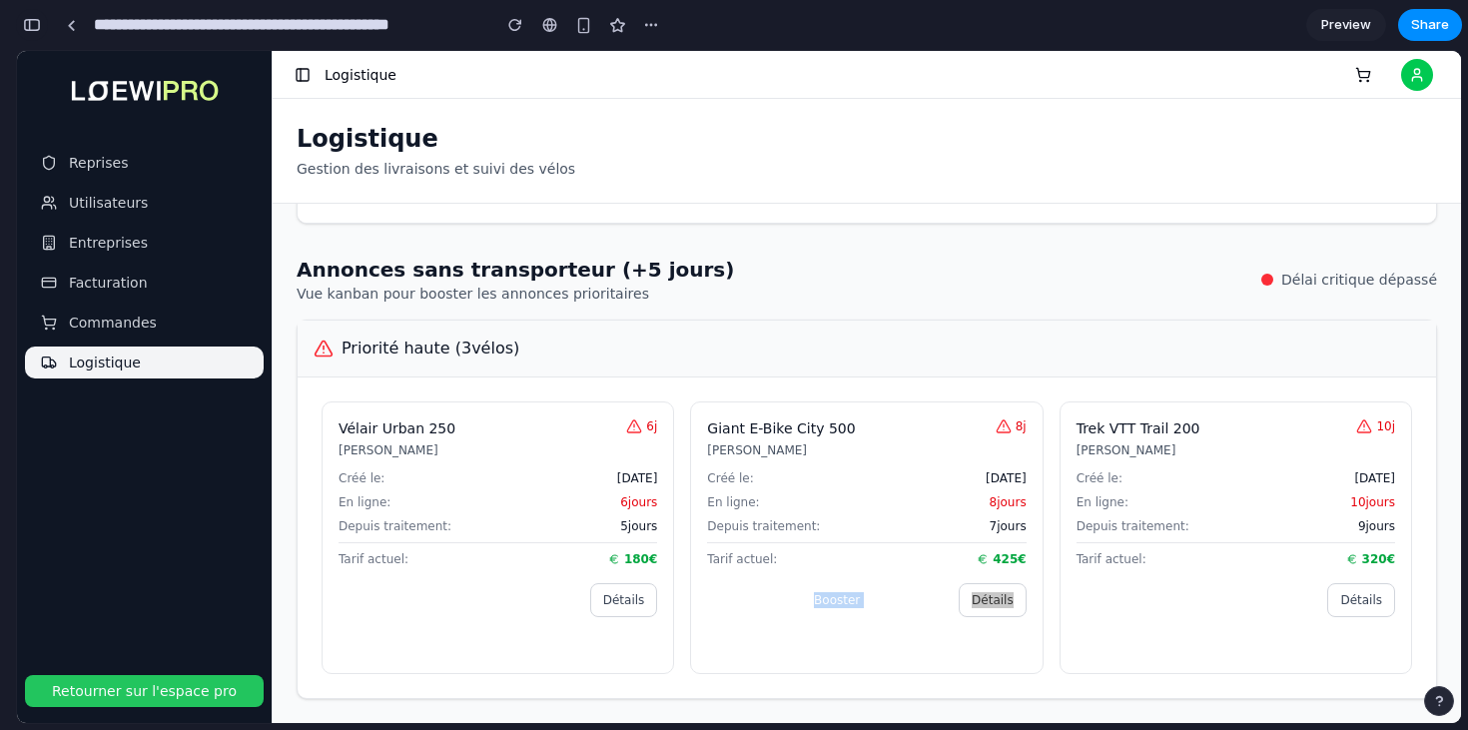
click at [34, 18] on div "button" at bounding box center [32, 25] width 18 height 14
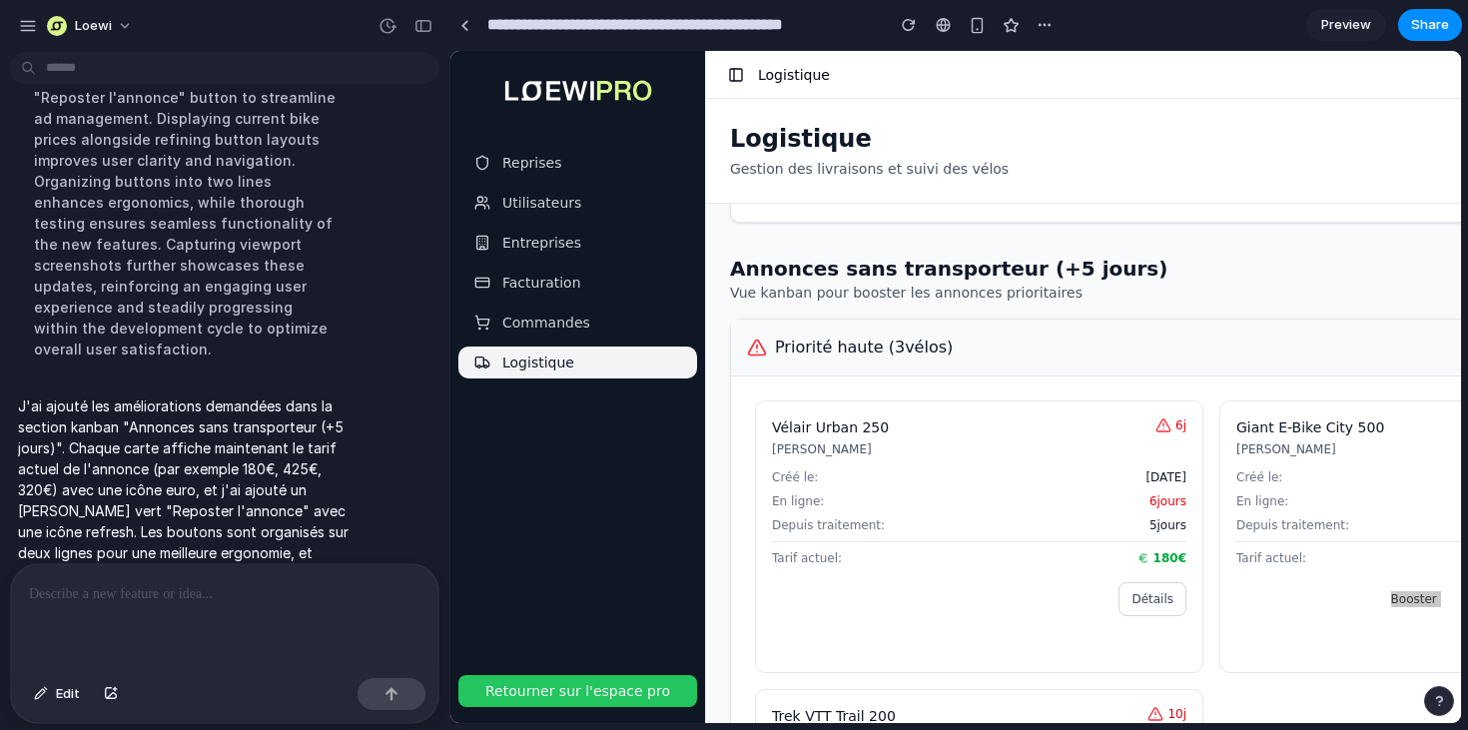
click at [163, 617] on div at bounding box center [224, 617] width 427 height 106
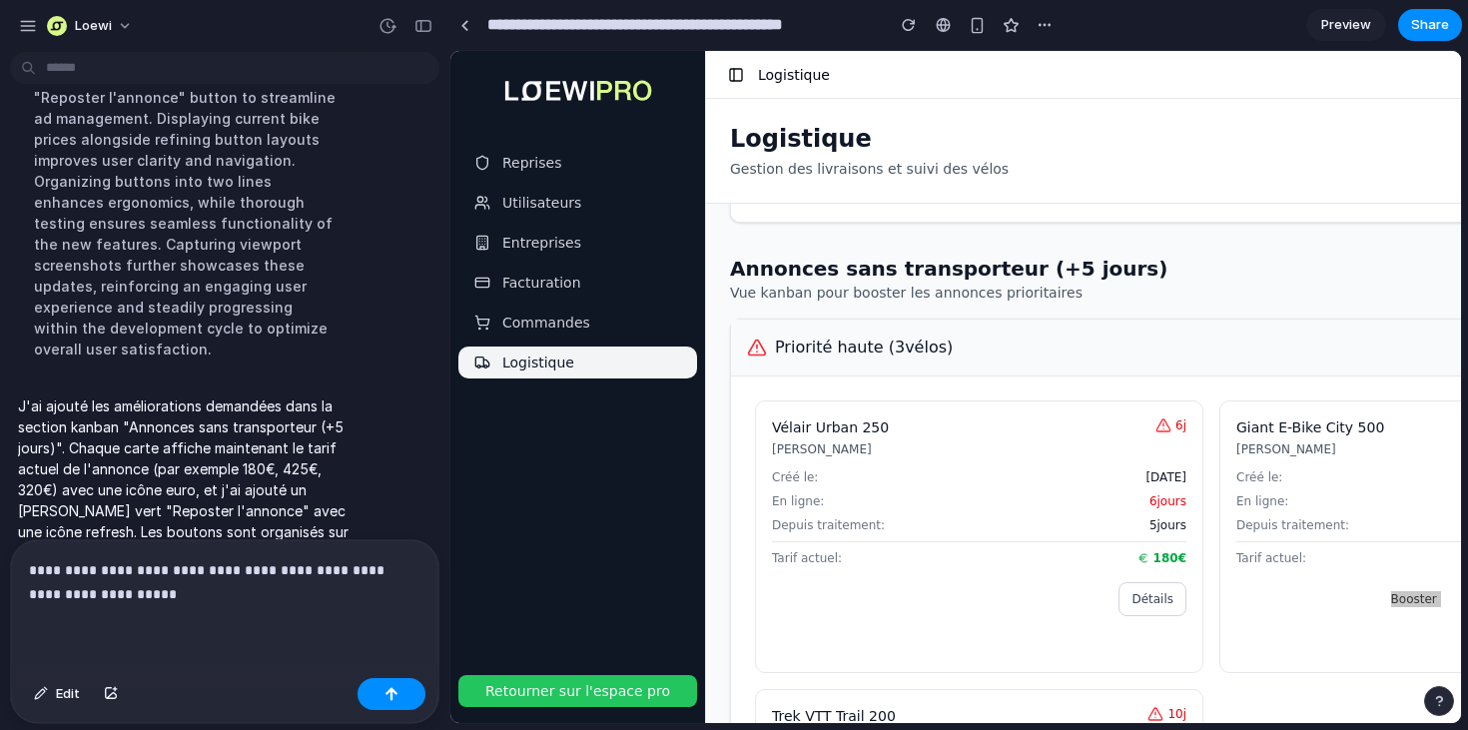
scroll to position [1706, 0]
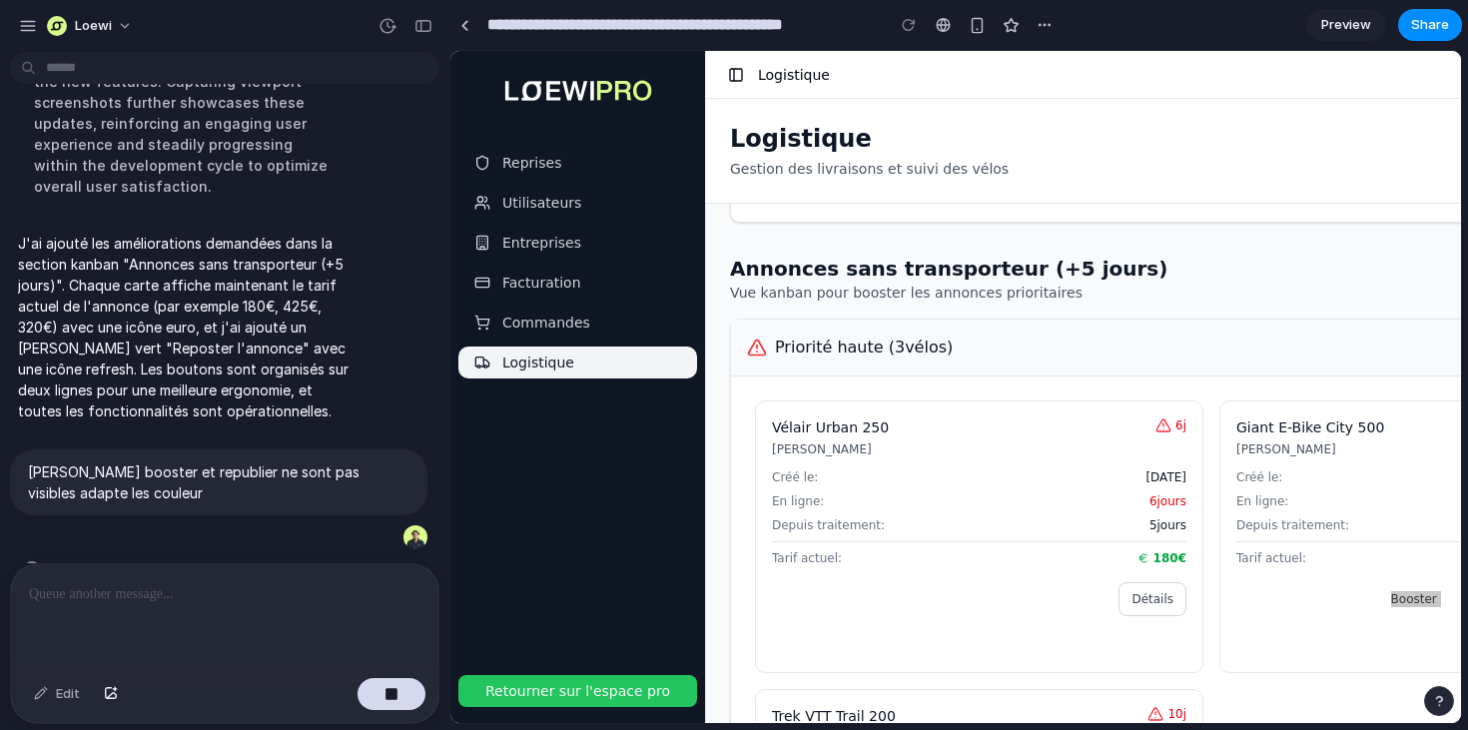
drag, startPoint x: 1006, startPoint y: 371, endPoint x: 952, endPoint y: 202, distance: 178.1
click at [952, 202] on div "Logistique Gestion des livraisons et suivi des vélos Booster les annonces ( 4 )…" at bounding box center [1211, 411] width 1011 height 624
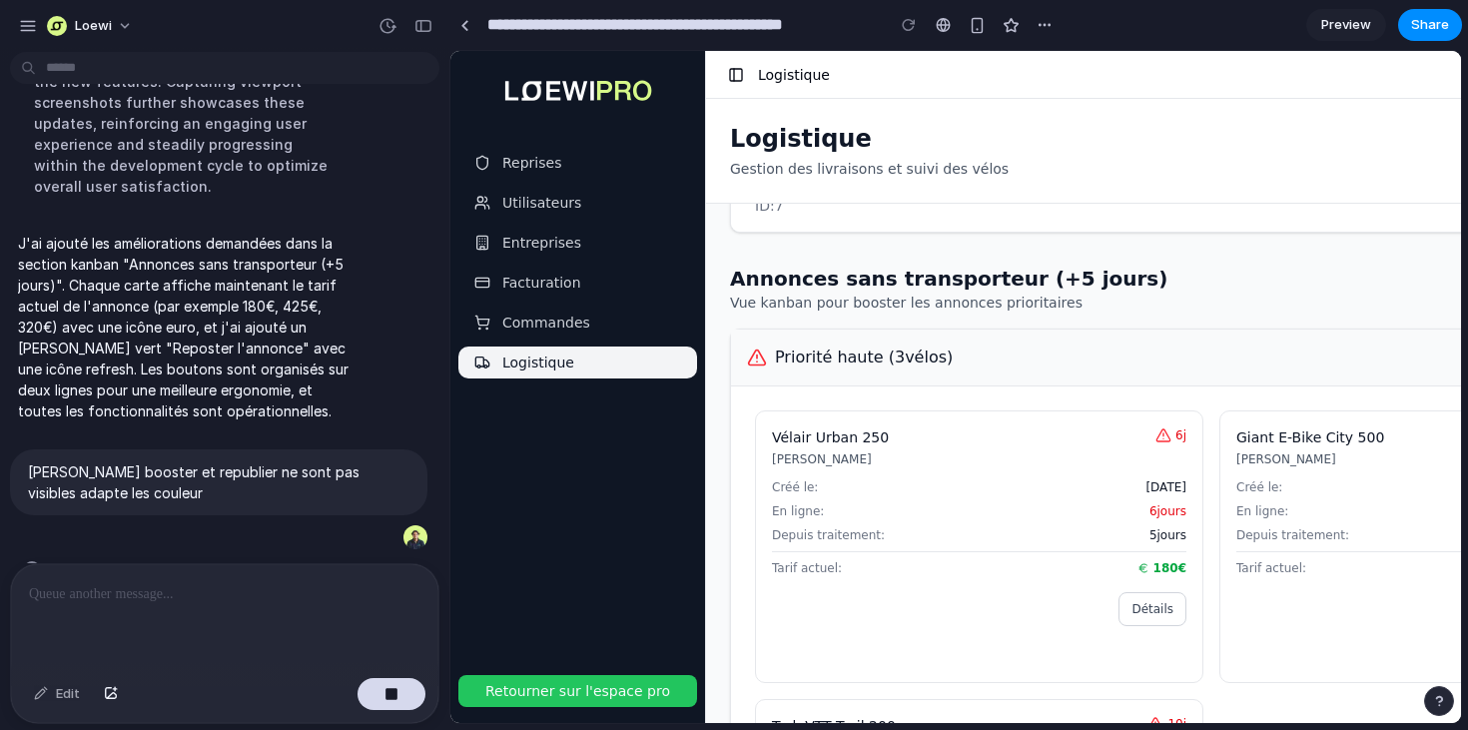
click at [987, 288] on h2 "Annonces sans transporteur (+5 jours)" at bounding box center [948, 279] width 437 height 28
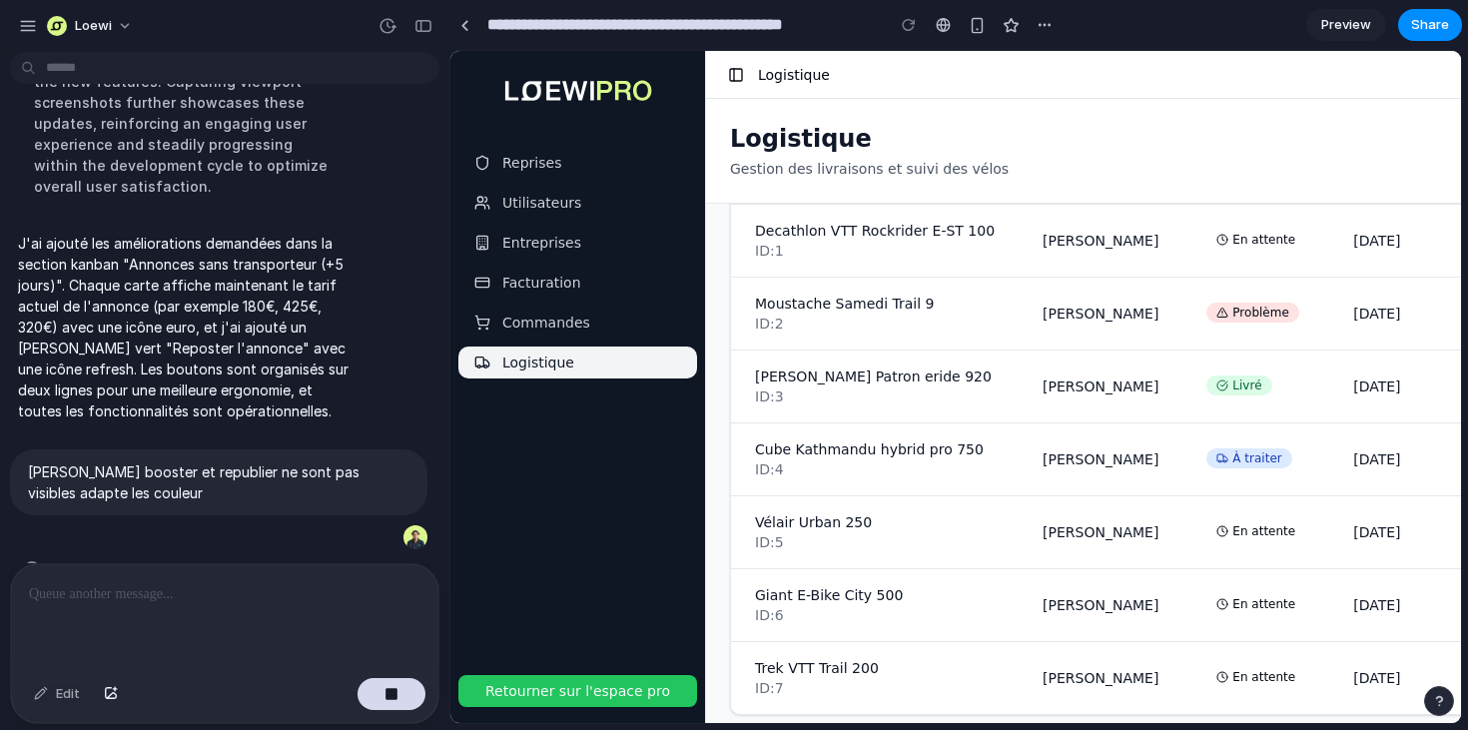
scroll to position [397, 0]
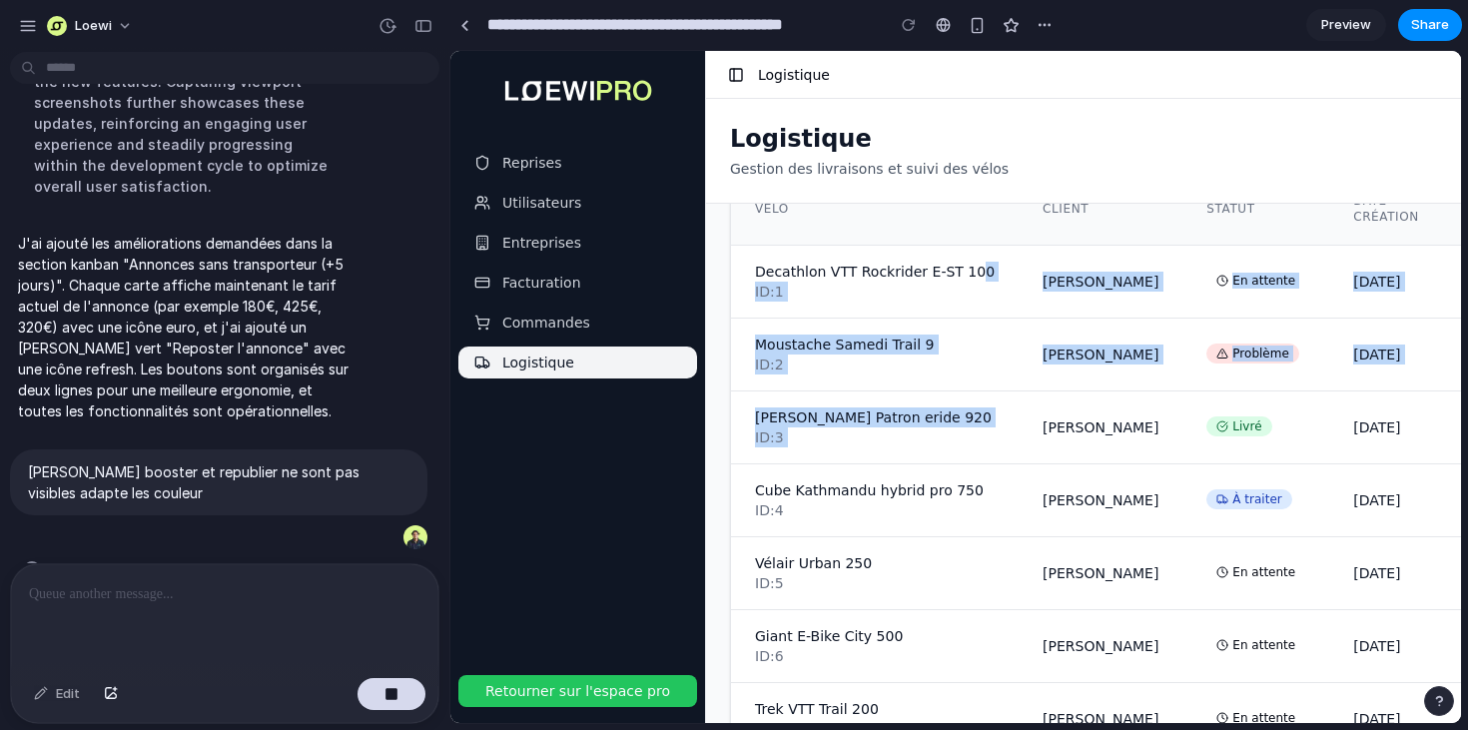
drag, startPoint x: 980, startPoint y: 268, endPoint x: 1135, endPoint y: 448, distance: 238.6
click at [1134, 446] on tbody "Decathlon VTT Rockrider E-ST 100 ID: 1 [PERSON_NAME] En attente [DATE] 2 jours …" at bounding box center [1285, 501] width 1109 height 510
click at [1135, 448] on td "[PERSON_NAME]" at bounding box center [1101, 427] width 164 height 73
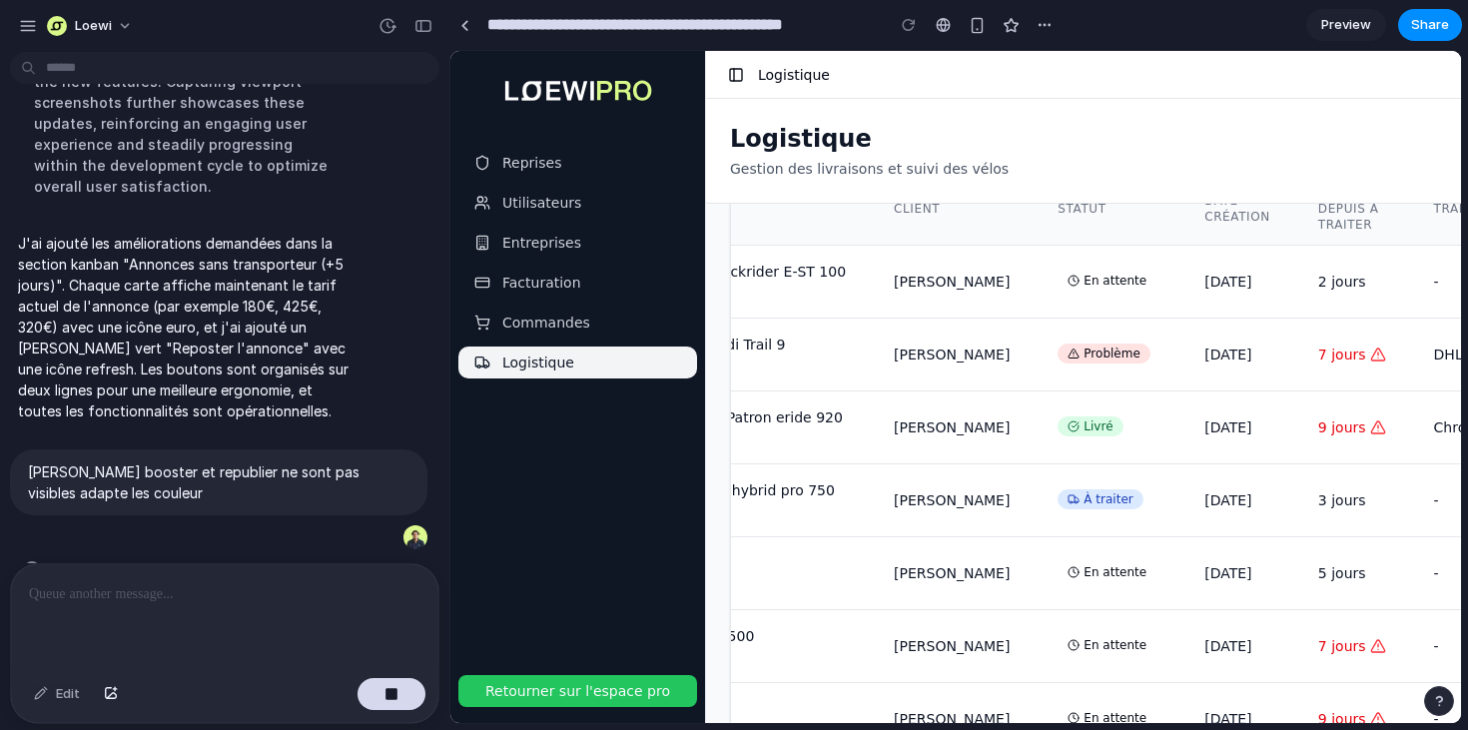
scroll to position [0, 0]
